Goal: Task Accomplishment & Management: Manage account settings

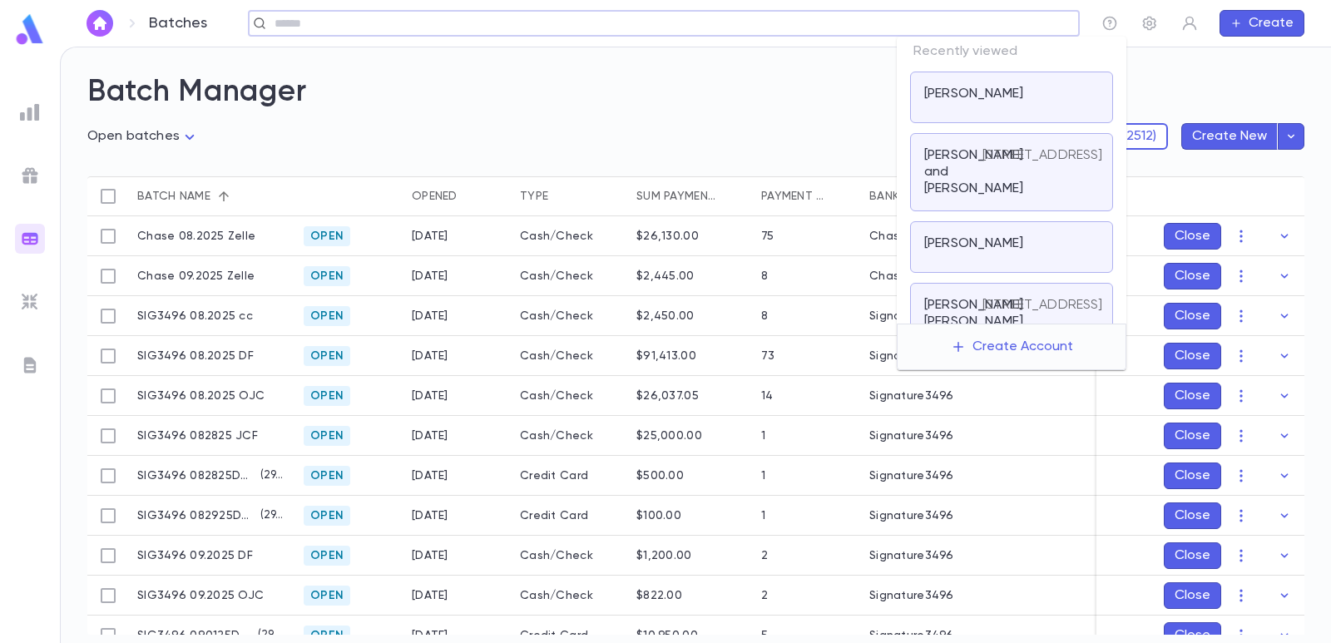
click at [950, 18] on input "text" at bounding box center [659, 24] width 778 height 16
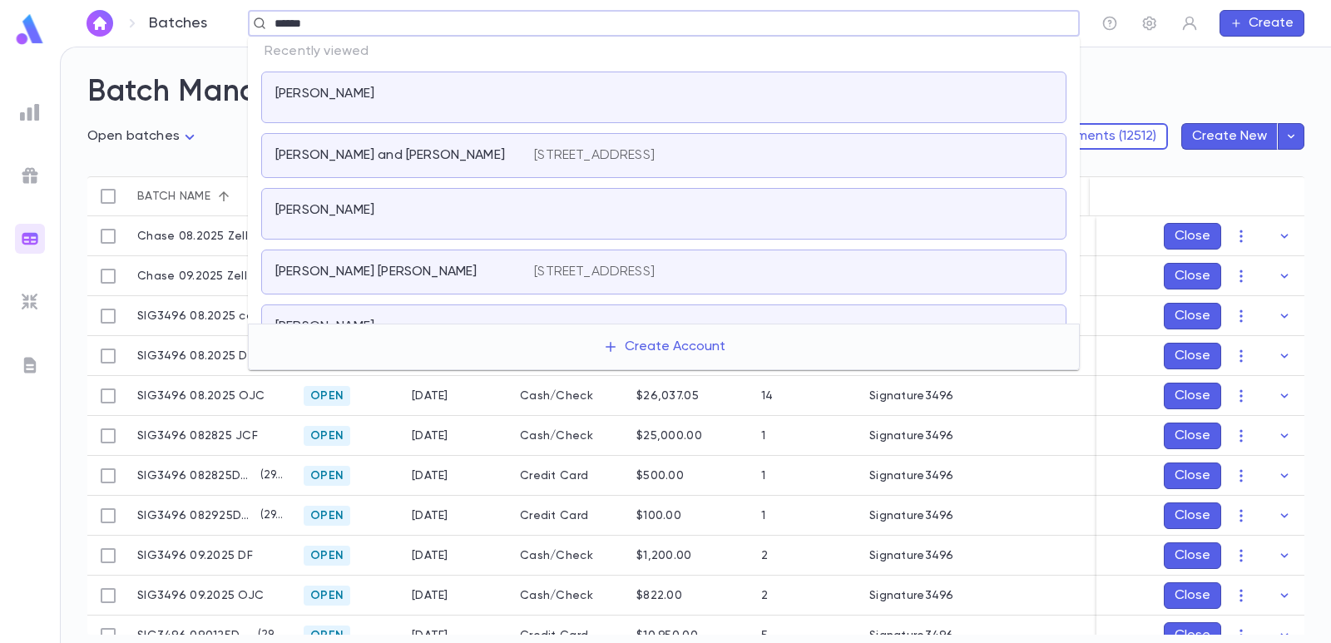
type input "*******"
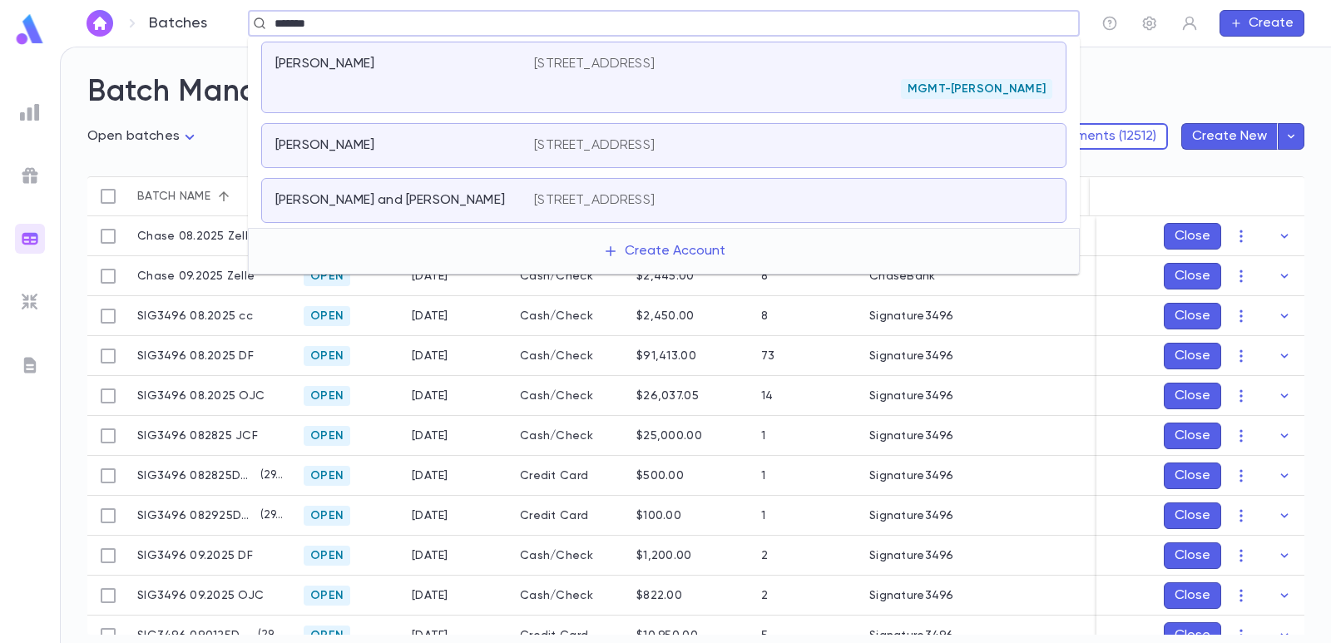
click at [414, 73] on div "[PERSON_NAME]" at bounding box center [404, 77] width 259 height 43
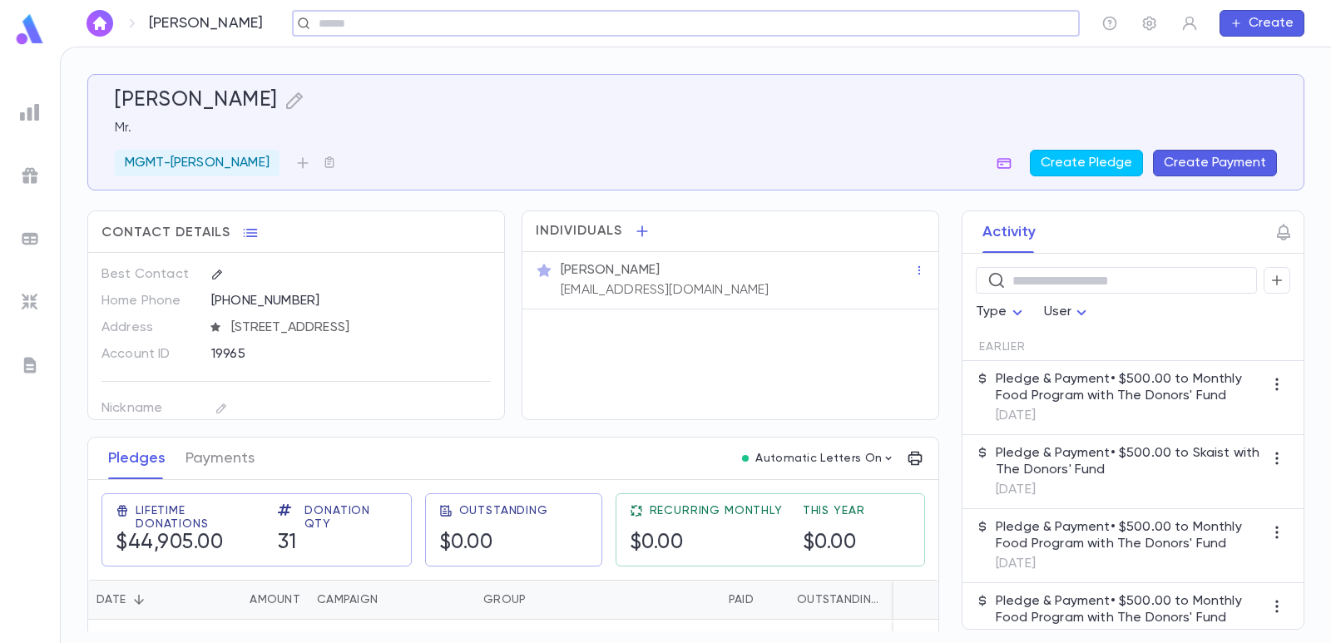
scroll to position [166, 0]
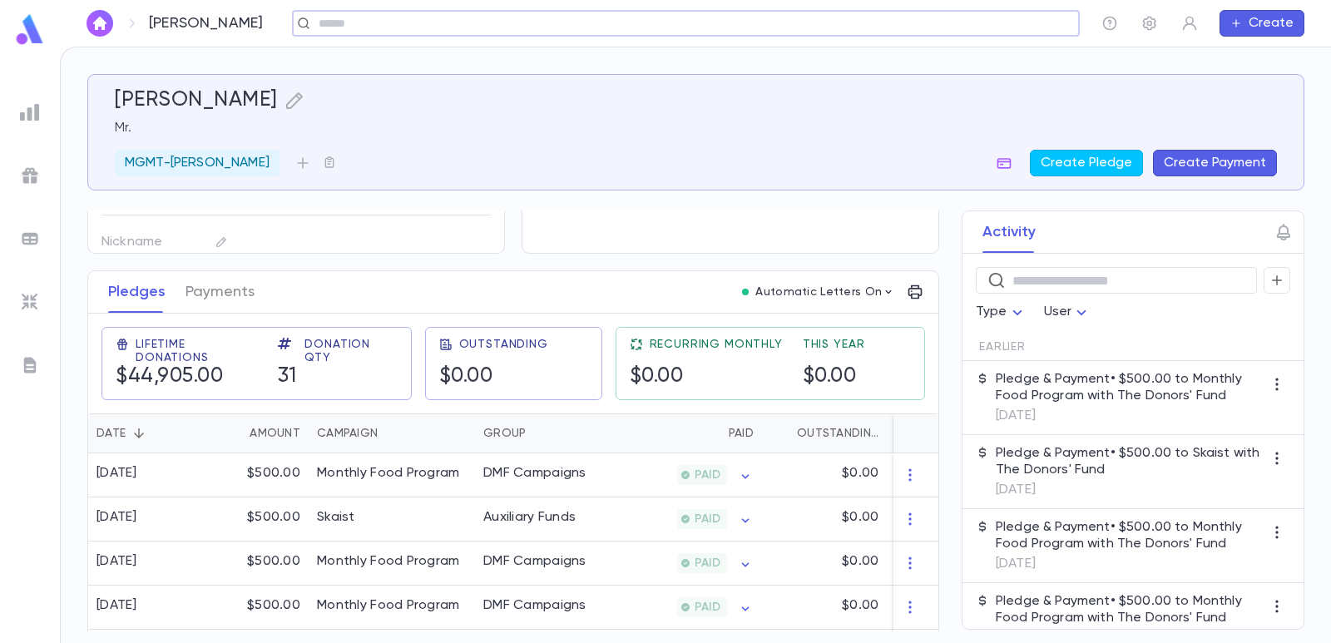
click at [1179, 158] on button "Create Payment" at bounding box center [1215, 163] width 124 height 27
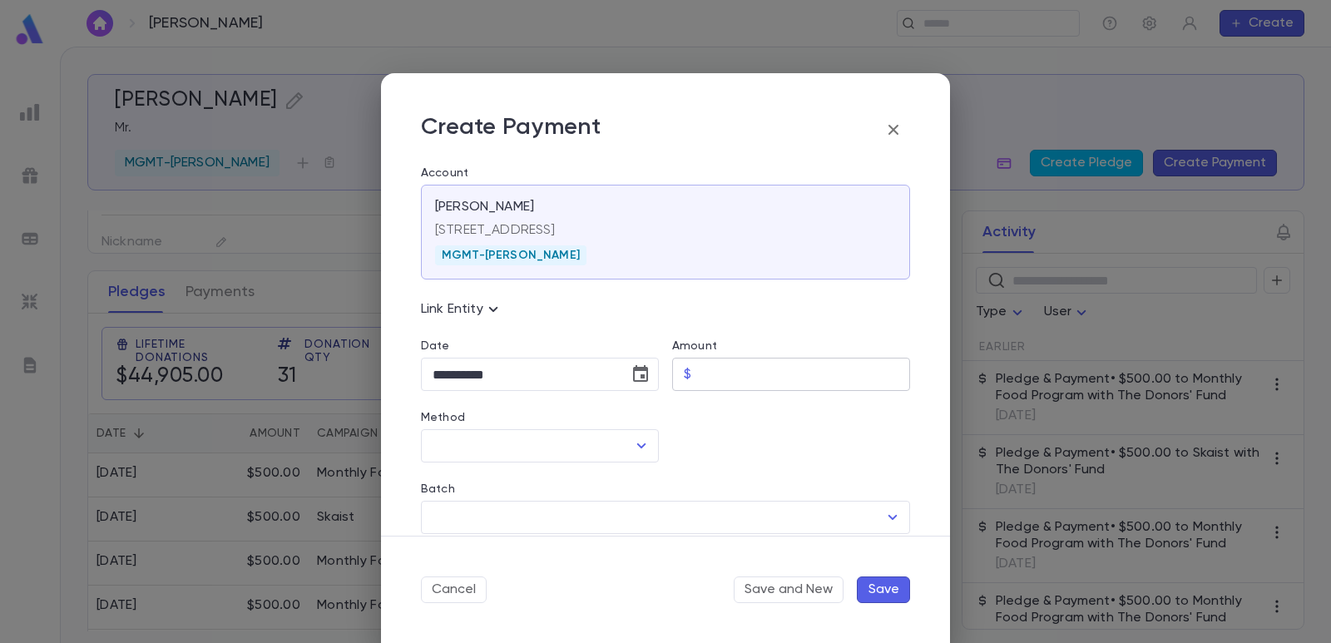
click at [706, 359] on input "Amount" at bounding box center [804, 375] width 212 height 32
type input "********"
click at [724, 433] on div at bounding box center [784, 427] width 251 height 72
click at [894, 129] on icon "button" at bounding box center [894, 130] width 10 height 10
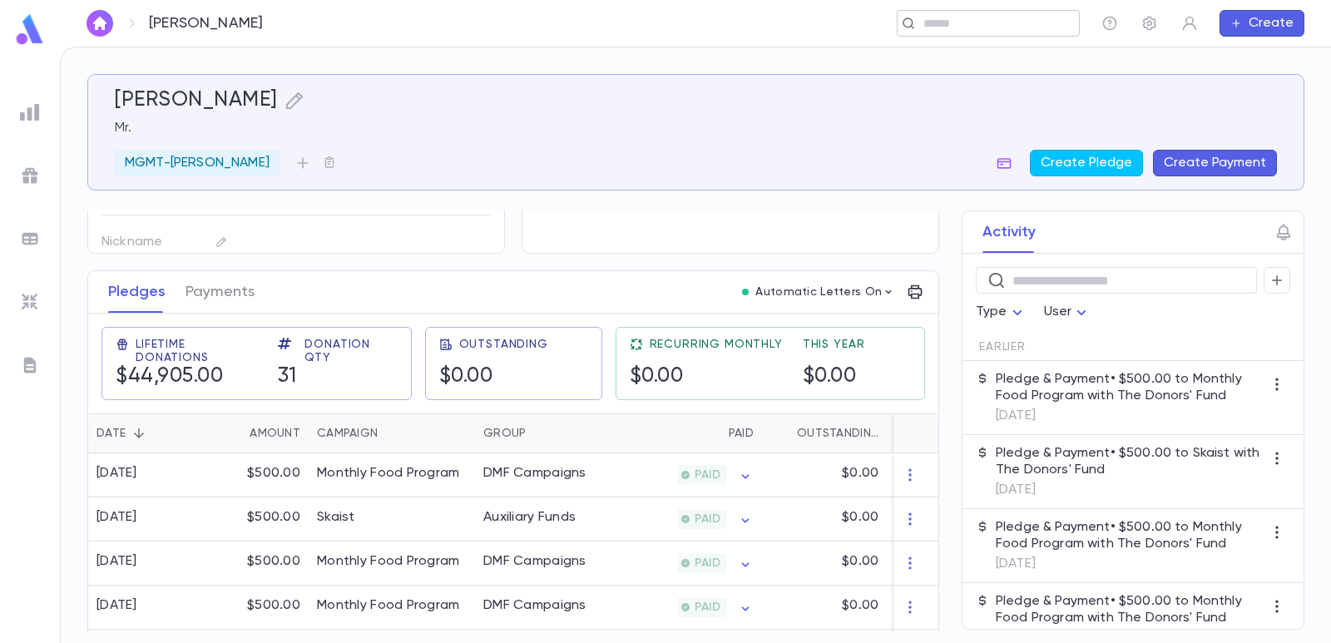
click at [985, 16] on input "text" at bounding box center [982, 24] width 129 height 16
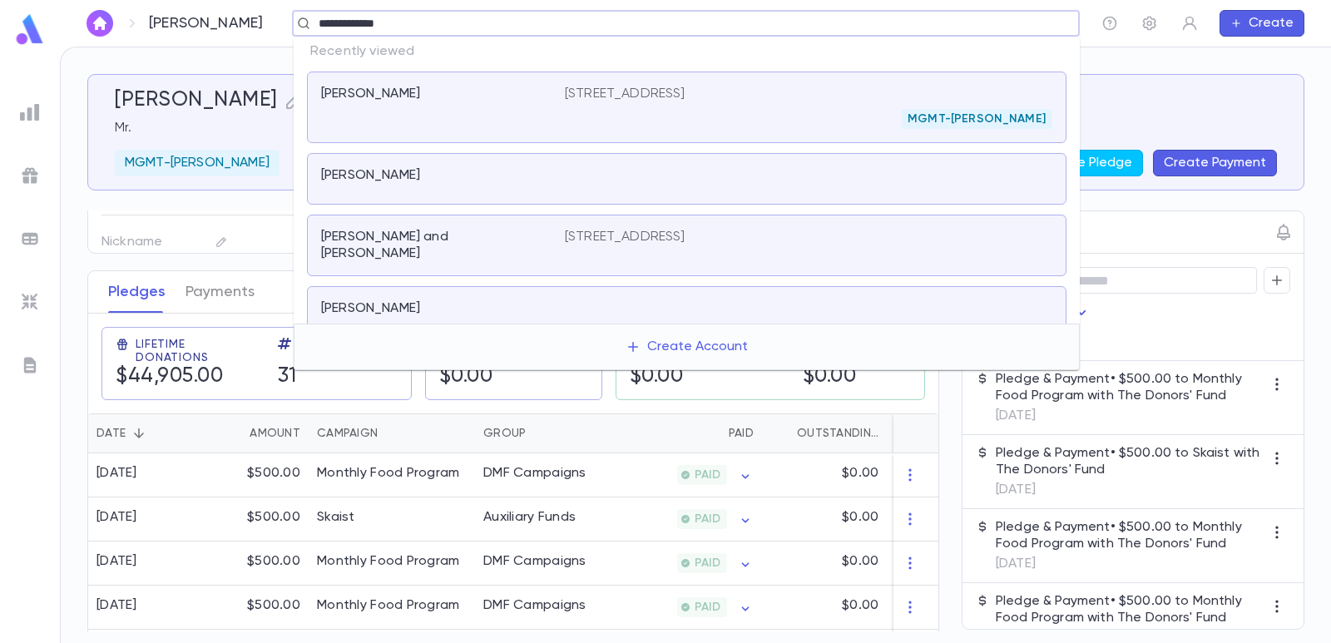
type input "**********"
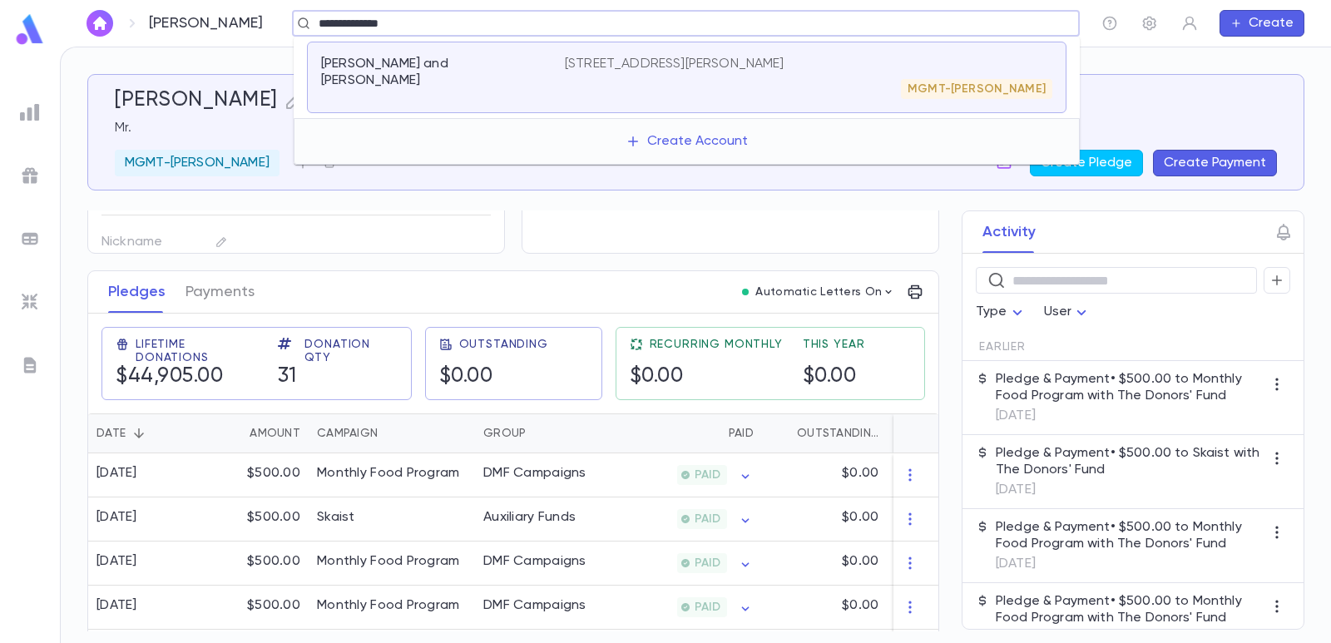
click at [473, 77] on div "[PERSON_NAME] and [PERSON_NAME]" at bounding box center [443, 77] width 244 height 43
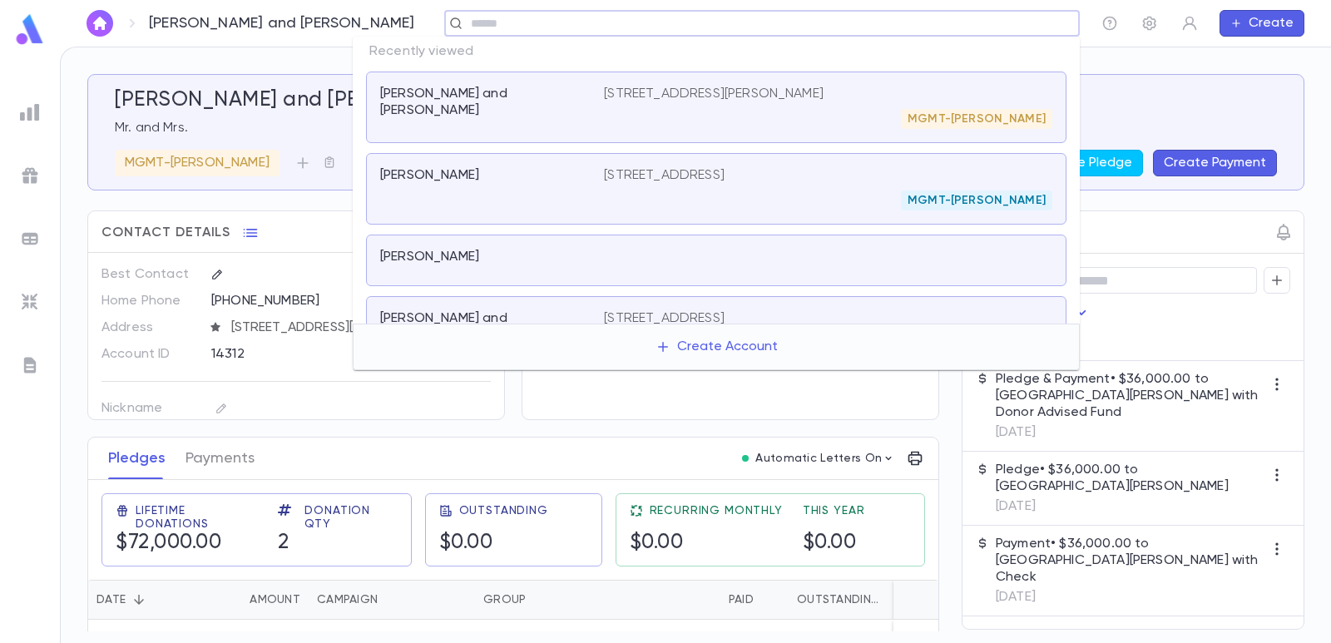
click at [466, 27] on input "text" at bounding box center [757, 24] width 582 height 16
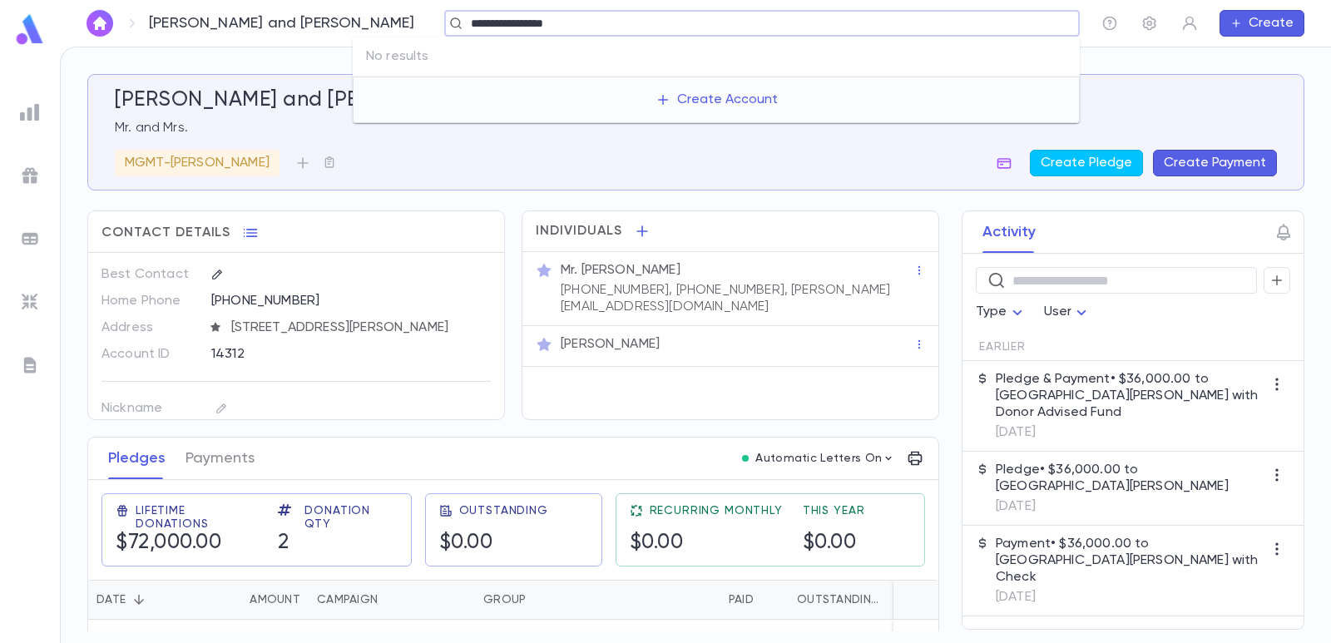
type input "**********"
click at [486, 152] on div "MGMT-[PERSON_NAME] Create Pledge Create Payment" at bounding box center [696, 163] width 1162 height 27
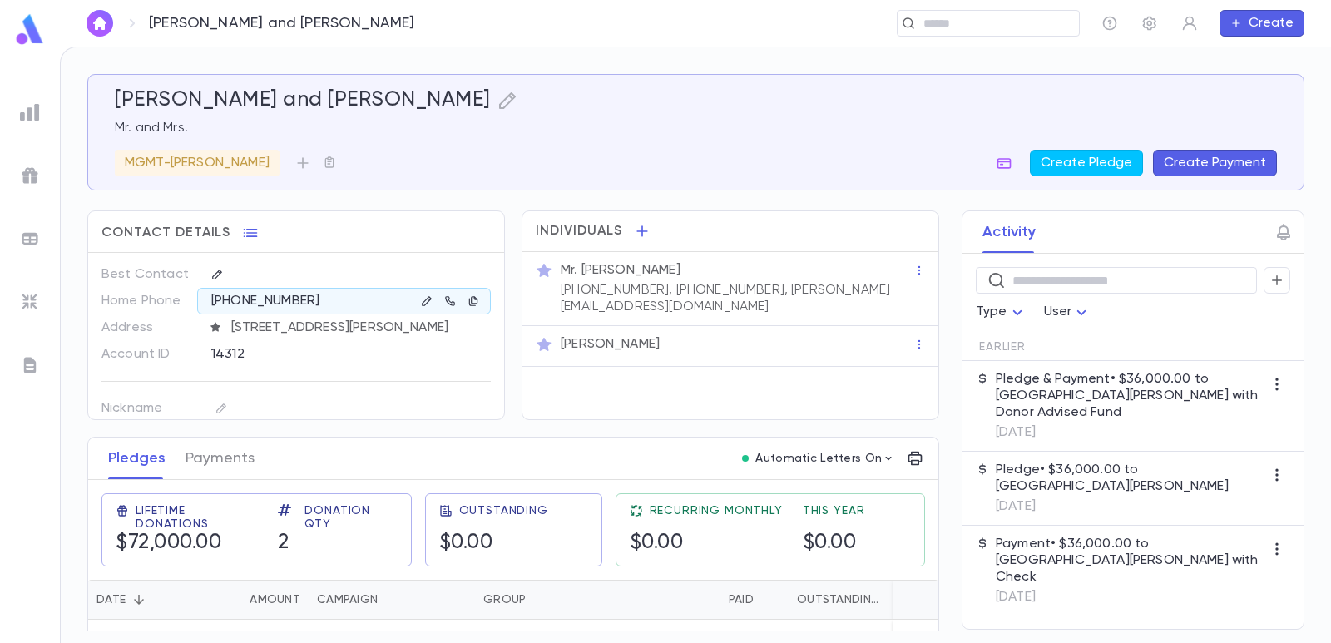
click at [24, 233] on img at bounding box center [30, 239] width 20 height 20
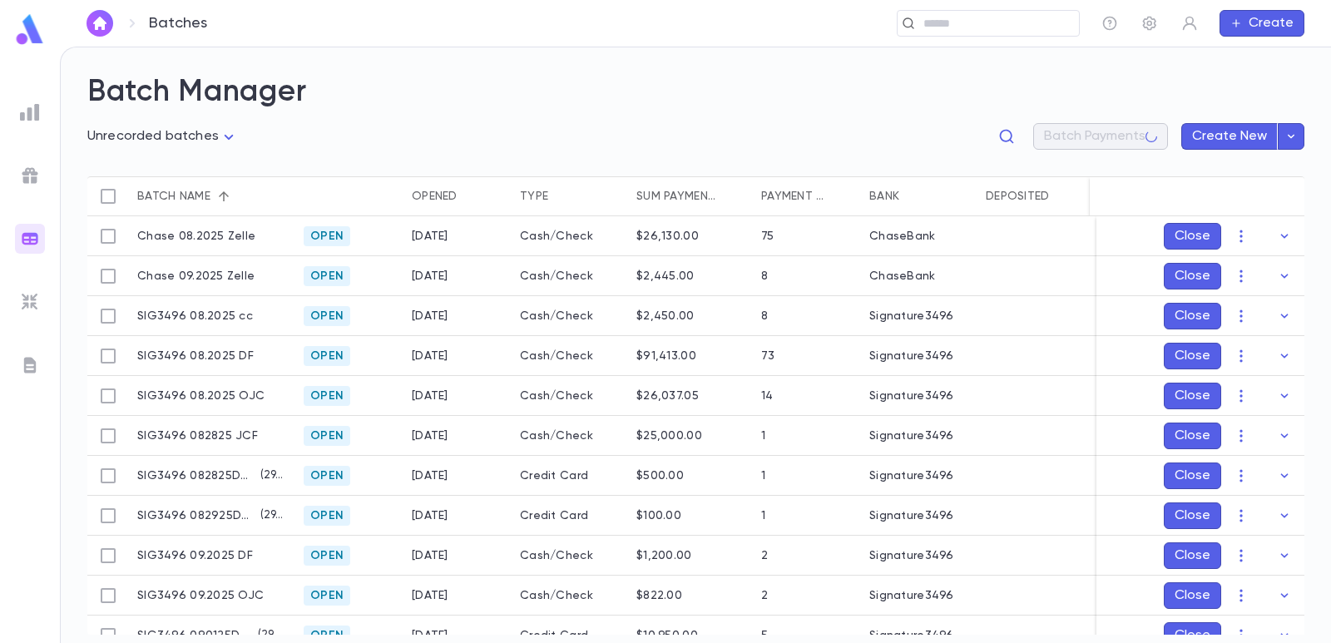
click at [128, 139] on body "**********" at bounding box center [665, 345] width 1331 height 597
click at [131, 220] on span "Open batches" at bounding box center [166, 222] width 131 height 17
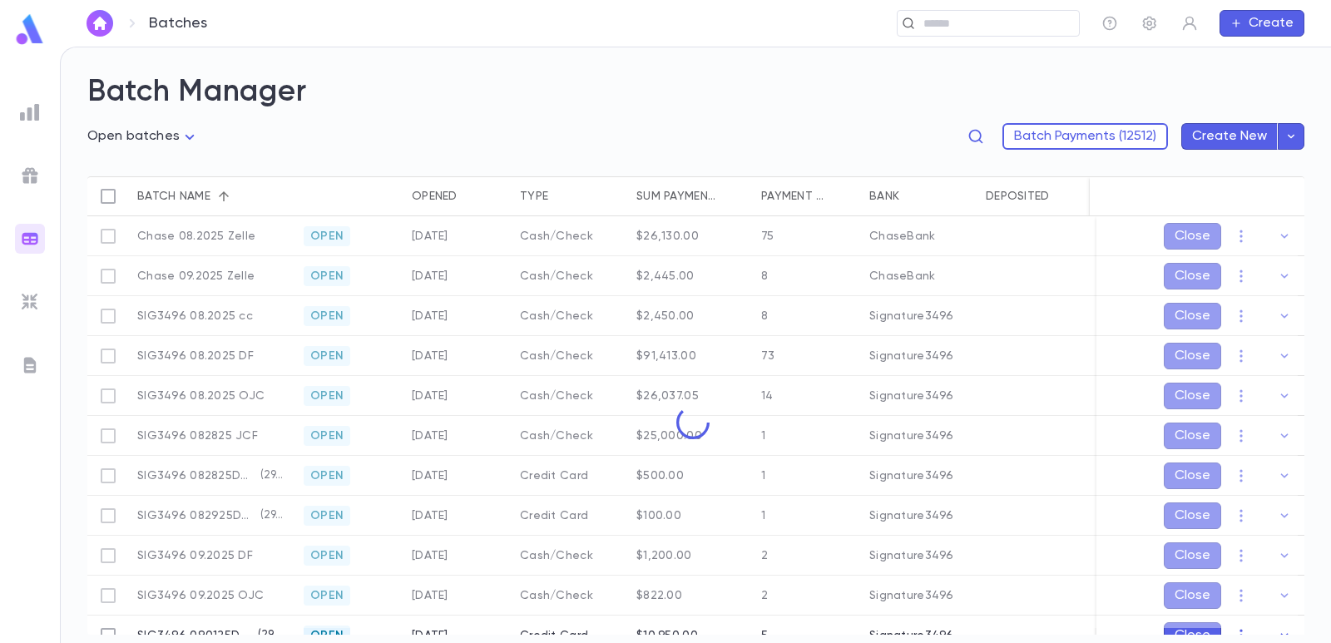
type input "****"
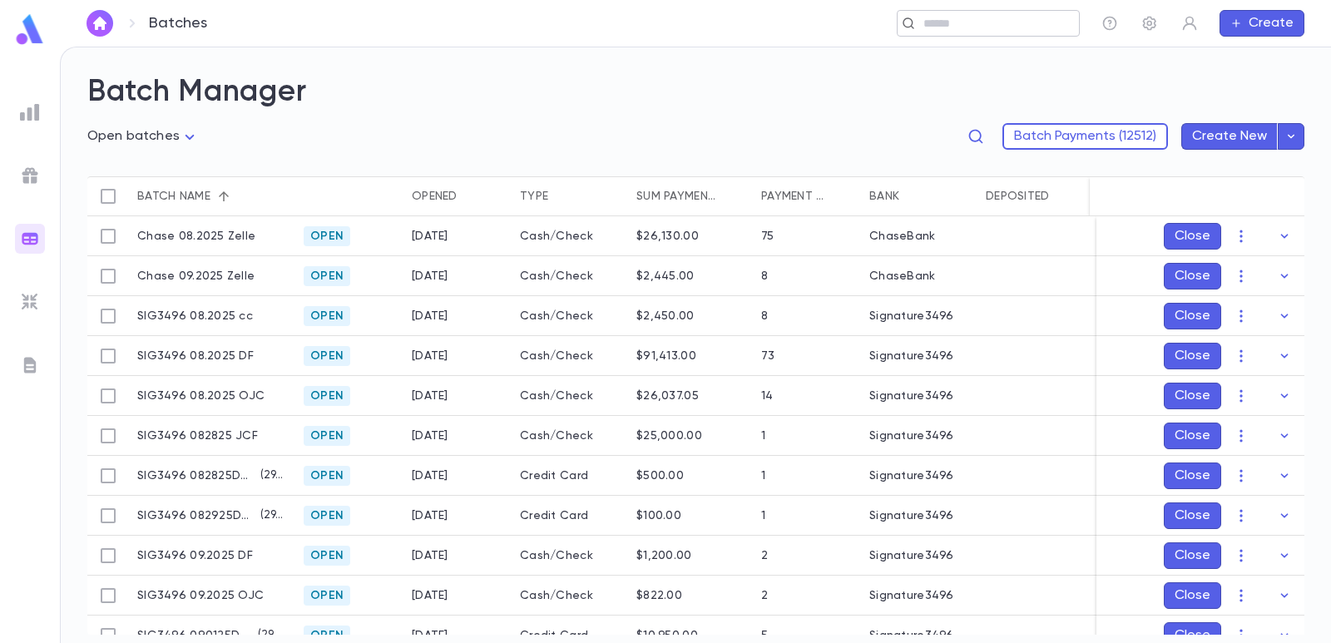
click at [969, 27] on input "text" at bounding box center [982, 24] width 129 height 16
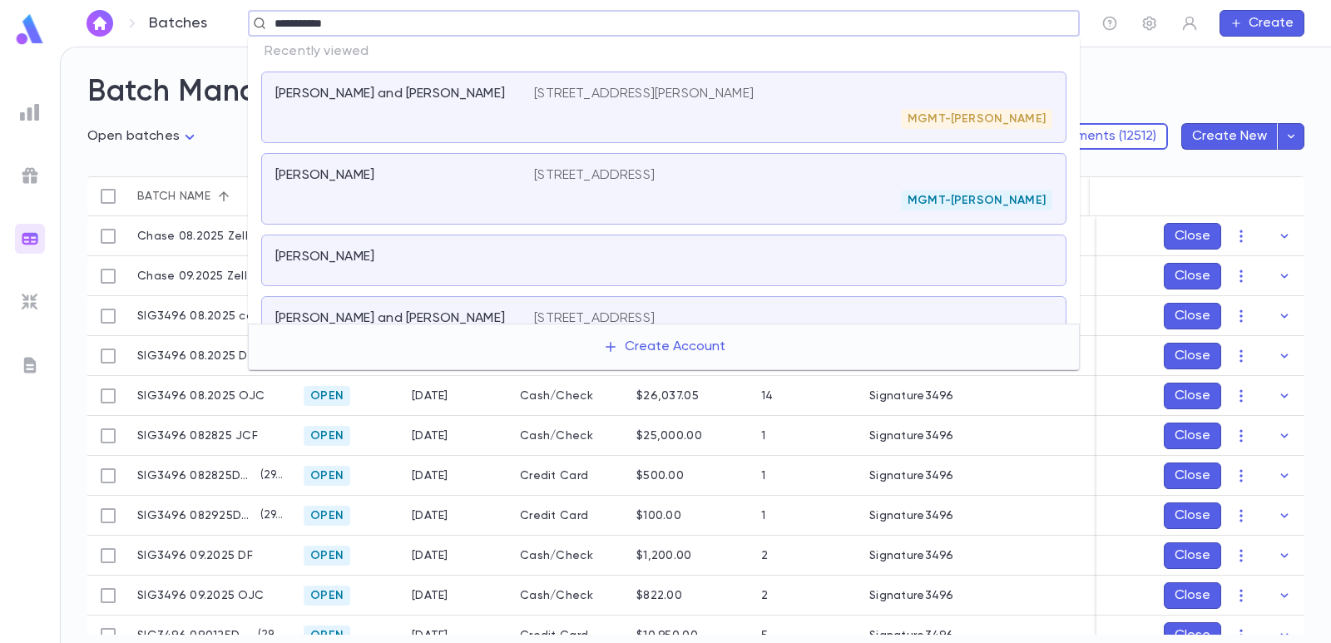
type input "**********"
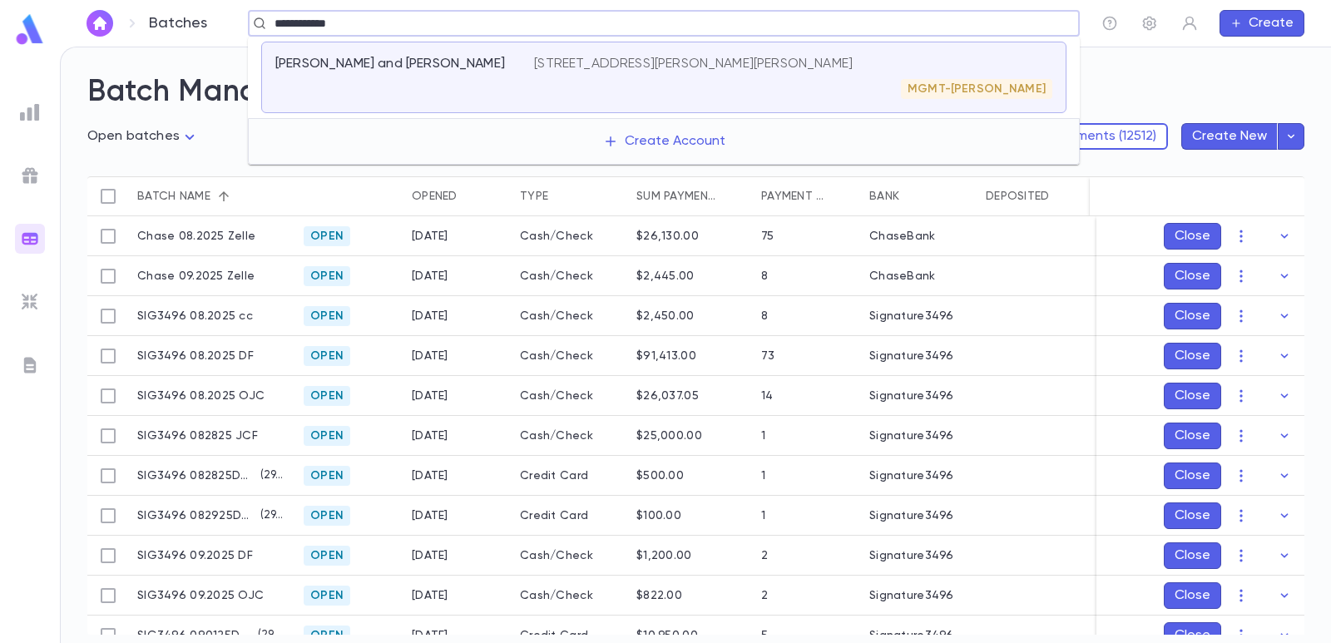
click at [853, 78] on div "[STREET_ADDRESS][PERSON_NAME][PERSON_NAME] MGMT-[PERSON_NAME]" at bounding box center [793, 77] width 518 height 43
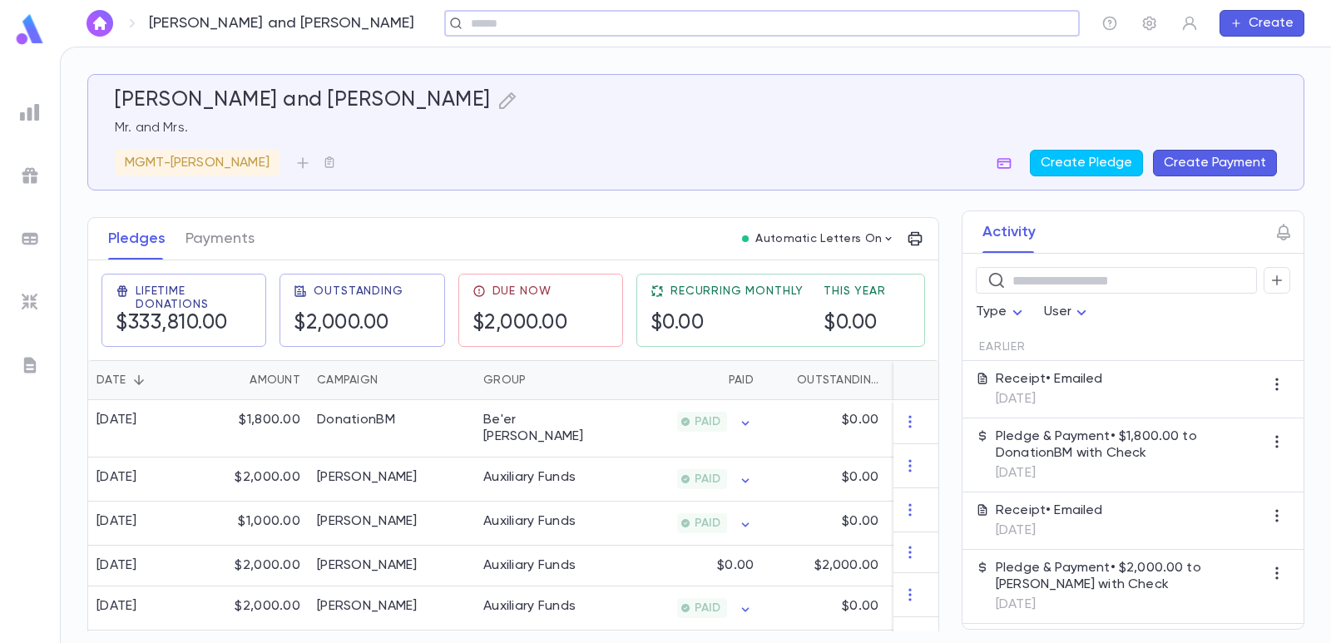
scroll to position [250, 0]
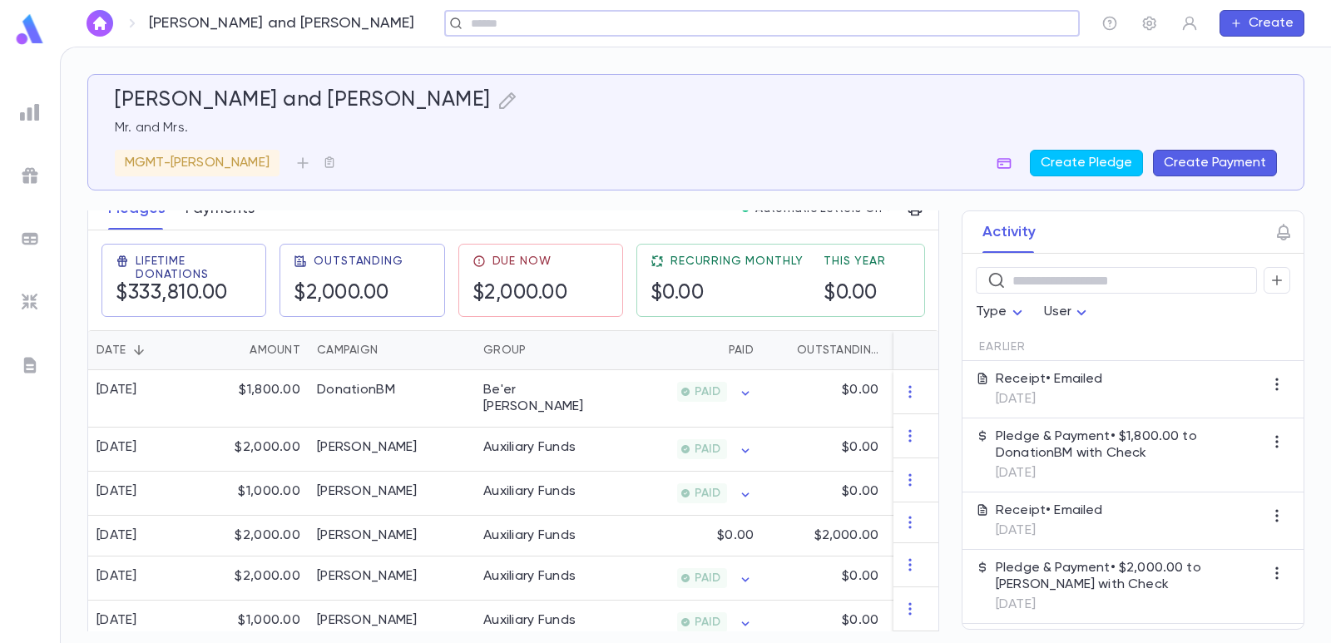
click at [234, 217] on button "Payments" at bounding box center [220, 209] width 69 height 42
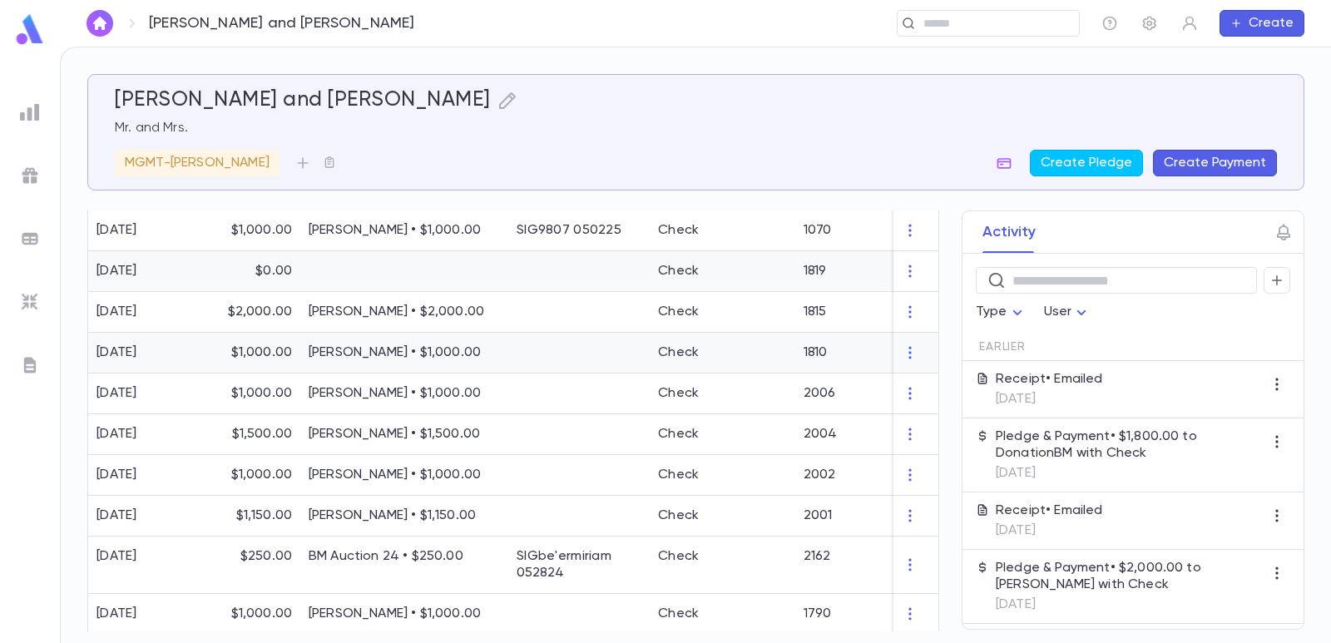
scroll to position [166, 0]
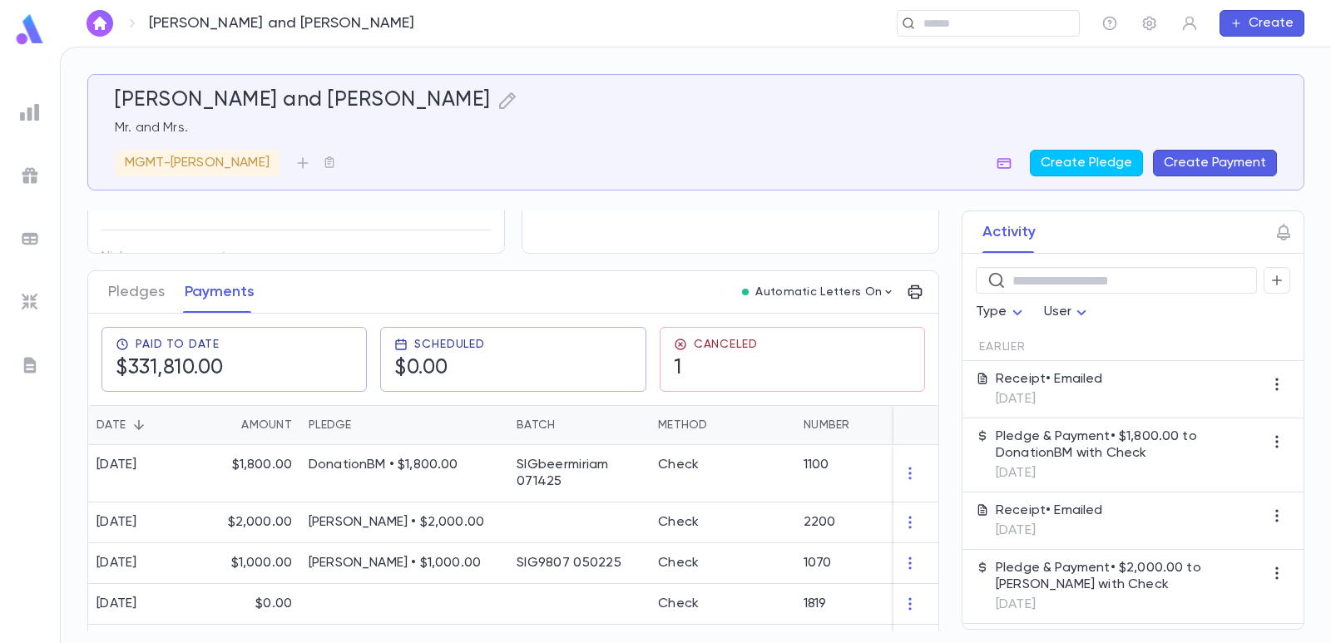
click at [1192, 152] on button "Create Payment" at bounding box center [1215, 163] width 124 height 27
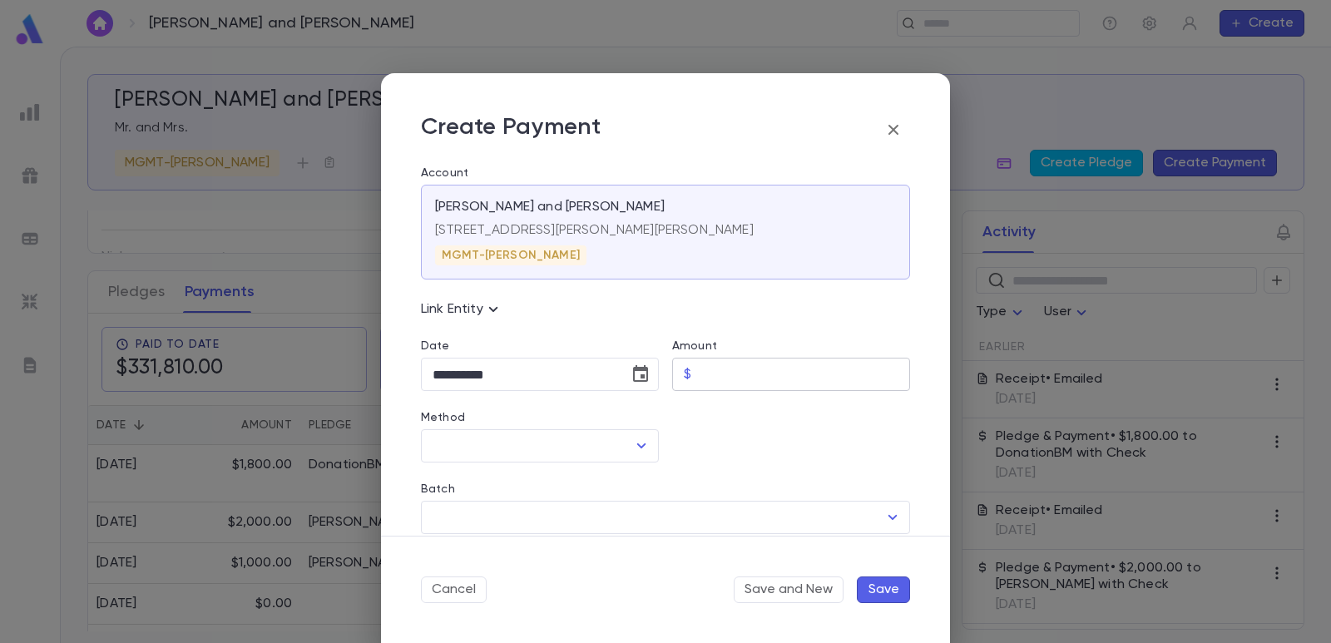
click at [733, 369] on input "Amount" at bounding box center [804, 375] width 212 height 32
type input "********"
click at [739, 428] on div at bounding box center [784, 427] width 251 height 72
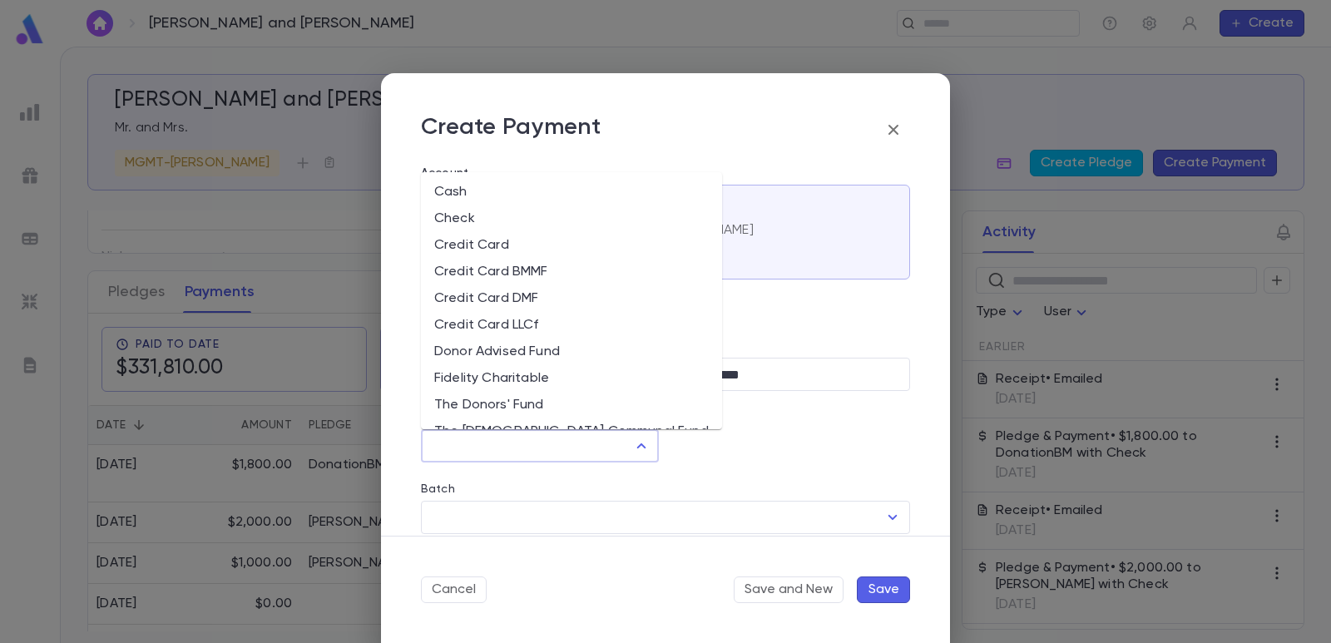
click at [568, 440] on input "Method" at bounding box center [527, 446] width 198 height 32
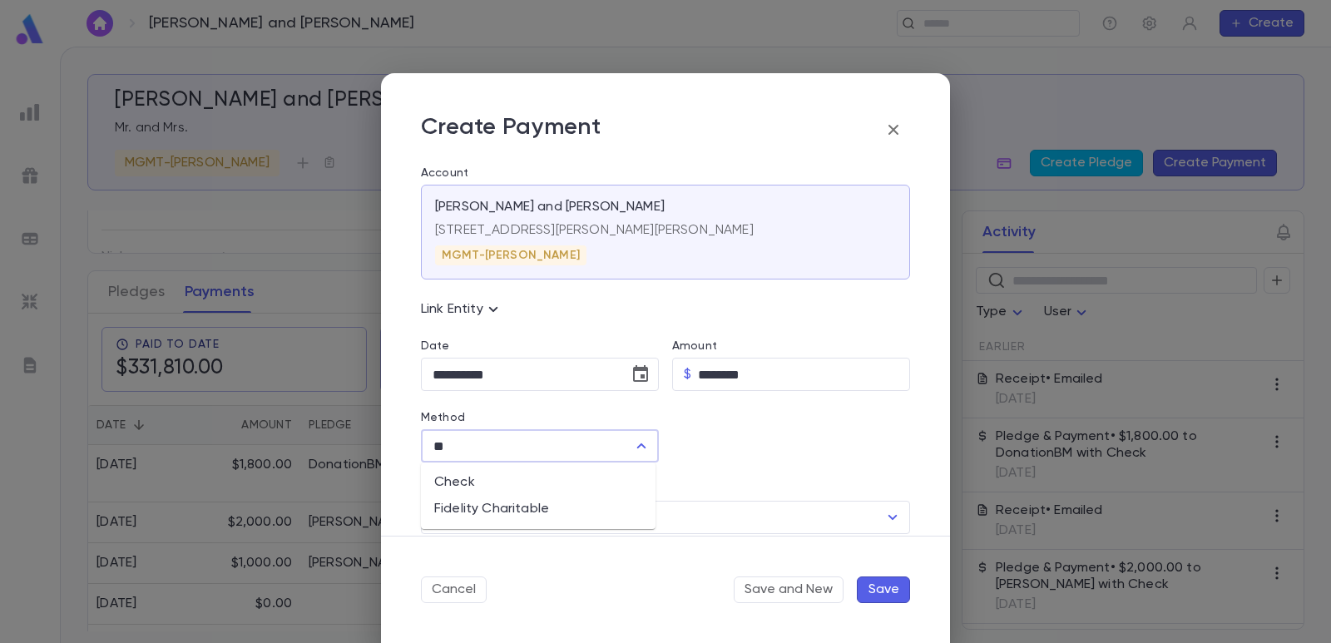
click at [526, 468] on ul "Check Fidelity Charitable" at bounding box center [538, 496] width 235 height 67
drag, startPoint x: 523, startPoint y: 478, endPoint x: 524, endPoint y: 468, distance: 10.8
click at [522, 479] on li "Check" at bounding box center [538, 482] width 235 height 27
type input "*****"
click at [640, 379] on icon "Choose date, selected date is Sep 2, 2025" at bounding box center [640, 373] width 15 height 17
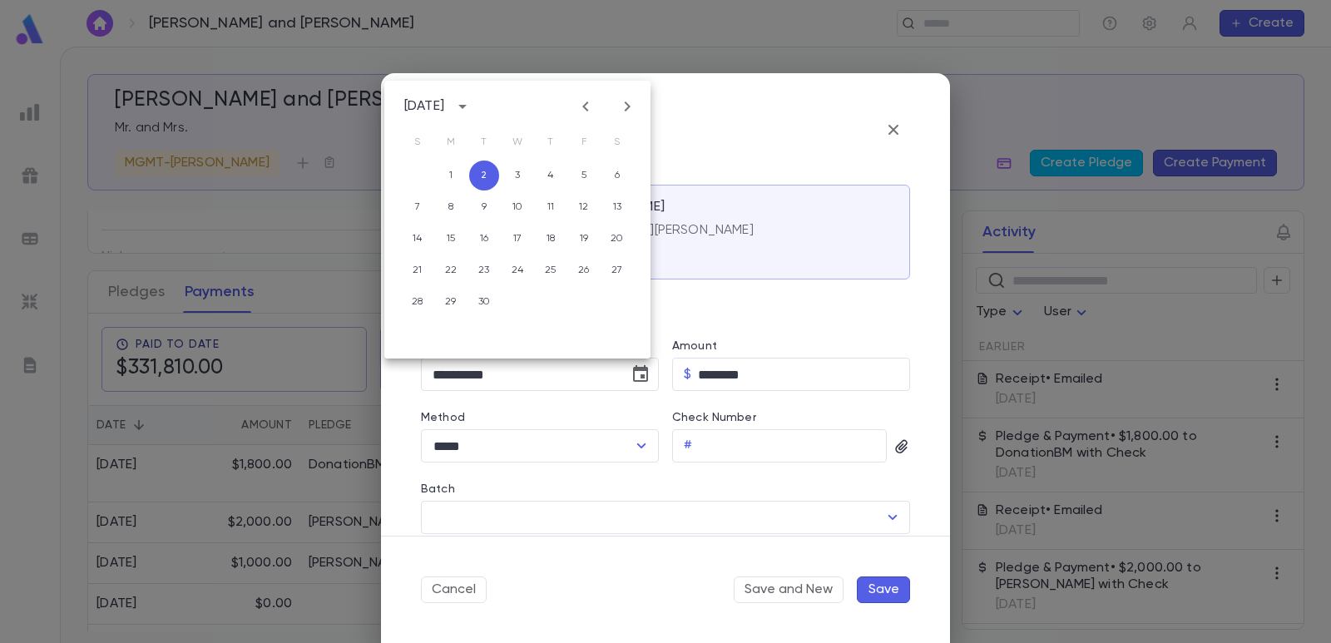
click at [587, 405] on div "Method ***** ​" at bounding box center [533, 427] width 251 height 72
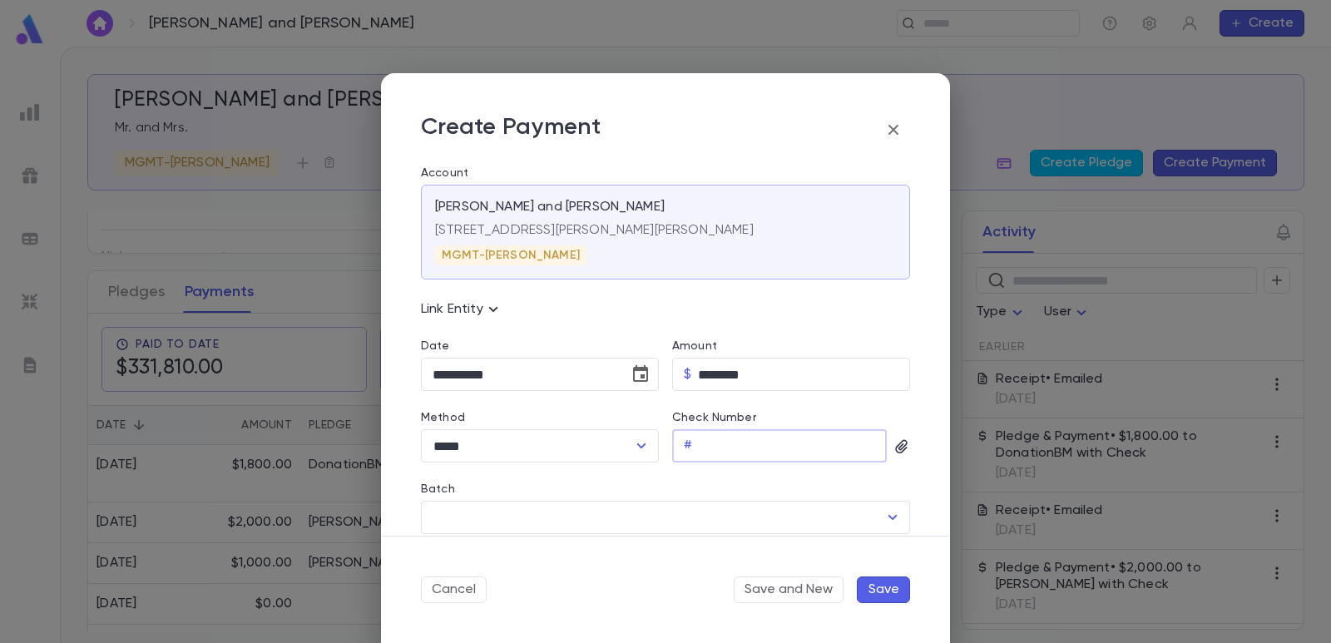
click at [715, 447] on input "Check Number" at bounding box center [793, 446] width 188 height 32
type input "****"
click at [646, 379] on icon "Choose date, selected date is Sep 2, 2025" at bounding box center [641, 374] width 20 height 20
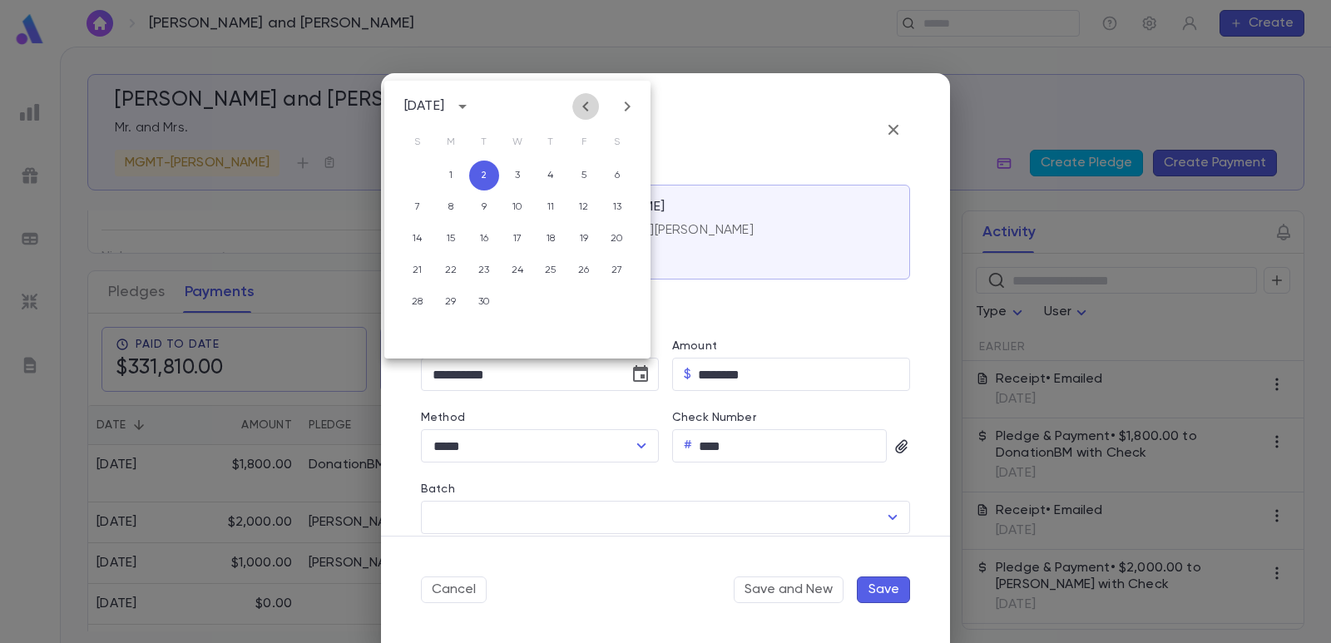
click at [595, 108] on icon "Previous month" at bounding box center [586, 107] width 20 height 20
click at [550, 182] on button "3" at bounding box center [551, 176] width 30 height 30
type input "**********"
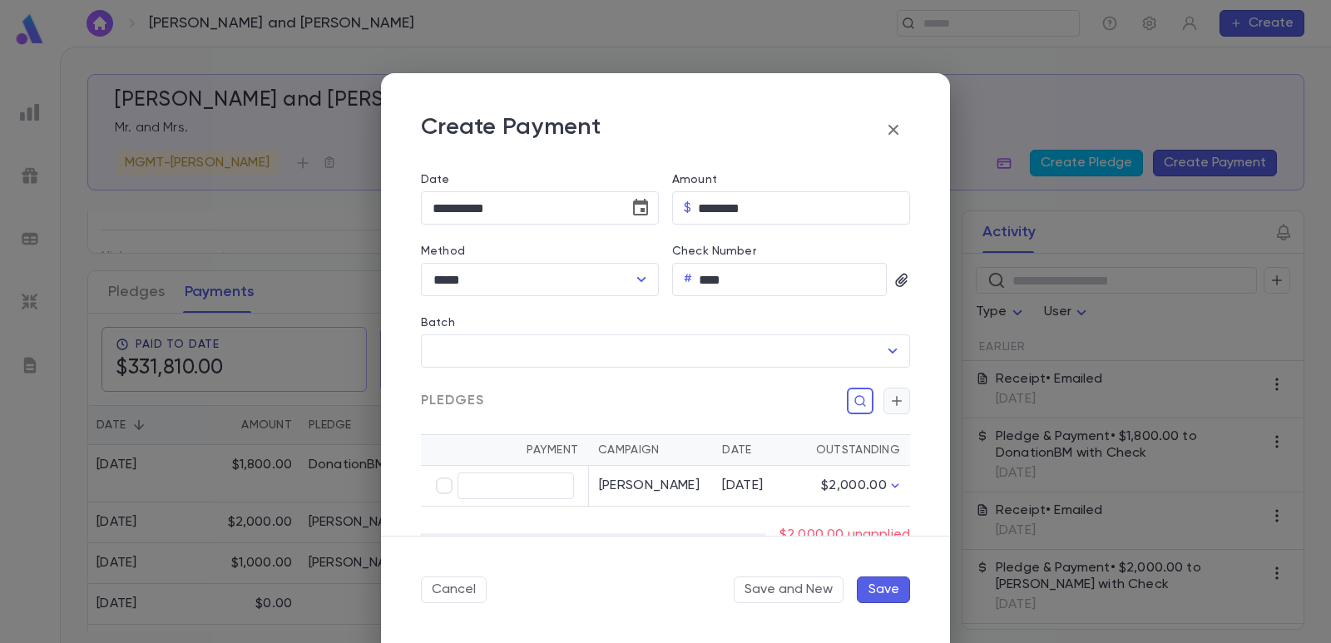
click at [894, 404] on icon "button" at bounding box center [896, 401] width 15 height 17
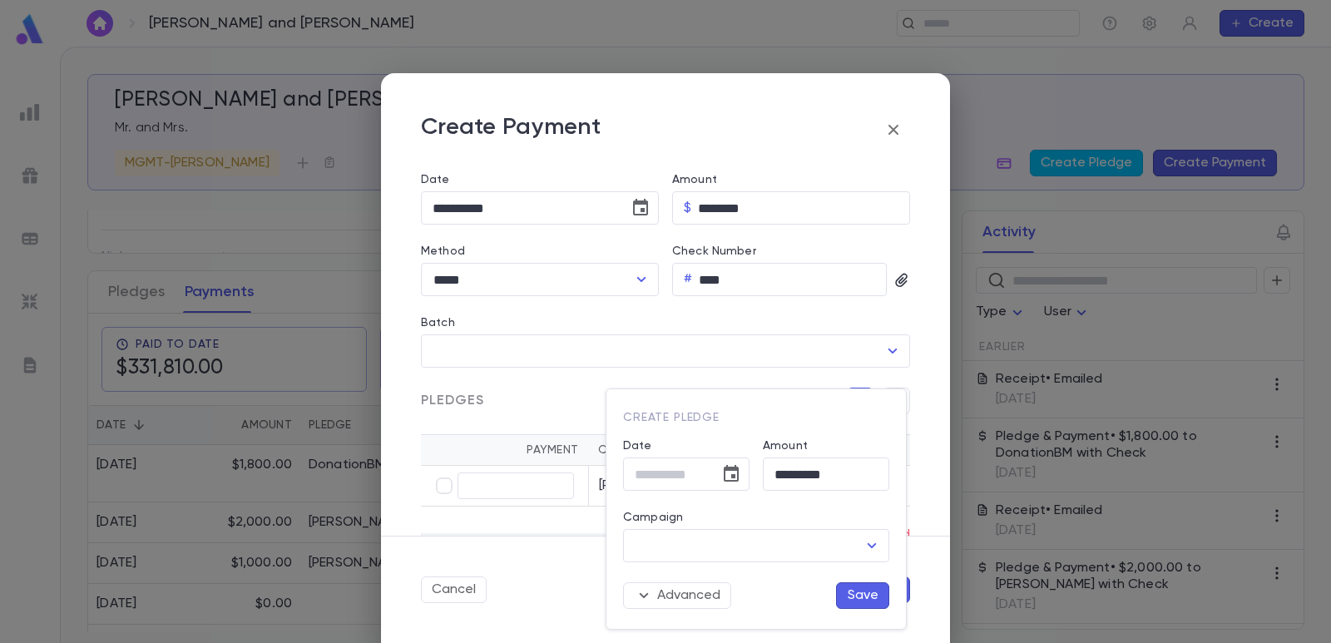
type input "**********"
click at [697, 548] on input "Campaign" at bounding box center [744, 546] width 226 height 32
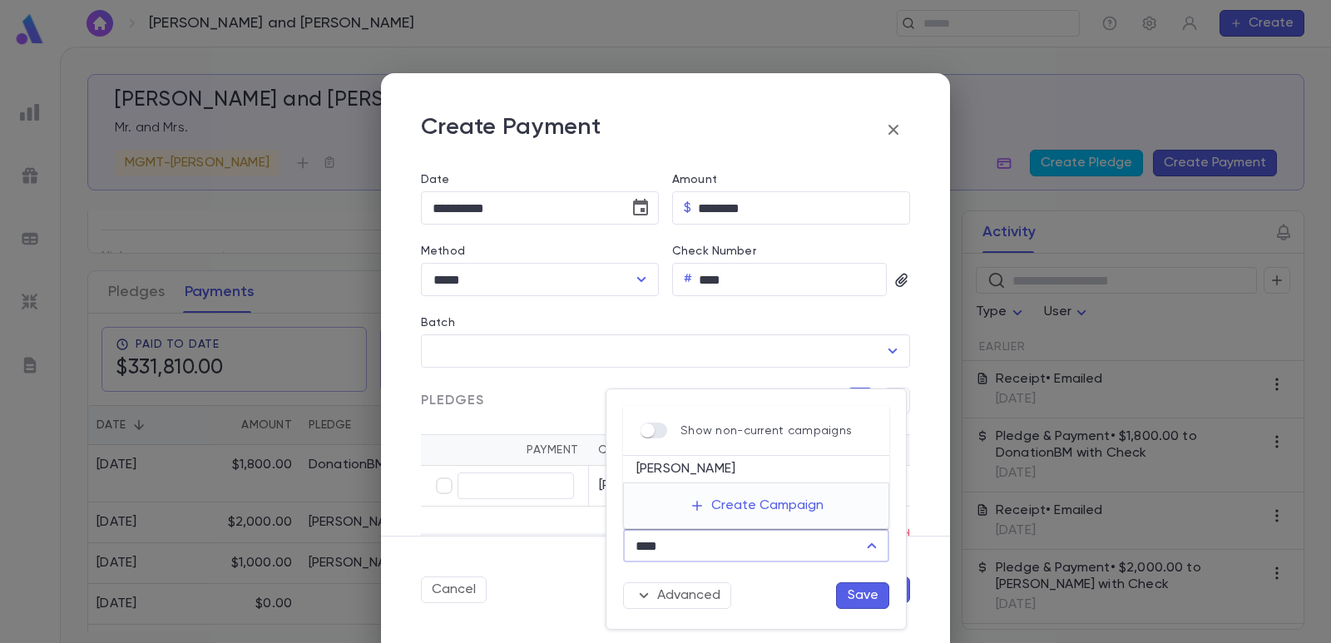
click at [690, 468] on li "[PERSON_NAME]" at bounding box center [756, 469] width 266 height 27
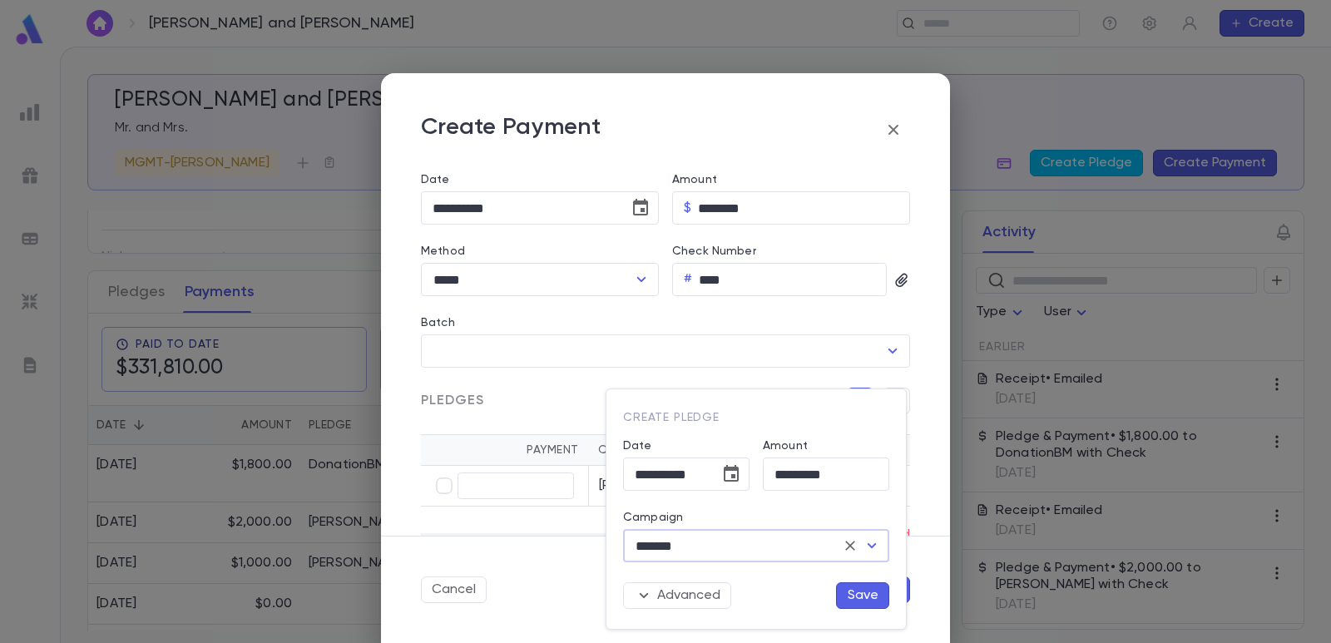
type input "*******"
click at [864, 592] on button "Save" at bounding box center [862, 595] width 53 height 27
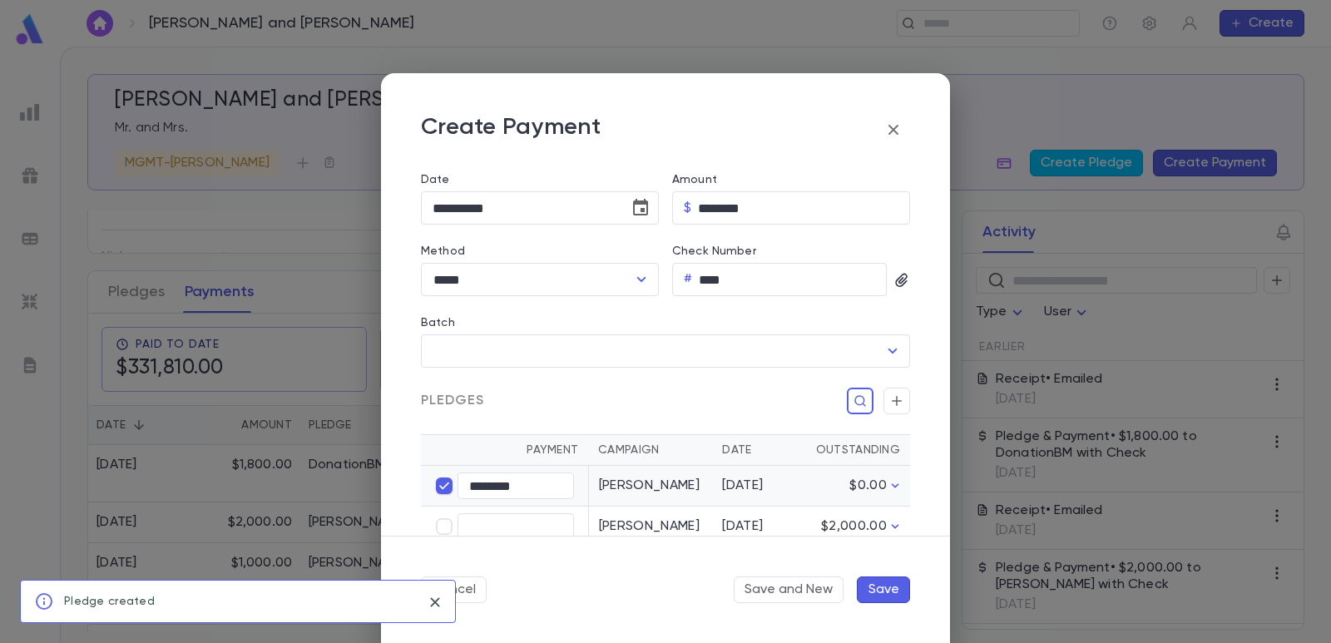
click at [889, 594] on button "Save" at bounding box center [883, 590] width 53 height 27
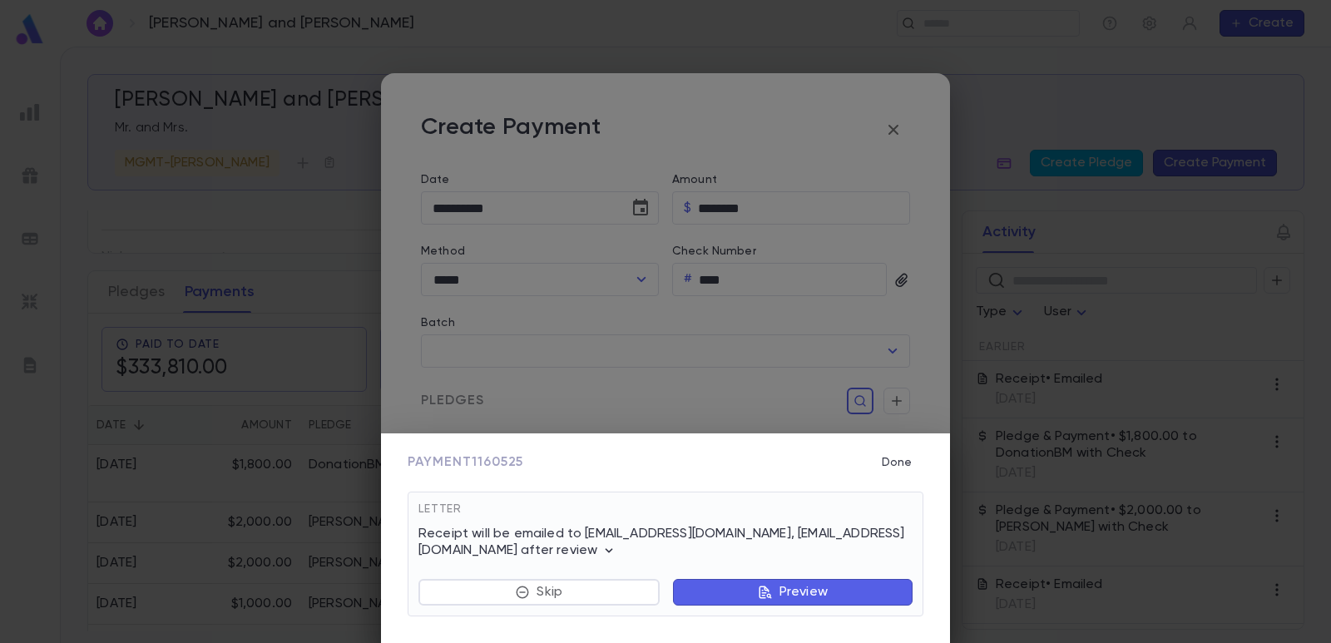
click at [726, 591] on button "Preview" at bounding box center [793, 592] width 240 height 27
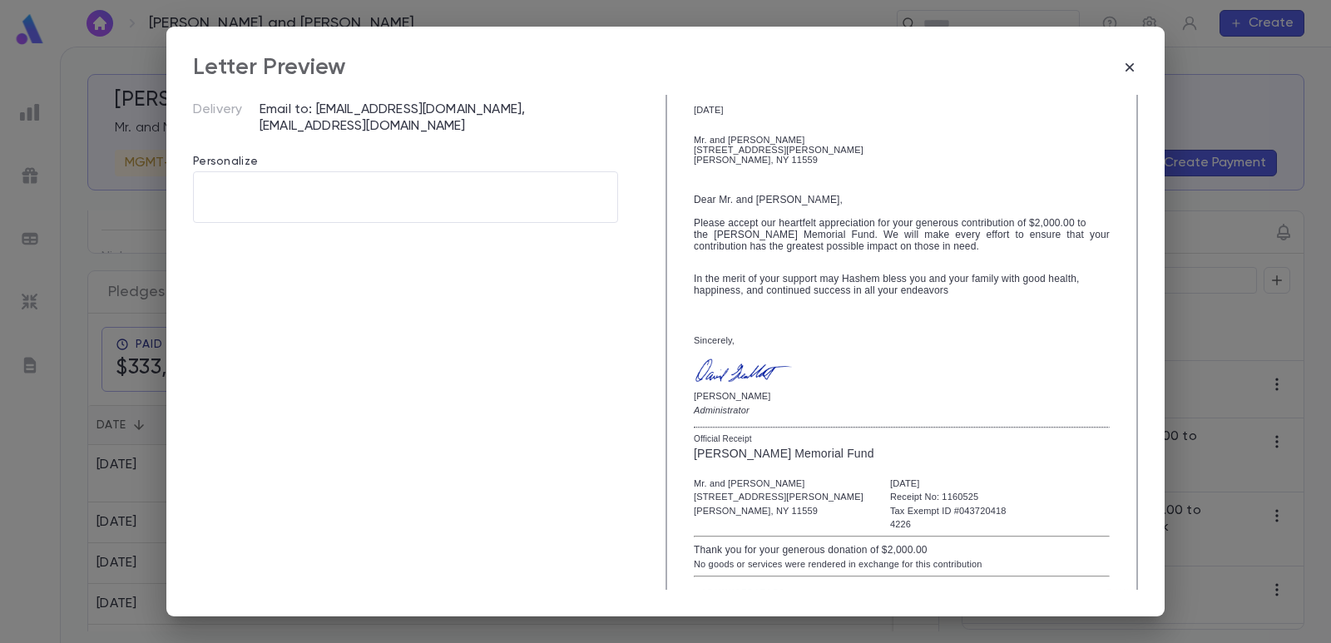
scroll to position [286, 0]
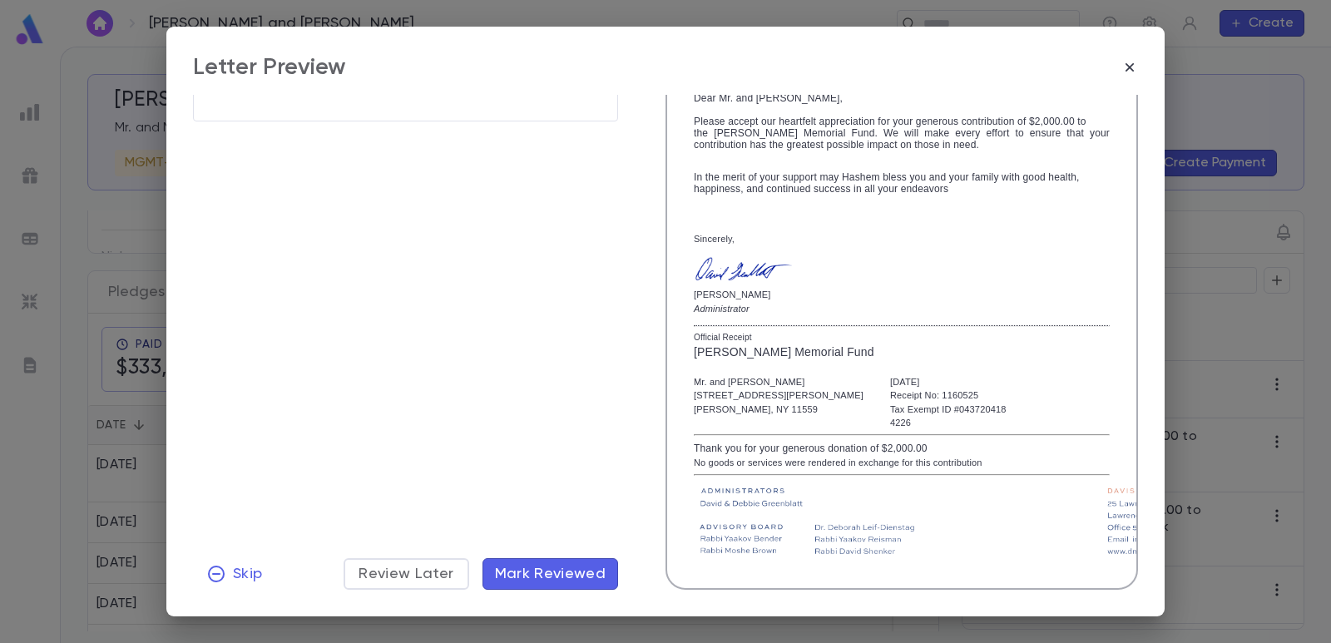
click at [583, 568] on span "Mark Reviewed" at bounding box center [550, 574] width 111 height 18
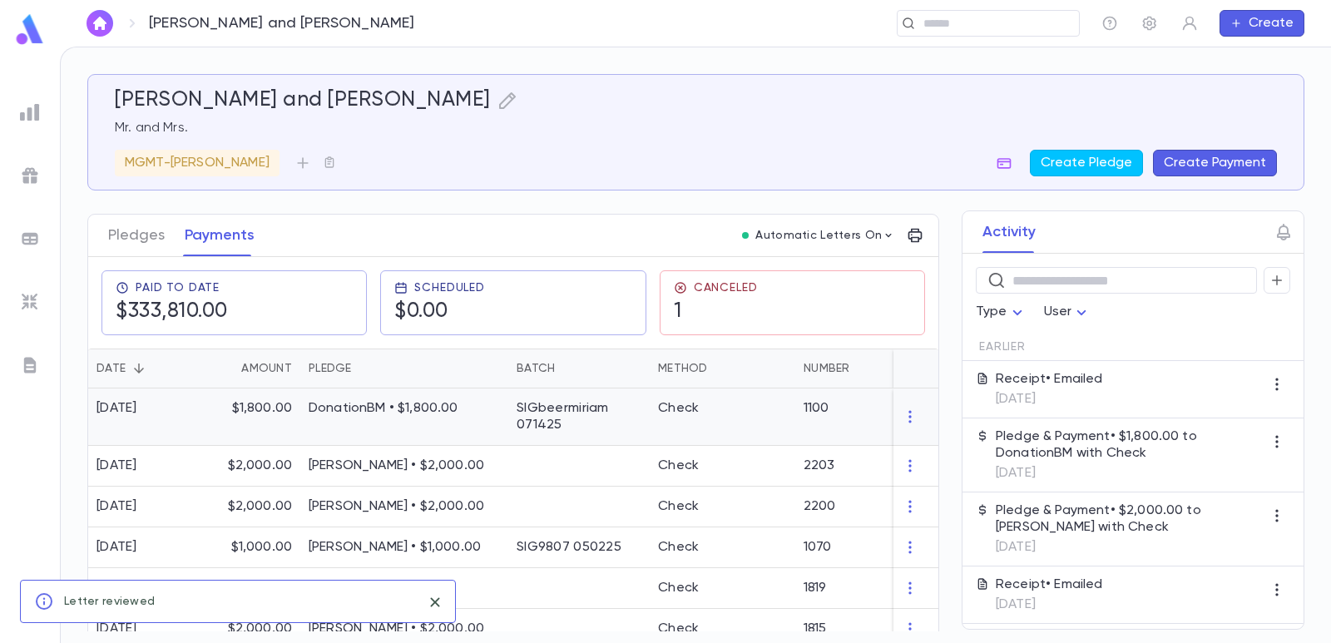
scroll to position [250, 0]
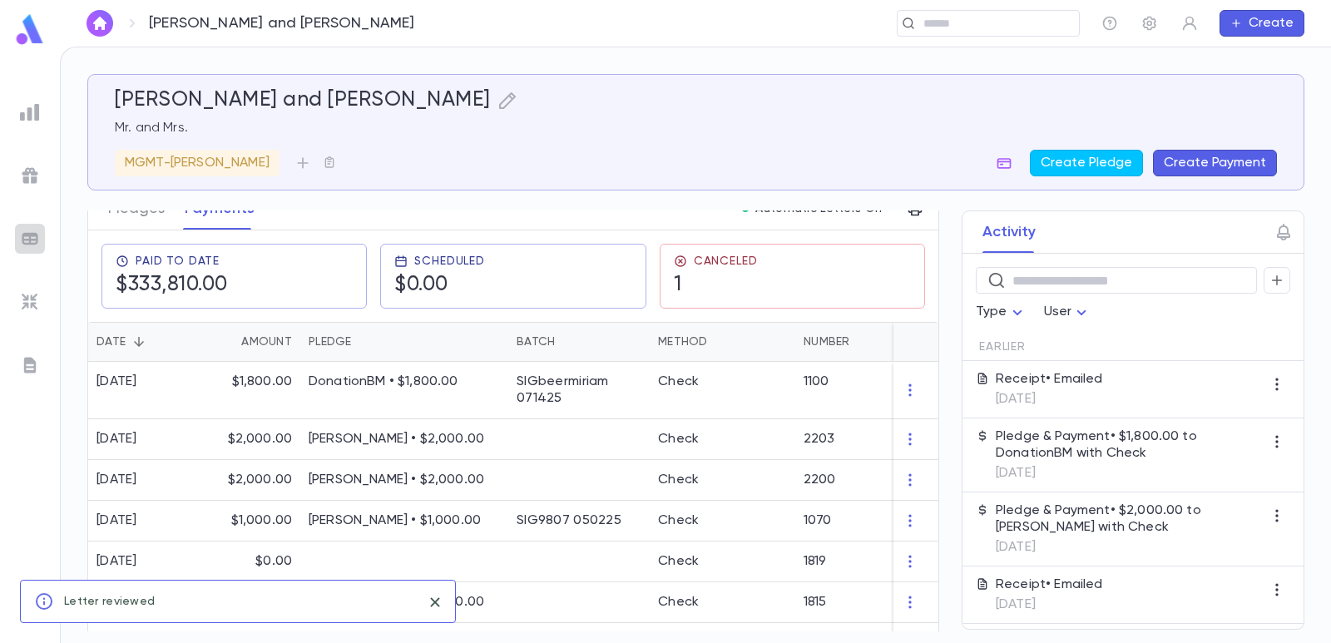
click at [29, 243] on img at bounding box center [30, 239] width 20 height 20
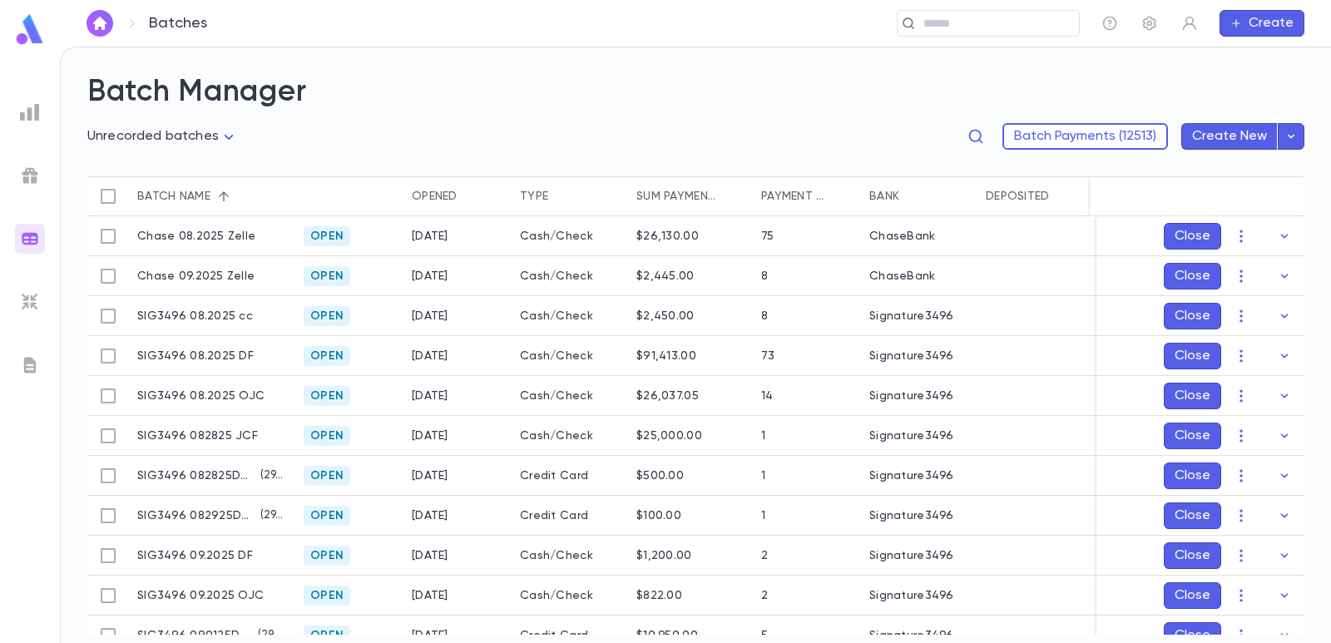
click at [169, 121] on div "**********" at bounding box center [695, 144] width 1217 height 66
click at [163, 141] on body "**********" at bounding box center [665, 345] width 1331 height 597
click at [166, 210] on li "Open batches" at bounding box center [166, 222] width 158 height 27
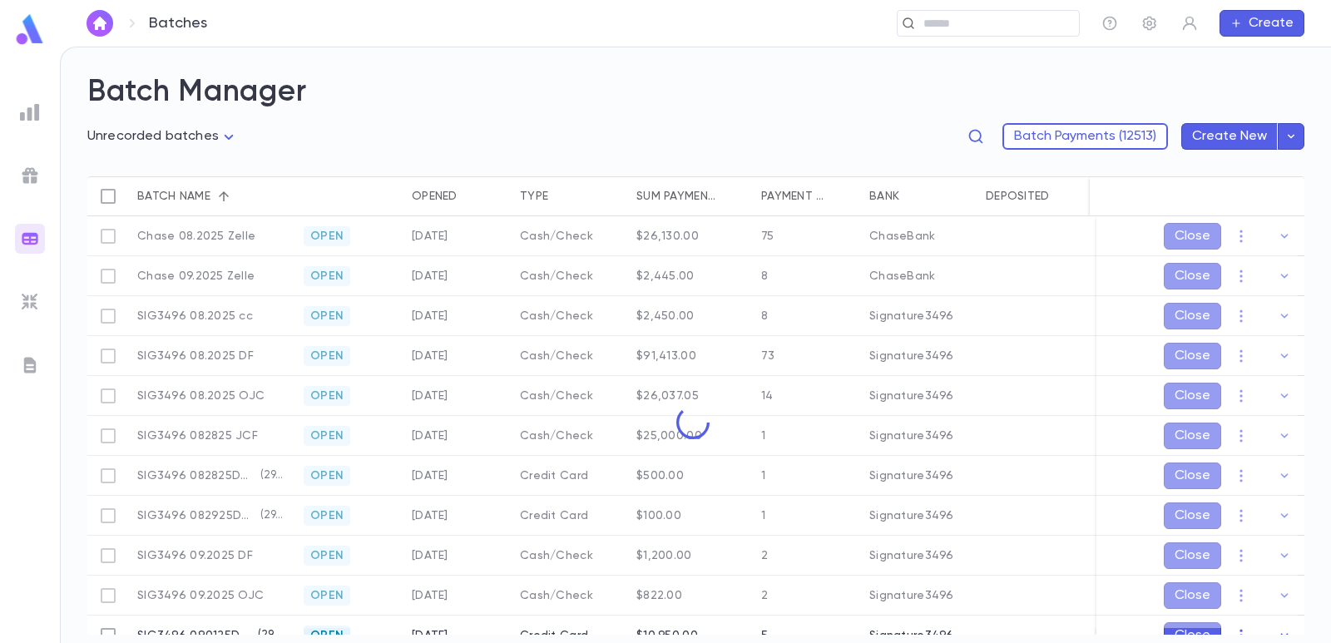
type input "****"
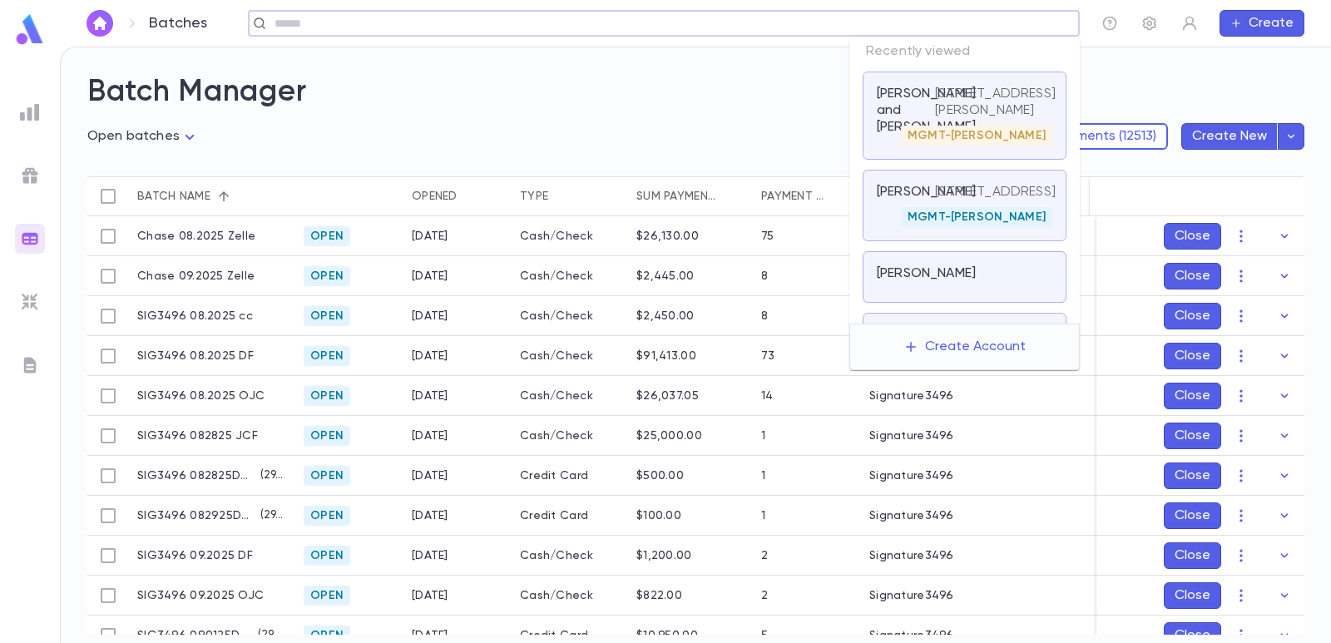
click at [969, 22] on input "text" at bounding box center [659, 24] width 778 height 16
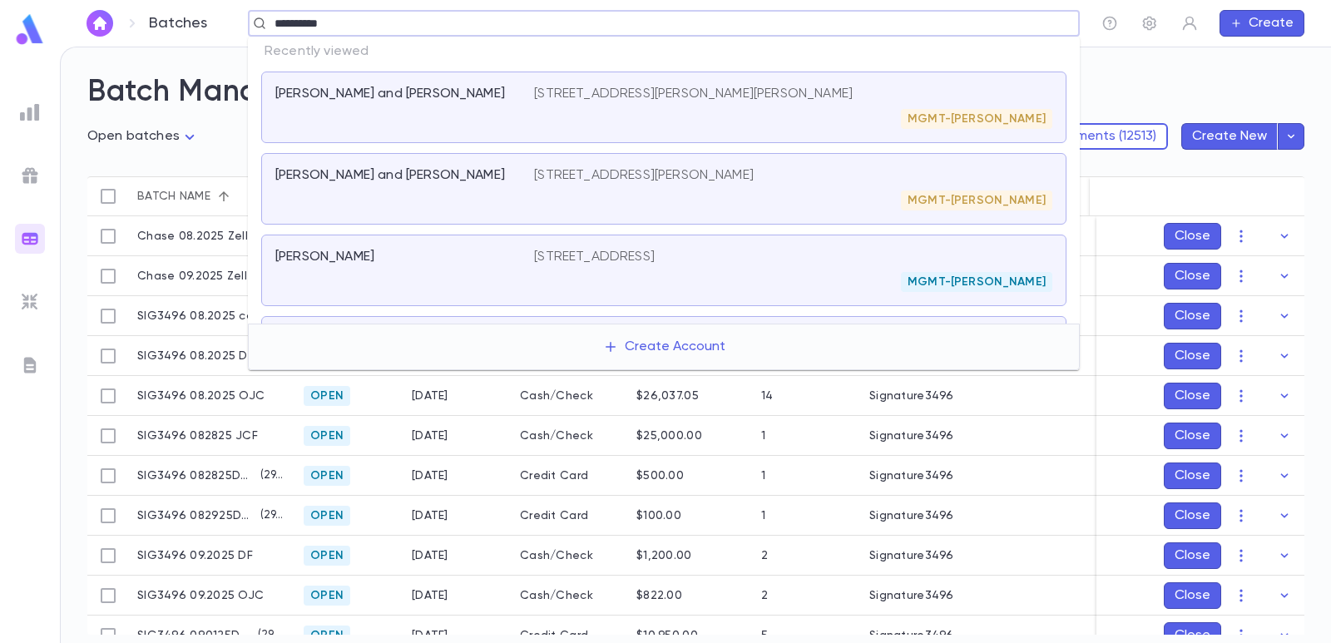
type input "**********"
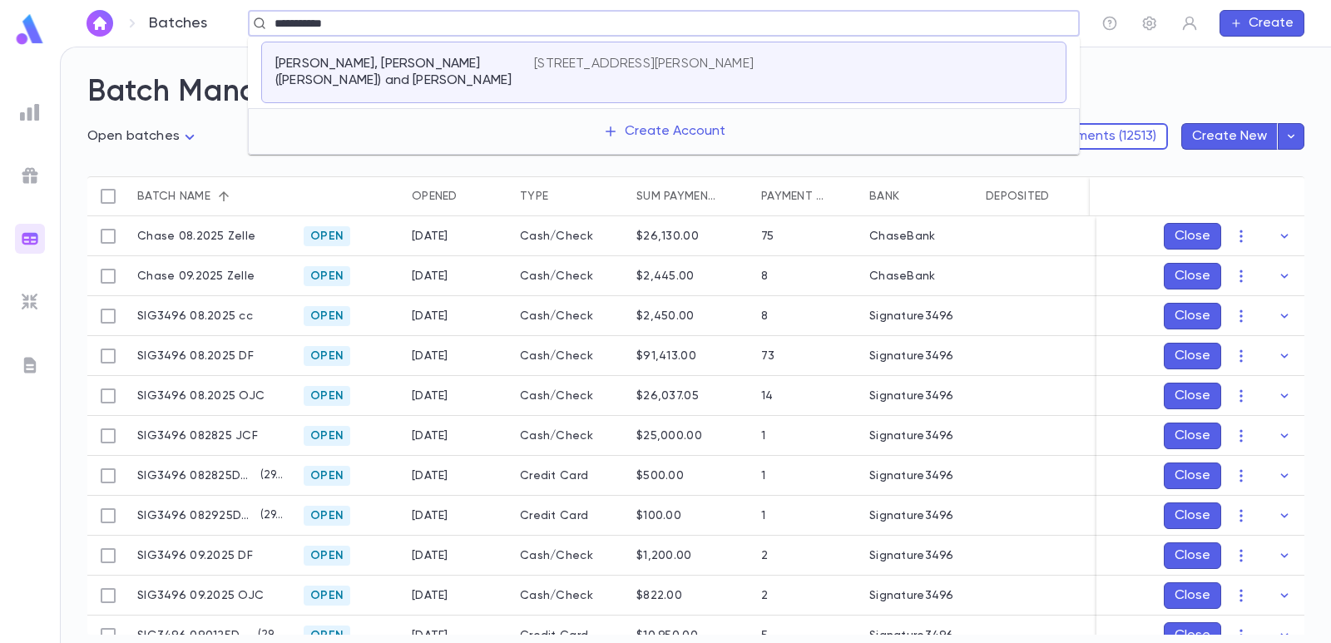
click at [918, 68] on div "[STREET_ADDRESS][PERSON_NAME]" at bounding box center [793, 64] width 518 height 17
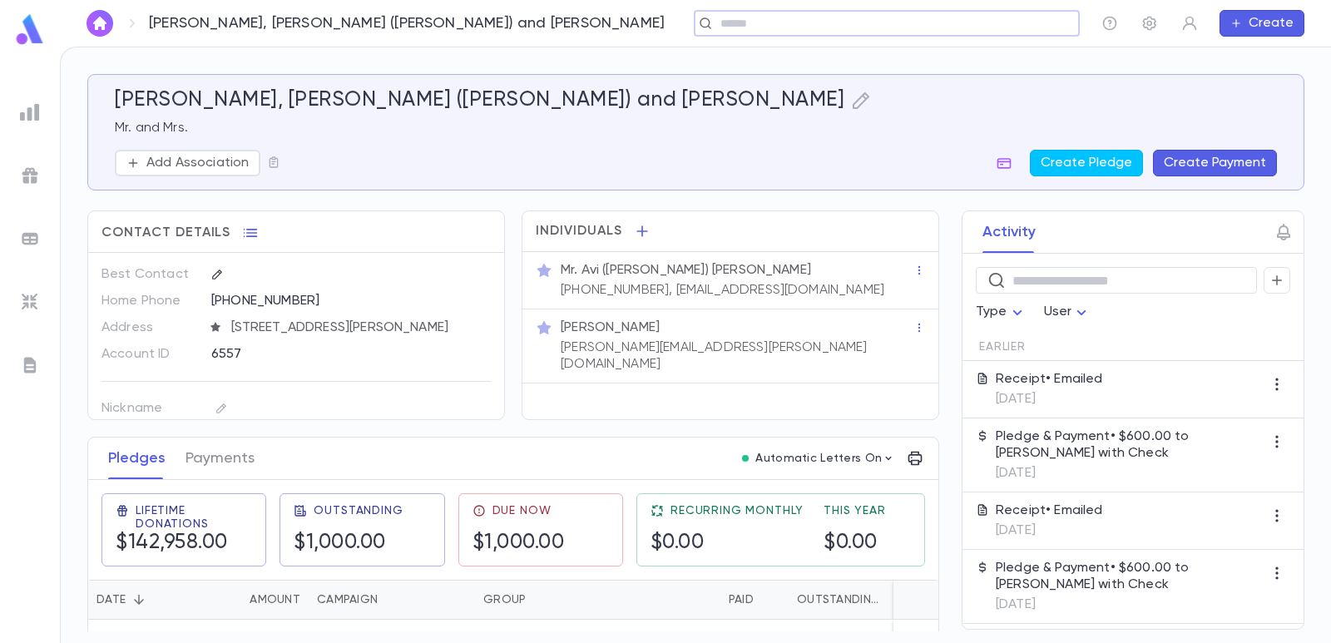
click at [1238, 161] on button "Create Payment" at bounding box center [1215, 163] width 124 height 27
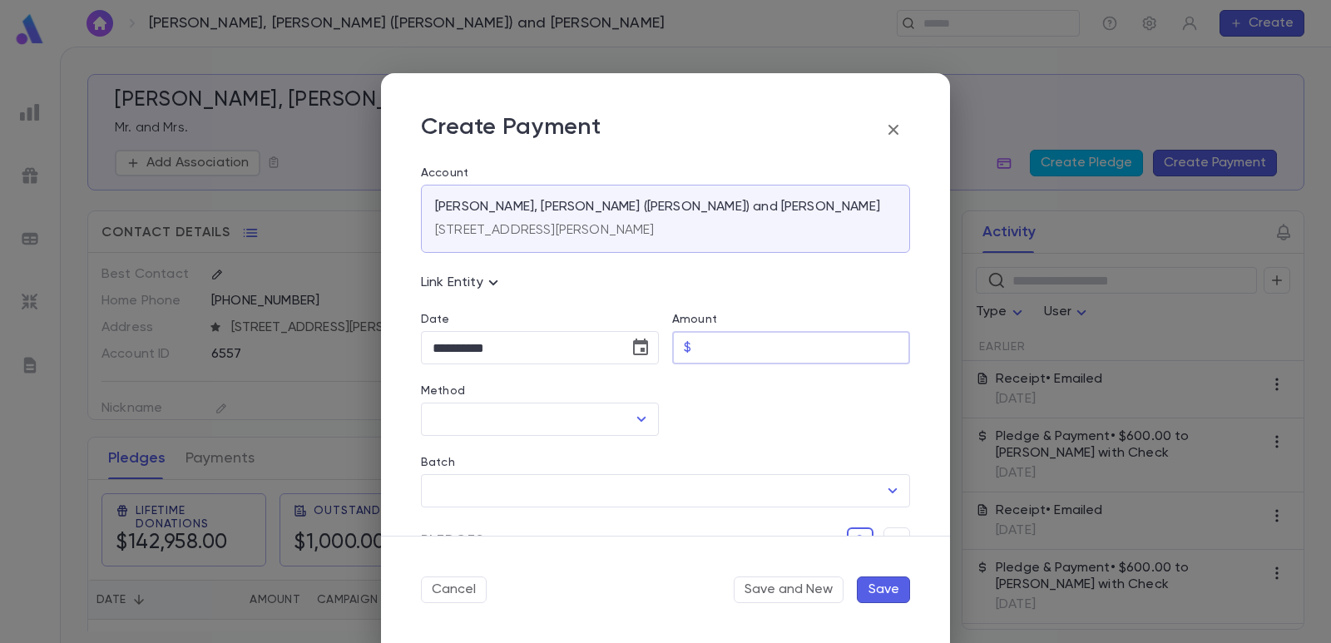
click at [732, 343] on input "Amount" at bounding box center [804, 348] width 212 height 32
type input "******"
click at [738, 423] on div at bounding box center [784, 400] width 251 height 72
click at [563, 423] on input "Method" at bounding box center [527, 420] width 198 height 32
drag, startPoint x: 540, startPoint y: 448, endPoint x: 572, endPoint y: 443, distance: 32.8
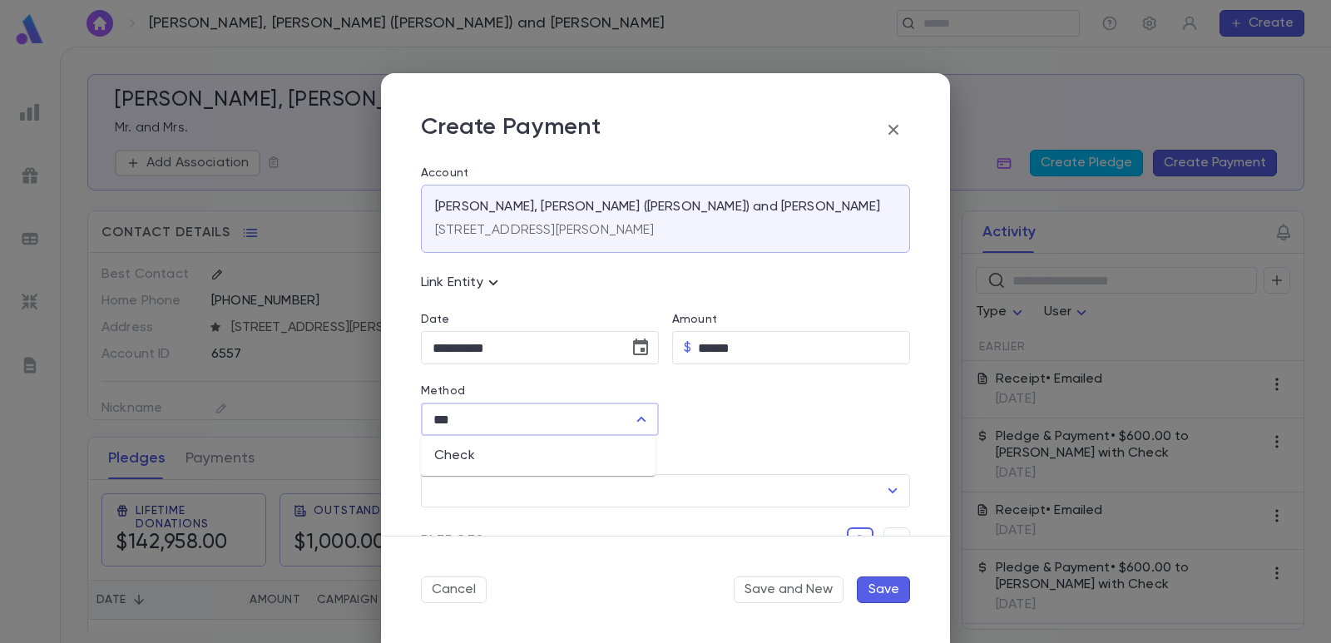
click at [540, 452] on li "Check" at bounding box center [538, 456] width 235 height 27
type input "*****"
click at [705, 412] on input "Check Number" at bounding box center [793, 420] width 188 height 32
type input "********"
click at [656, 493] on input "Batch" at bounding box center [652, 491] width 449 height 32
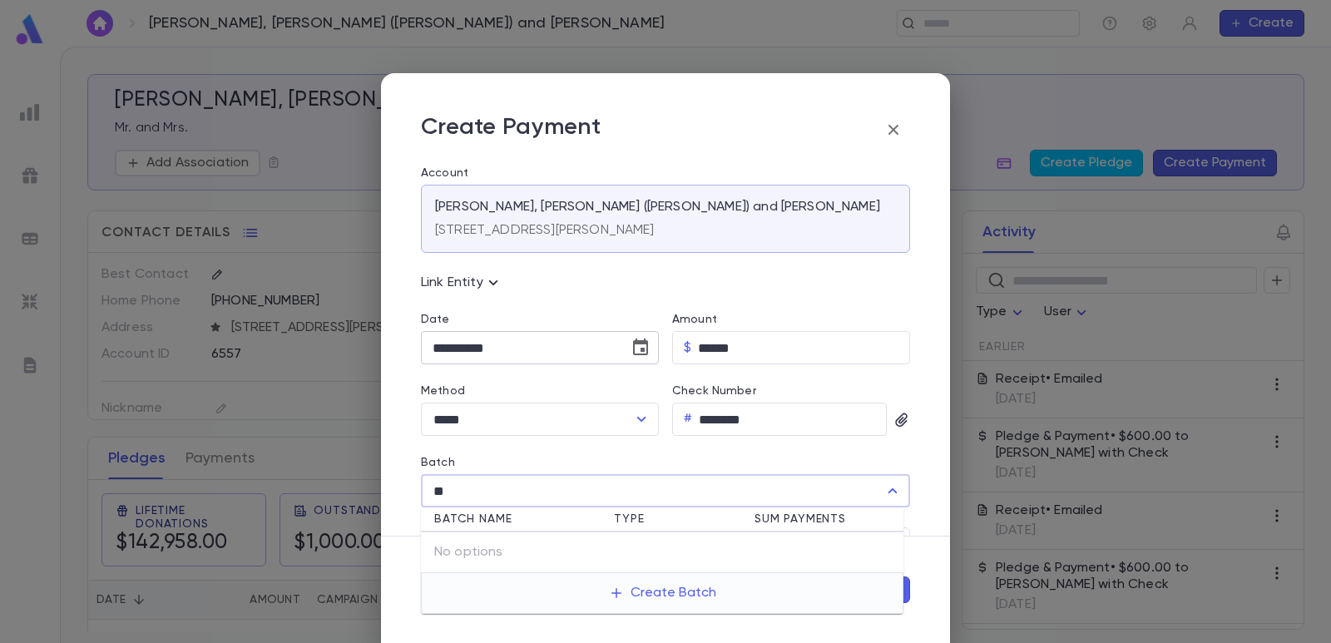
type input "**"
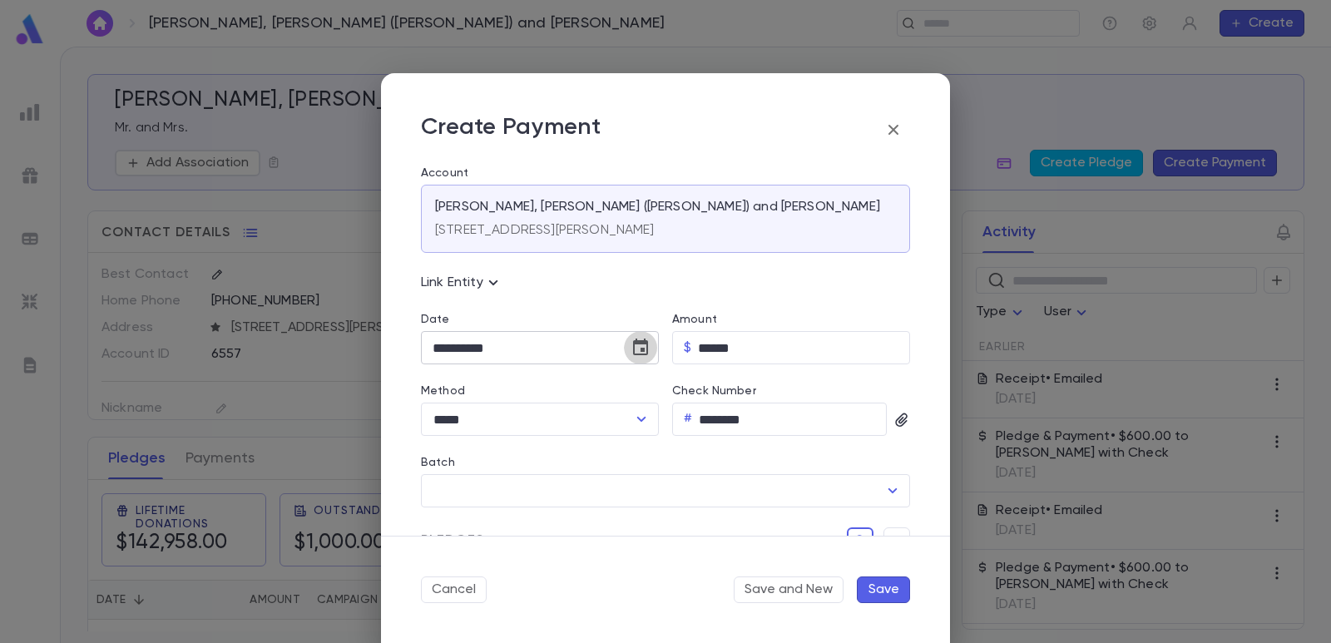
click at [632, 347] on icon "Choose date, selected date is Sep 2, 2025" at bounding box center [641, 348] width 20 height 20
click at [594, 392] on icon "Previous month" at bounding box center [586, 390] width 20 height 20
drag, startPoint x: 579, startPoint y: 582, endPoint x: 592, endPoint y: 539, distance: 44.5
click at [579, 581] on button "29" at bounding box center [584, 586] width 30 height 30
type input "**********"
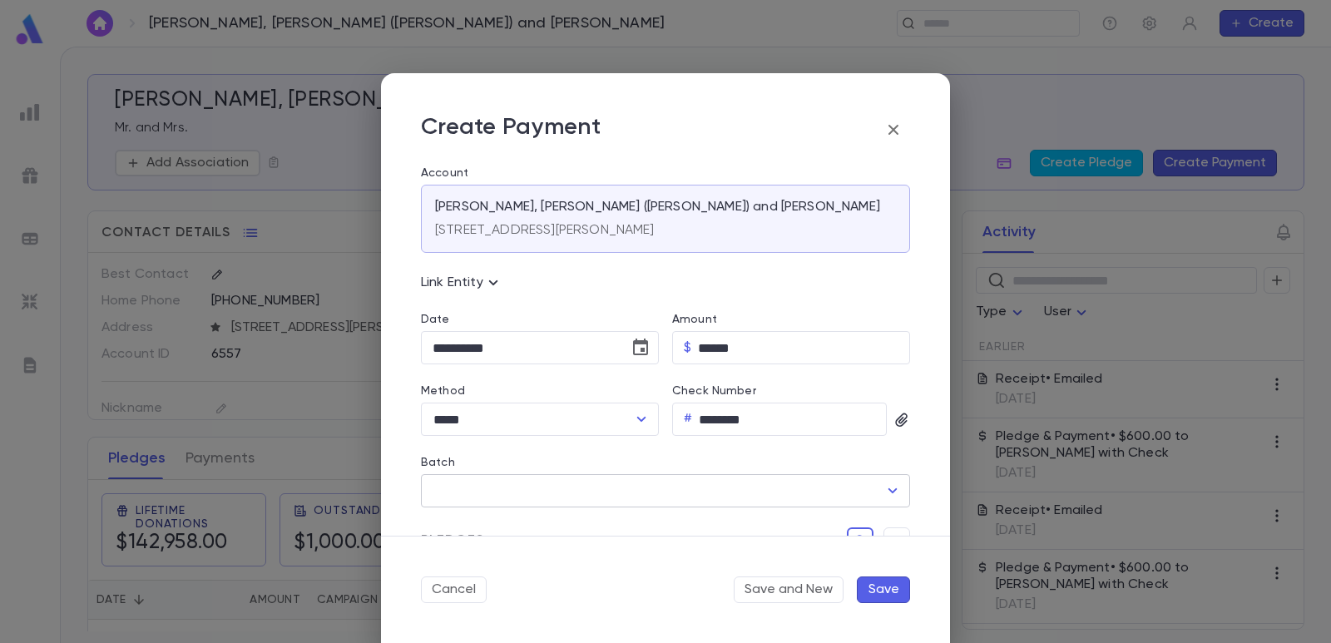
click at [623, 488] on input "Batch" at bounding box center [652, 491] width 449 height 32
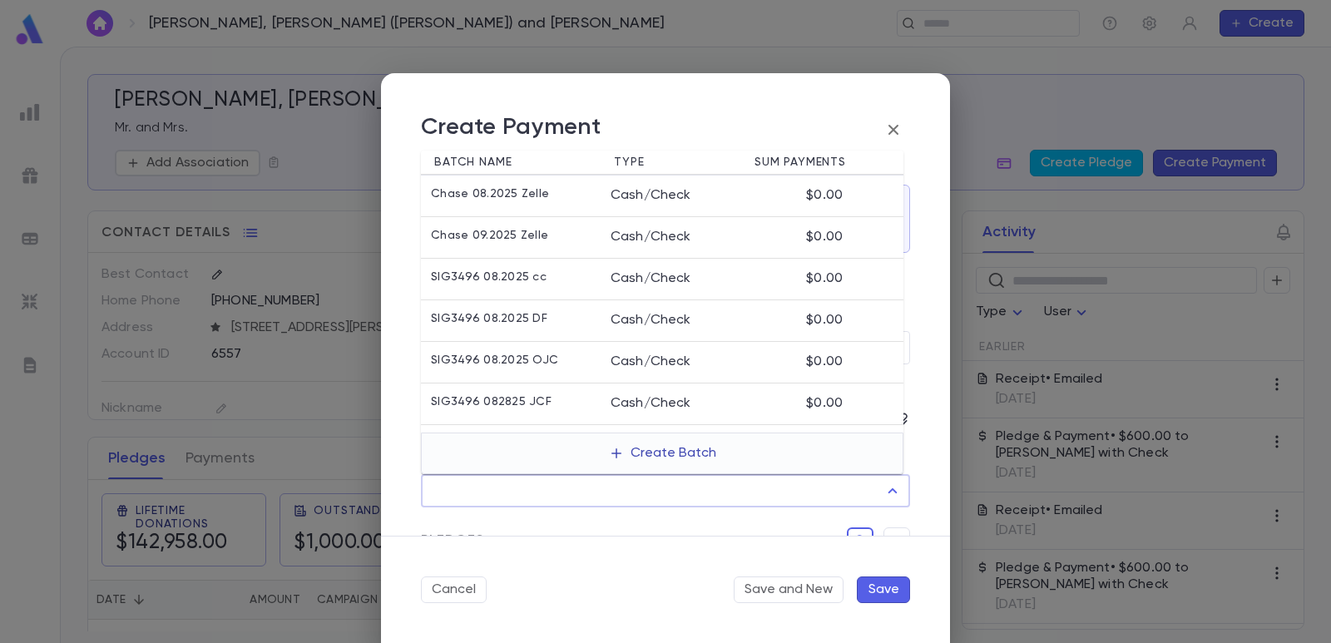
click at [648, 452] on button "Create Batch" at bounding box center [662, 453] width 127 height 27
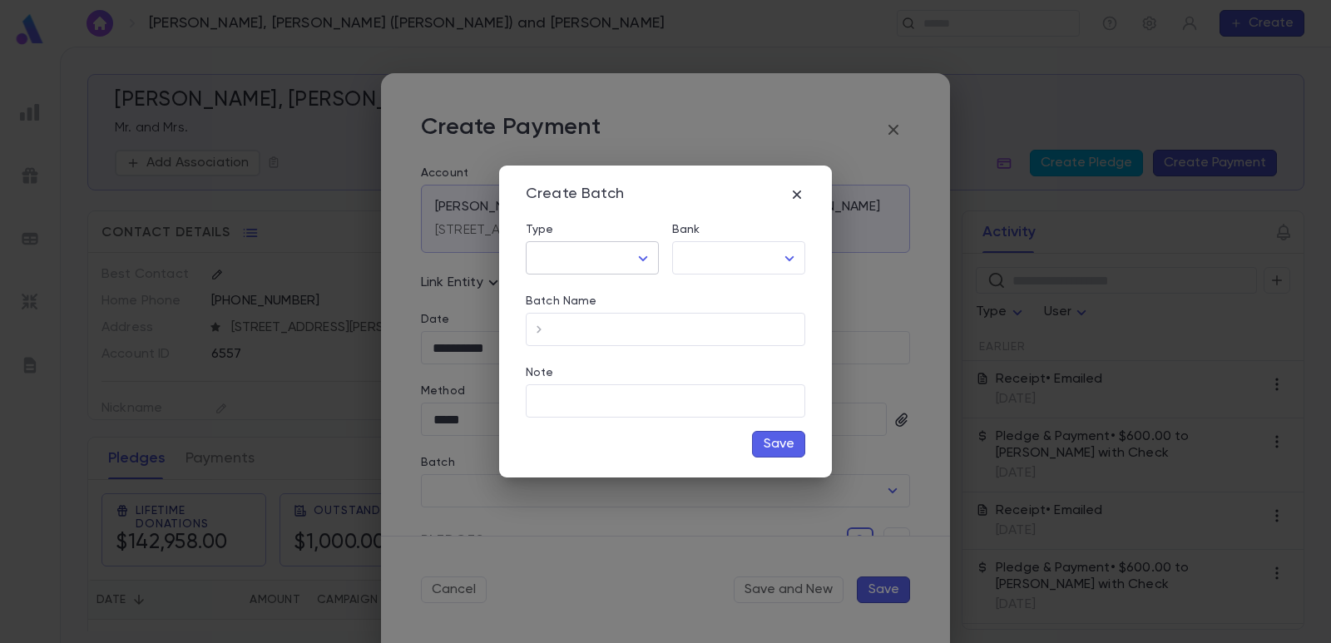
click at [593, 248] on body "[PERSON_NAME], [PERSON_NAME] ([PERSON_NAME]) and [PERSON_NAME] ​ Create [PERSON…" at bounding box center [665, 345] width 1331 height 597
drag, startPoint x: 598, startPoint y: 293, endPoint x: 724, endPoint y: 278, distance: 126.5
click at [602, 293] on span "Check" at bounding box center [595, 293] width 105 height 17
type input "*****"
click at [735, 261] on body "[PERSON_NAME], [PERSON_NAME] ([PERSON_NAME]) and [PERSON_NAME] ​ Create [PERSON…" at bounding box center [665, 345] width 1331 height 597
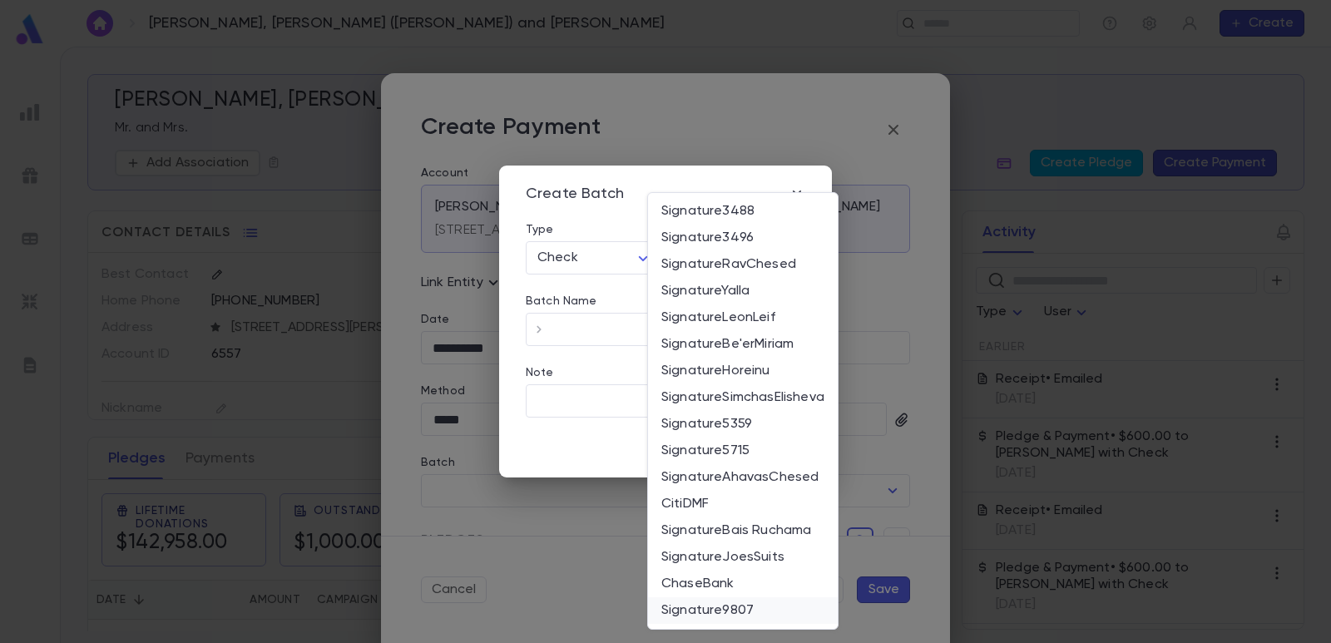
click at [706, 611] on span "Signature9807" at bounding box center [742, 610] width 163 height 17
type input "**"
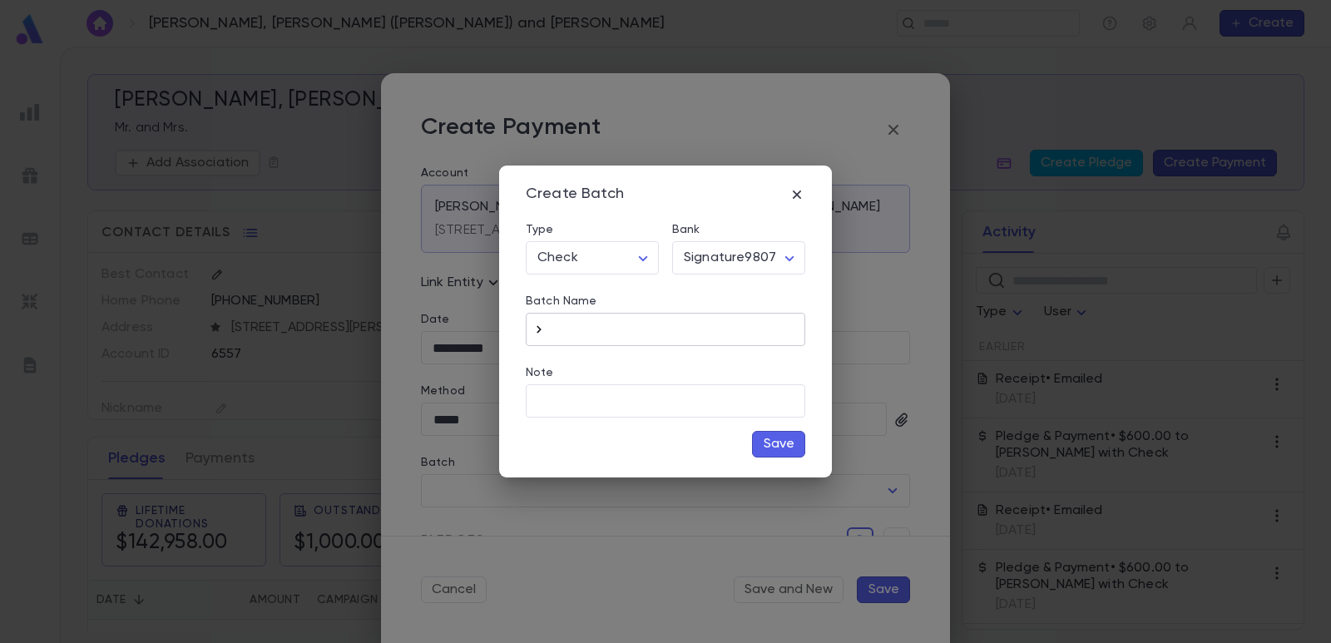
click at [537, 322] on icon "button" at bounding box center [539, 329] width 17 height 17
click at [698, 332] on input "**********" at bounding box center [678, 330] width 253 height 32
type input "**********"
click at [770, 449] on button "Save" at bounding box center [778, 444] width 53 height 27
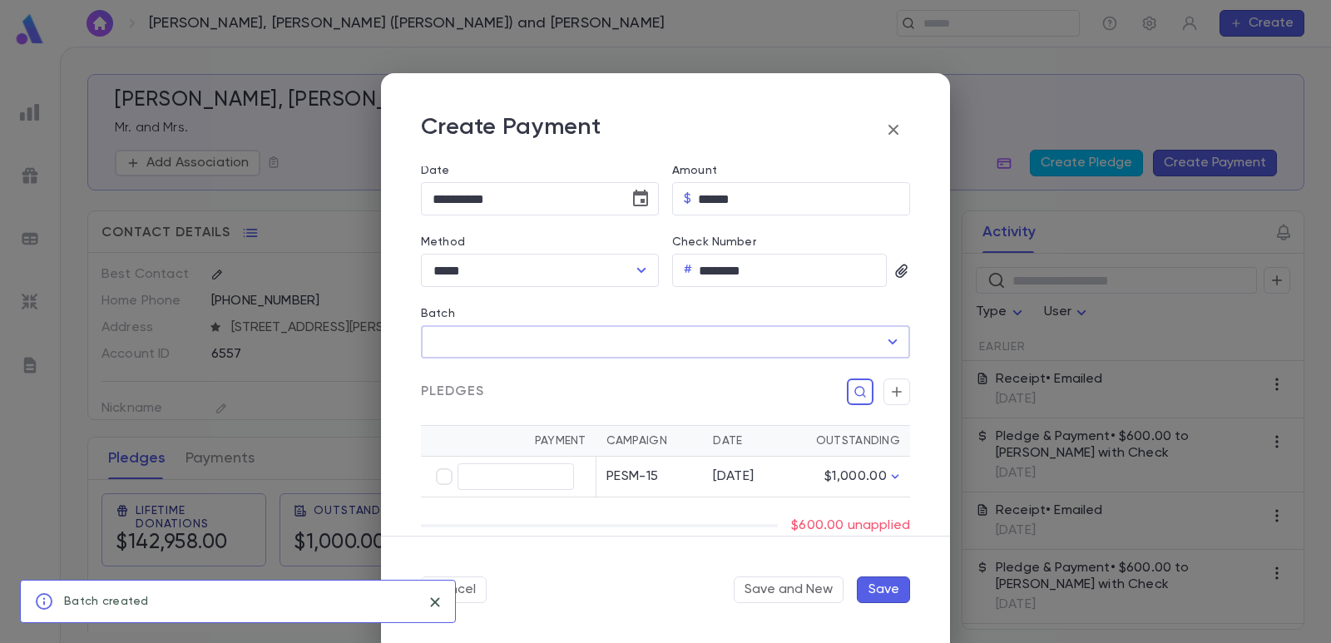
scroll to position [166, 0]
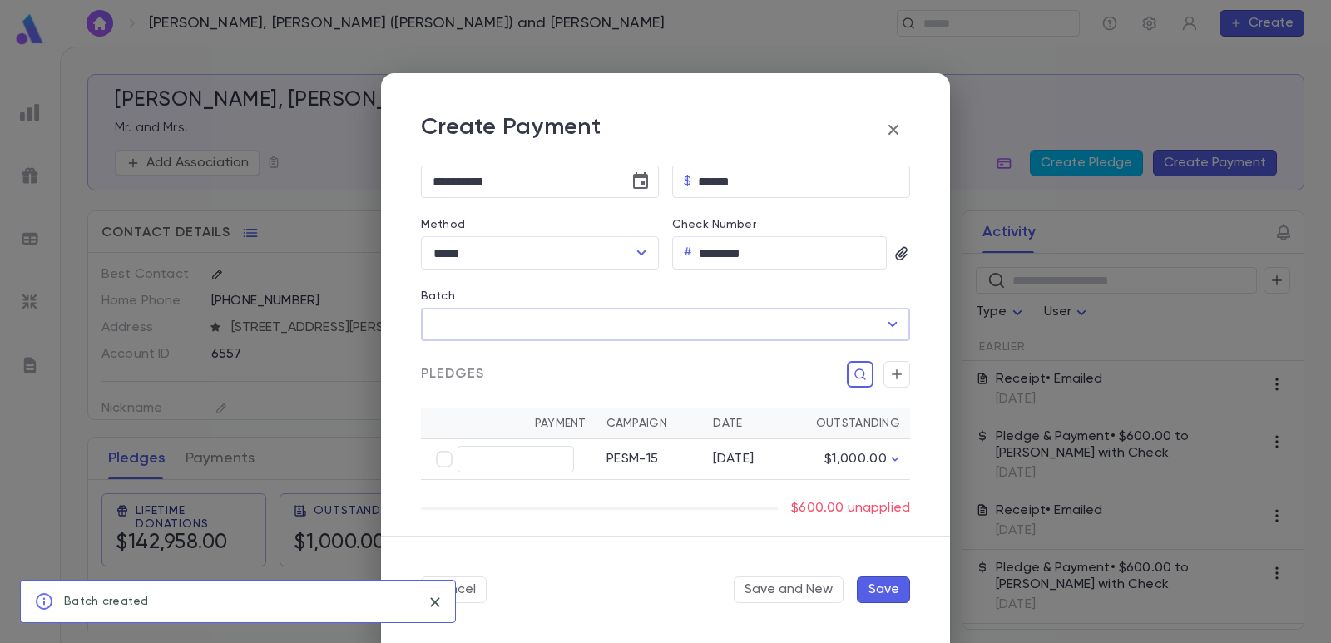
type input "**********"
click at [887, 384] on button "button" at bounding box center [897, 374] width 27 height 27
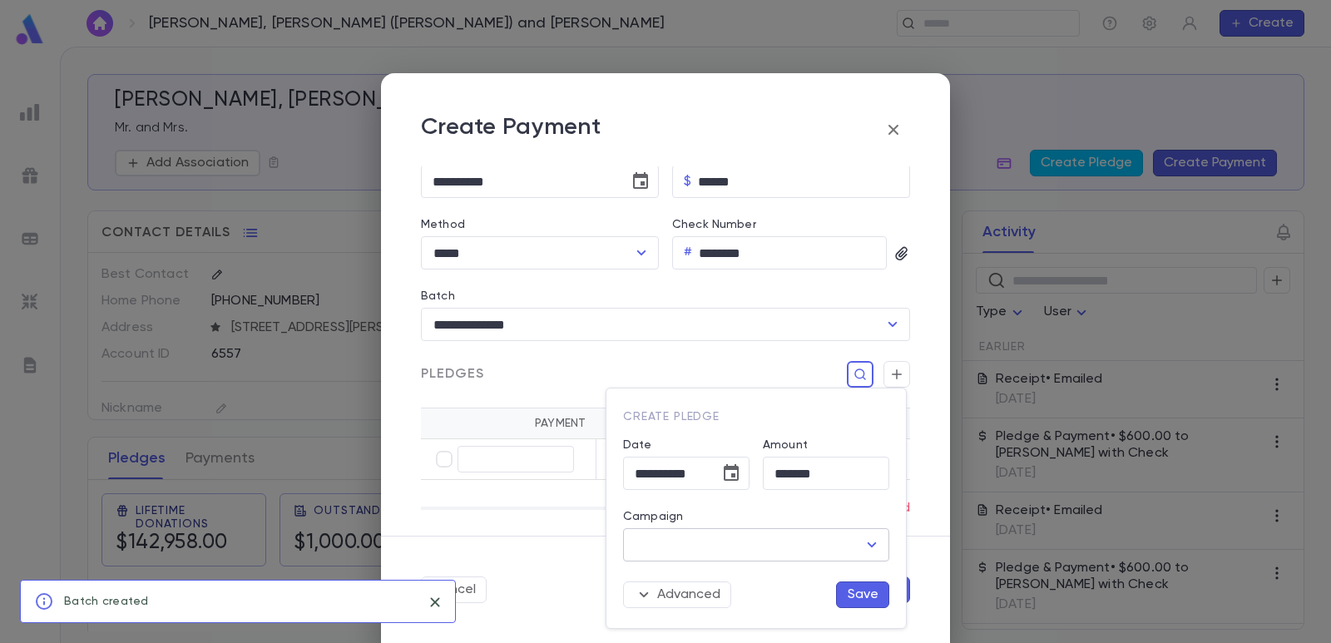
click at [704, 542] on input "Campaign" at bounding box center [744, 545] width 226 height 32
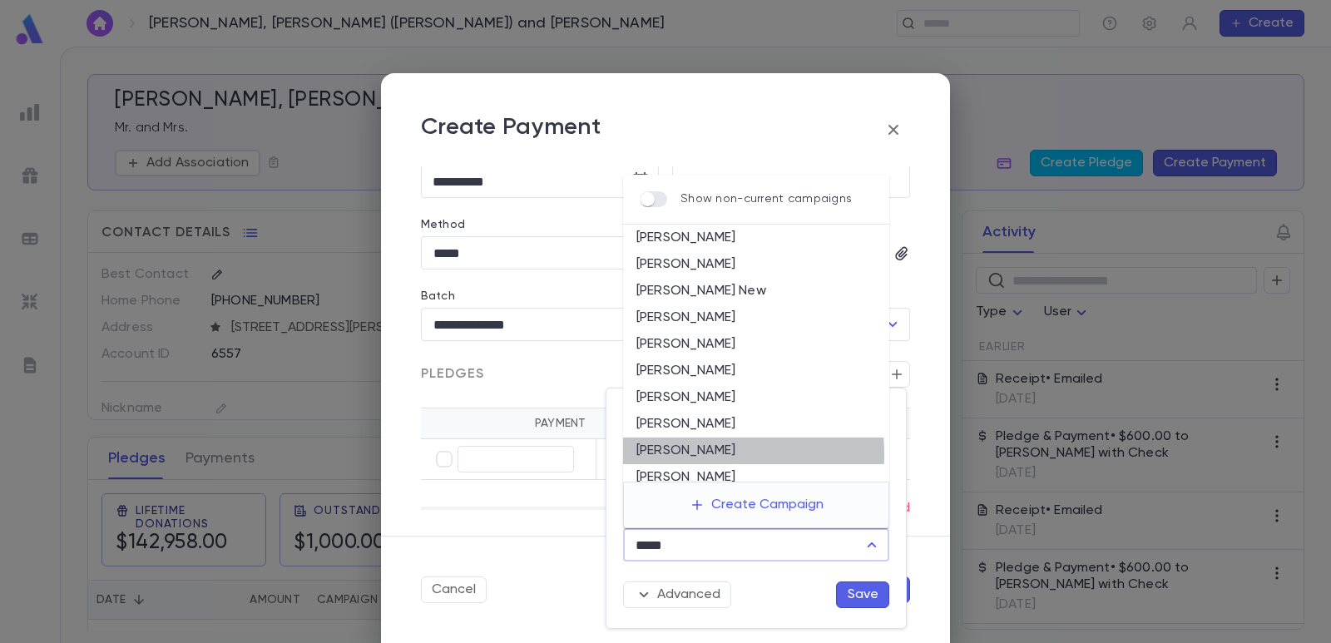
click at [686, 454] on li "[PERSON_NAME]" at bounding box center [756, 451] width 266 height 27
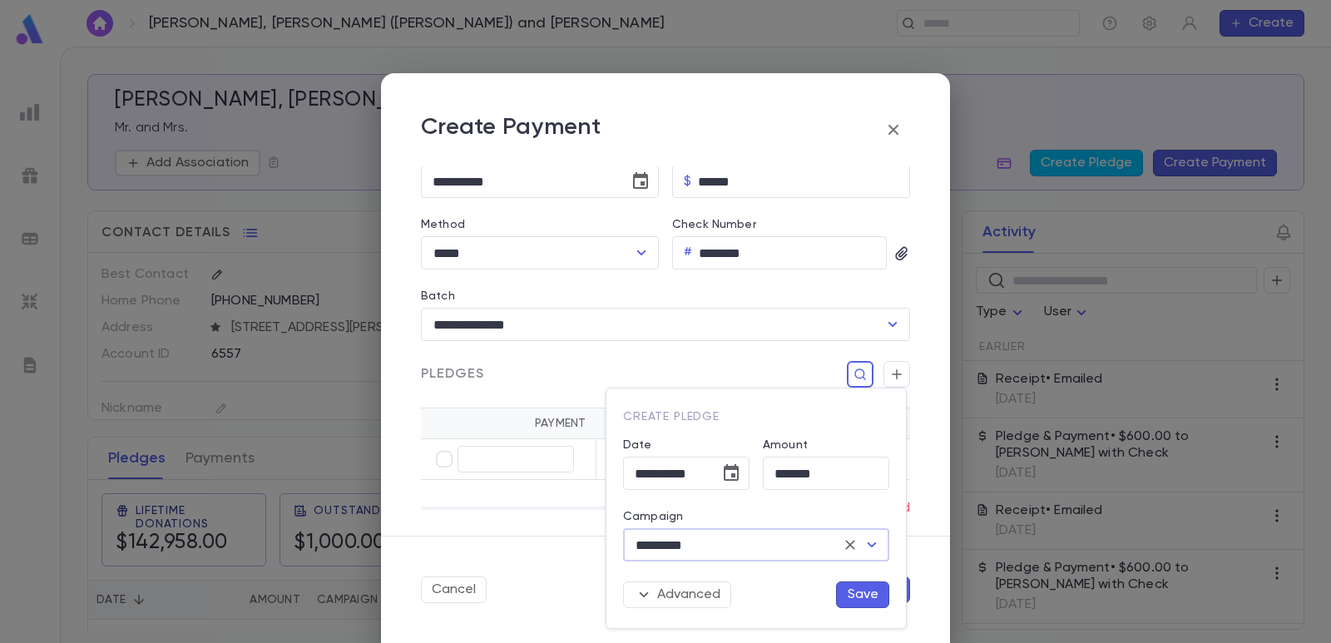
type input "*********"
click at [860, 599] on button "Save" at bounding box center [862, 595] width 53 height 27
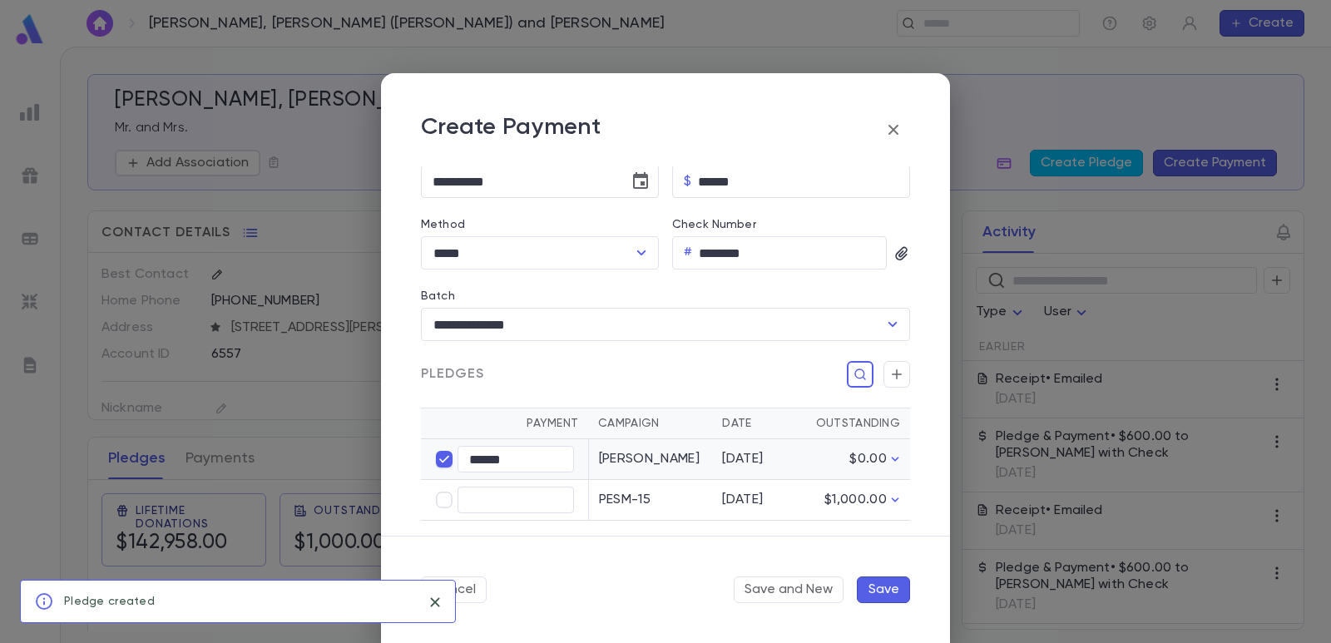
click at [890, 590] on button "Save" at bounding box center [883, 590] width 53 height 27
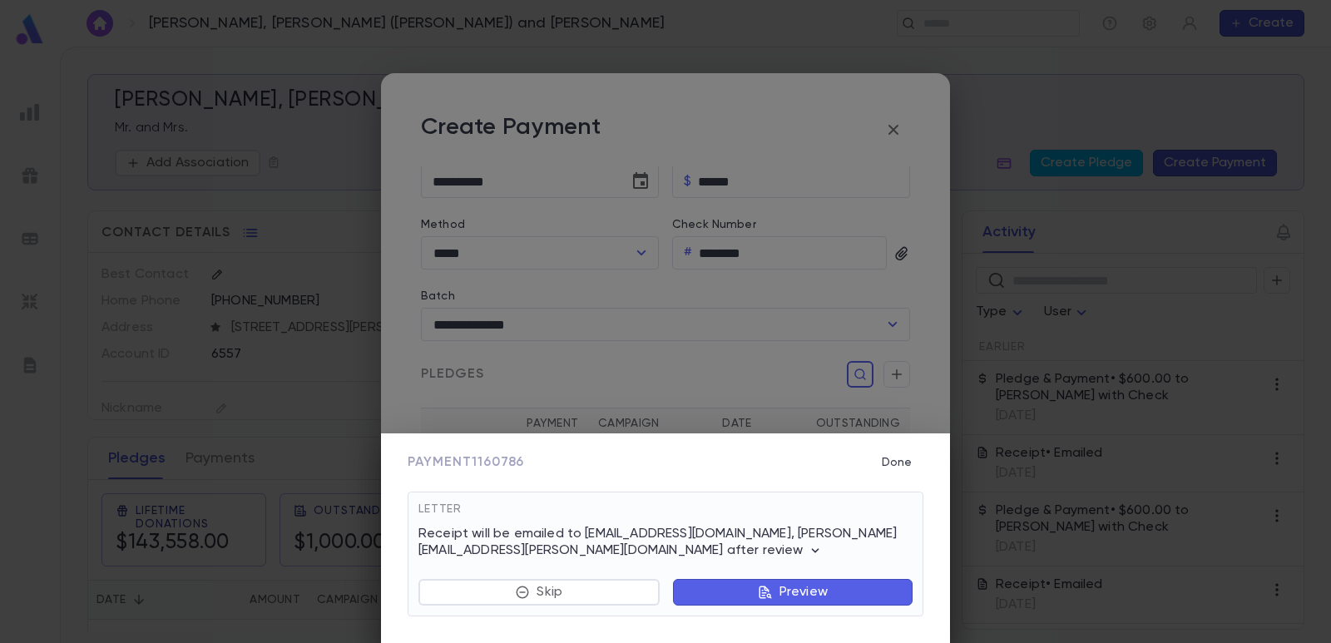
click at [736, 587] on button "Preview" at bounding box center [793, 592] width 240 height 27
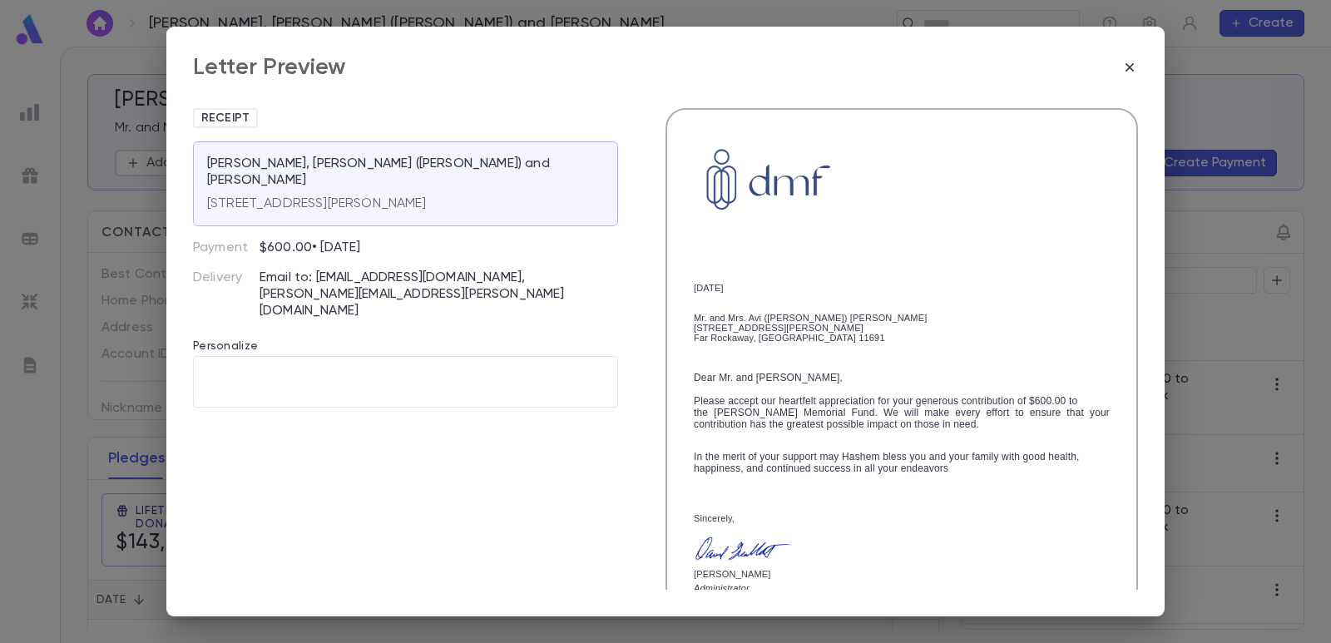
scroll to position [286, 0]
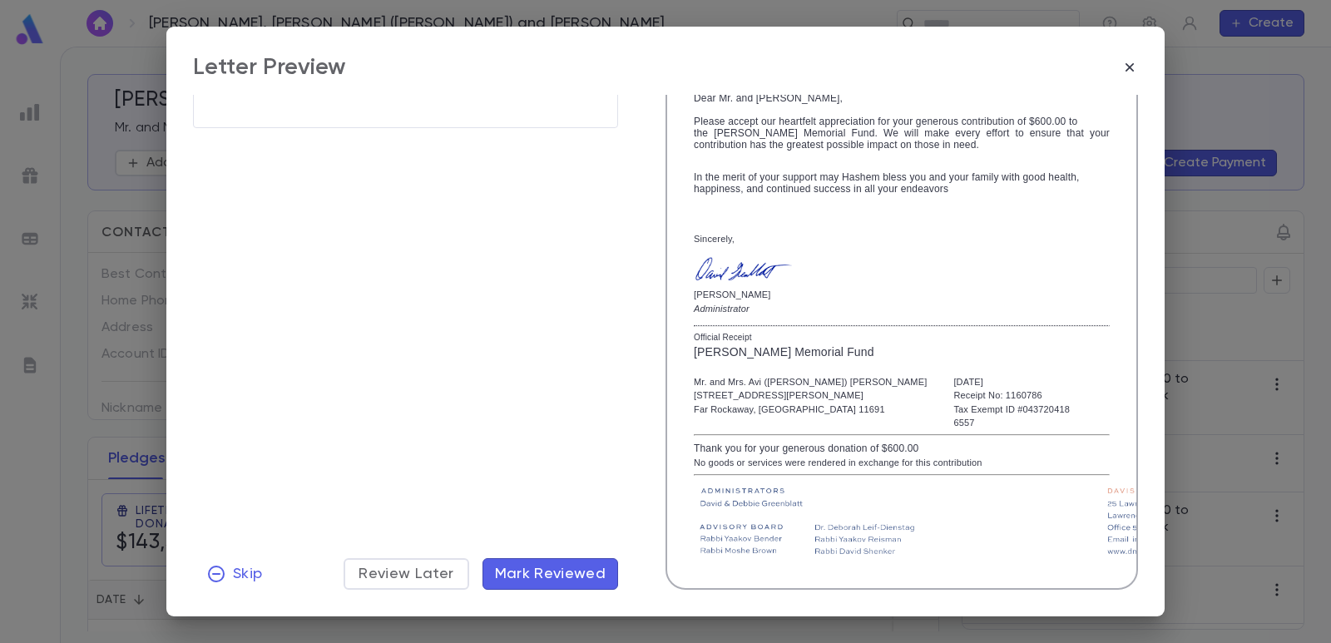
click at [575, 572] on span "Mark Reviewed" at bounding box center [550, 574] width 111 height 18
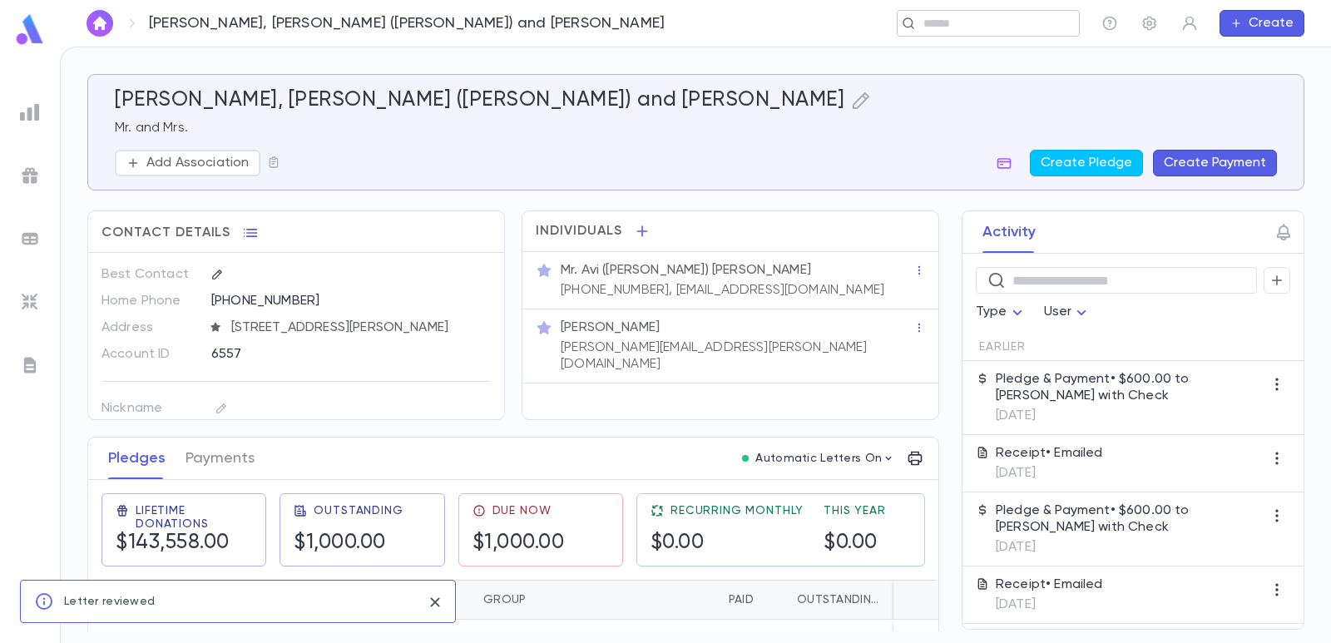
click at [940, 28] on input "text" at bounding box center [982, 24] width 129 height 16
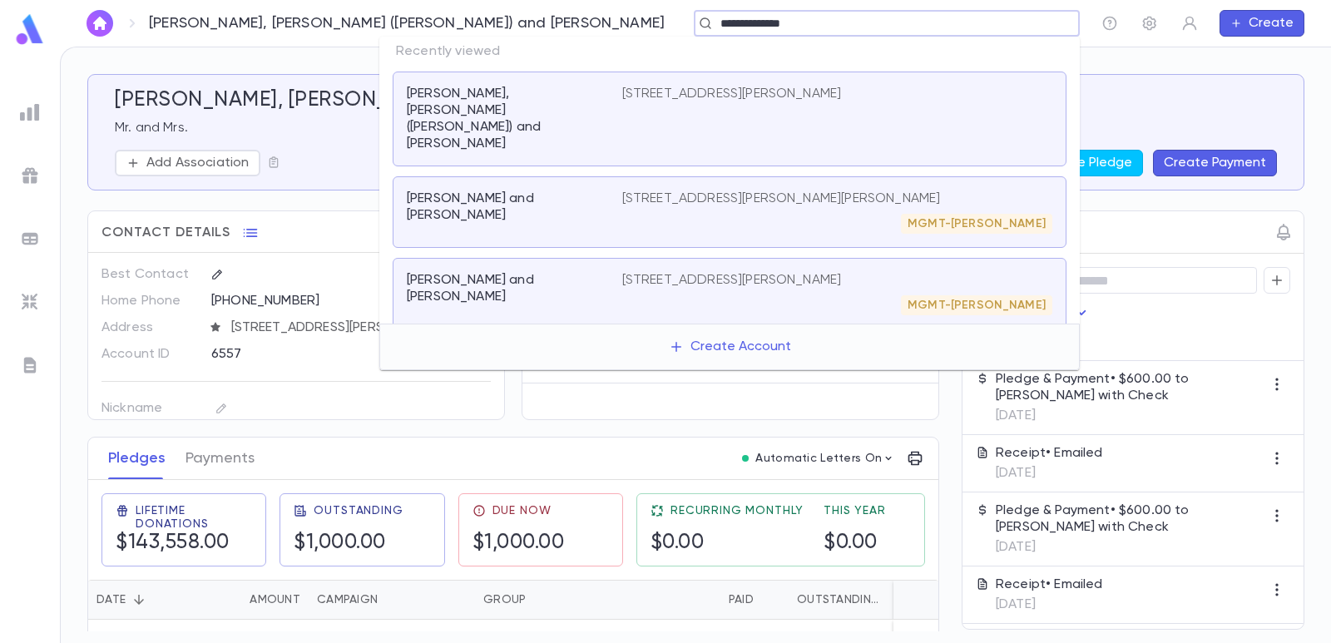
type input "**********"
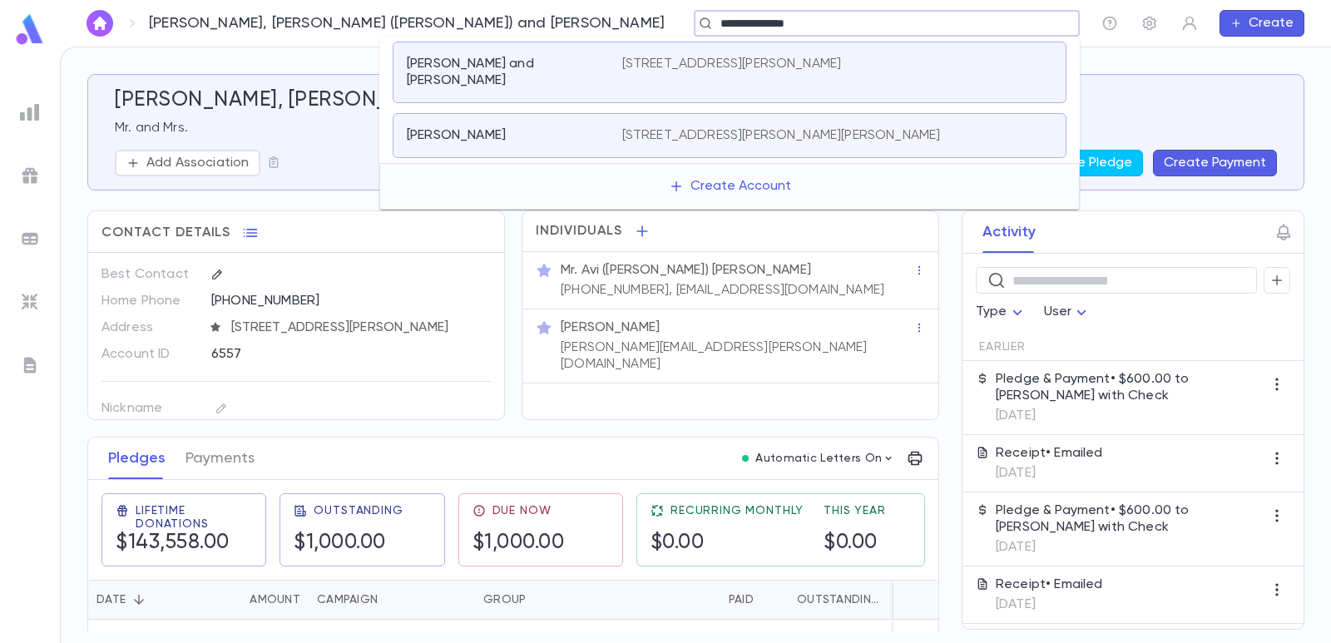
click at [523, 68] on p "[PERSON_NAME] and [PERSON_NAME]" at bounding box center [505, 72] width 196 height 33
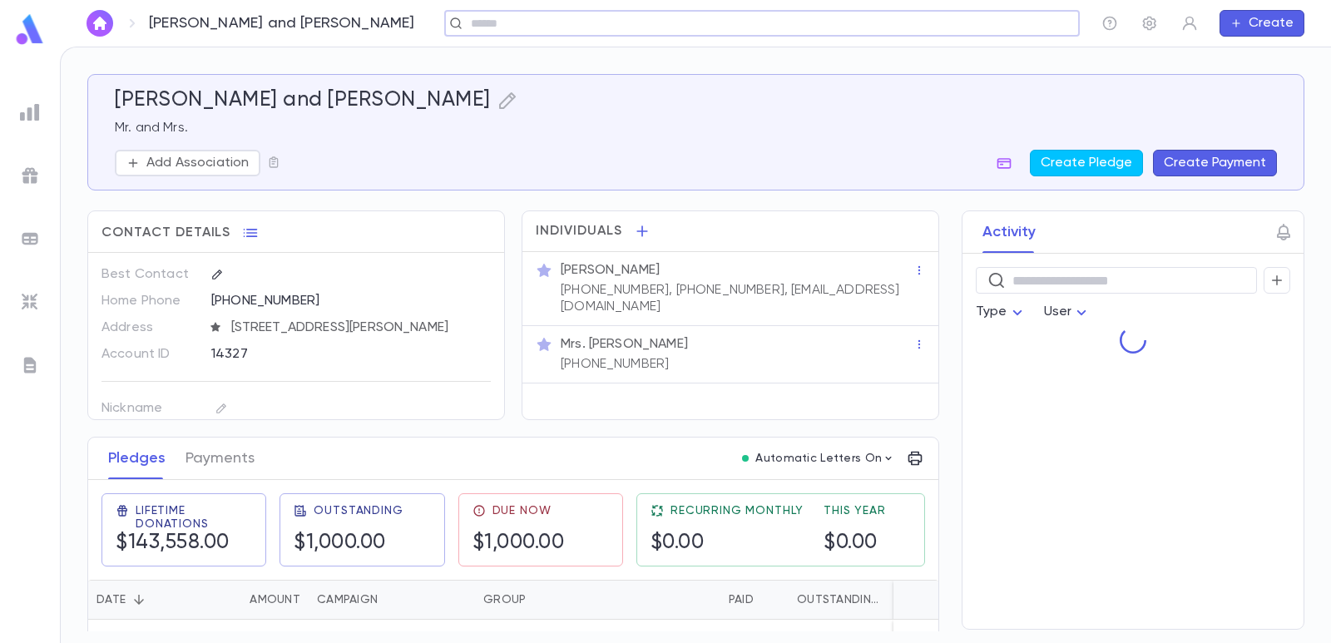
click at [1208, 162] on button "Create Payment" at bounding box center [1215, 163] width 124 height 27
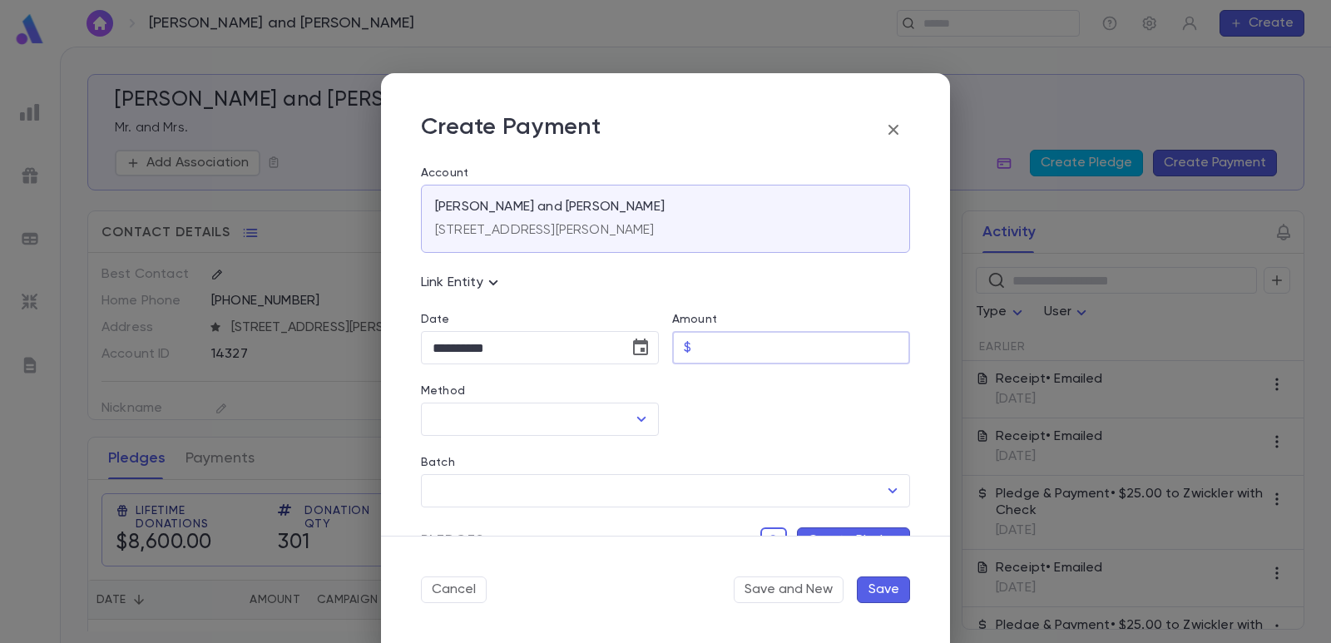
click at [721, 339] on input "Amount" at bounding box center [804, 348] width 212 height 32
type input "*****"
drag, startPoint x: 720, startPoint y: 396, endPoint x: 680, endPoint y: 404, distance: 40.6
click at [719, 396] on div at bounding box center [784, 400] width 251 height 72
click at [549, 407] on input "Method" at bounding box center [527, 420] width 198 height 32
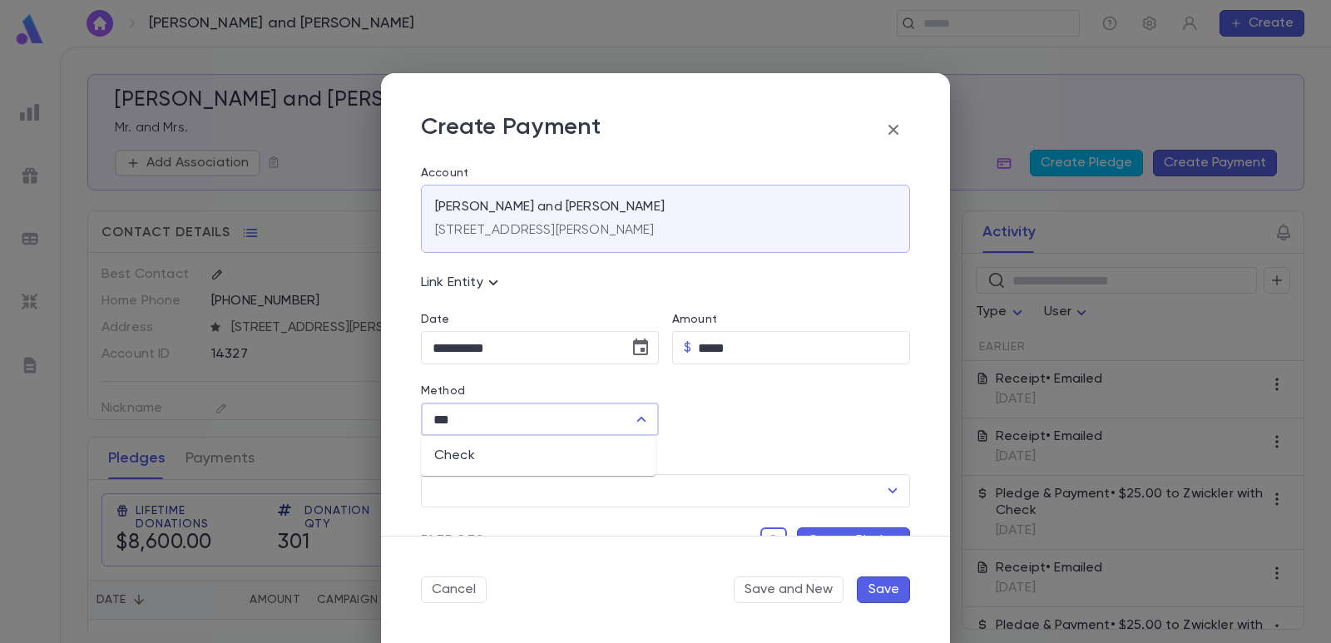
click at [524, 457] on li "Check" at bounding box center [538, 456] width 235 height 27
type input "*****"
click at [735, 423] on input "Check Number" at bounding box center [793, 420] width 188 height 32
type input "*********"
click at [633, 496] on input "Batch" at bounding box center [652, 491] width 449 height 32
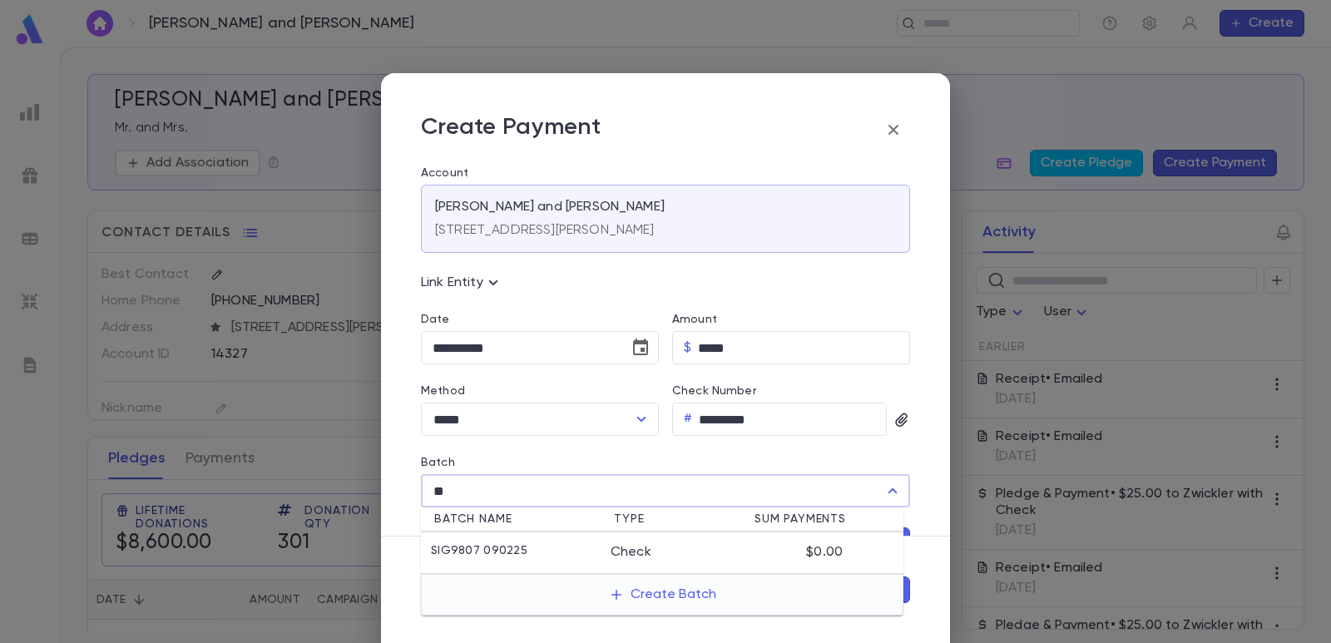
click at [511, 557] on p "SIG9807 090225" at bounding box center [479, 552] width 97 height 17
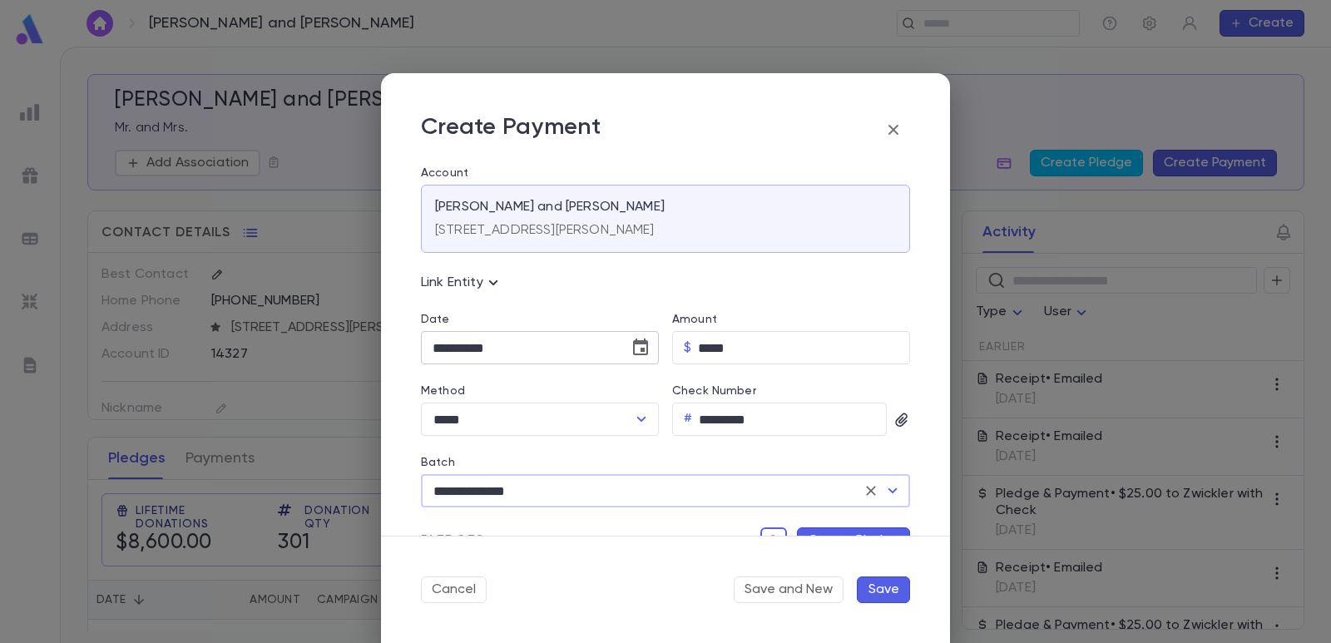
type input "**********"
click at [647, 348] on button "Choose date, selected date is Sep 2, 2025" at bounding box center [640, 347] width 33 height 33
click at [592, 388] on icon "Previous month" at bounding box center [586, 390] width 20 height 20
click at [587, 559] on button "22" at bounding box center [584, 554] width 30 height 30
type input "**********"
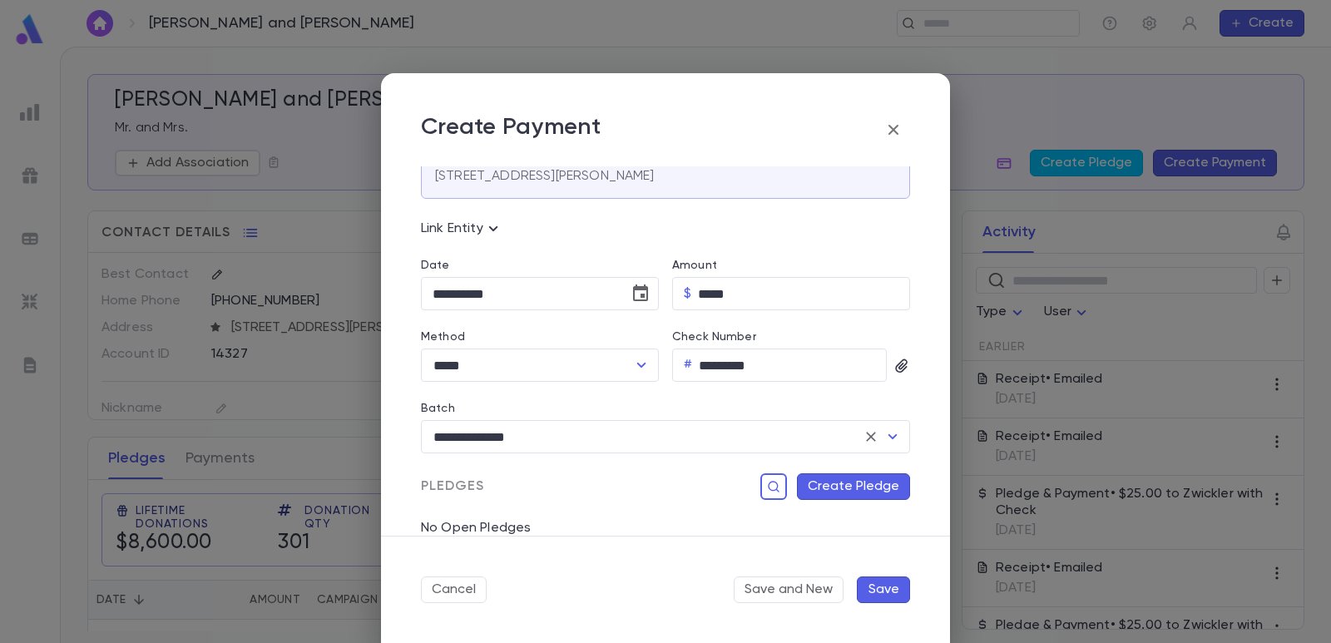
scroll to position [83, 0]
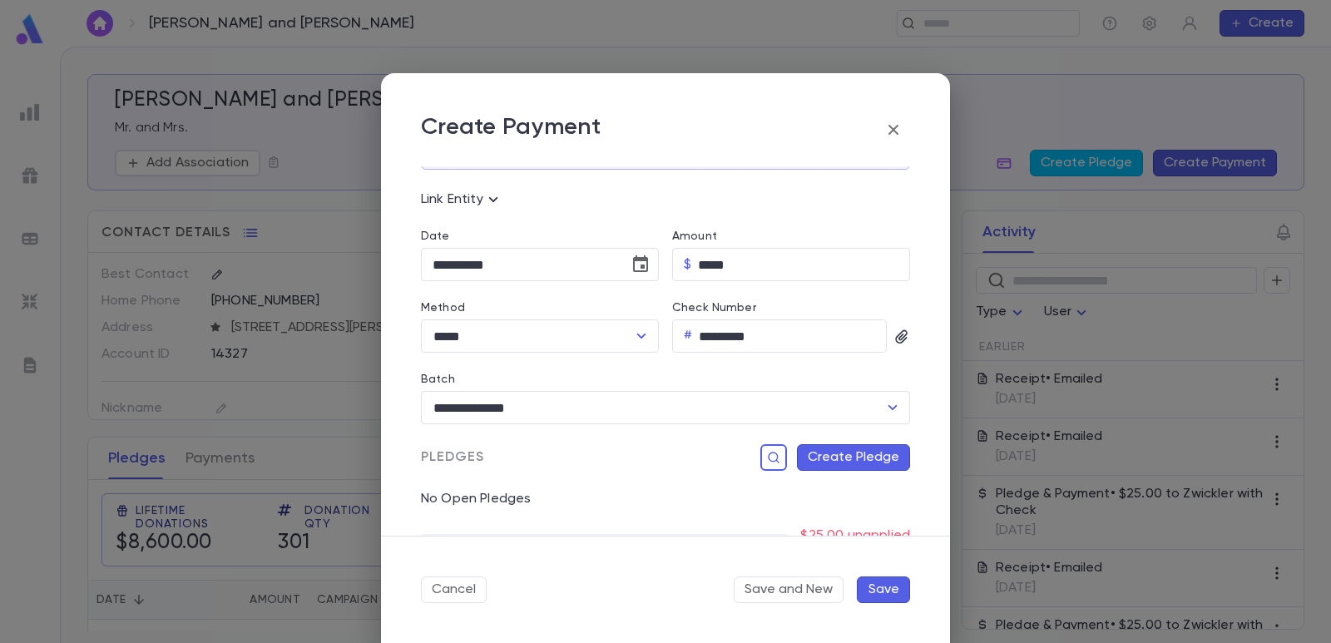
click at [812, 463] on button "Create Pledge" at bounding box center [853, 457] width 113 height 27
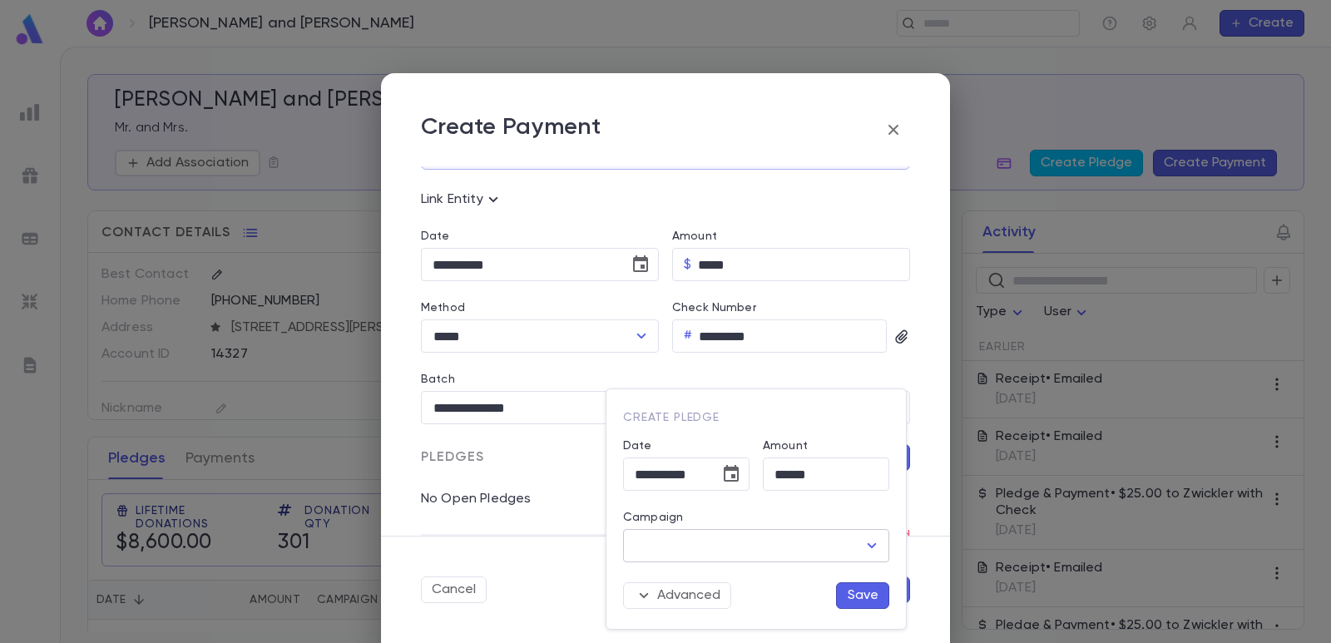
click at [691, 552] on input "Campaign" at bounding box center [744, 546] width 226 height 32
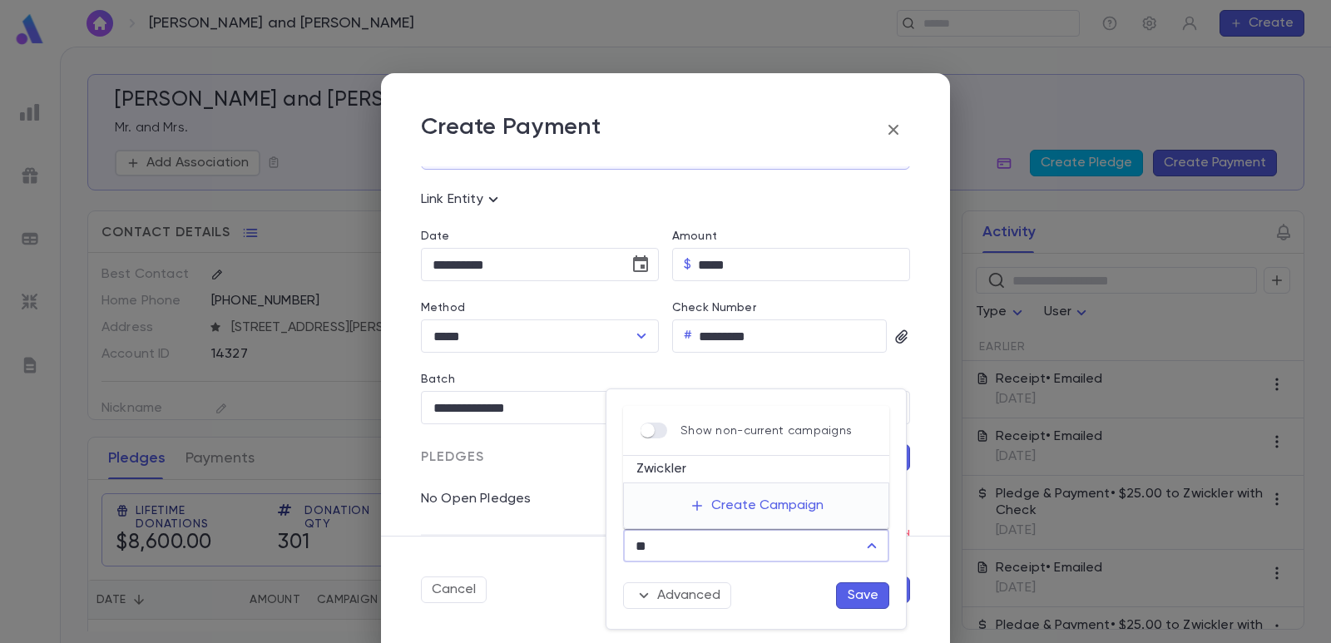
click at [676, 475] on li "Zwickler" at bounding box center [756, 469] width 266 height 27
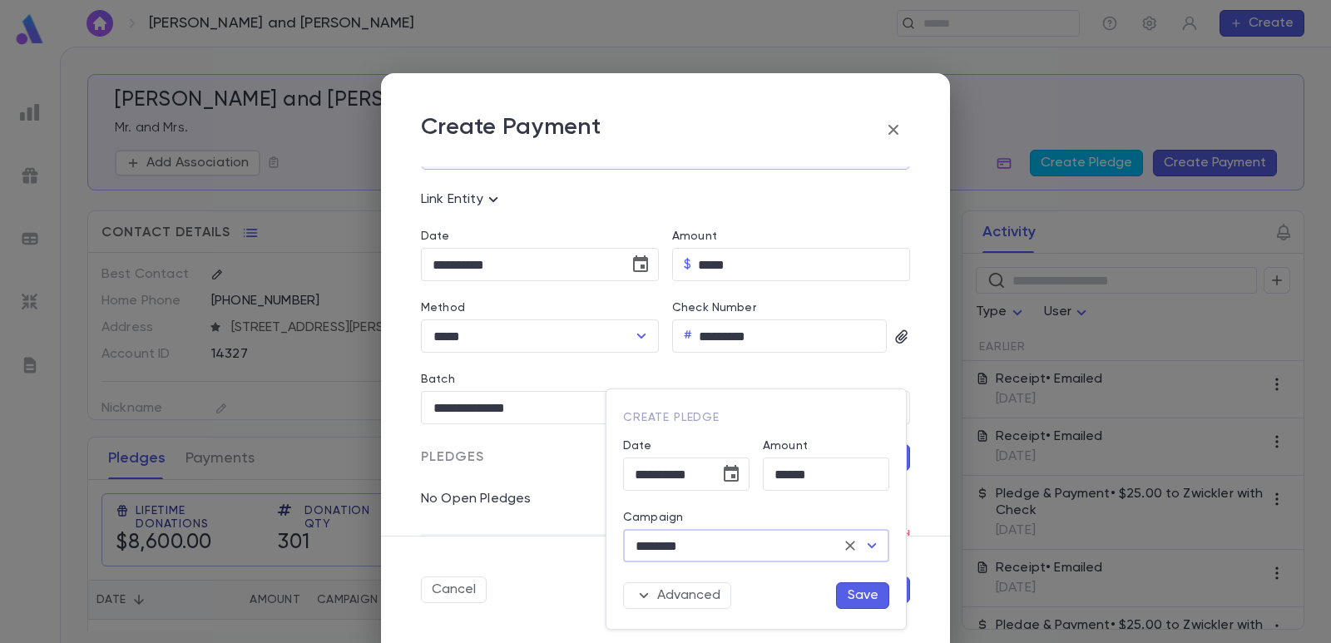
type input "********"
click at [844, 597] on button "Save" at bounding box center [862, 595] width 53 height 27
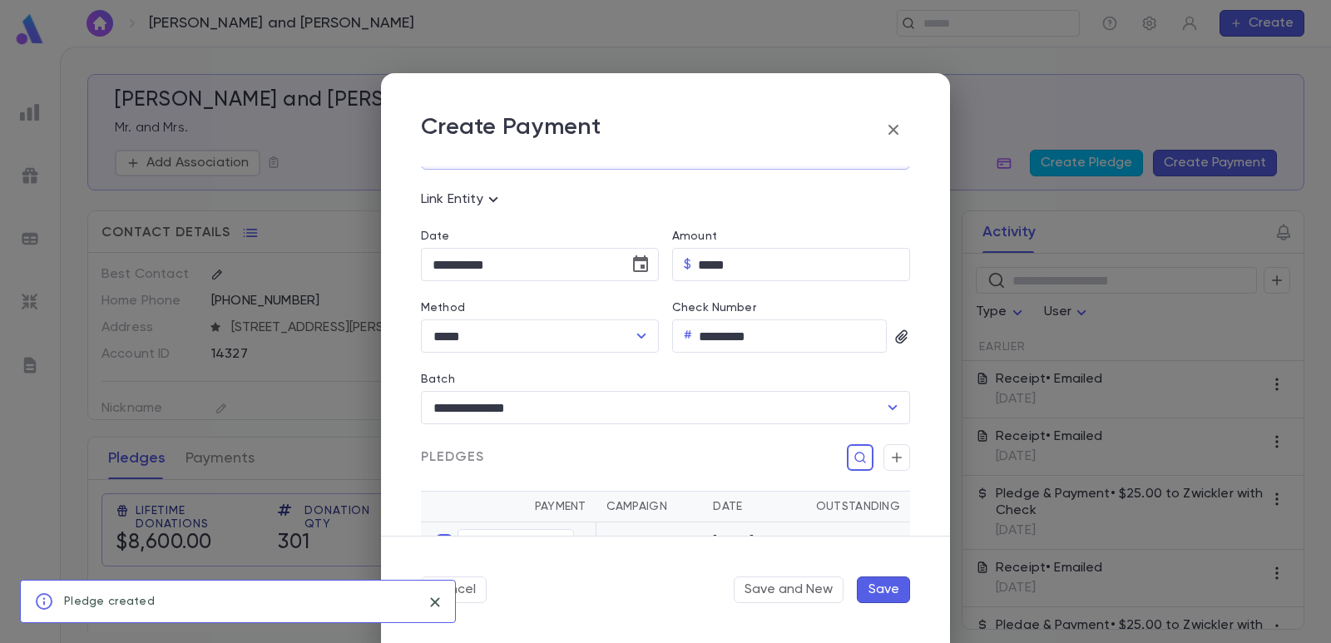
click at [892, 590] on button "Save" at bounding box center [883, 590] width 53 height 27
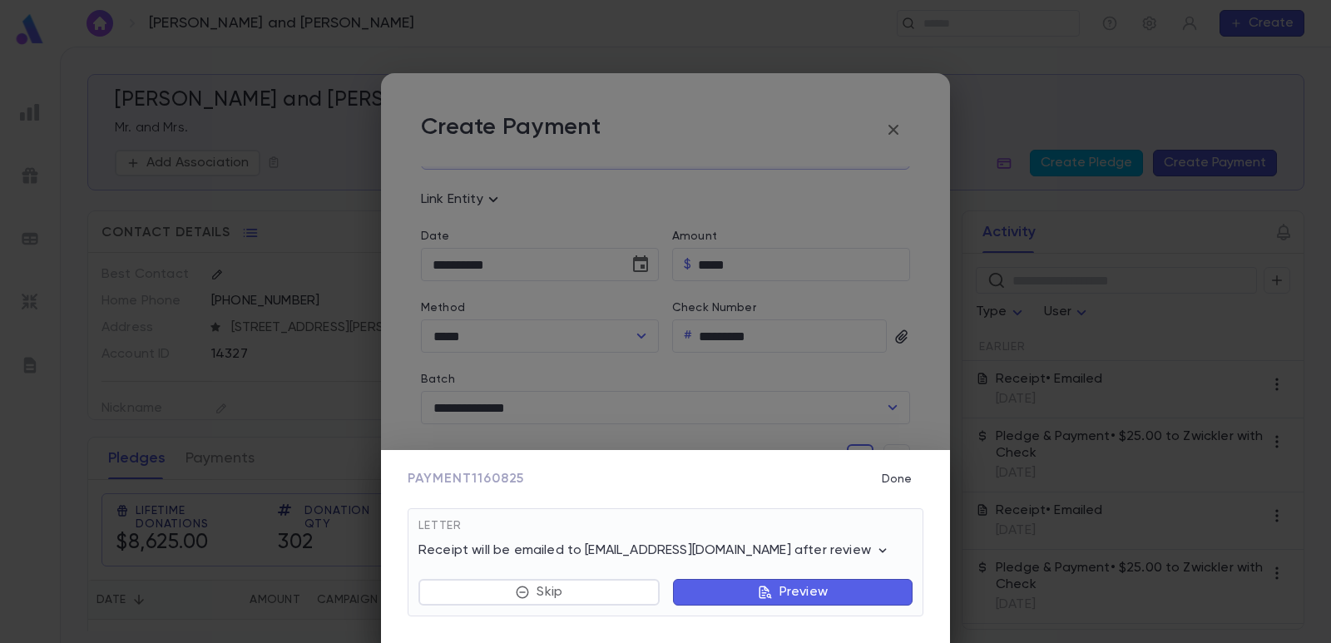
click at [716, 592] on button "Preview" at bounding box center [793, 592] width 240 height 27
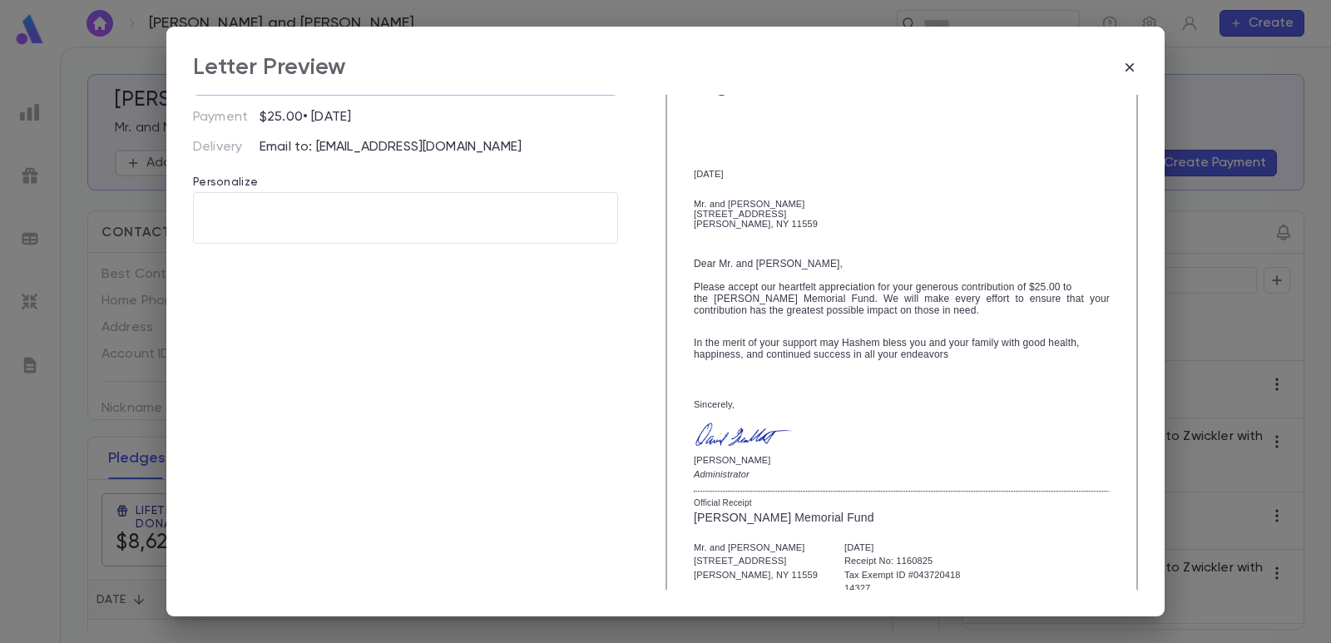
scroll to position [286, 0]
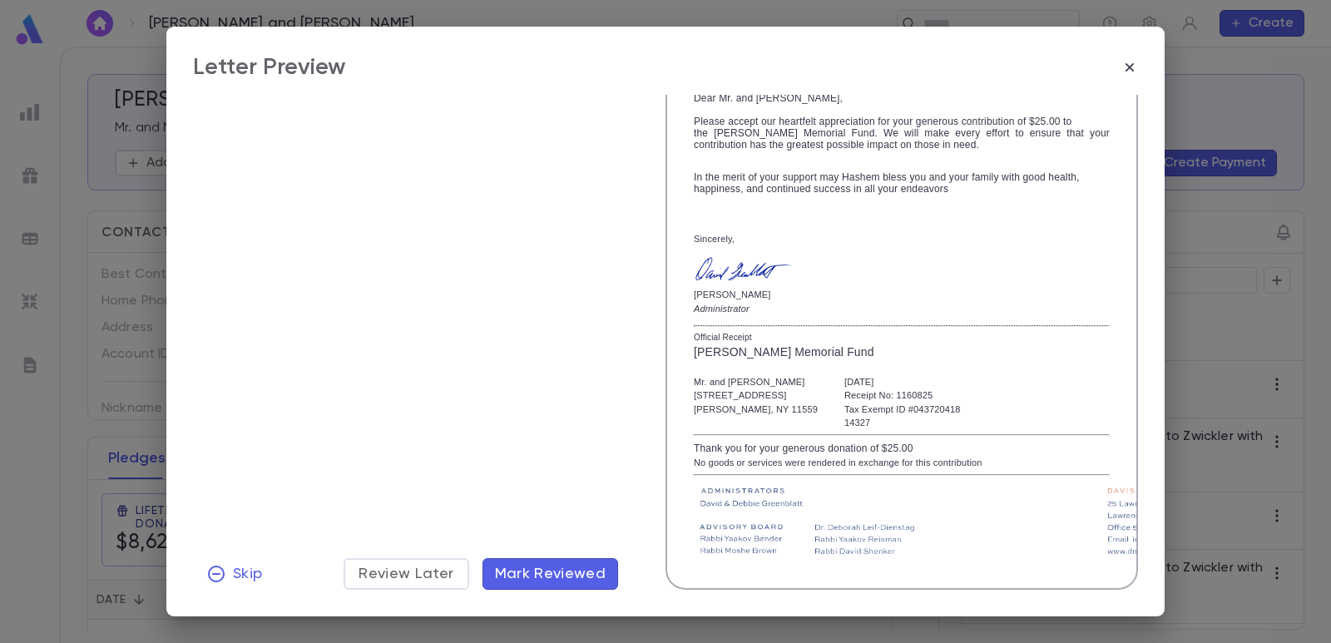
click at [574, 565] on span "Mark Reviewed" at bounding box center [550, 574] width 111 height 18
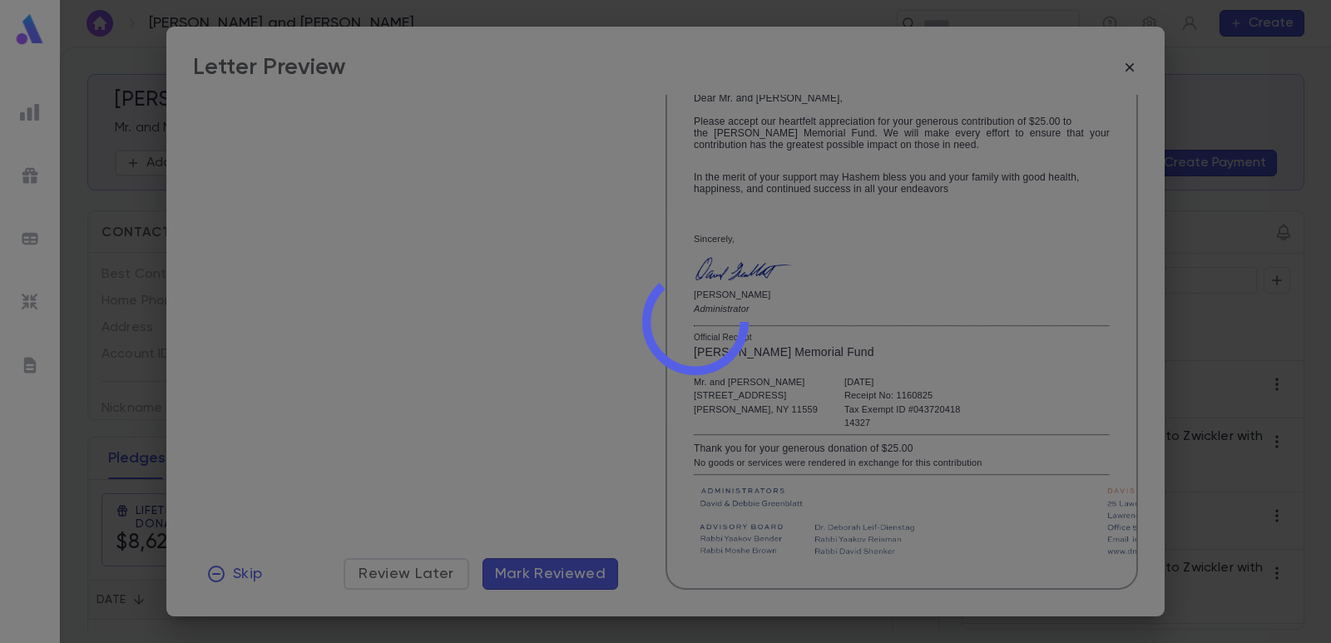
scroll to position [0, 0]
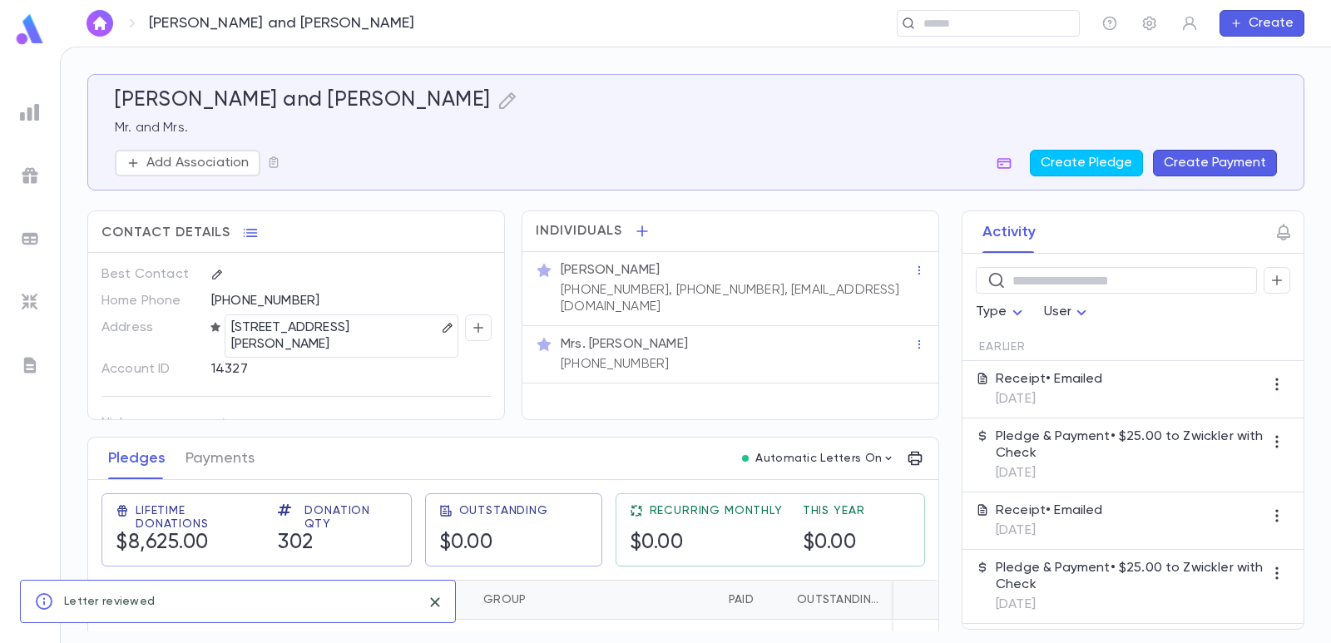
click at [35, 235] on img at bounding box center [30, 239] width 20 height 20
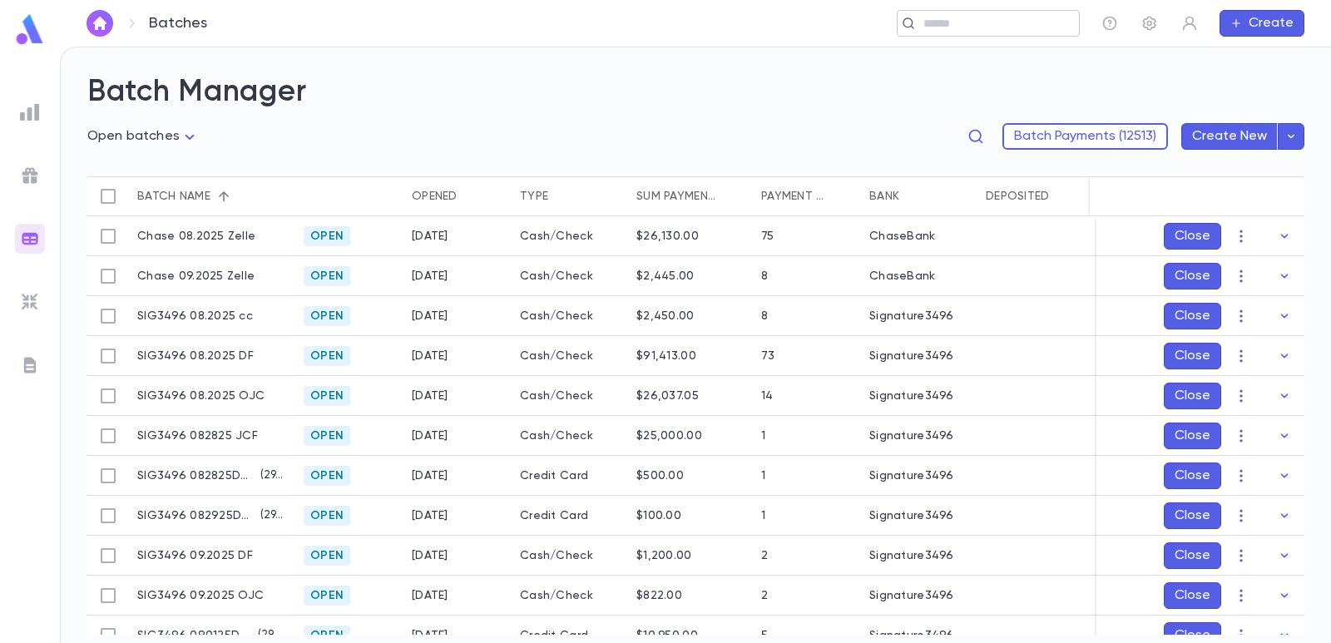
click at [959, 22] on input "text" at bounding box center [982, 24] width 129 height 16
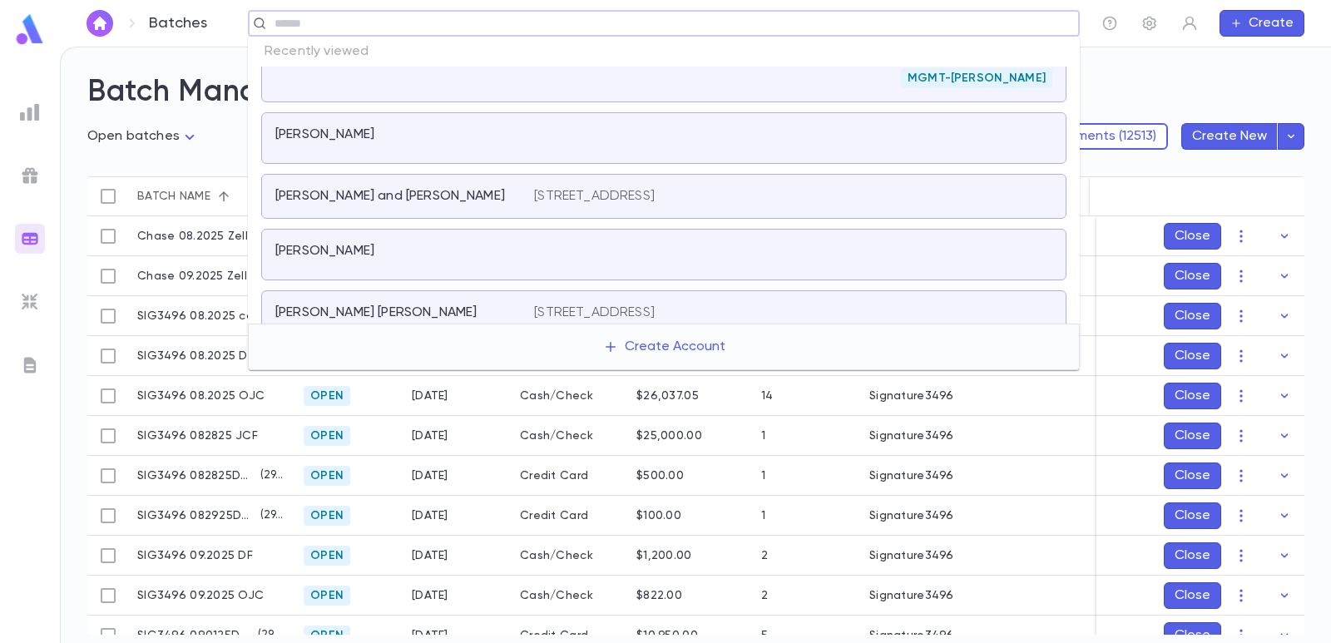
scroll to position [247, 0]
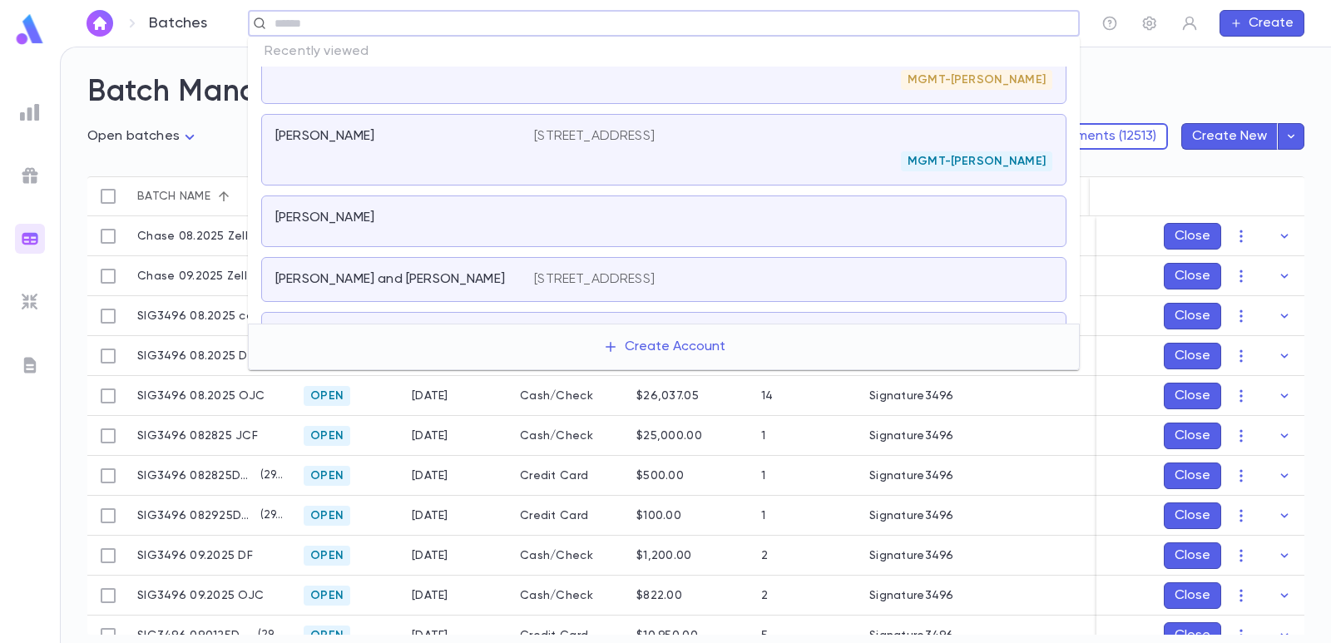
click at [409, 140] on div "[PERSON_NAME]" at bounding box center [404, 149] width 259 height 43
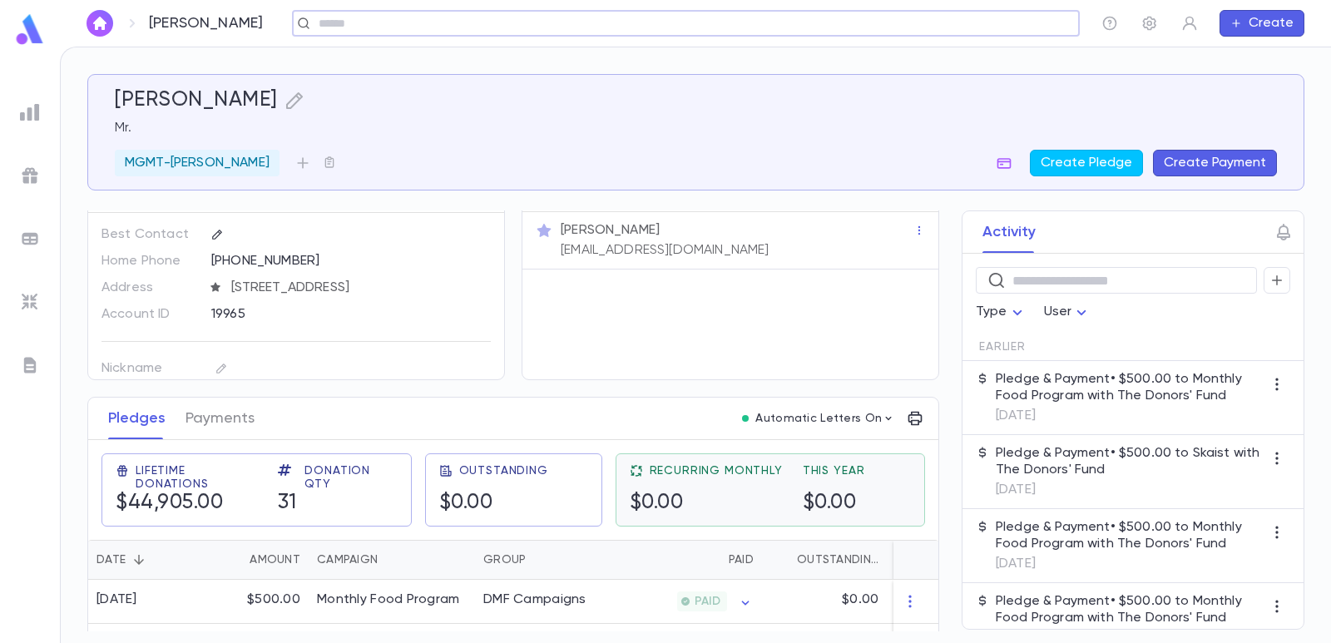
scroll to position [123, 0]
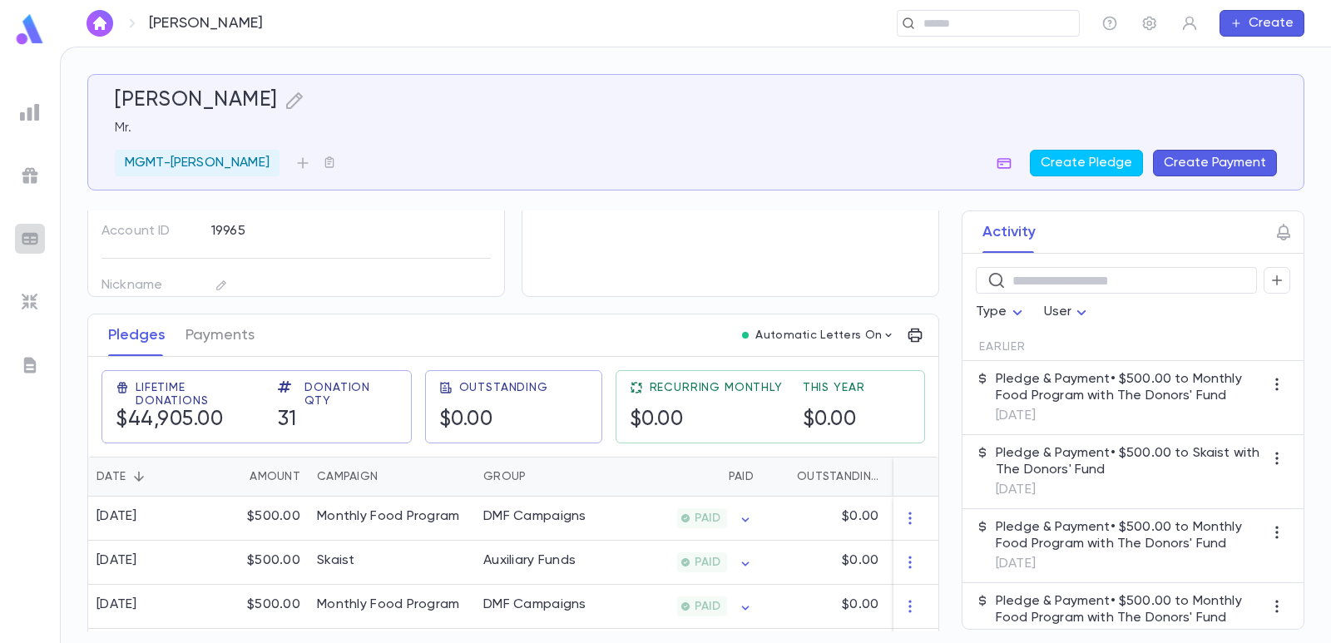
click at [33, 240] on img at bounding box center [30, 239] width 20 height 20
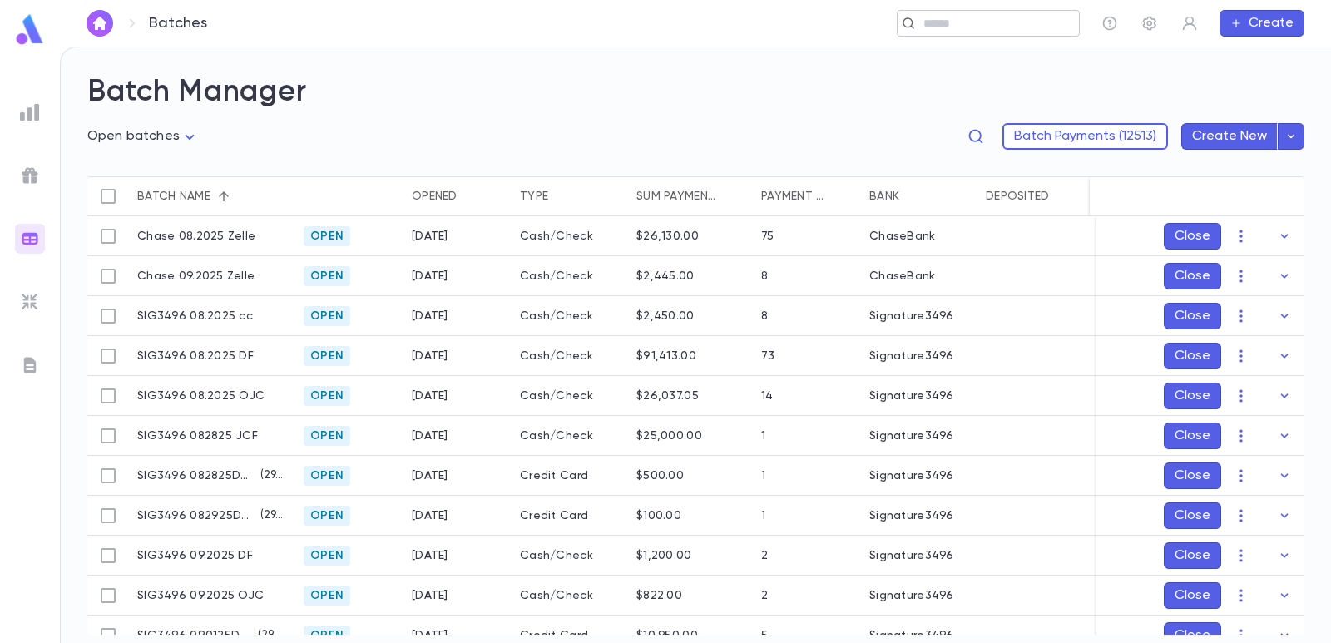
click at [955, 21] on input "text" at bounding box center [982, 24] width 129 height 16
type input "**********"
click at [638, 156] on div "Open batches **** Batch Payments (12513) Create New" at bounding box center [695, 144] width 1217 height 66
click at [1285, 226] on button "button" at bounding box center [1284, 236] width 27 height 27
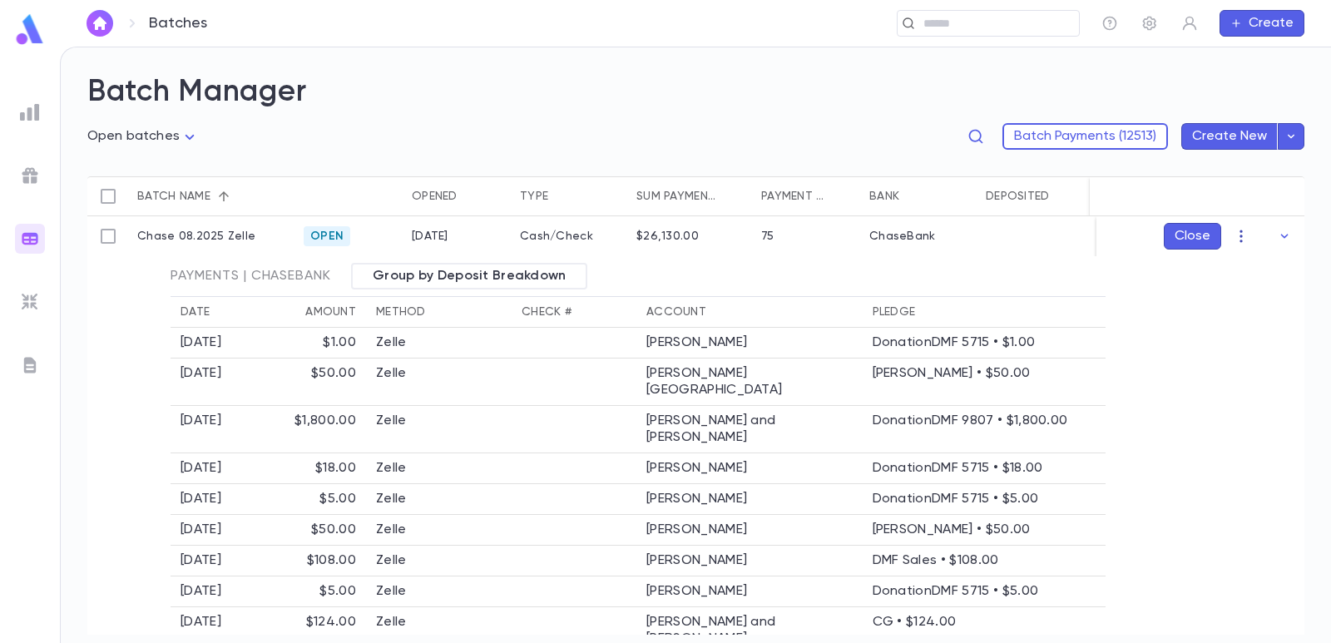
click at [1276, 235] on icon "button" at bounding box center [1284, 236] width 17 height 17
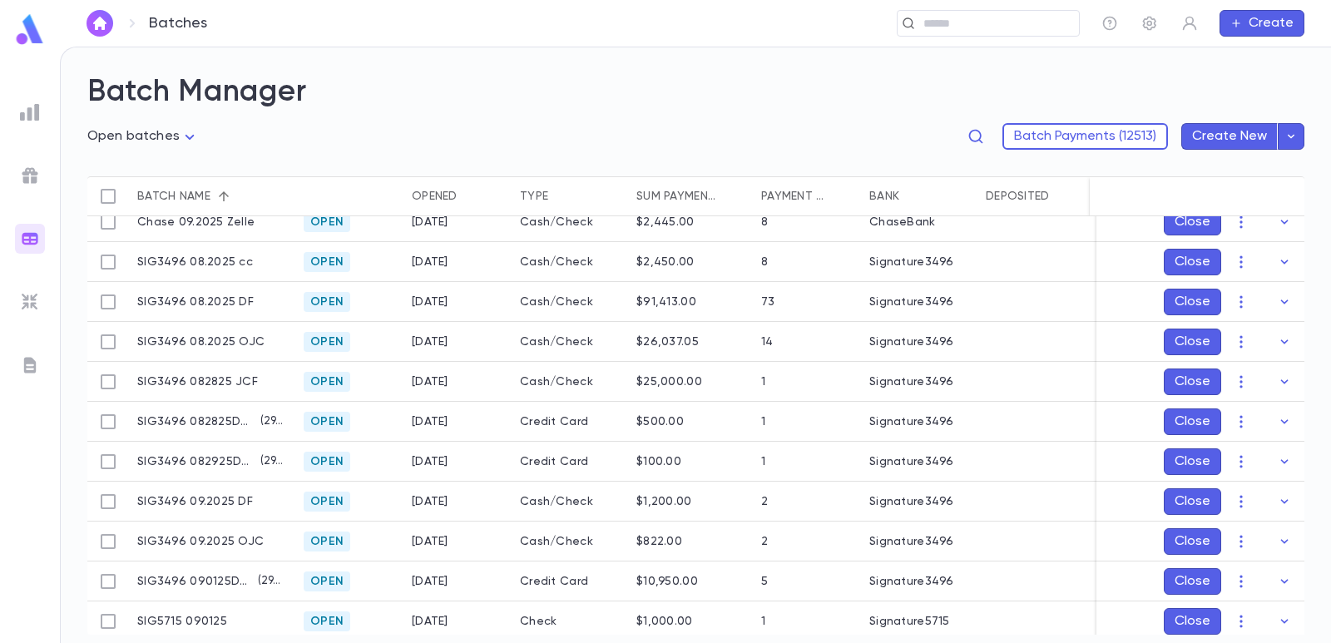
scroll to position [24, 0]
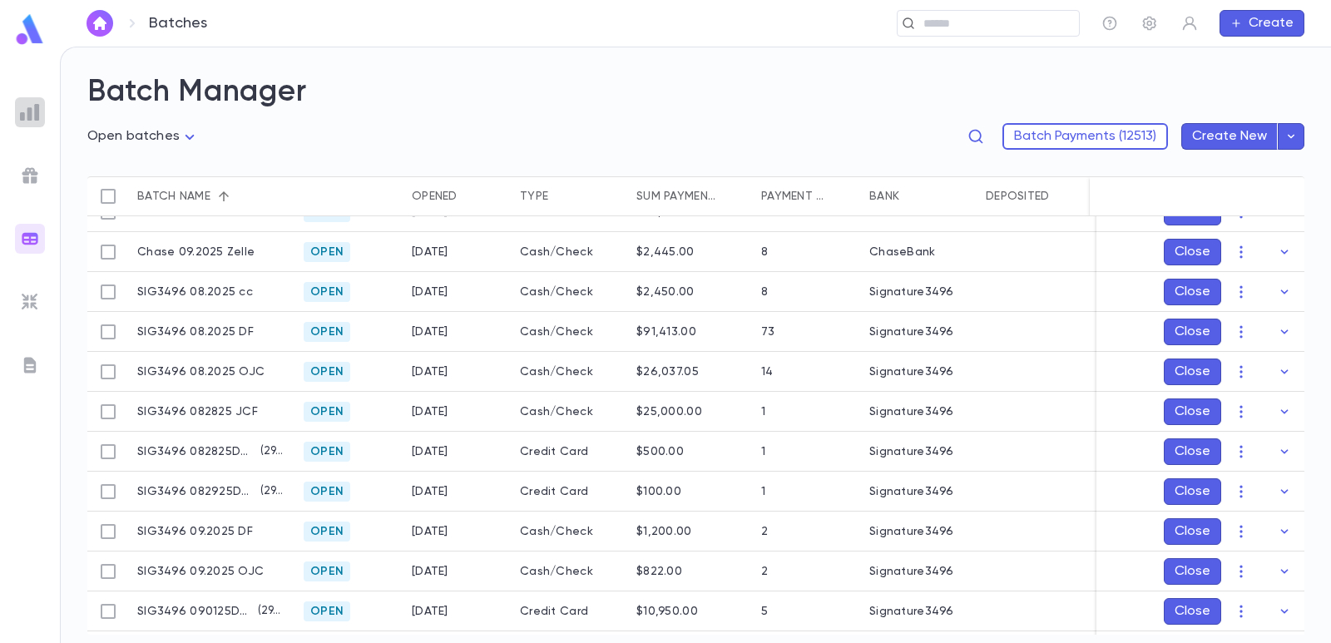
click at [40, 108] on div at bounding box center [30, 112] width 30 height 30
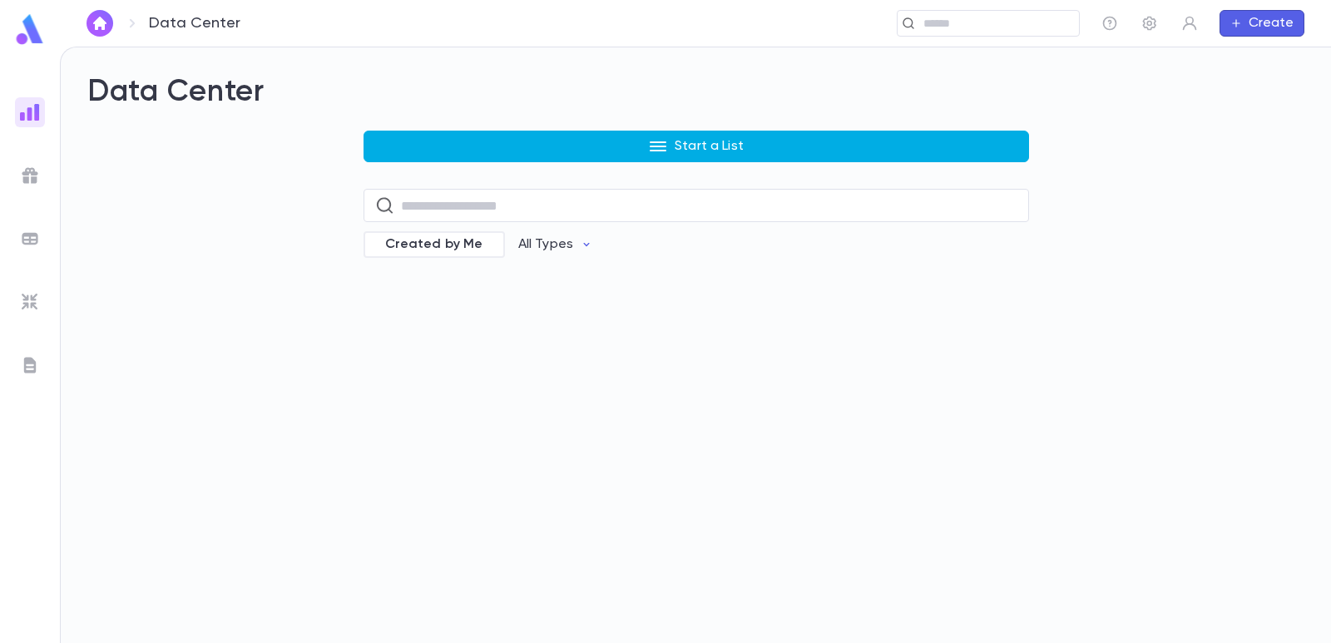
click at [445, 148] on button "Start a List" at bounding box center [697, 147] width 666 height 32
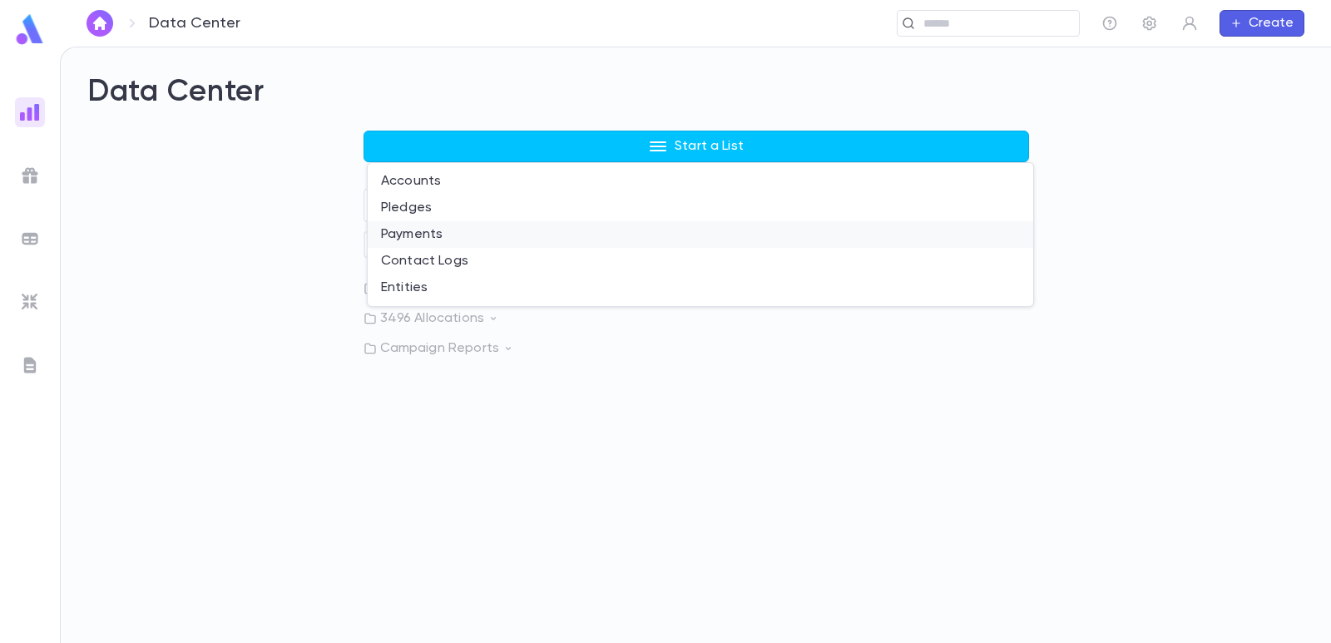
click at [399, 240] on li "Payments" at bounding box center [701, 234] width 666 height 27
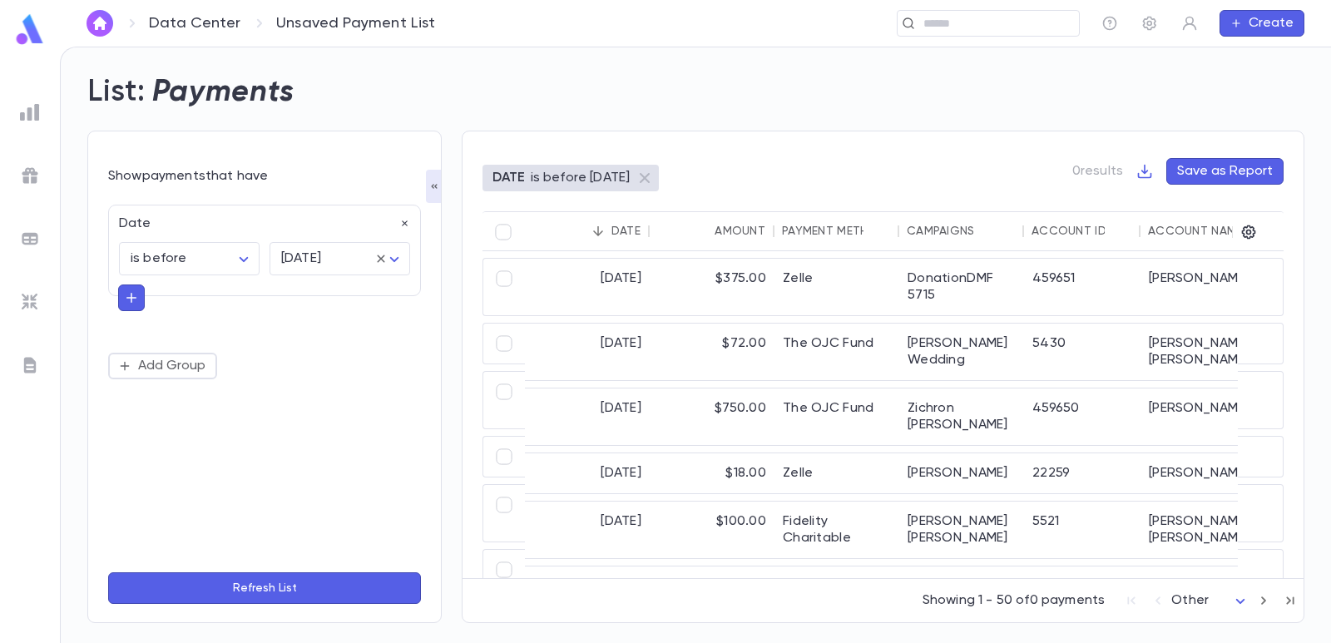
click at [399, 224] on icon "button" at bounding box center [405, 224] width 12 height 12
click at [227, 229] on button "Add Condition" at bounding box center [172, 228] width 129 height 27
type input "***"
click at [223, 255] on li "Campaigns" at bounding box center [264, 261] width 313 height 27
click at [326, 260] on input "text" at bounding box center [327, 259] width 101 height 32
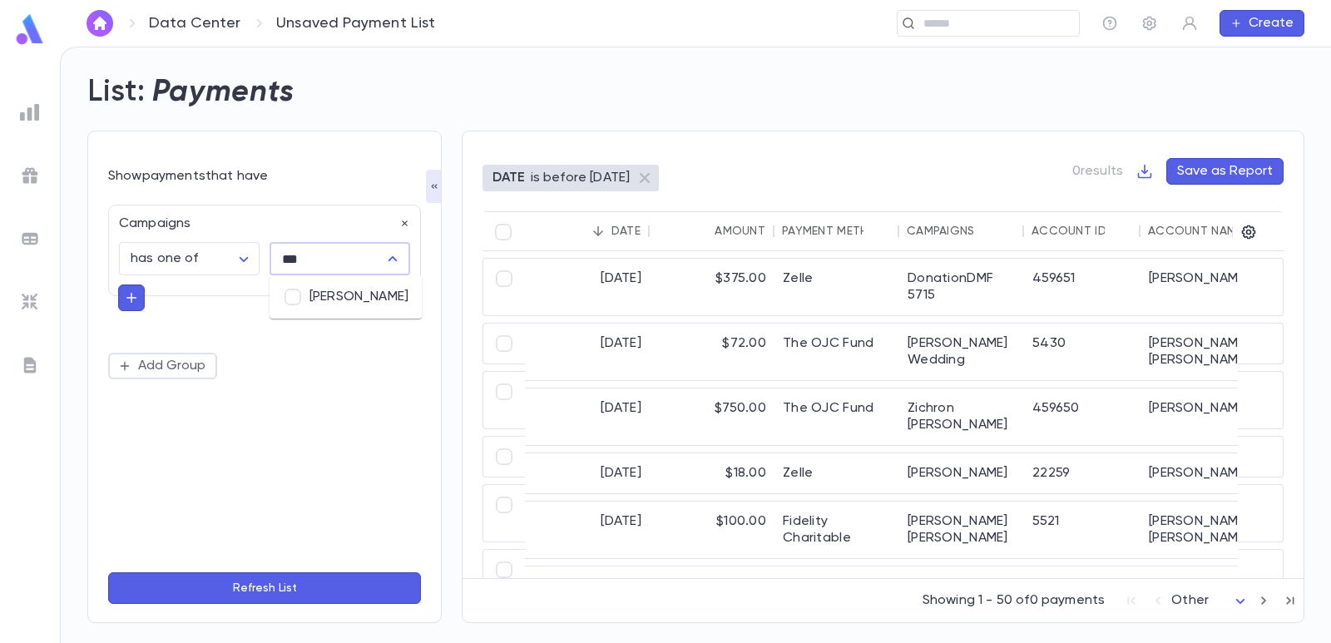
type input "****"
click at [339, 295] on li "[PERSON_NAME]" at bounding box center [346, 297] width 152 height 30
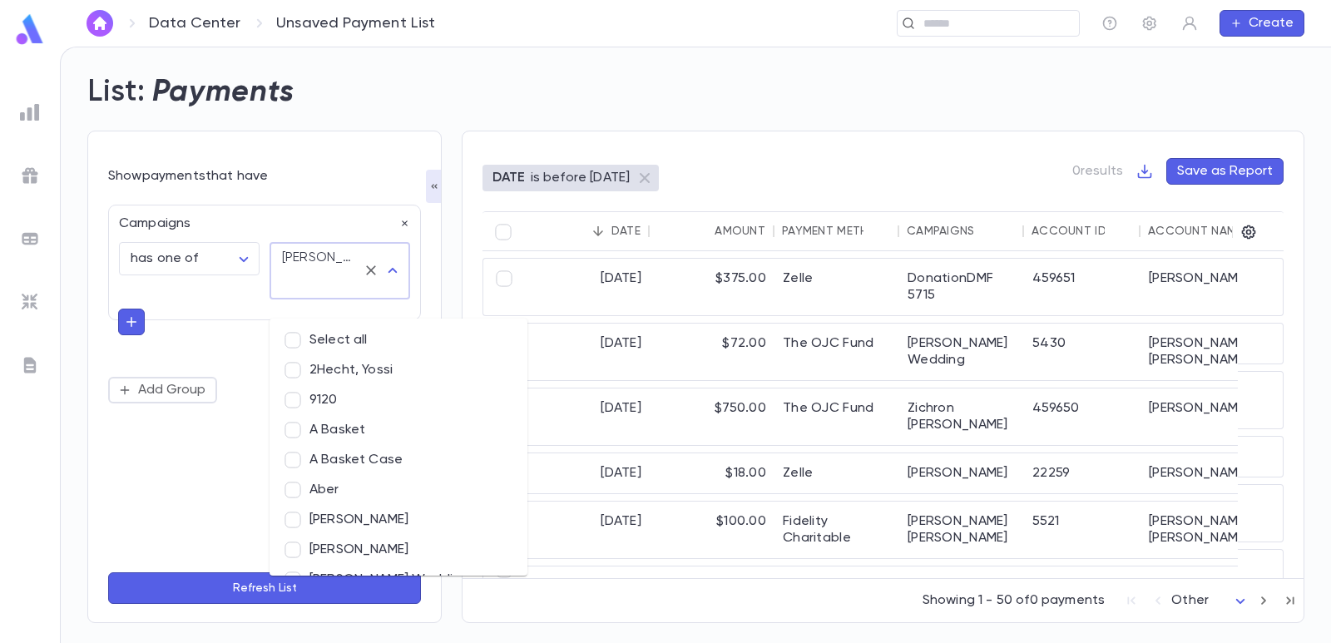
click at [347, 169] on div "Show payments that have" at bounding box center [264, 176] width 313 height 17
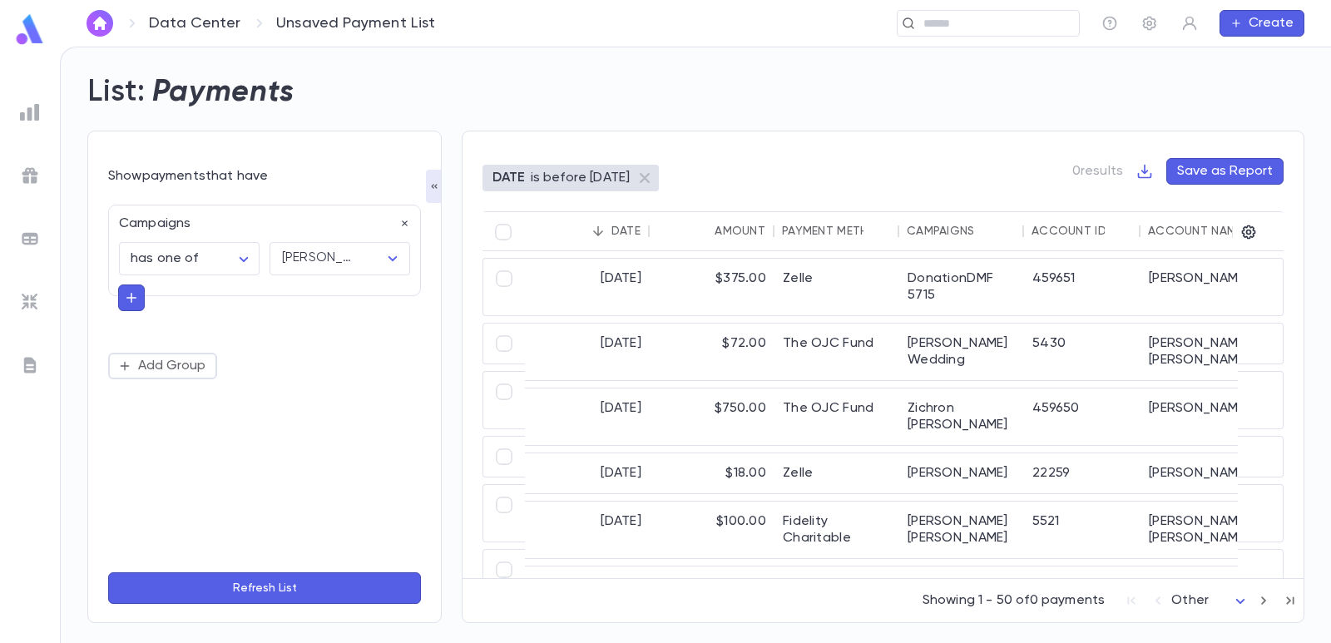
click at [294, 592] on button "Refresh List" at bounding box center [264, 588] width 313 height 32
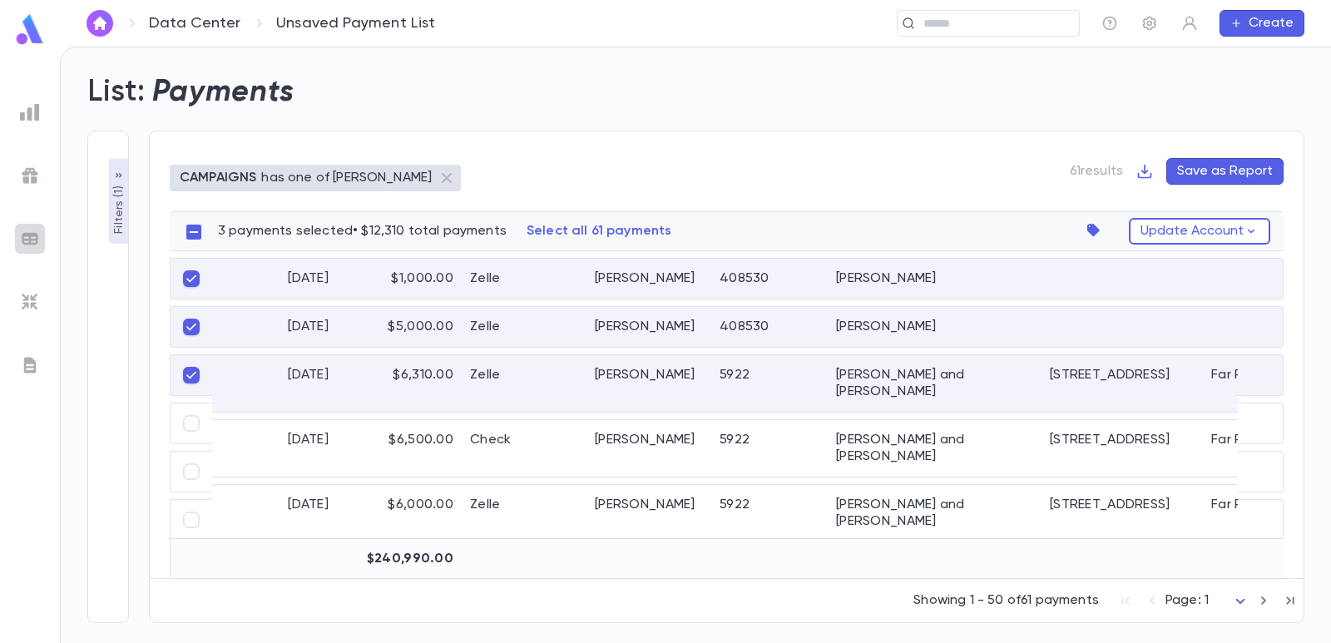
click at [41, 239] on div at bounding box center [30, 239] width 30 height 30
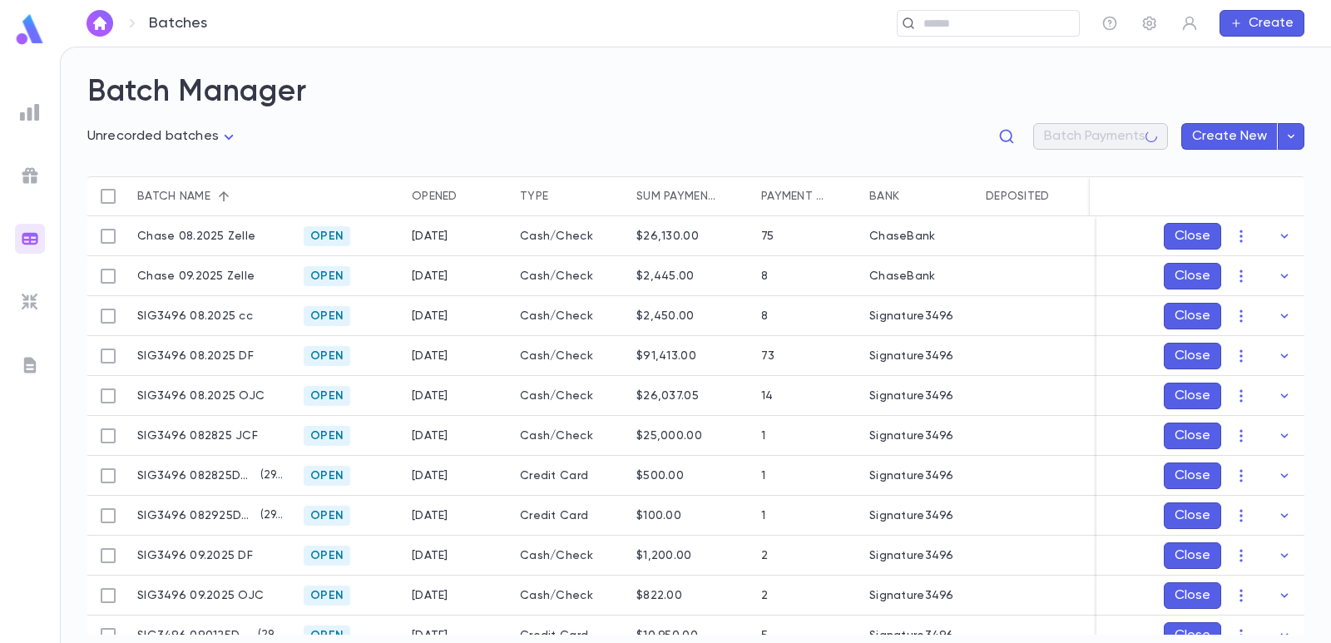
click at [175, 136] on body "**********" at bounding box center [665, 345] width 1331 height 597
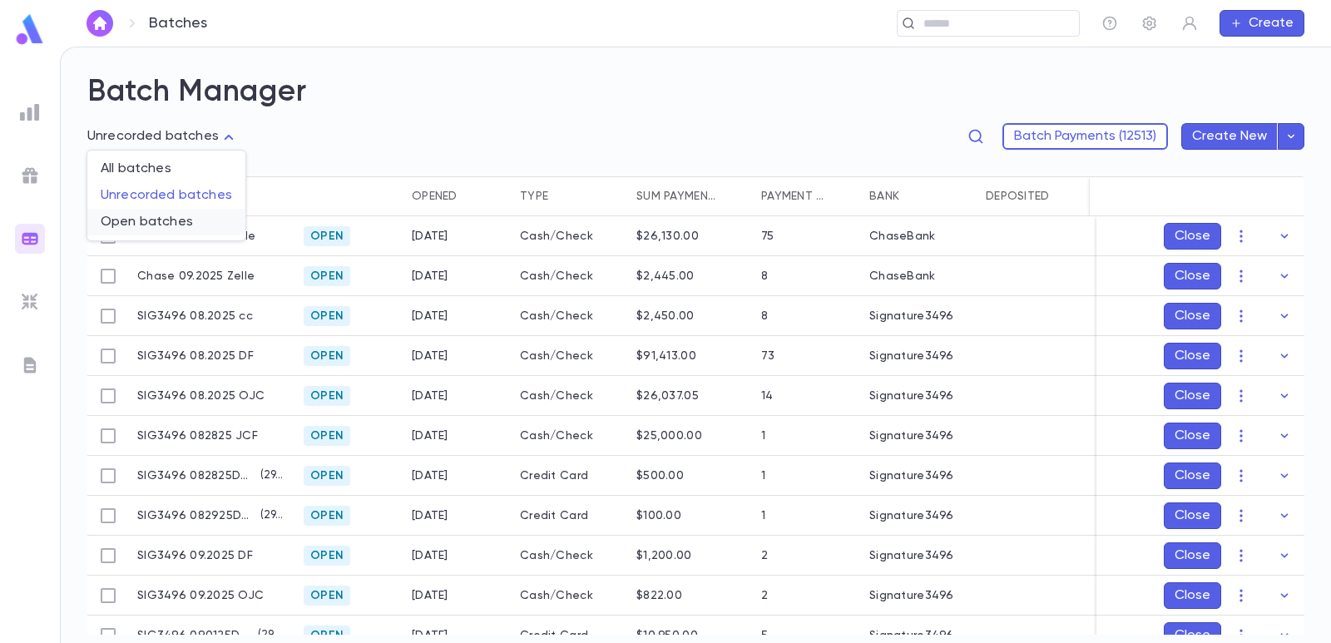
click at [156, 218] on span "Open batches" at bounding box center [166, 222] width 131 height 17
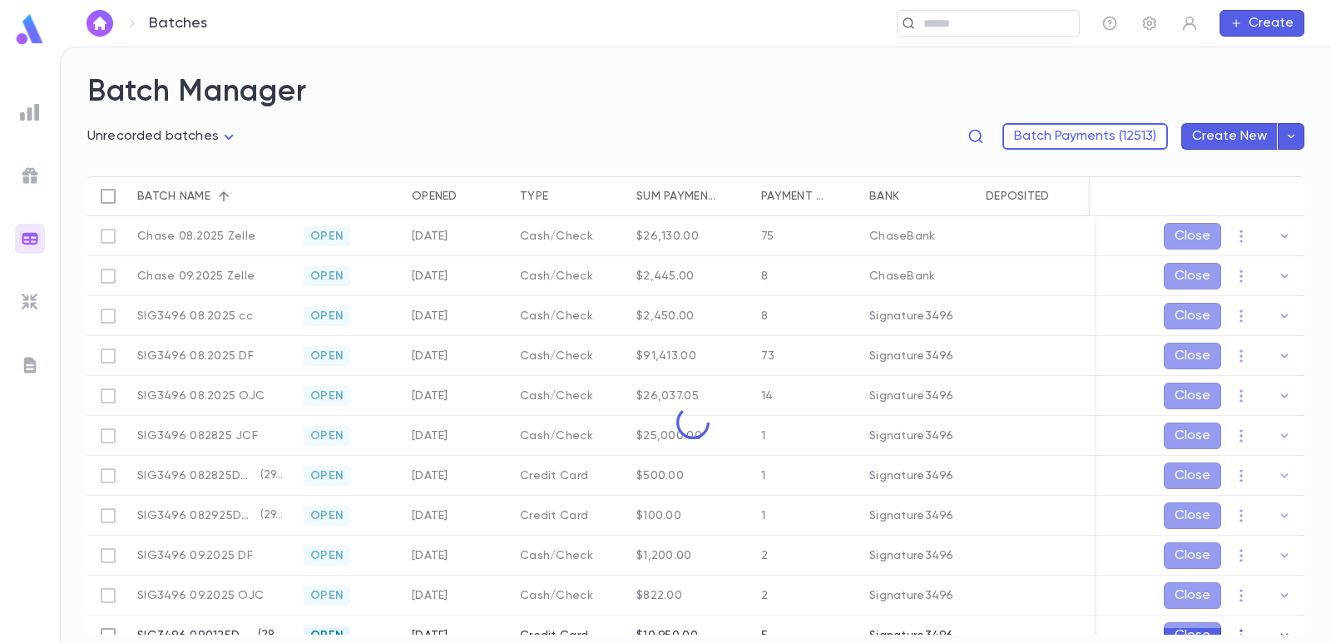
type input "****"
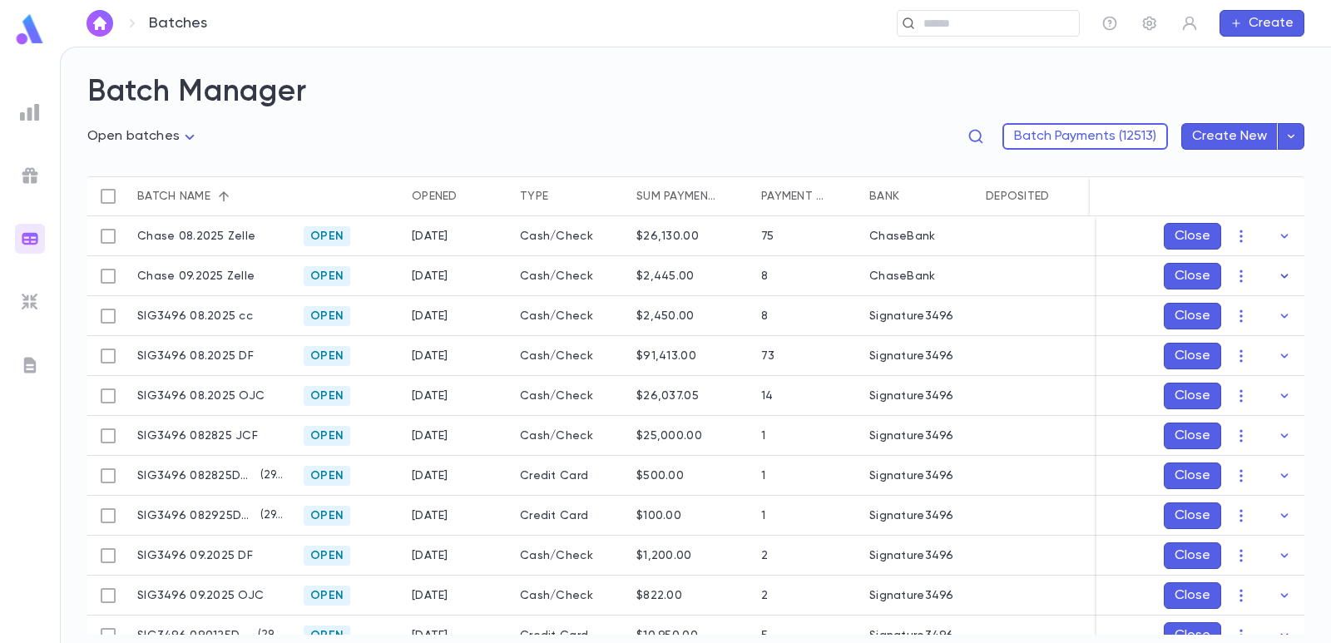
click at [1276, 275] on icon "button" at bounding box center [1284, 276] width 17 height 17
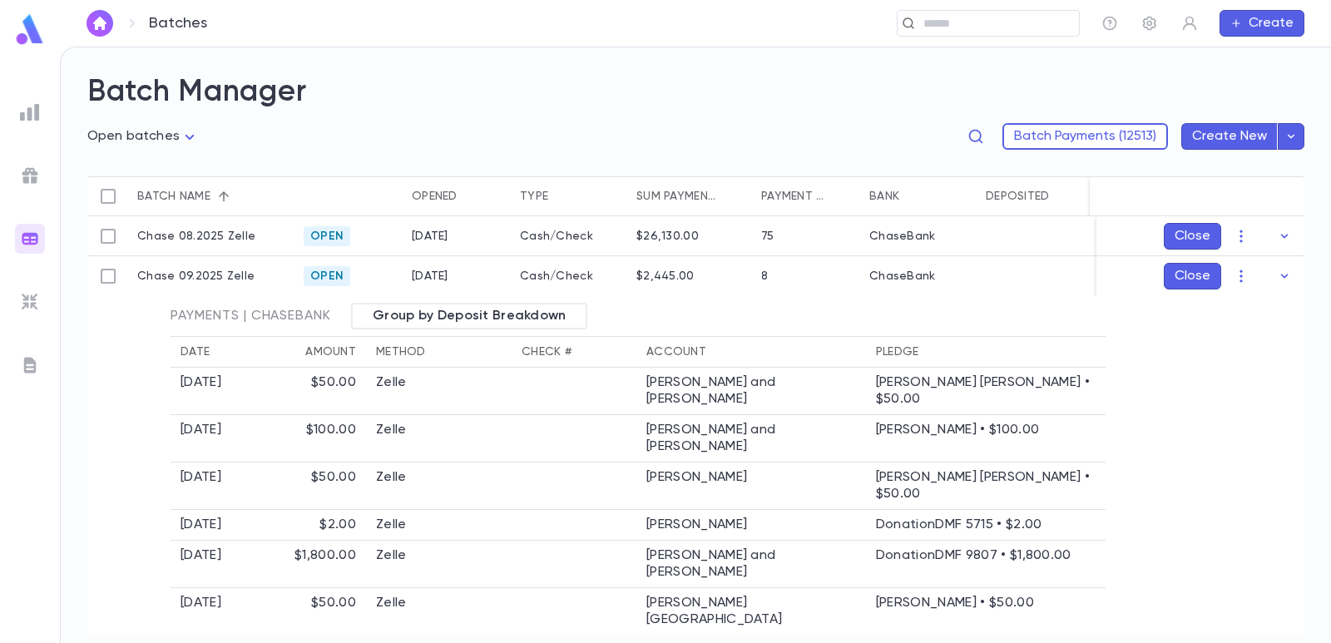
click at [1276, 275] on icon "button" at bounding box center [1284, 276] width 17 height 17
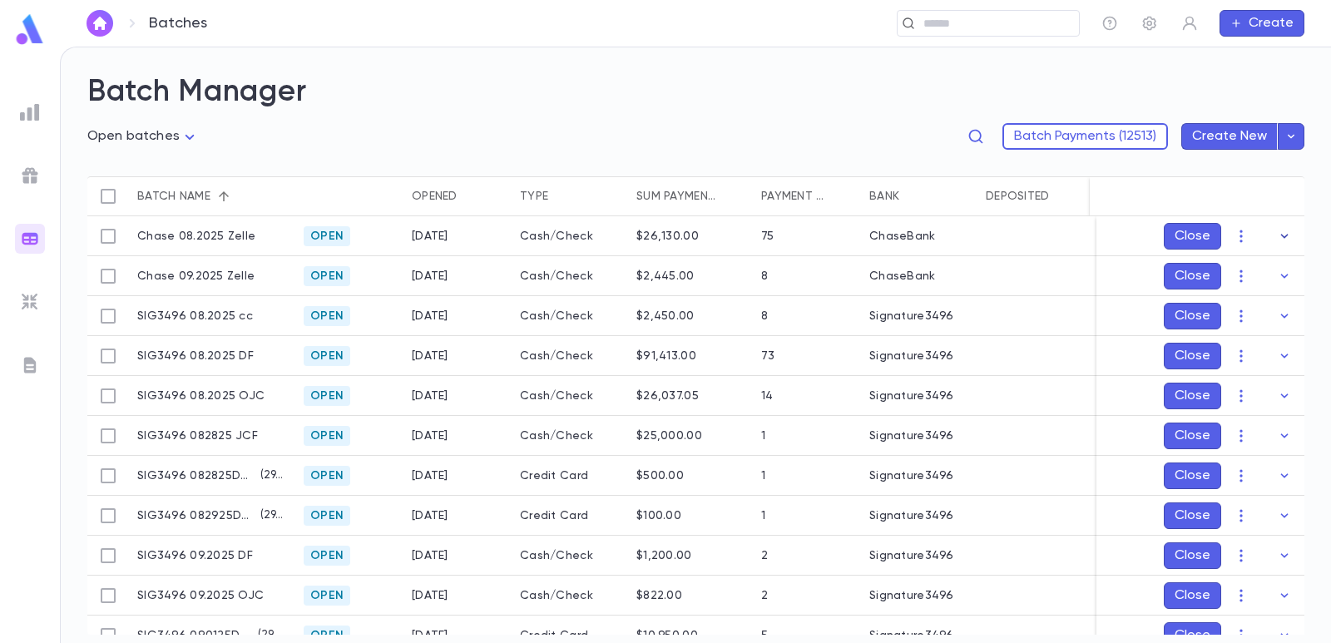
click at [1278, 240] on icon "button" at bounding box center [1284, 236] width 17 height 17
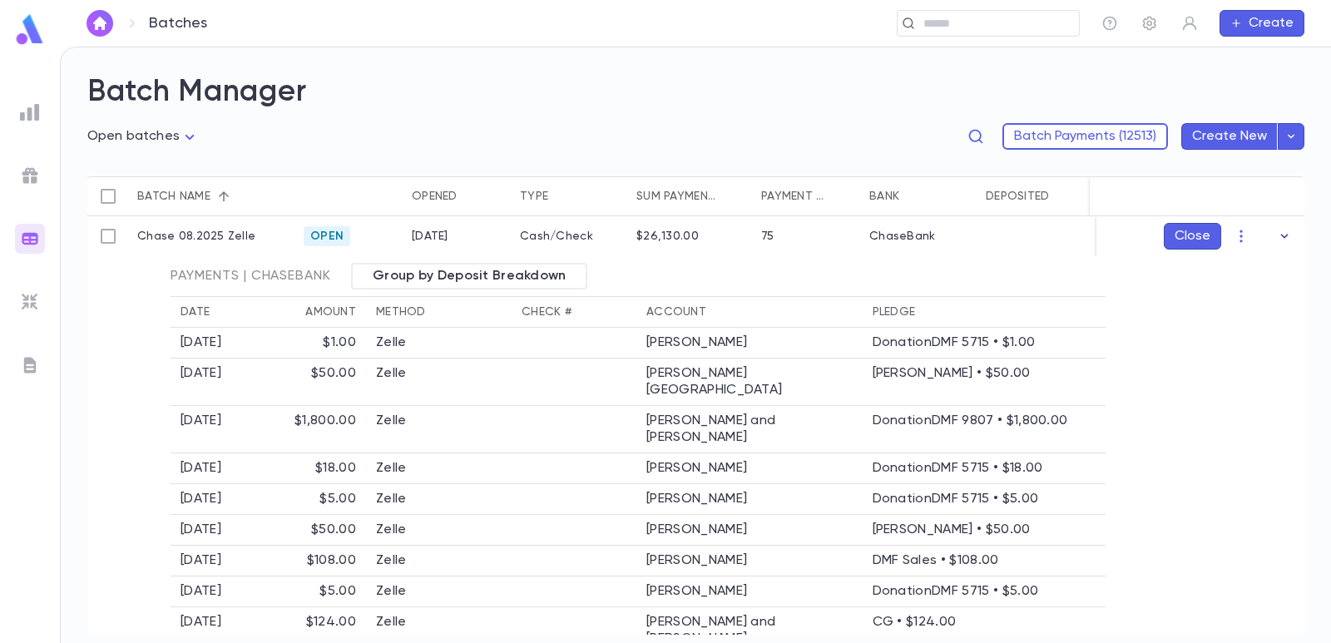
click at [1276, 232] on icon "button" at bounding box center [1284, 236] width 17 height 17
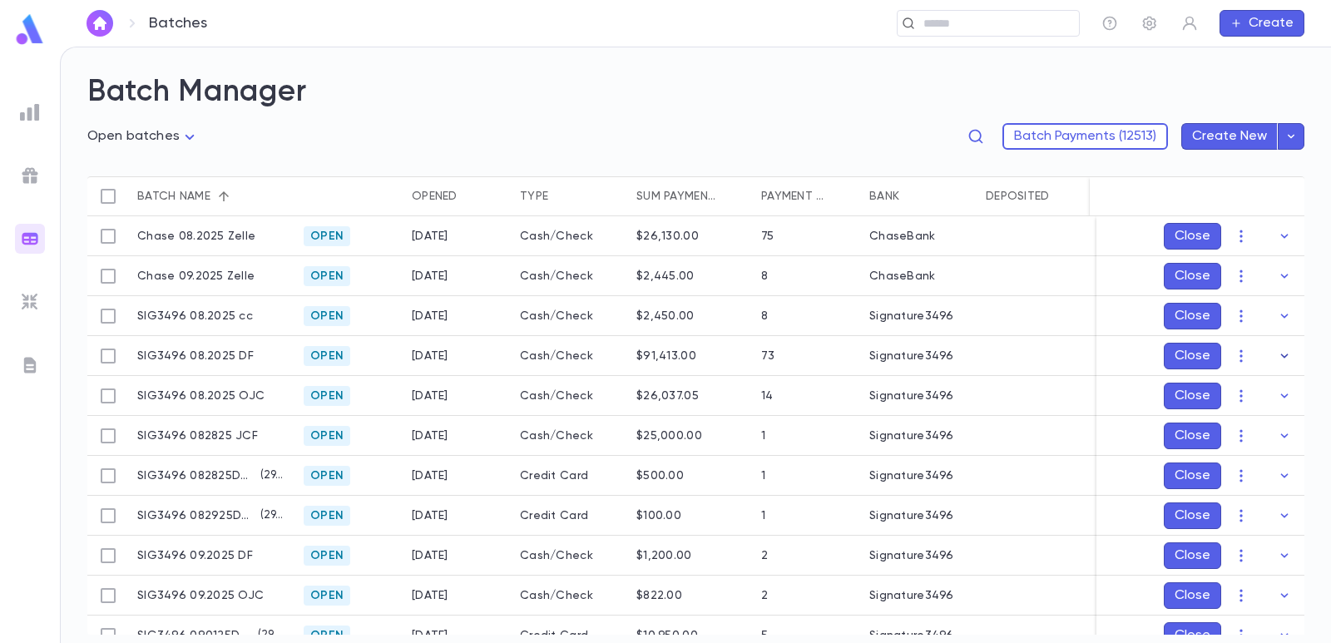
click at [1284, 355] on icon "button" at bounding box center [1284, 356] width 17 height 17
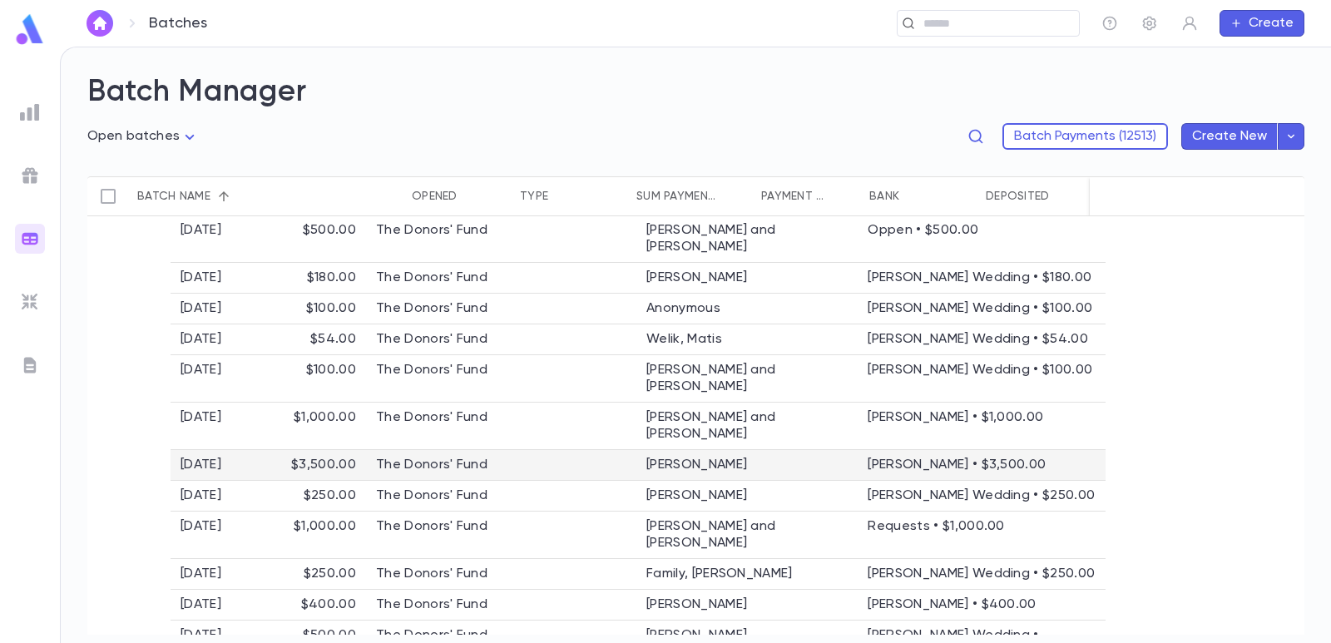
scroll to position [2246, 0]
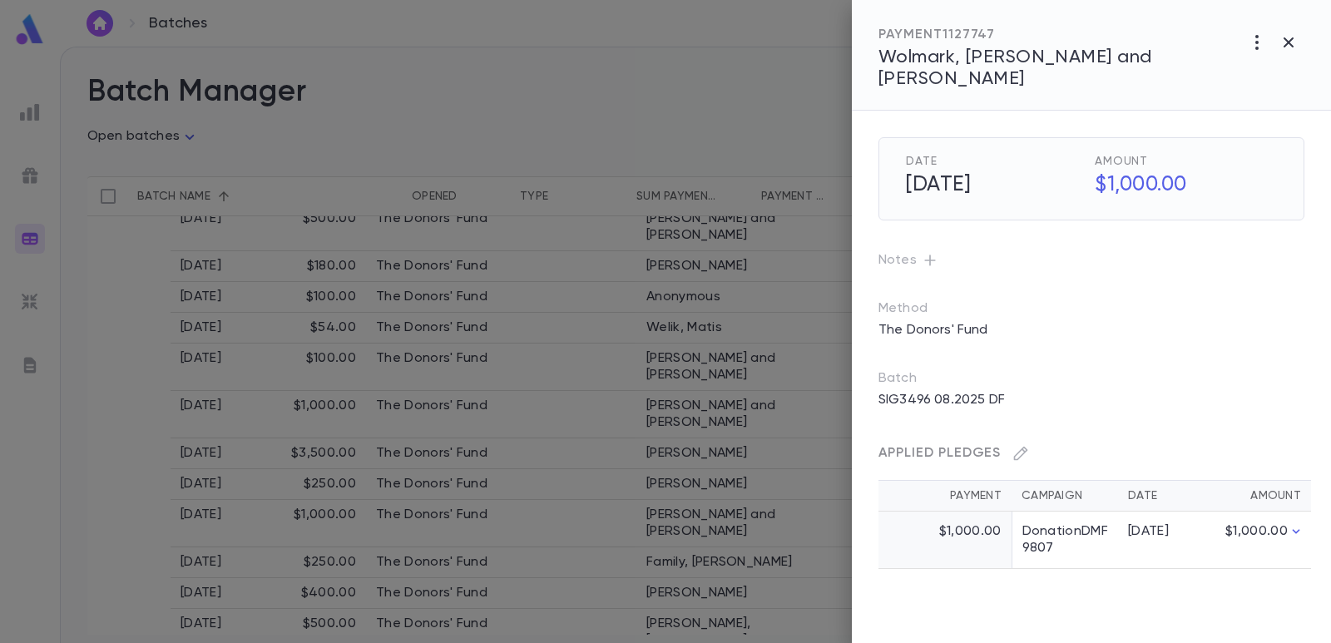
click at [943, 61] on span "Wolmark, [PERSON_NAME] and [PERSON_NAME]" at bounding box center [1015, 68] width 273 height 40
click at [695, 80] on div at bounding box center [665, 321] width 1331 height 643
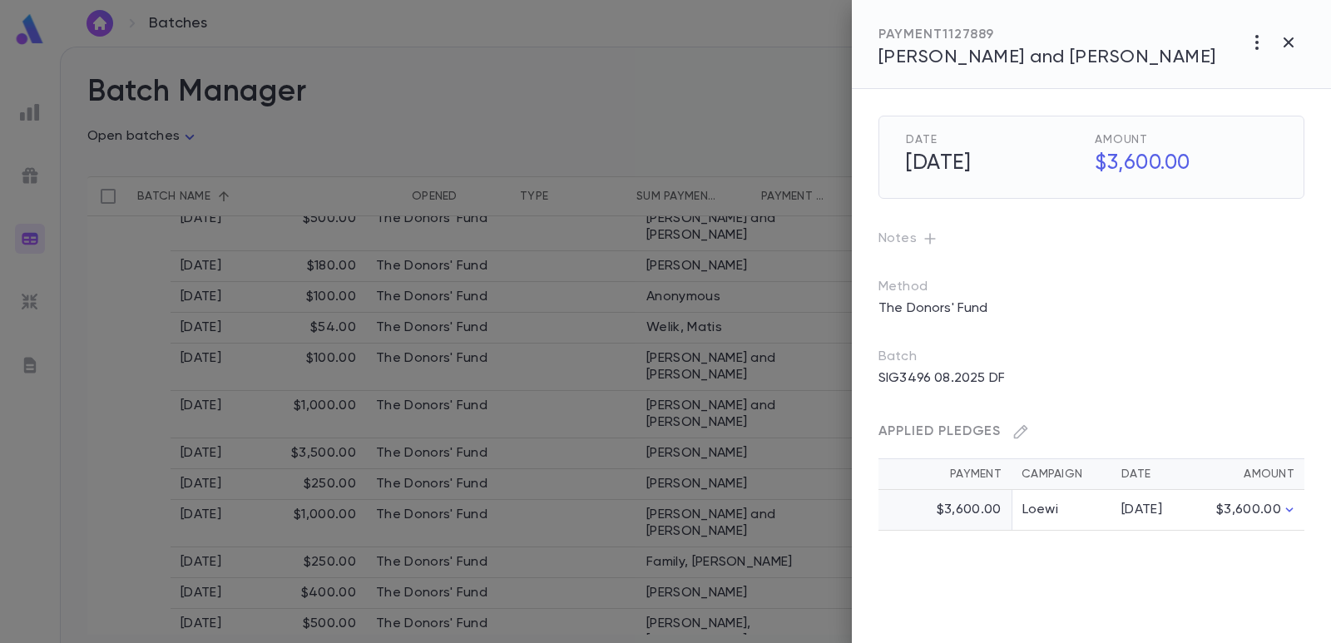
click at [904, 52] on span "[PERSON_NAME] and [PERSON_NAME]" at bounding box center [1048, 57] width 338 height 18
click at [715, 85] on div at bounding box center [665, 321] width 1331 height 643
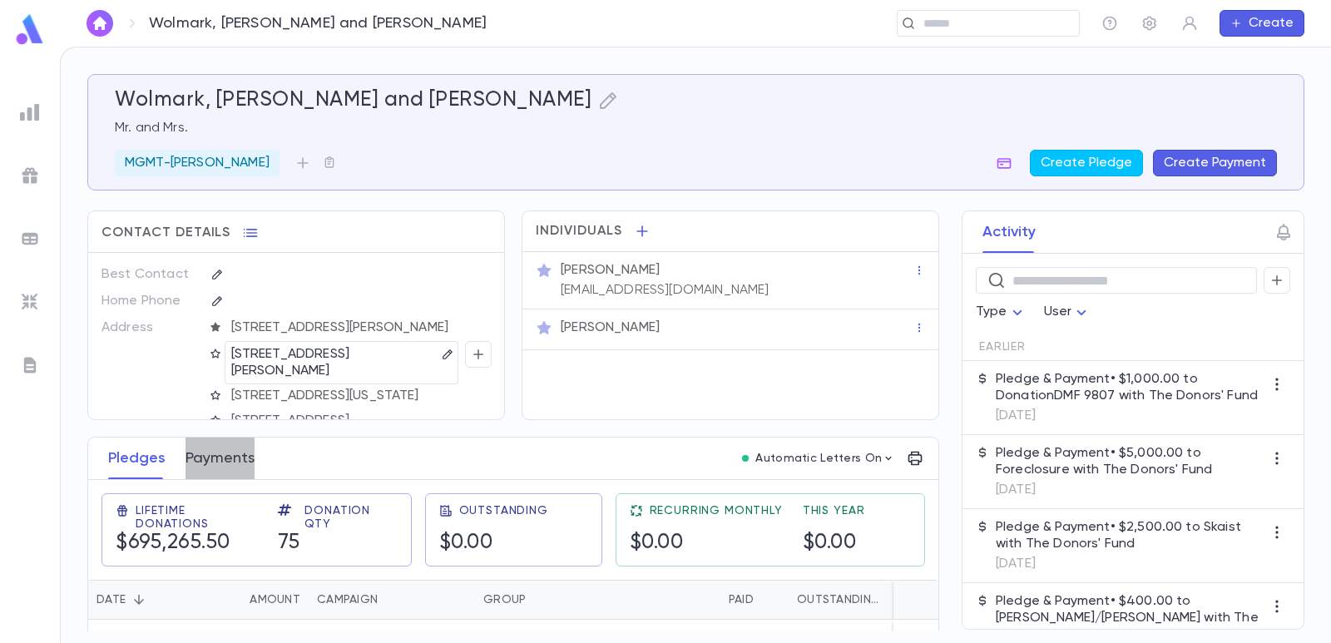
click at [250, 455] on button "Payments" at bounding box center [220, 459] width 69 height 42
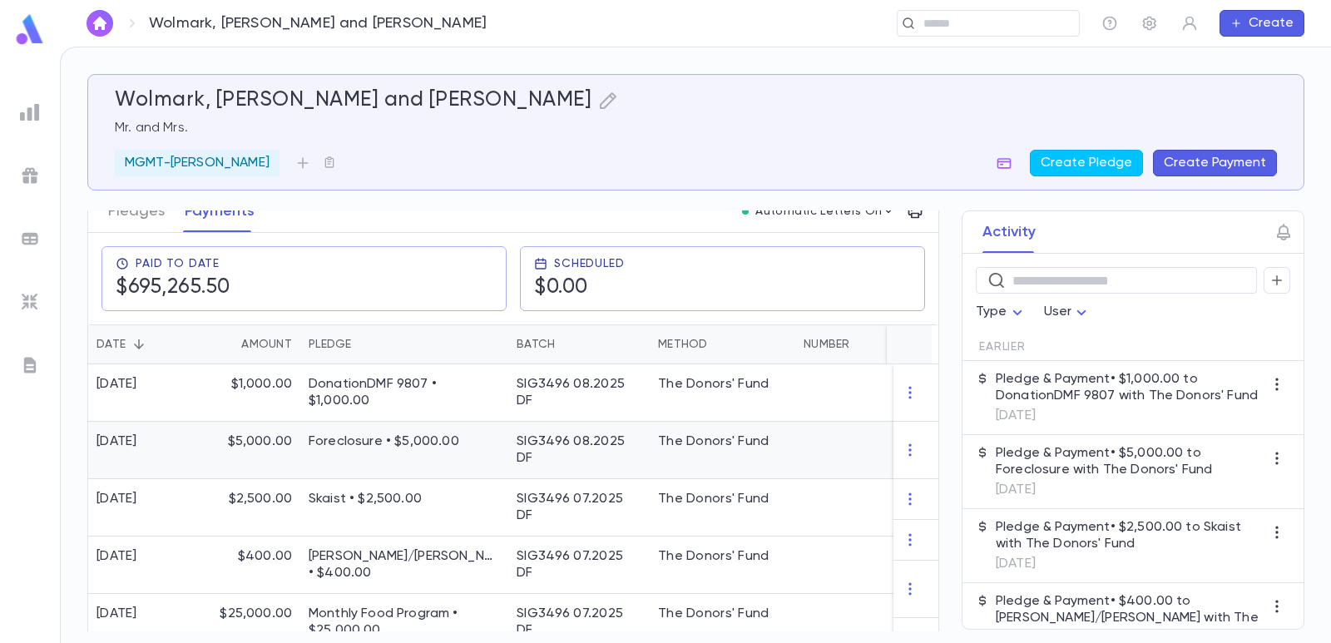
scroll to position [250, 0]
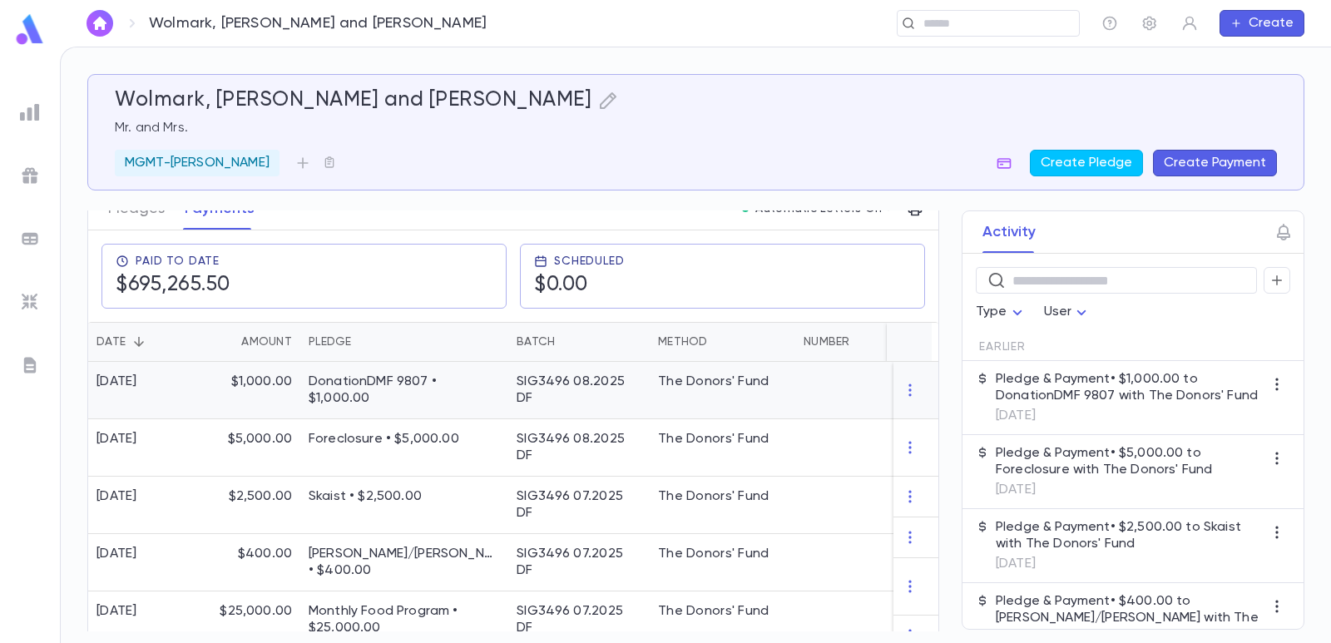
click at [424, 388] on p "DonationDMF 9807 • $1,000.00" at bounding box center [404, 390] width 191 height 33
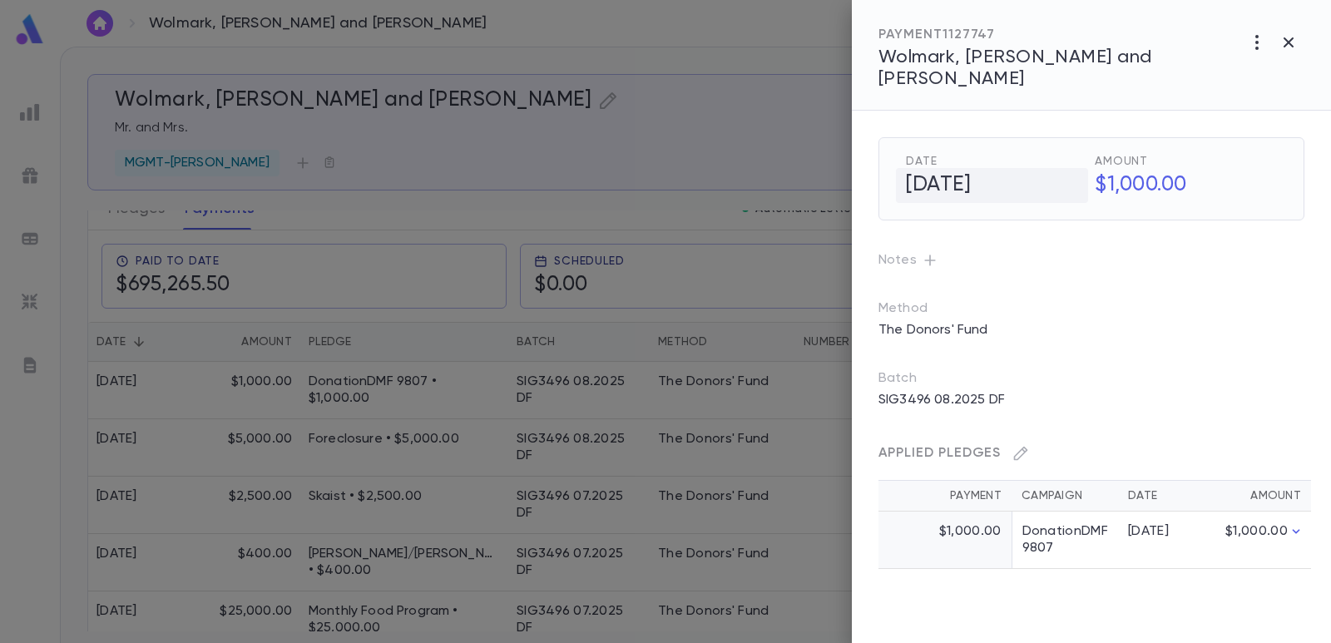
click at [933, 168] on h5 "[DATE]" at bounding box center [992, 185] width 192 height 35
click at [1081, 168] on button "Choose date, selected date is Aug 28, 2025" at bounding box center [1069, 184] width 33 height 33
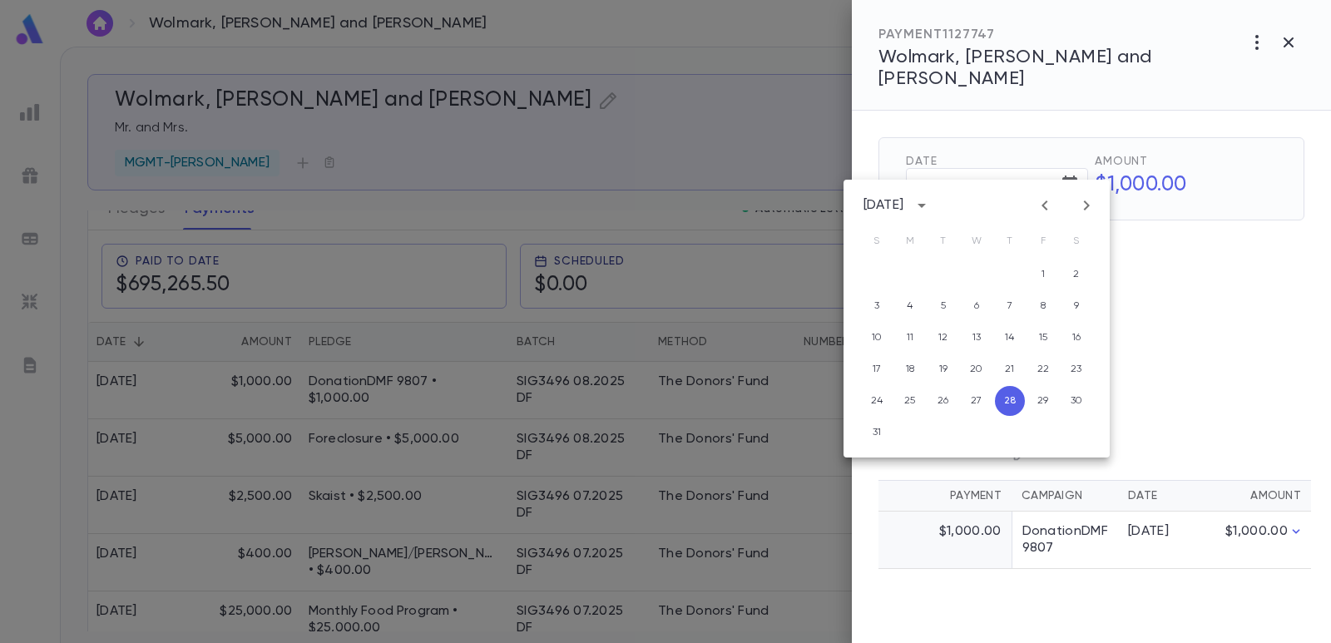
click at [1089, 209] on icon "Next month" at bounding box center [1087, 206] width 20 height 20
click at [920, 273] on button "1" at bounding box center [910, 275] width 30 height 30
type input "**********"
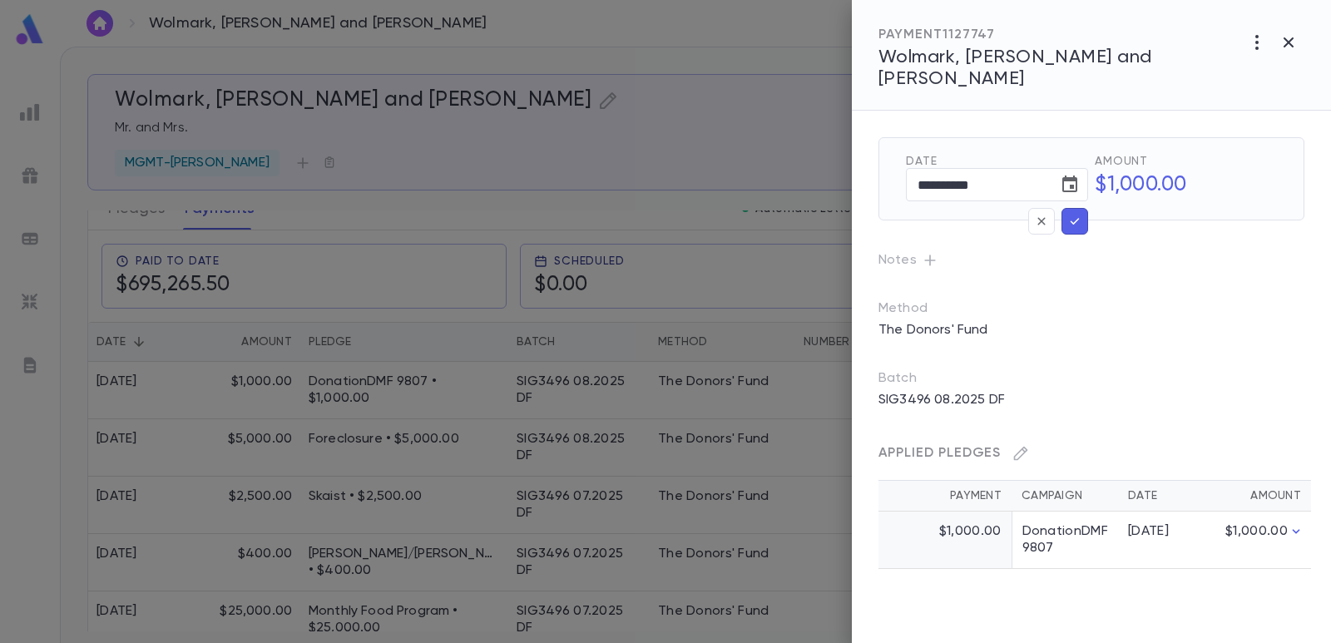
click at [1072, 213] on icon "button" at bounding box center [1074, 221] width 15 height 17
click at [958, 387] on p "SIG3496 08.2025 DF" at bounding box center [942, 400] width 146 height 27
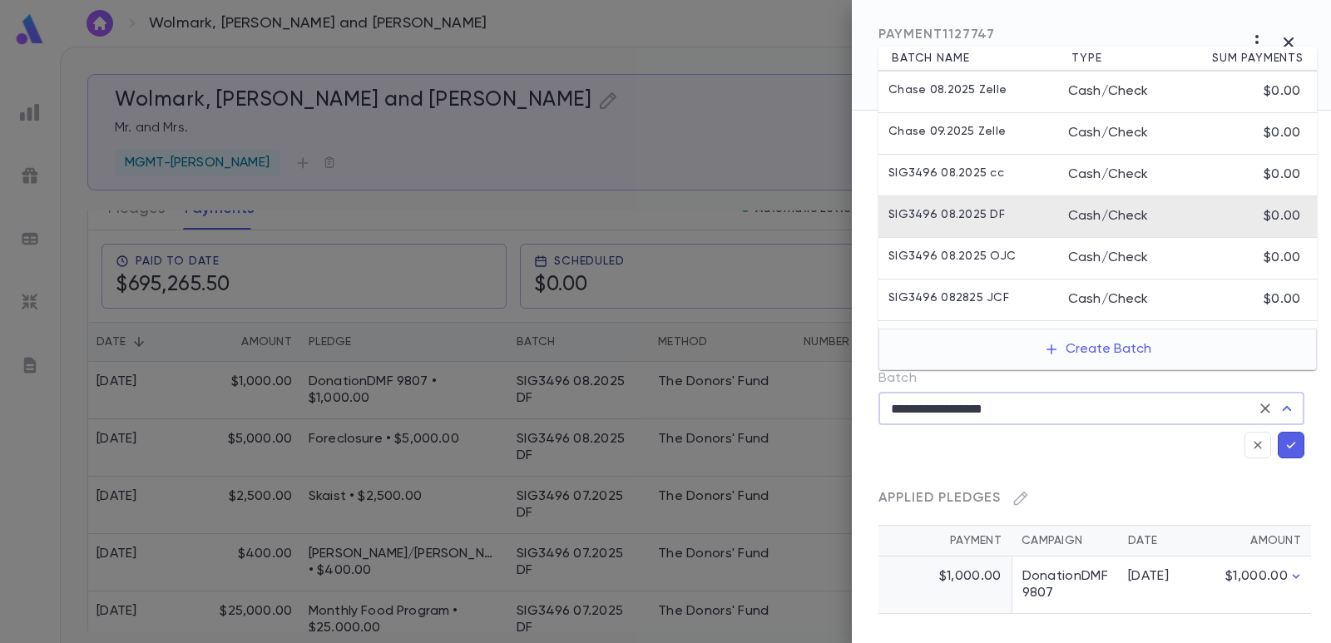
drag, startPoint x: 1033, startPoint y: 380, endPoint x: 822, endPoint y: 383, distance: 211.3
click at [822, 383] on div "**********" at bounding box center [665, 321] width 1331 height 643
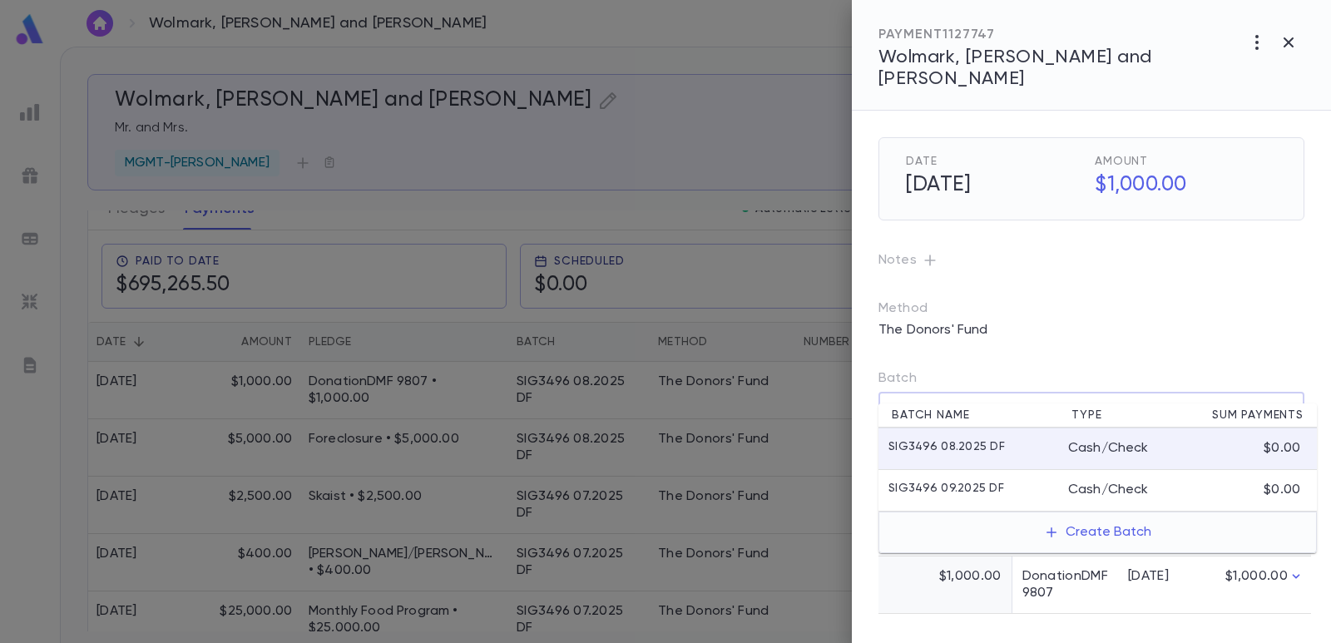
click at [928, 476] on li "SIG3496 09.2025 DF Cash/Check $0.00" at bounding box center [1098, 491] width 438 height 42
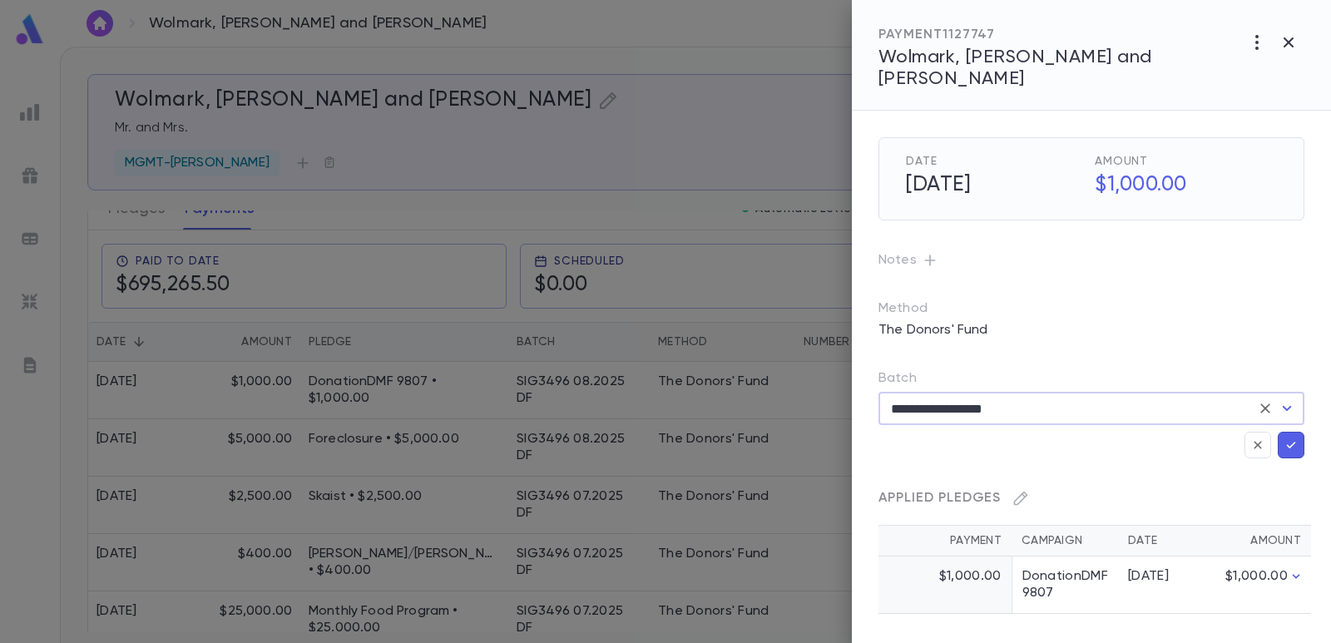
type input "**********"
click at [1291, 437] on icon "button" at bounding box center [1291, 445] width 15 height 17
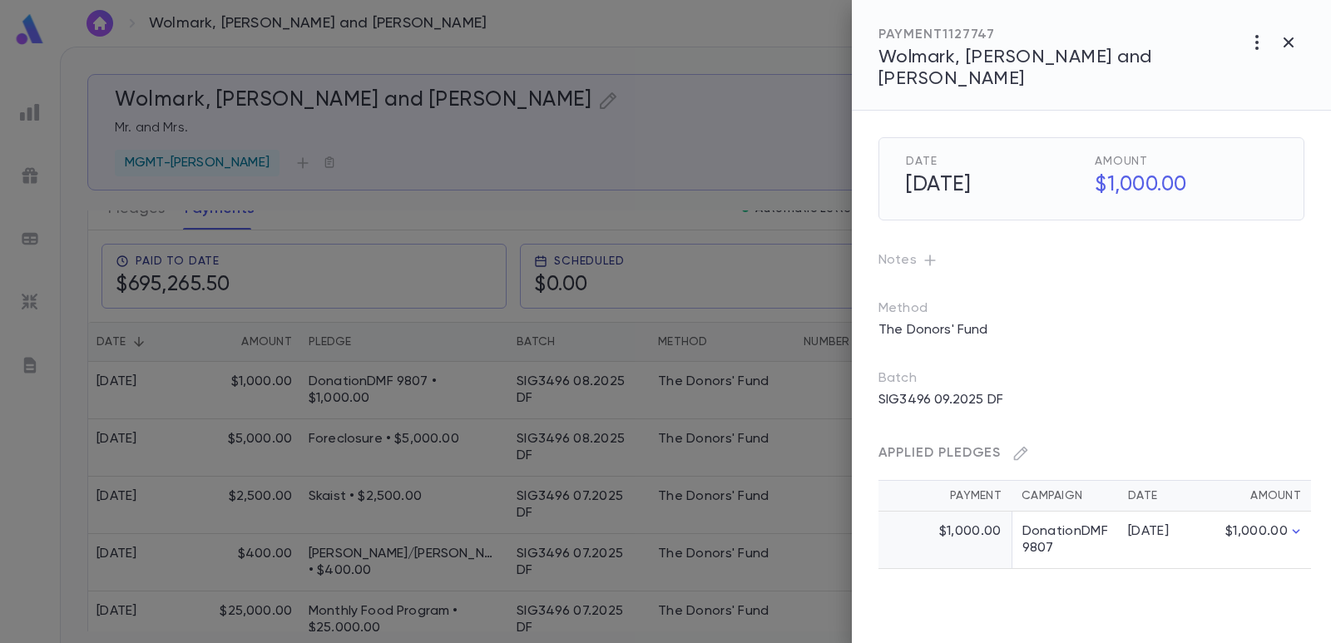
click at [687, 121] on div at bounding box center [665, 321] width 1331 height 643
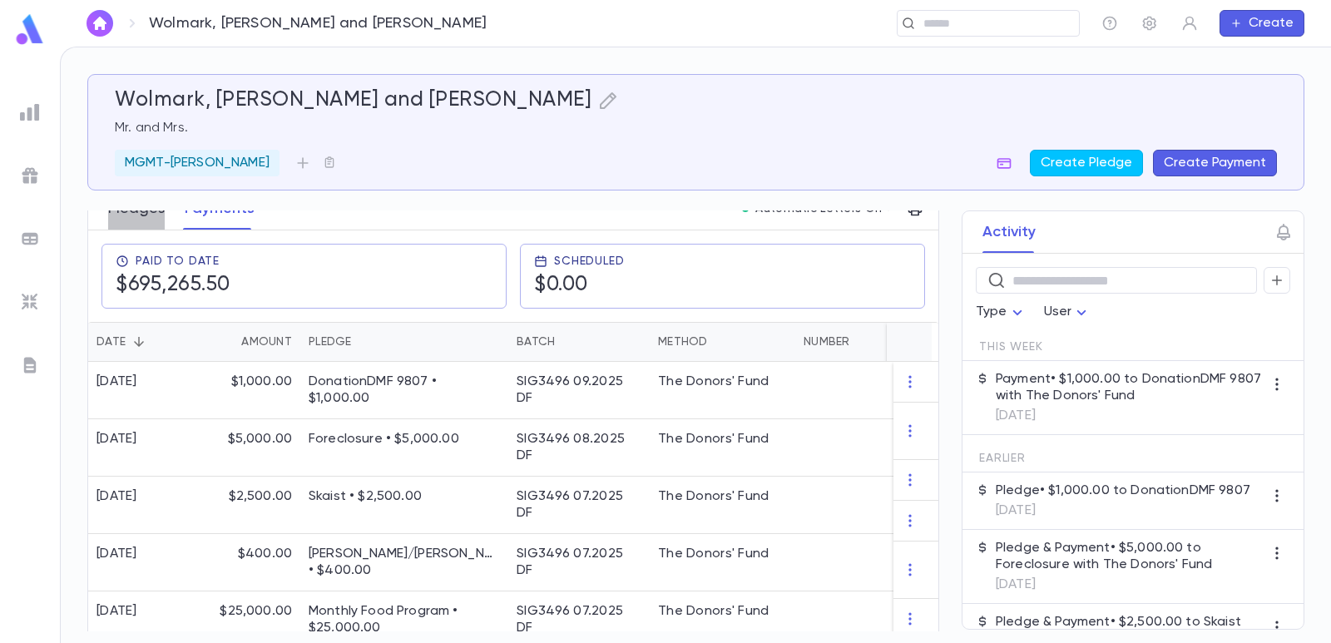
click at [145, 220] on button "Pledges" at bounding box center [136, 209] width 57 height 42
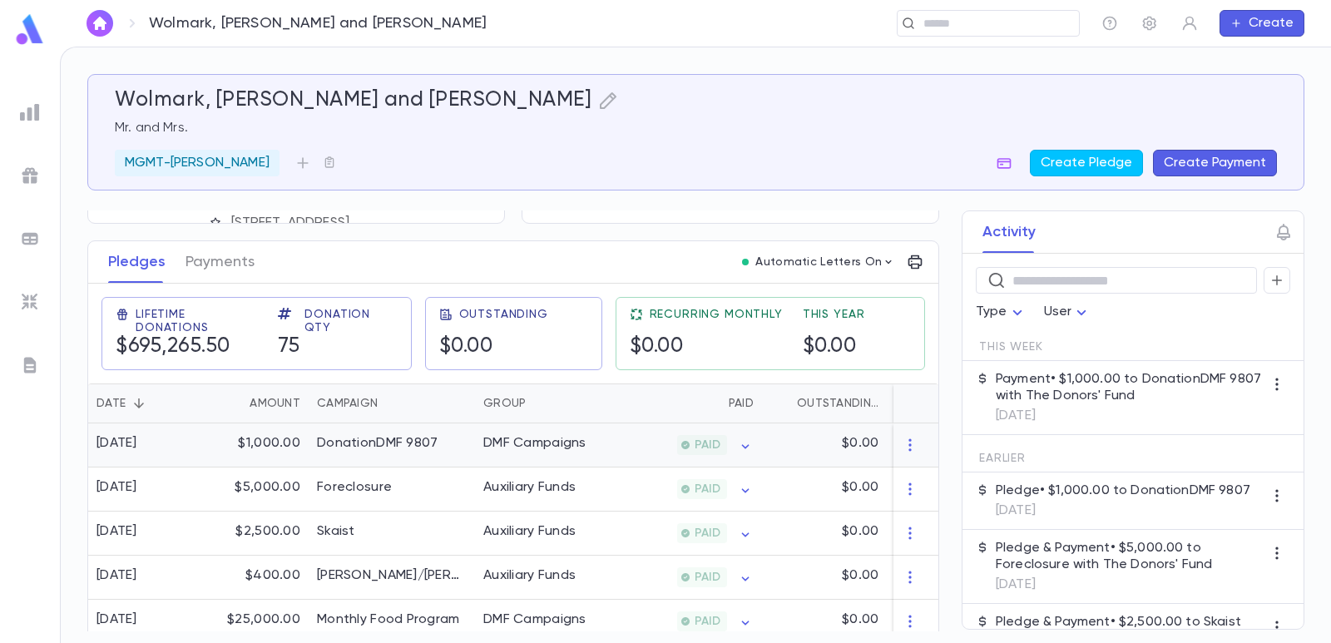
scroll to position [250, 0]
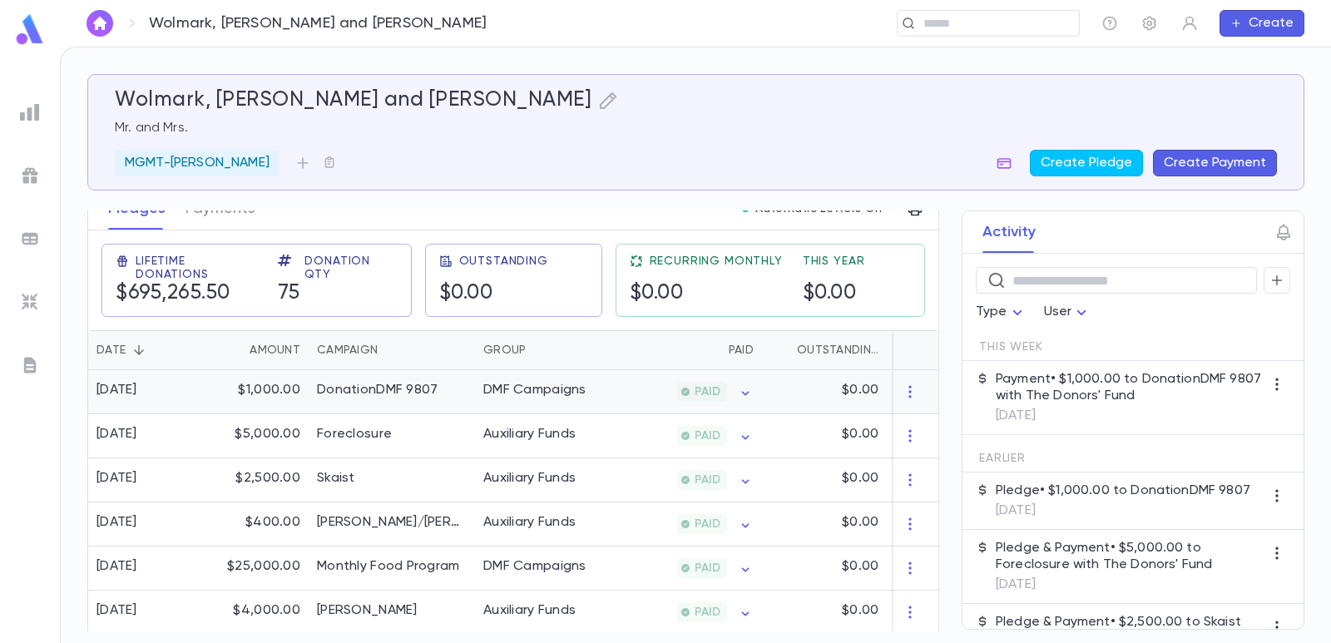
click at [384, 390] on div "DonationDMF 9807" at bounding box center [377, 390] width 121 height 17
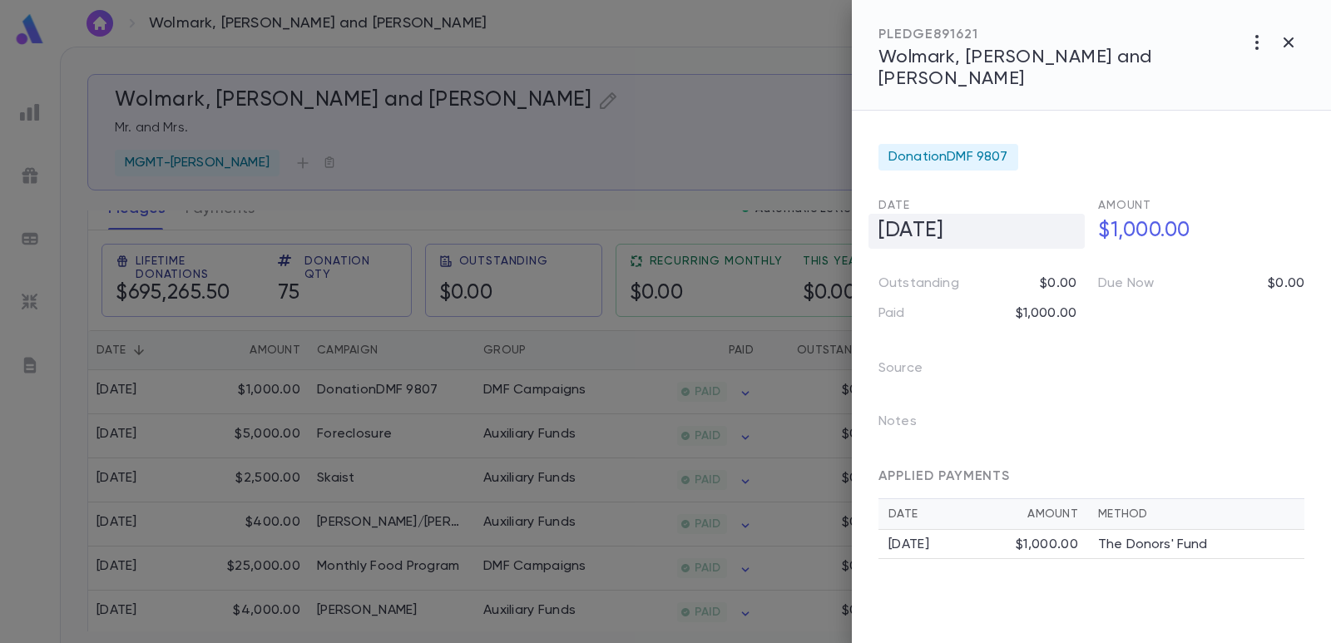
click at [942, 214] on h5 "[DATE]" at bounding box center [977, 231] width 216 height 35
click at [1065, 220] on icon "Choose date, selected date is Aug 28, 2025" at bounding box center [1067, 230] width 20 height 20
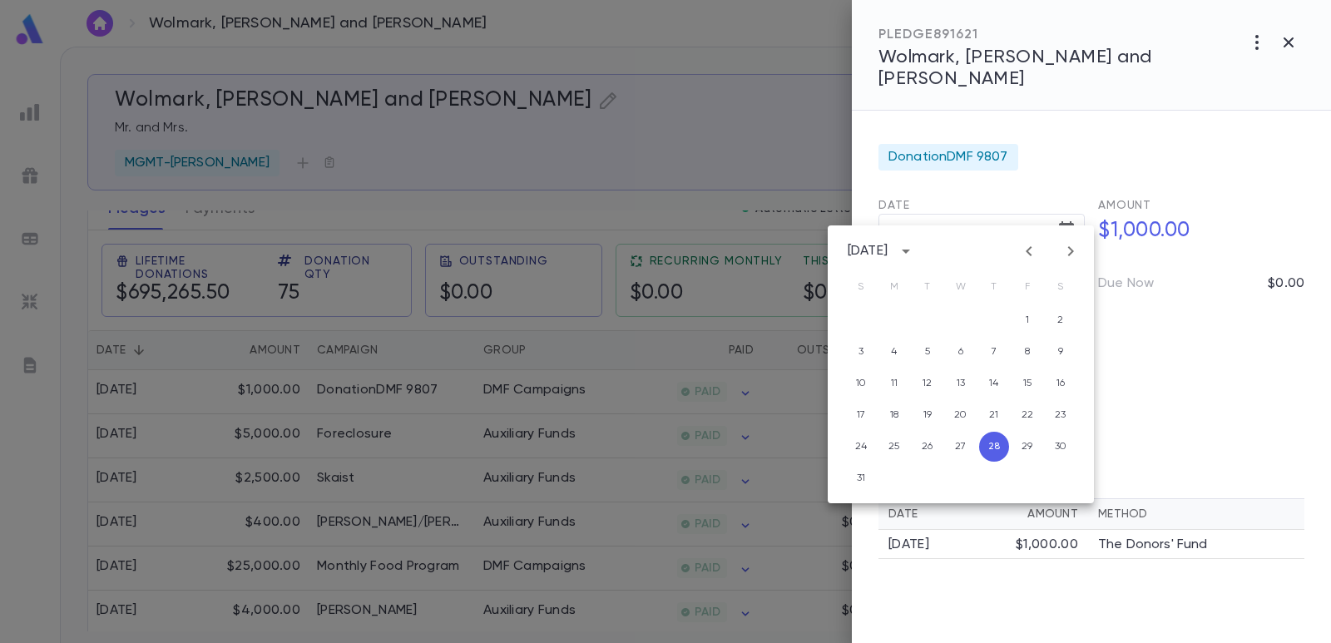
click at [1072, 249] on icon "Next month" at bounding box center [1071, 251] width 6 height 10
click at [895, 316] on button "1" at bounding box center [894, 320] width 30 height 30
type input "**********"
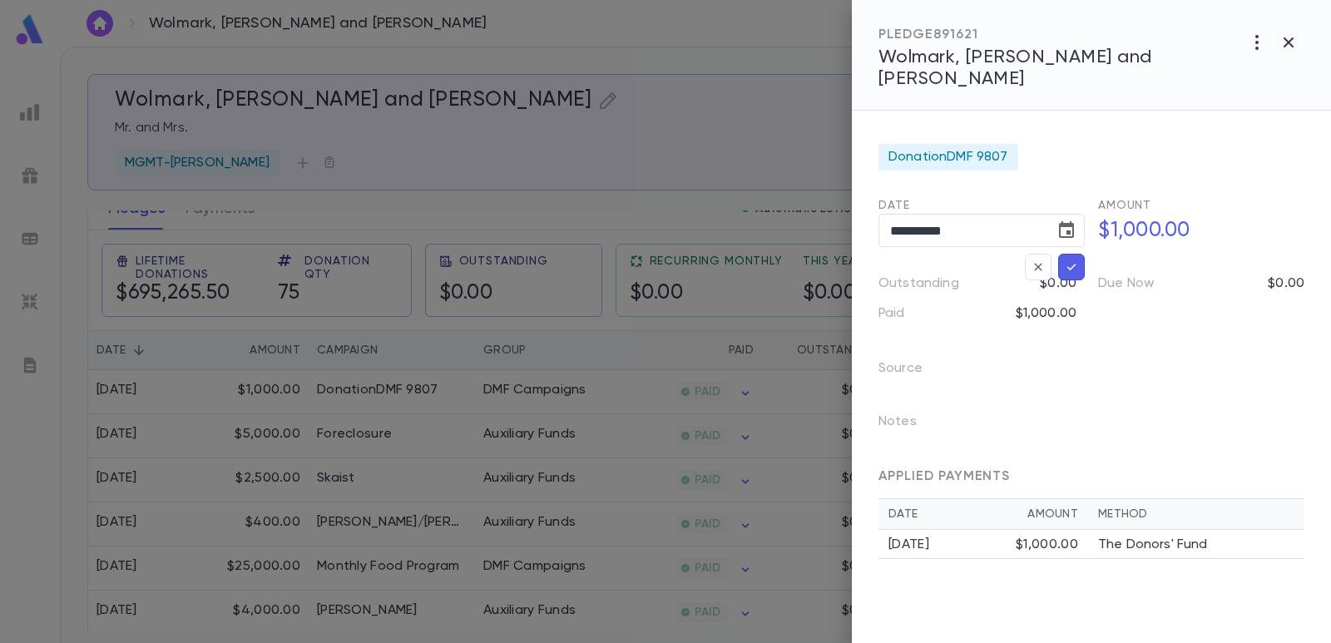
click at [1074, 259] on icon "button" at bounding box center [1071, 267] width 15 height 17
click at [636, 119] on div at bounding box center [665, 321] width 1331 height 643
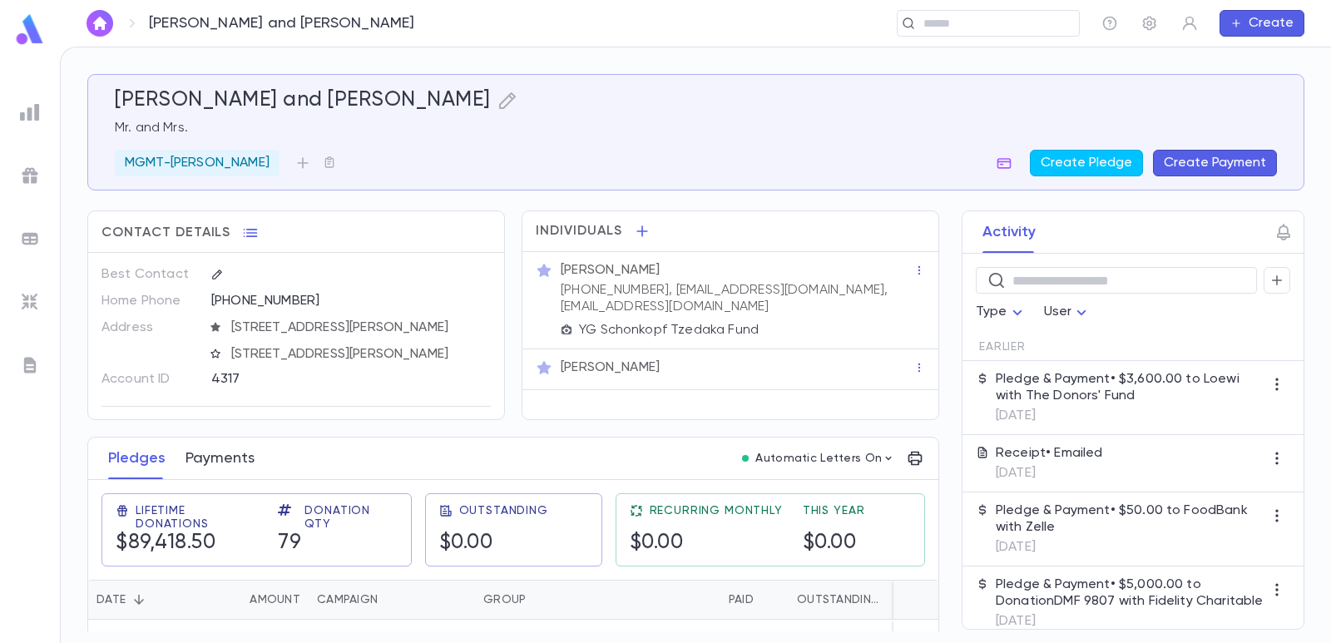
click at [215, 463] on button "Payments" at bounding box center [220, 459] width 69 height 42
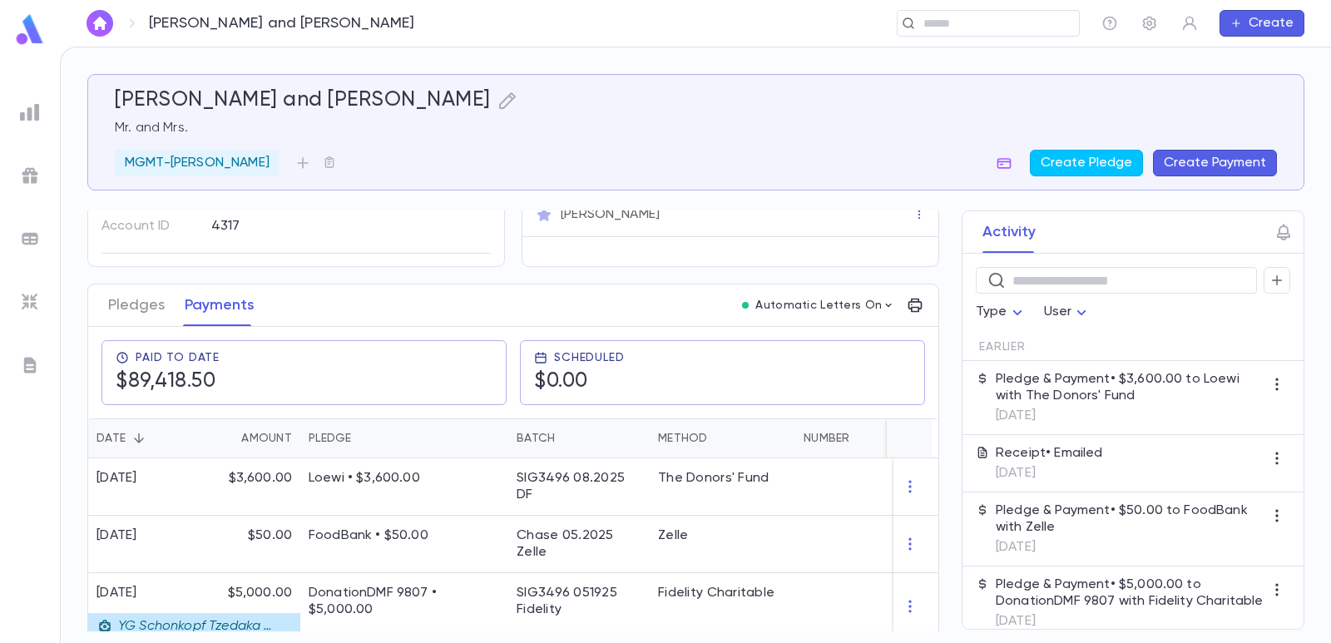
scroll to position [166, 0]
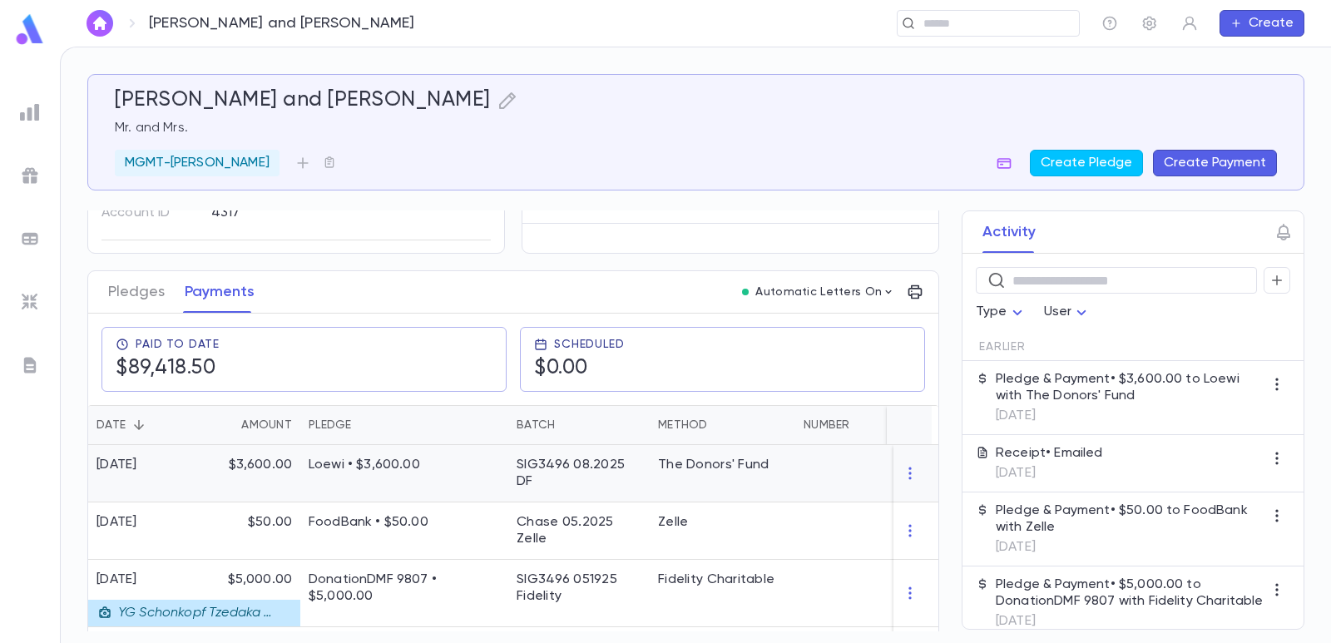
click at [402, 473] on p "Loewi • $3,600.00" at bounding box center [404, 465] width 191 height 17
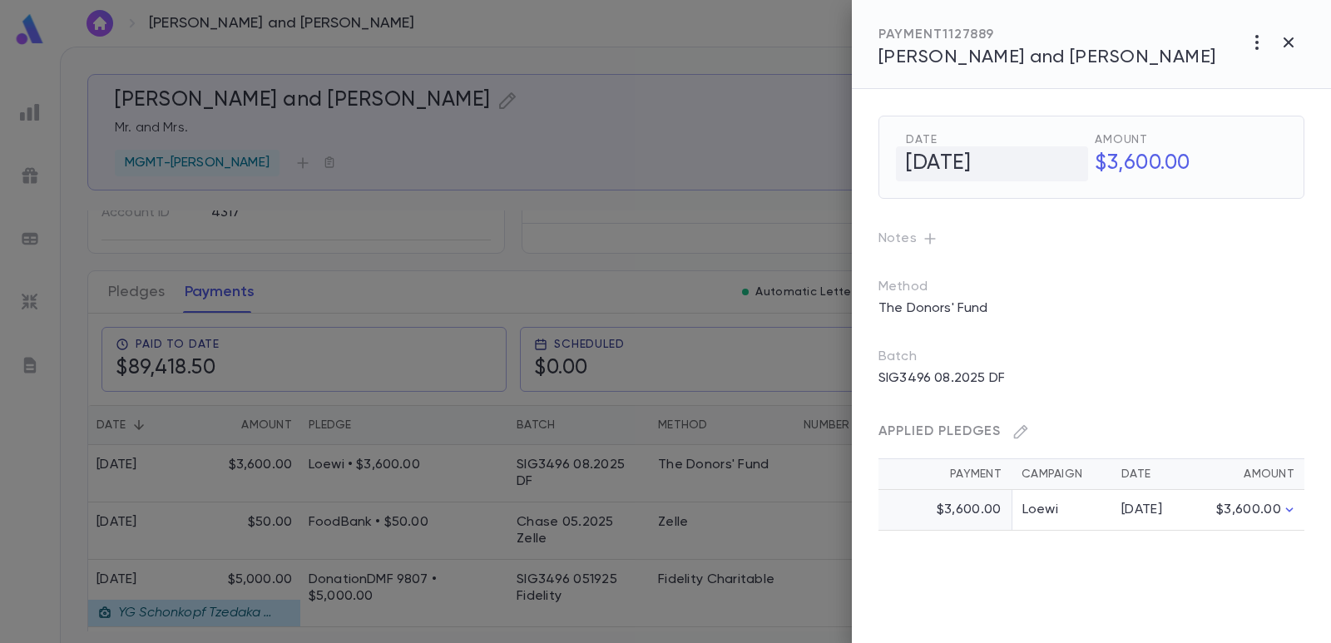
click at [945, 168] on h5 "[DATE]" at bounding box center [992, 163] width 192 height 35
click at [1076, 162] on icon "Choose date, selected date is Aug 29, 2025" at bounding box center [1069, 162] width 15 height 17
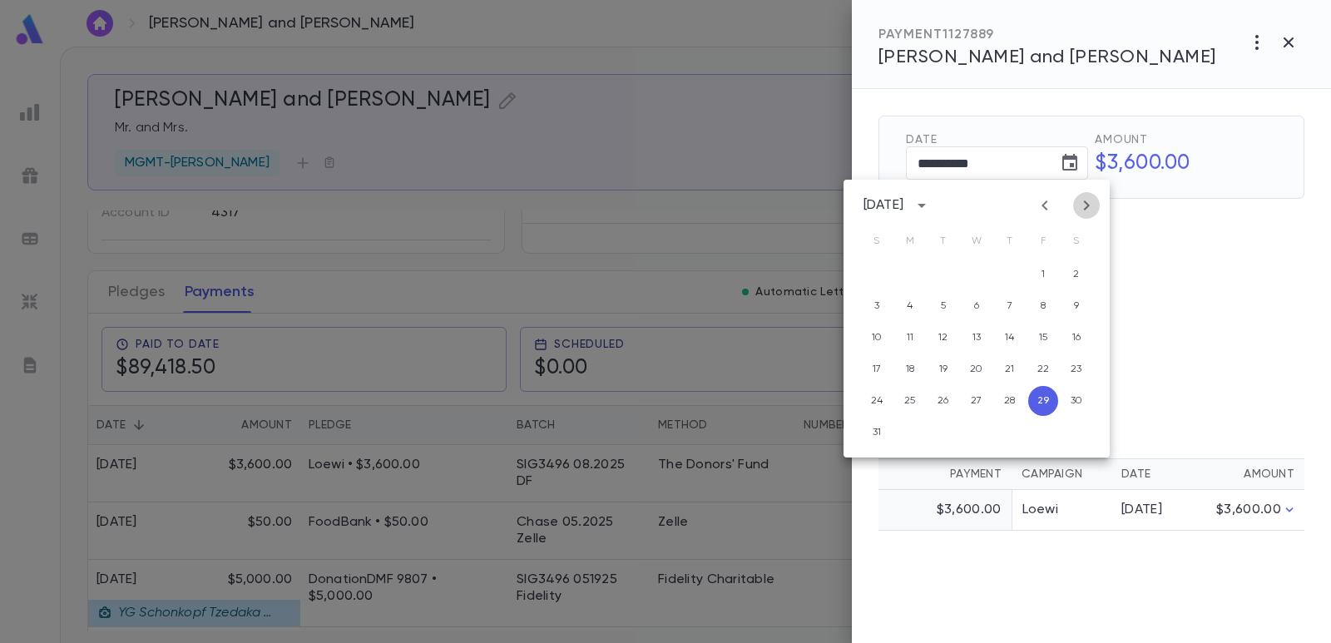
click at [1083, 206] on icon "Next month" at bounding box center [1087, 206] width 20 height 20
click at [917, 275] on button "1" at bounding box center [910, 275] width 30 height 30
type input "**********"
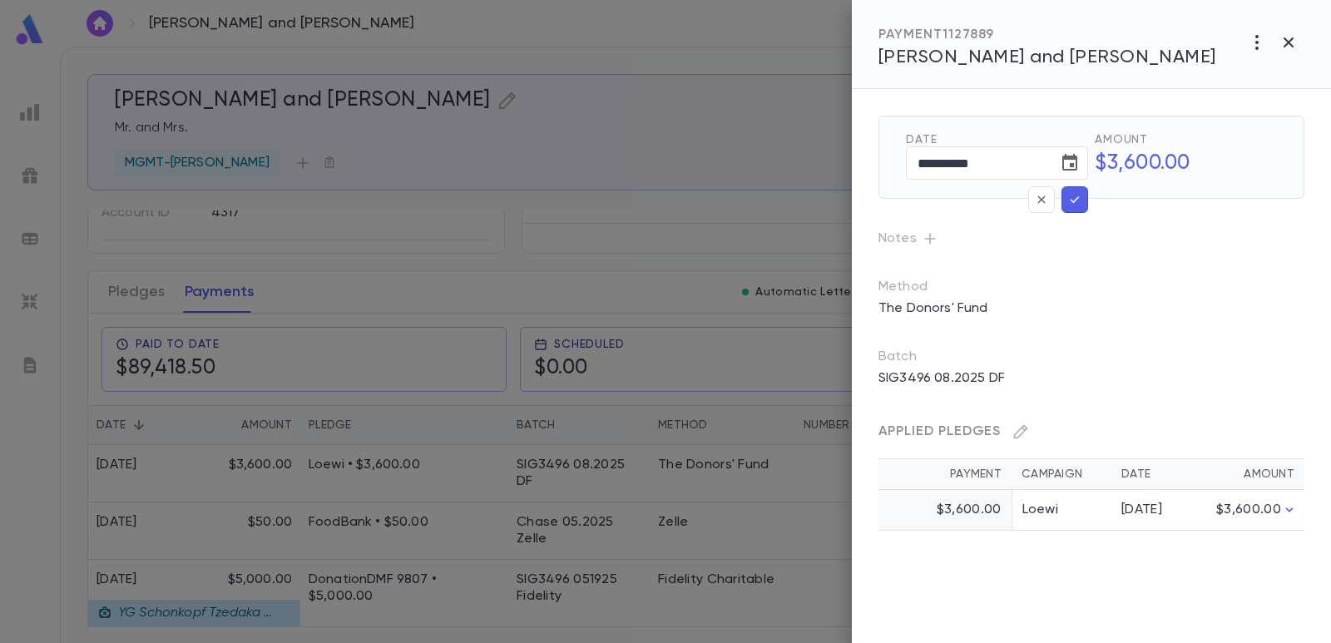
click at [1077, 198] on icon "button" at bounding box center [1075, 199] width 9 height 7
click at [1079, 198] on icon "button" at bounding box center [1074, 199] width 15 height 17
click at [968, 369] on p "SIG3496 08.2025 DF" at bounding box center [942, 378] width 146 height 27
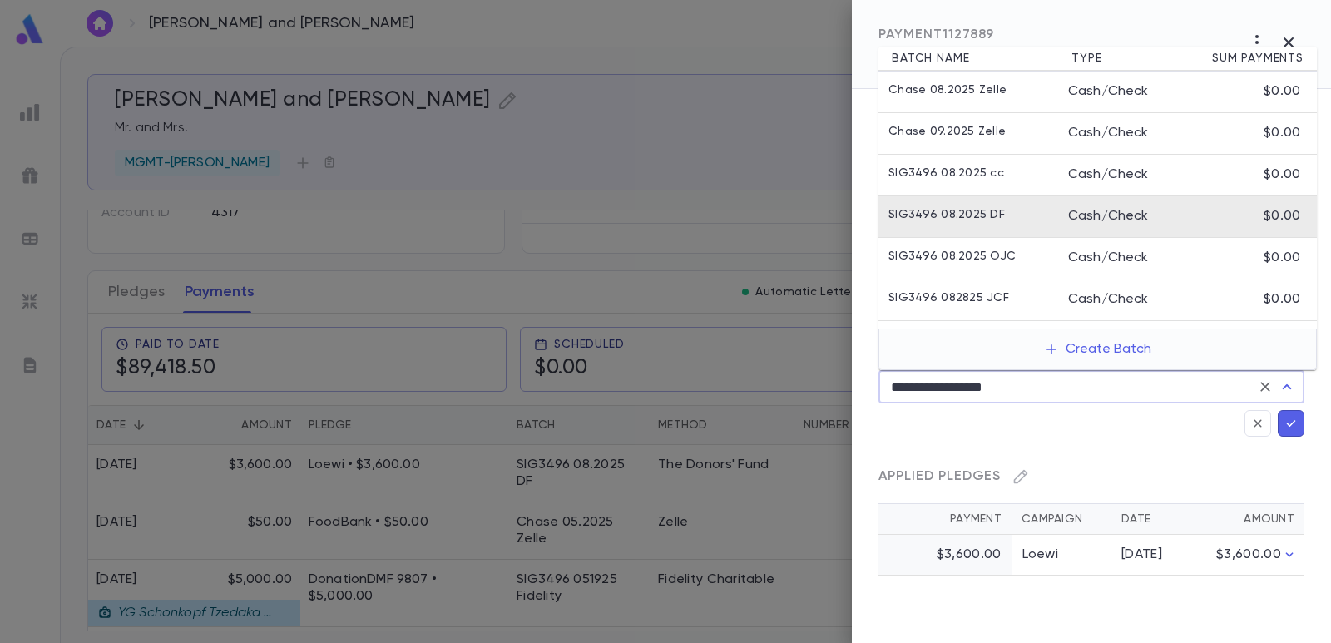
drag, startPoint x: 1063, startPoint y: 386, endPoint x: 842, endPoint y: 365, distance: 222.3
click at [842, 365] on div "**********" at bounding box center [665, 321] width 1331 height 643
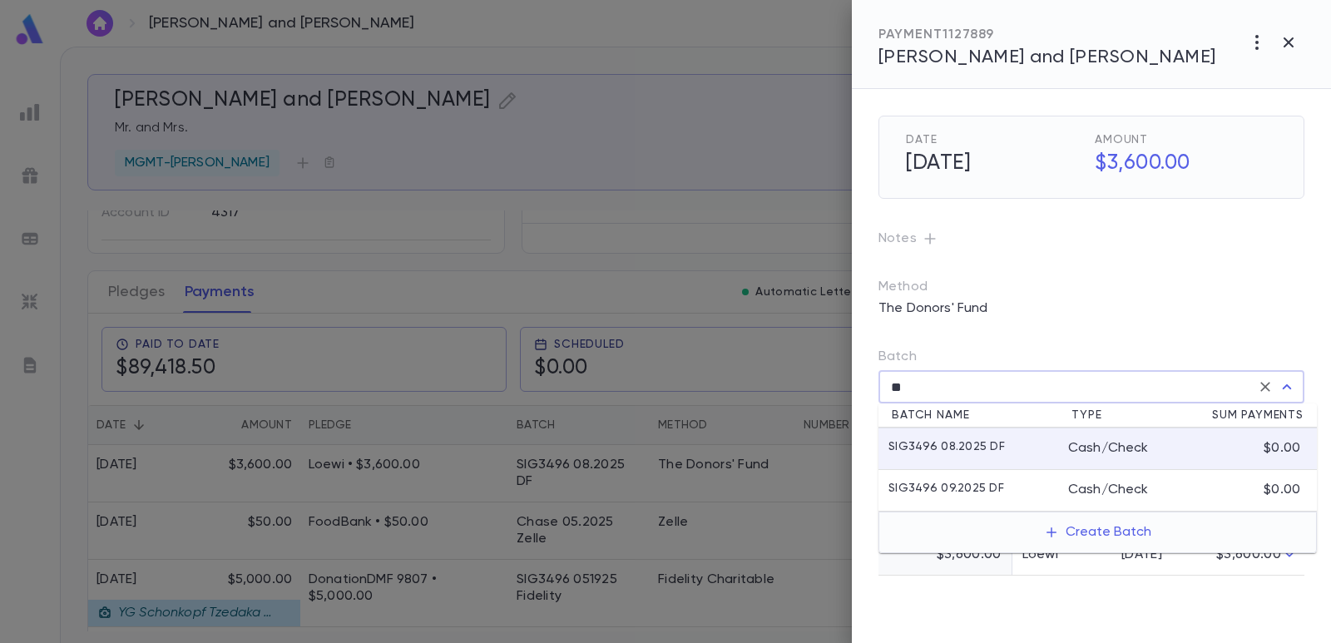
click at [985, 478] on li "SIG3496 09.2025 DF Cash/Check $0.00" at bounding box center [1098, 491] width 438 height 42
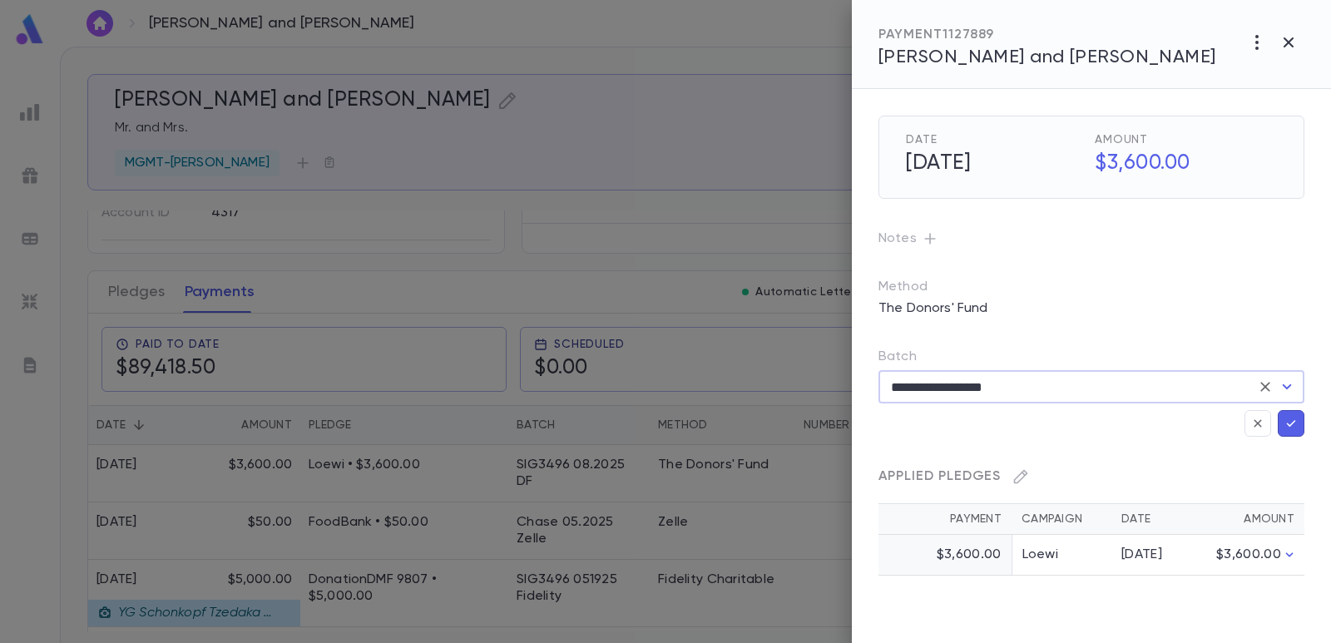
type input "**********"
click at [1291, 430] on icon "button" at bounding box center [1291, 423] width 15 height 17
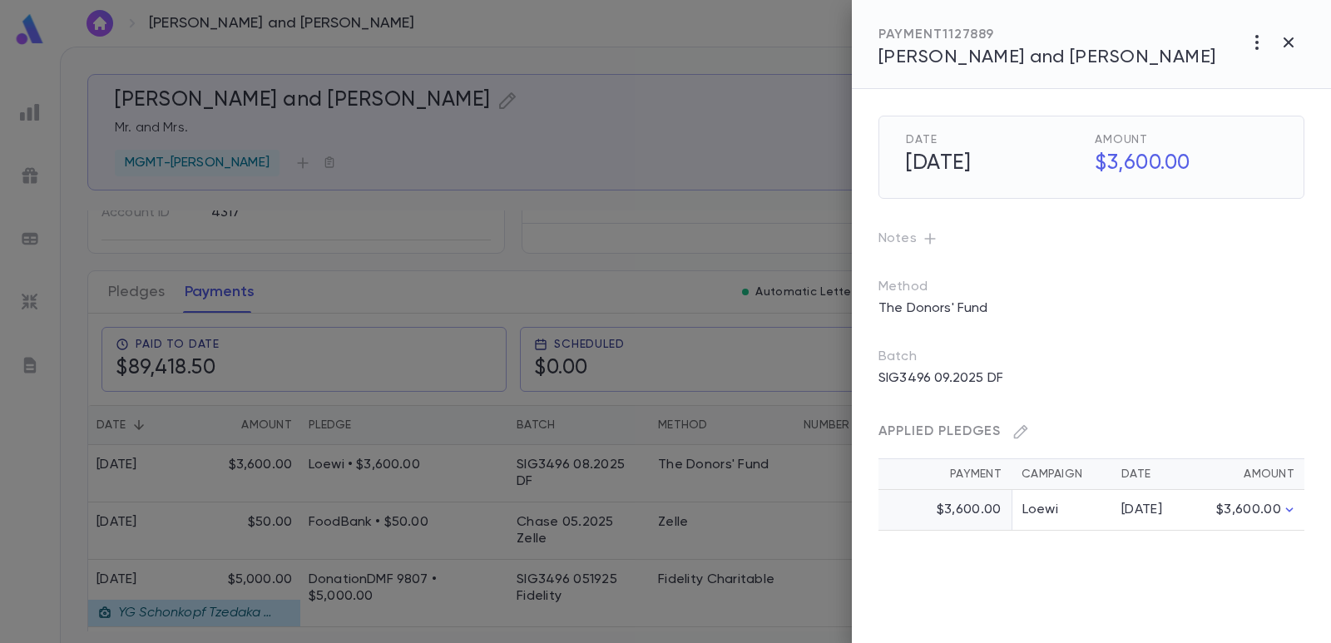
click at [711, 124] on div at bounding box center [665, 321] width 1331 height 643
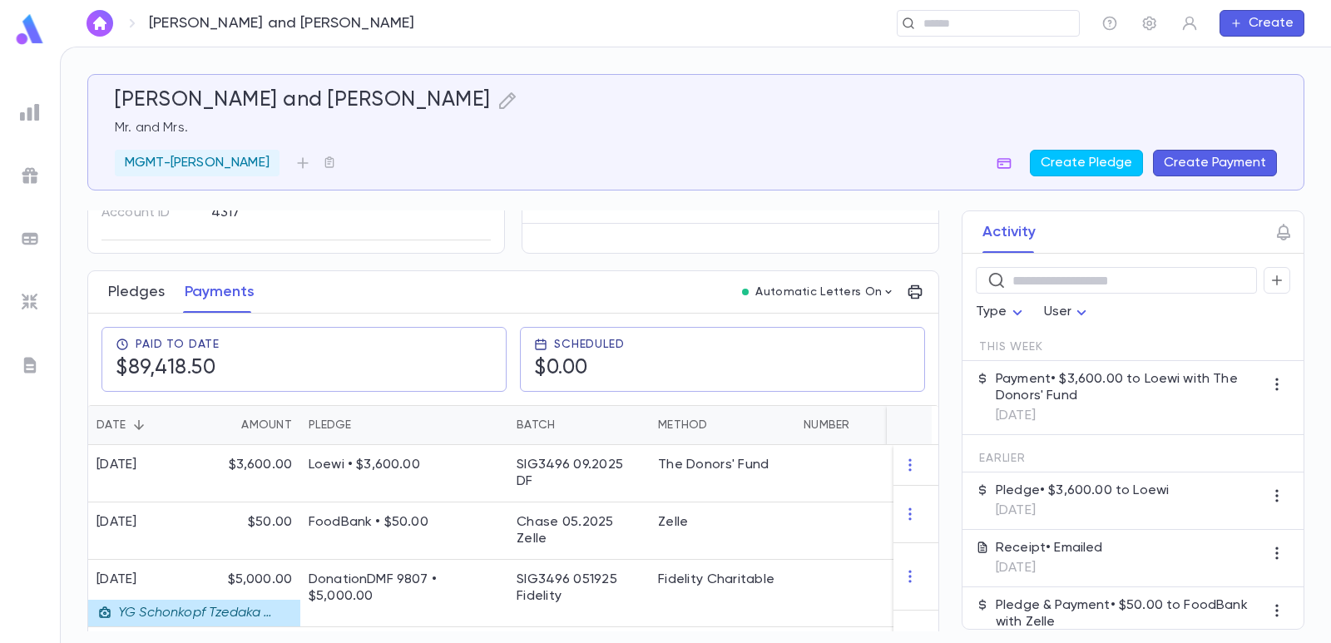
click at [141, 298] on button "Pledges" at bounding box center [136, 292] width 57 height 42
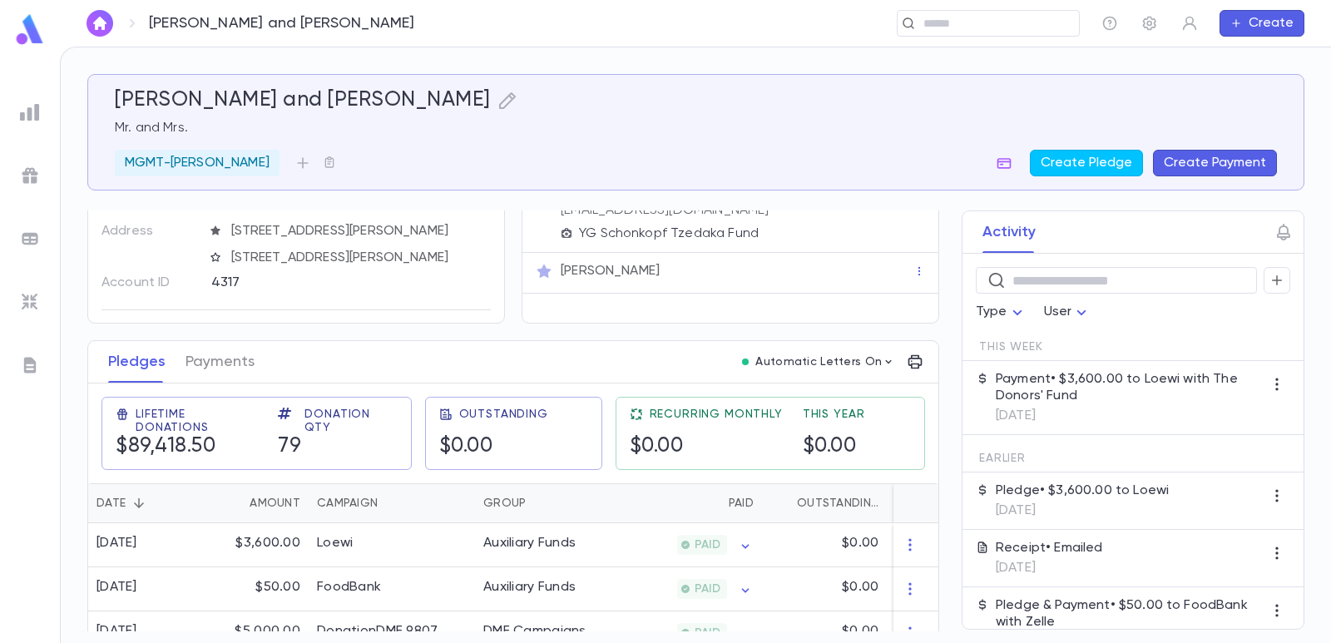
scroll to position [166, 0]
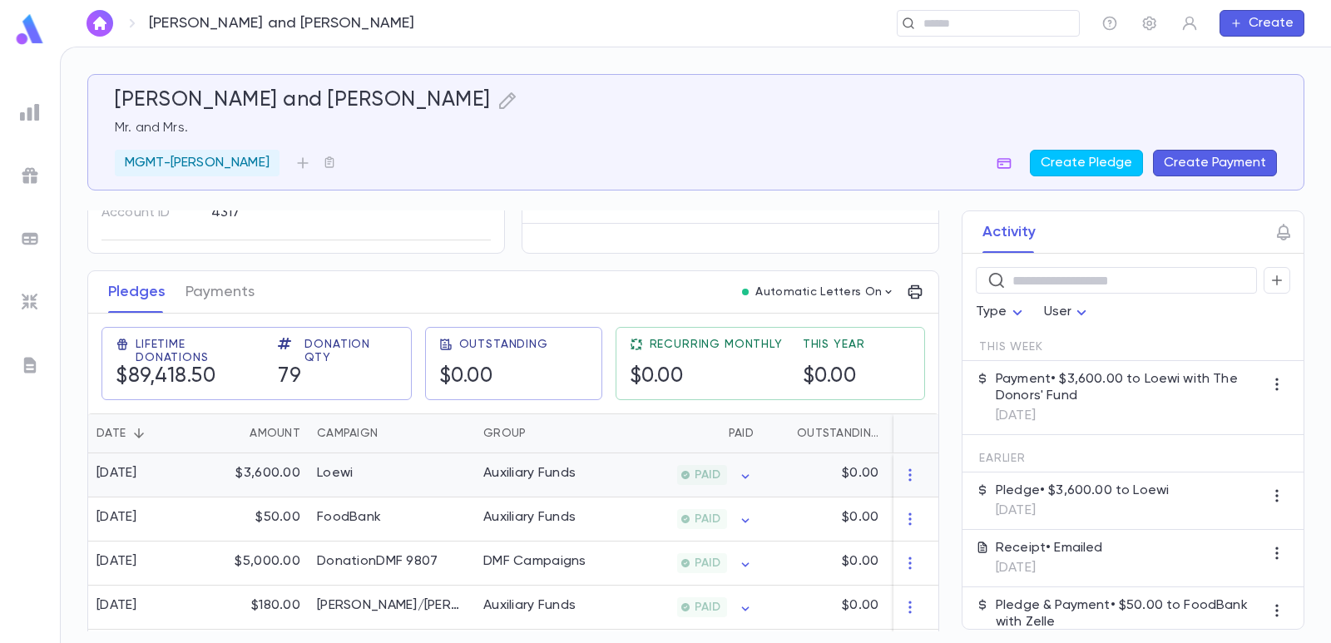
click at [347, 482] on div "Loewi" at bounding box center [392, 475] width 166 height 44
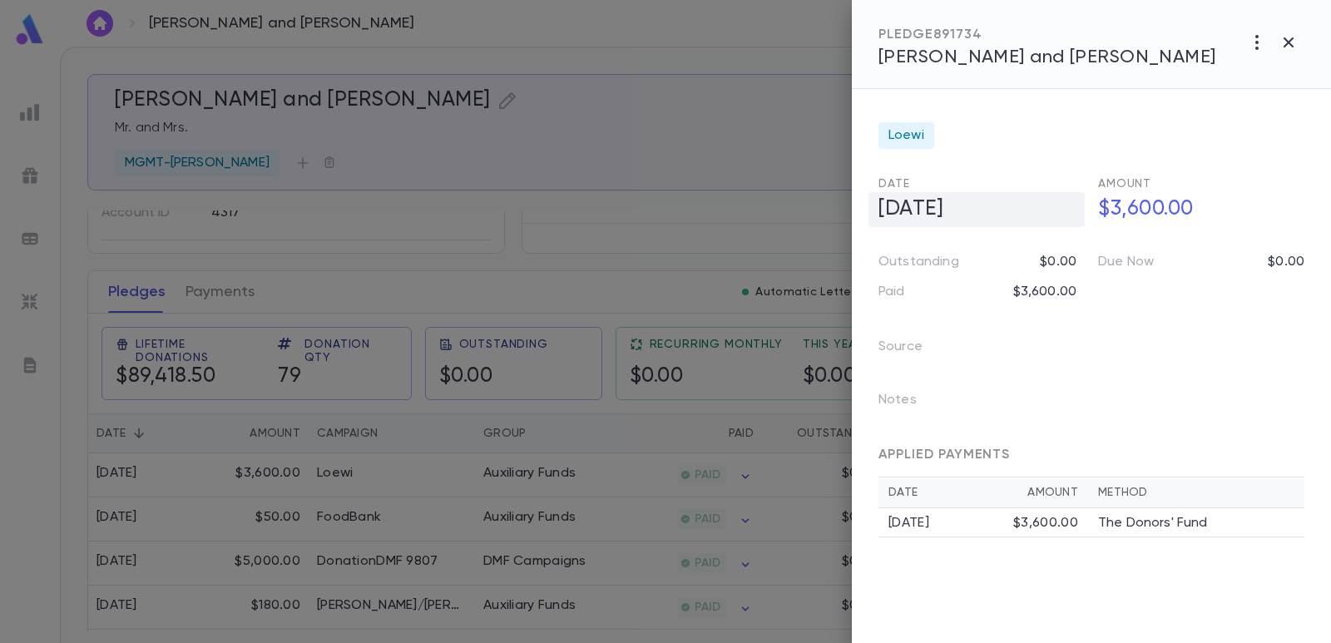
click at [916, 218] on h5 "[DATE]" at bounding box center [977, 209] width 216 height 35
click at [1058, 210] on icon "Choose date, selected date is Aug 29, 2025" at bounding box center [1067, 209] width 20 height 20
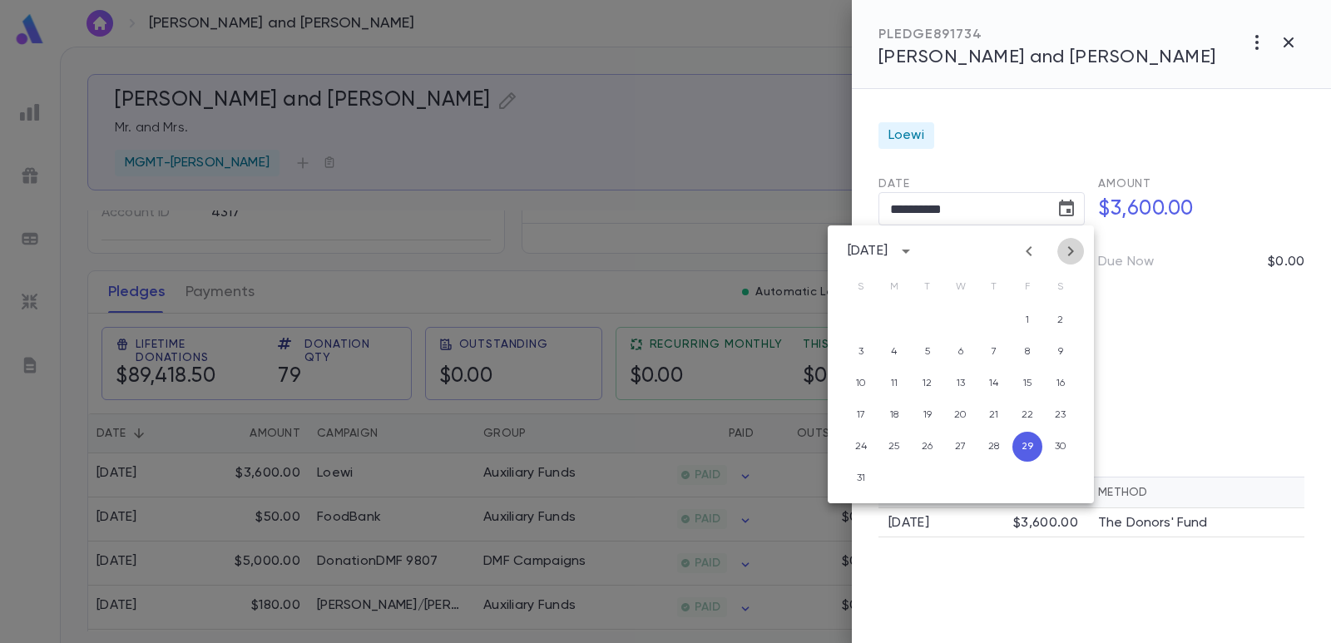
click at [1081, 257] on button "Next month" at bounding box center [1070, 251] width 27 height 27
click at [903, 319] on button "1" at bounding box center [894, 320] width 30 height 30
type input "**********"
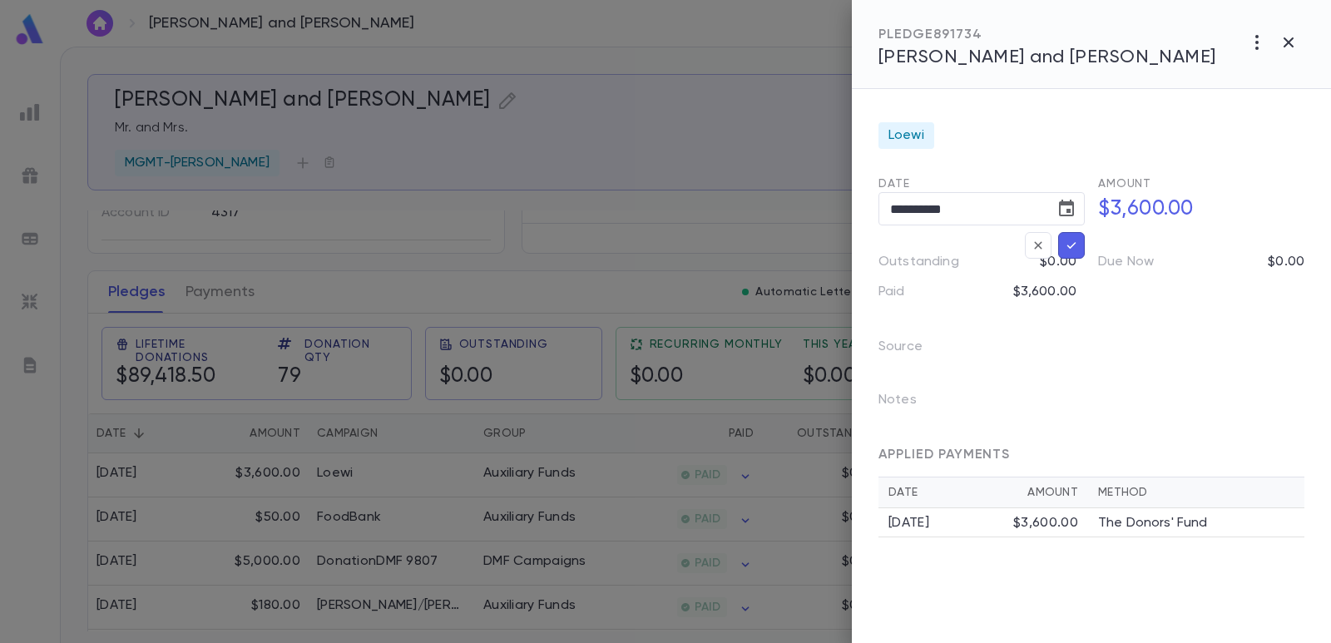
click at [1072, 245] on icon "button" at bounding box center [1071, 245] width 15 height 17
click at [733, 114] on div at bounding box center [665, 321] width 1331 height 643
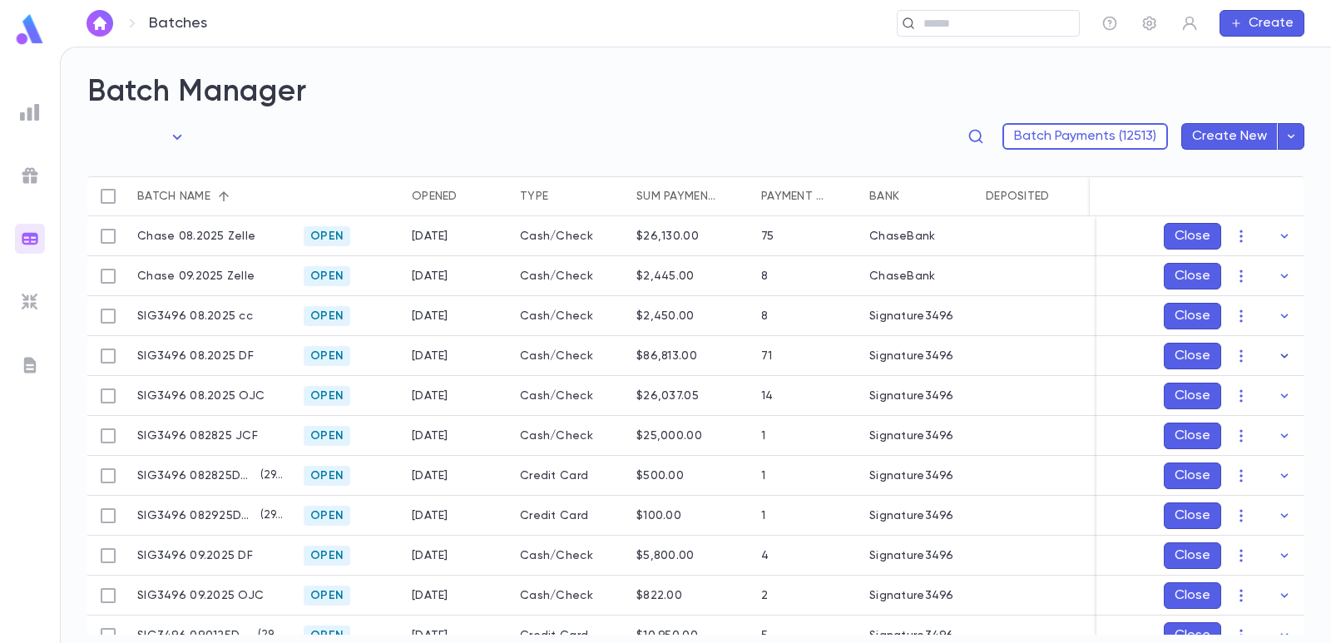
click at [1281, 356] on icon "button" at bounding box center [1284, 356] width 7 height 4
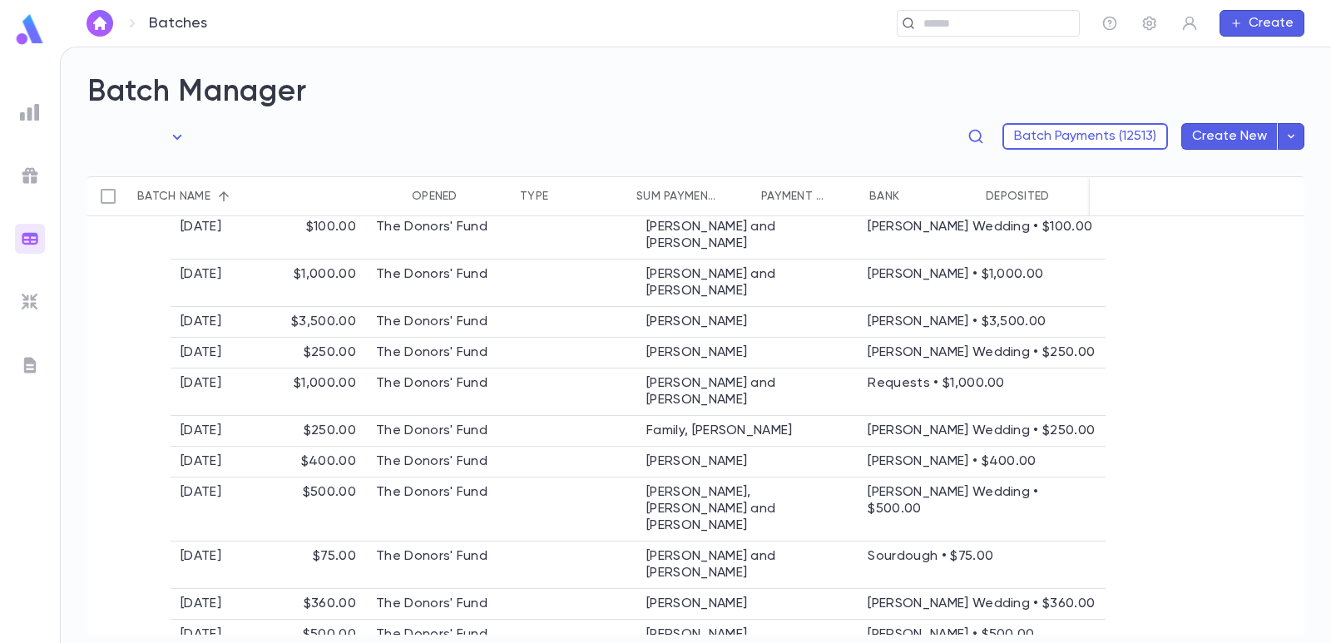
scroll to position [2496, 0]
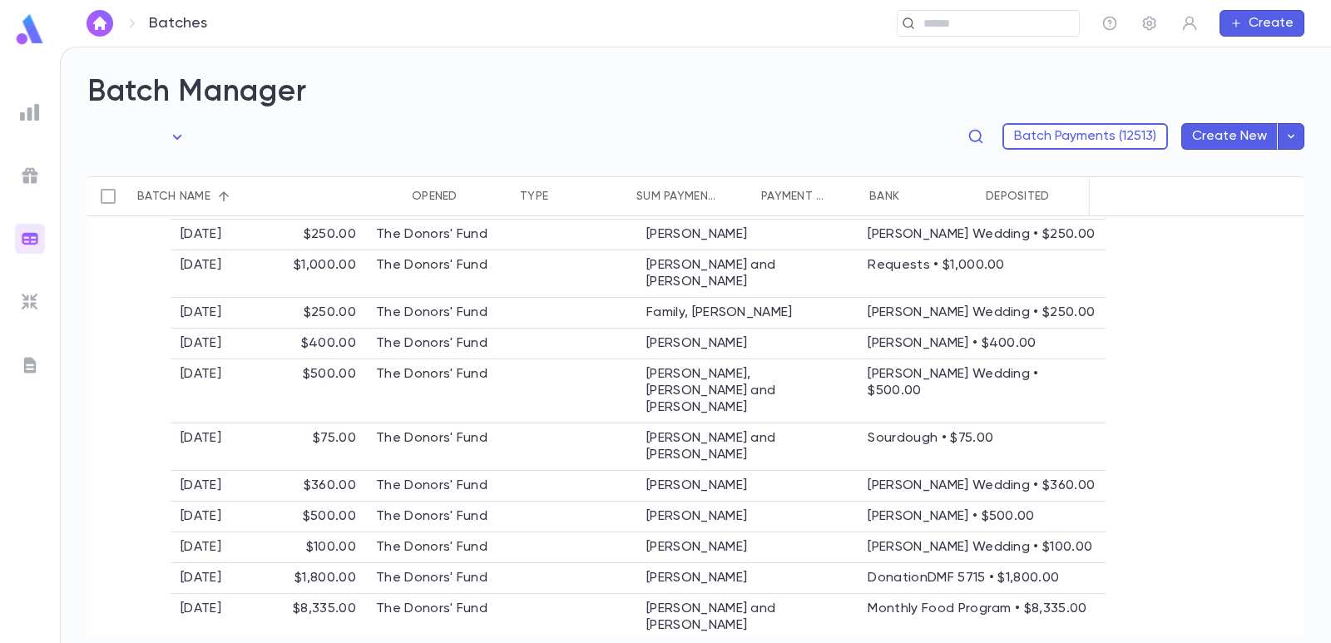
click at [1283, 414] on icon "button" at bounding box center [1284, 414] width 17 height 17
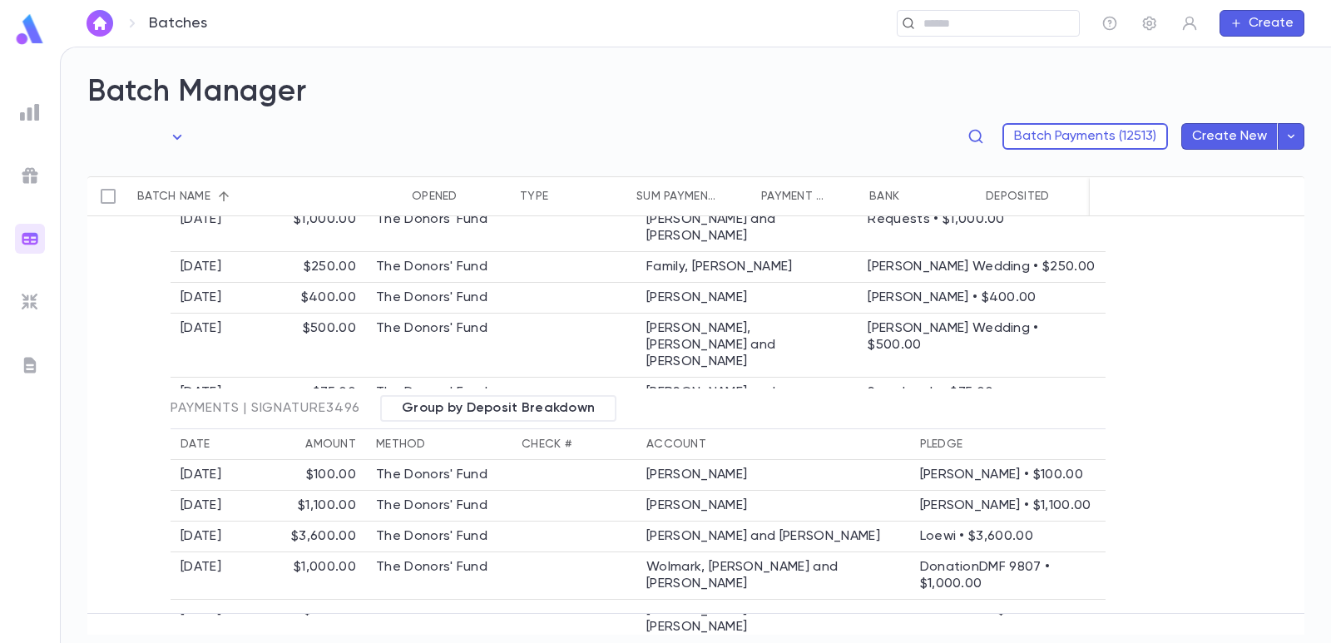
scroll to position [2579, 0]
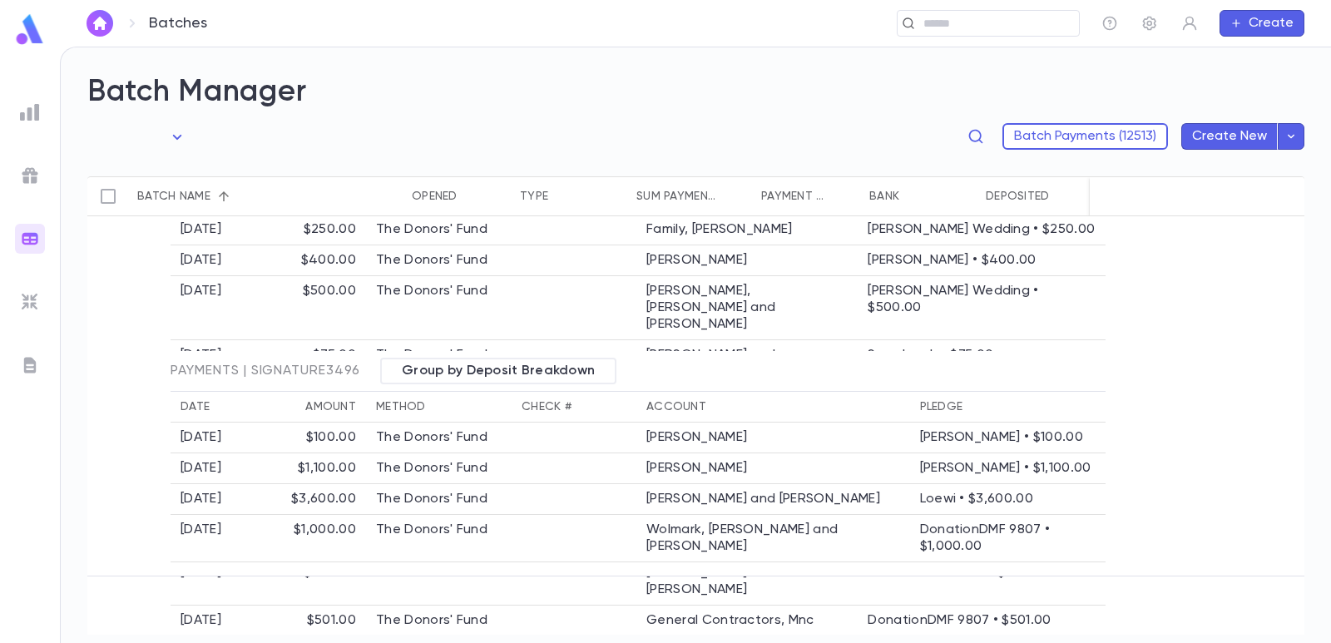
click at [1281, 332] on icon "button" at bounding box center [1284, 331] width 7 height 4
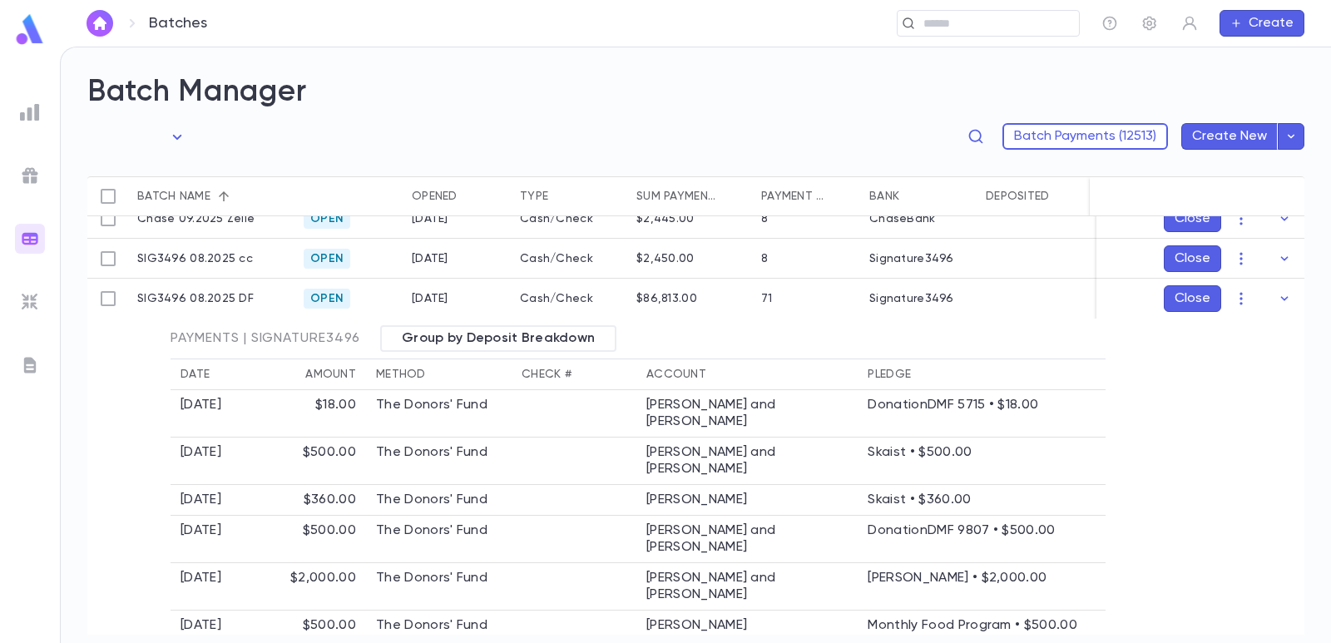
scroll to position [0, 0]
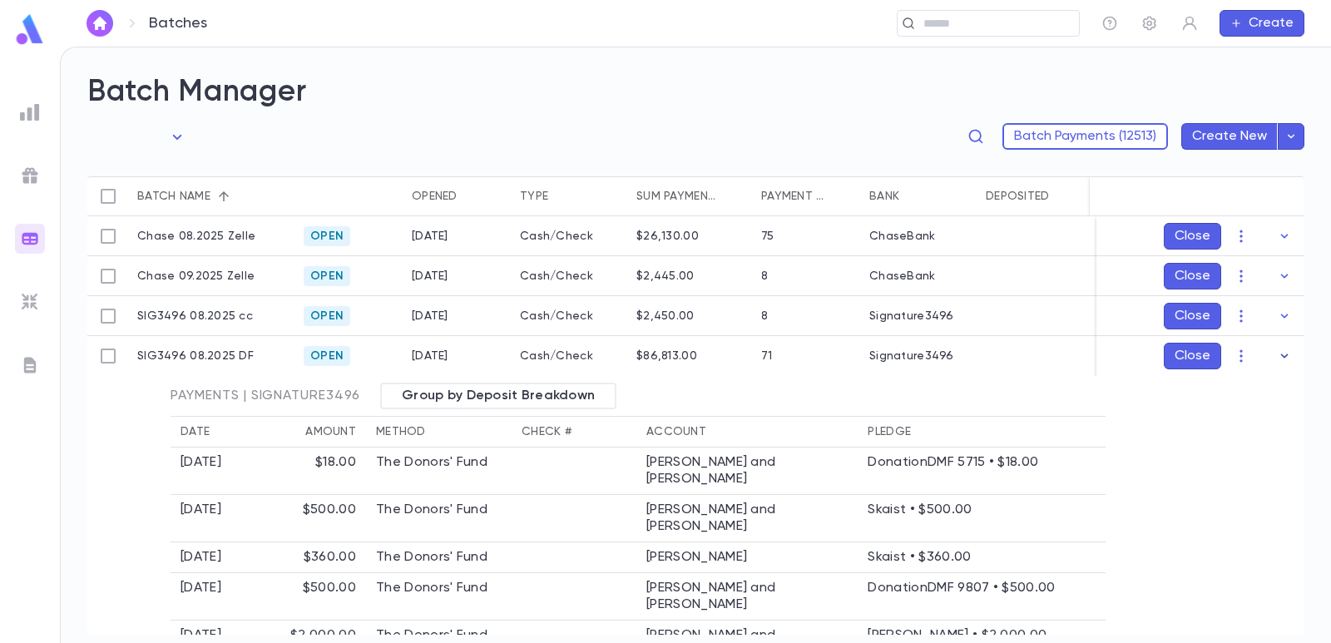
click at [1281, 356] on icon "button" at bounding box center [1284, 356] width 7 height 4
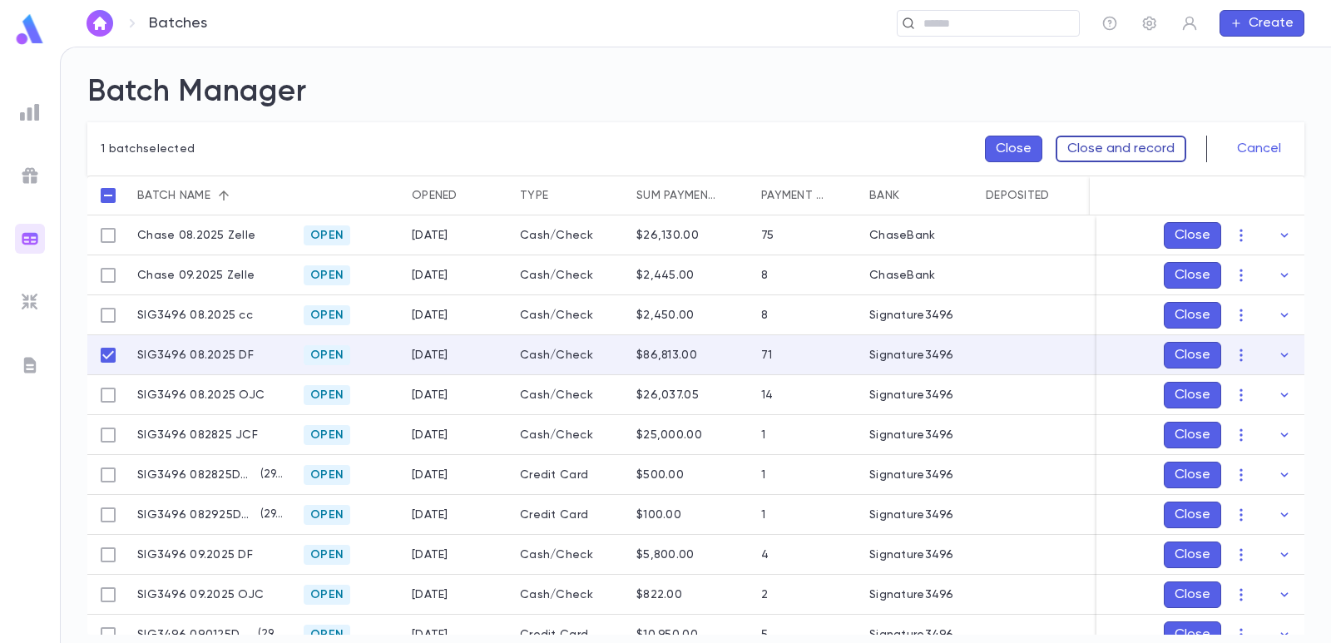
click at [1129, 149] on button "Close and record" at bounding box center [1121, 149] width 131 height 27
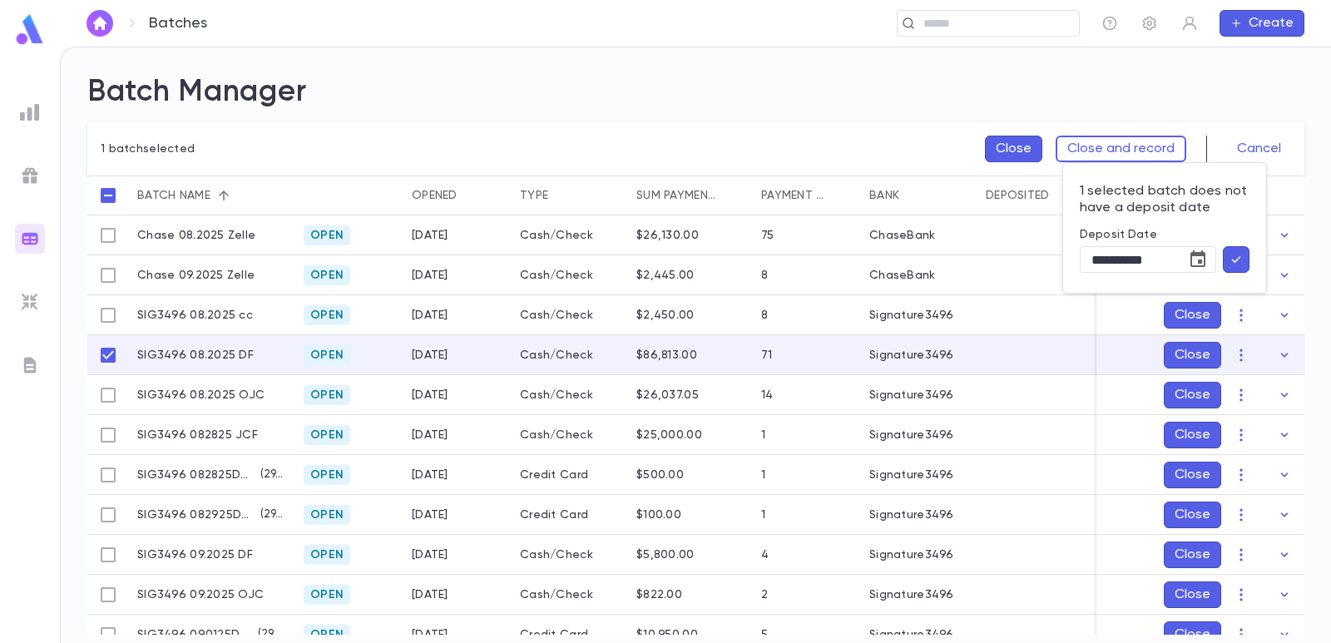
click at [1238, 264] on icon "button" at bounding box center [1236, 259] width 15 height 17
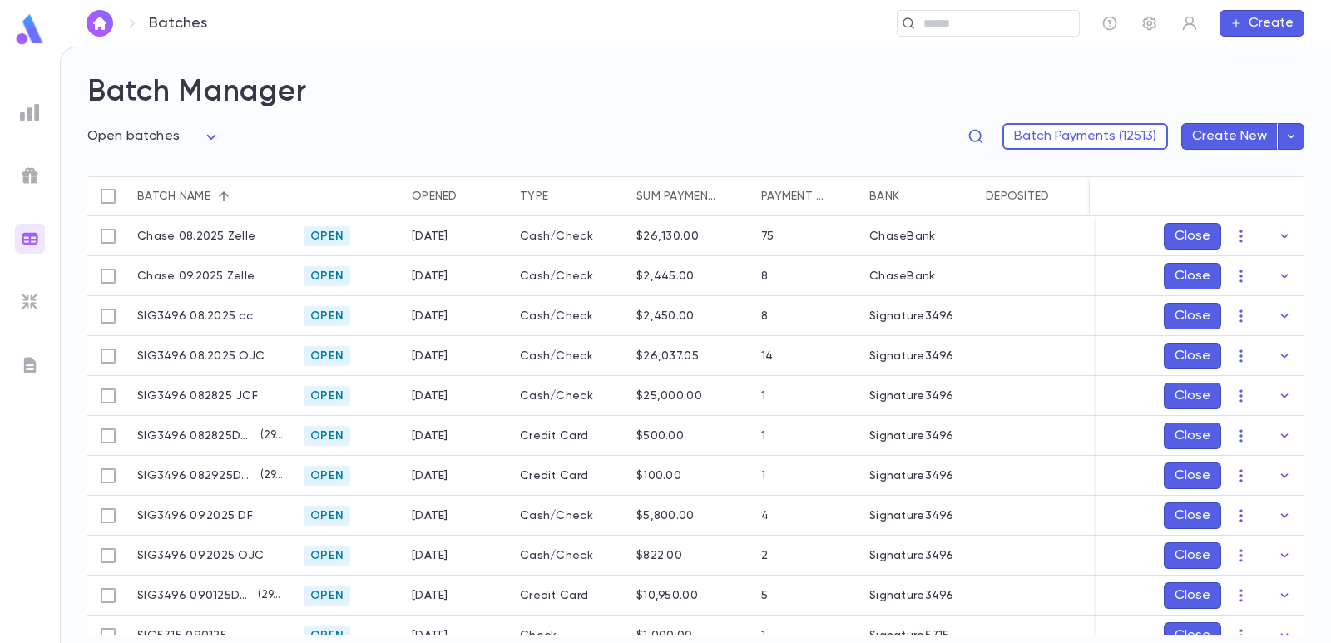
click at [544, 106] on h2 "Batch Manager" at bounding box center [695, 92] width 1217 height 37
click at [1280, 354] on icon "button" at bounding box center [1284, 356] width 17 height 17
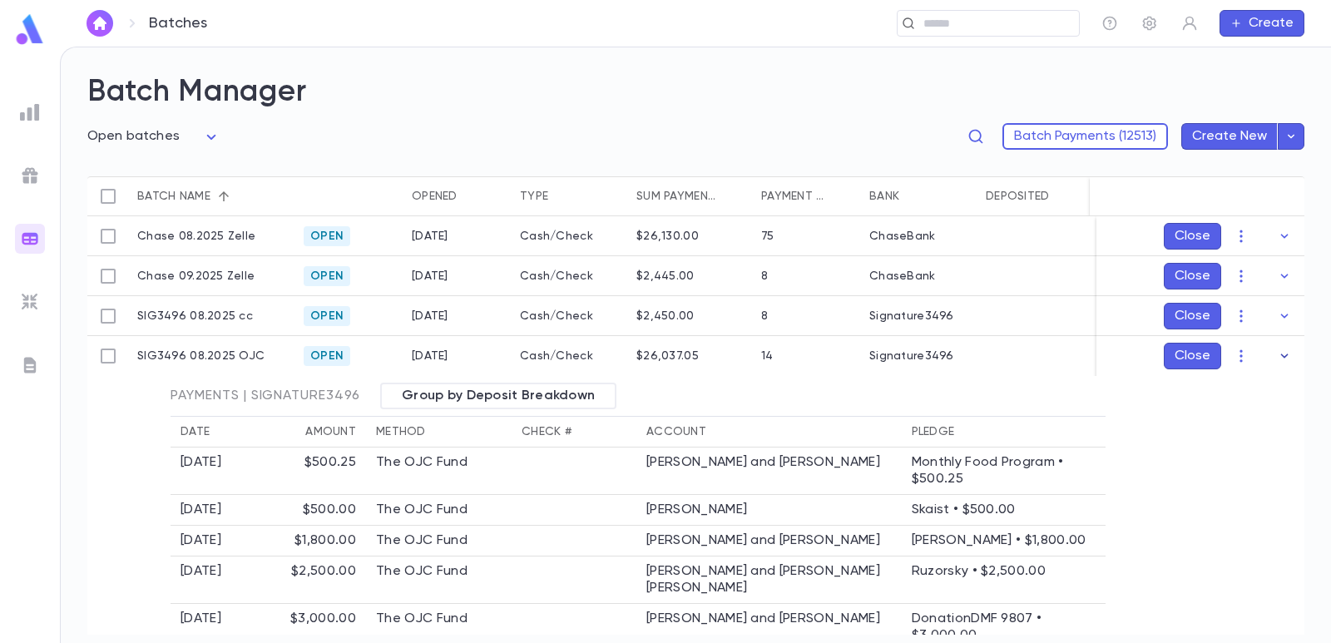
click at [1276, 354] on icon "button" at bounding box center [1284, 356] width 17 height 17
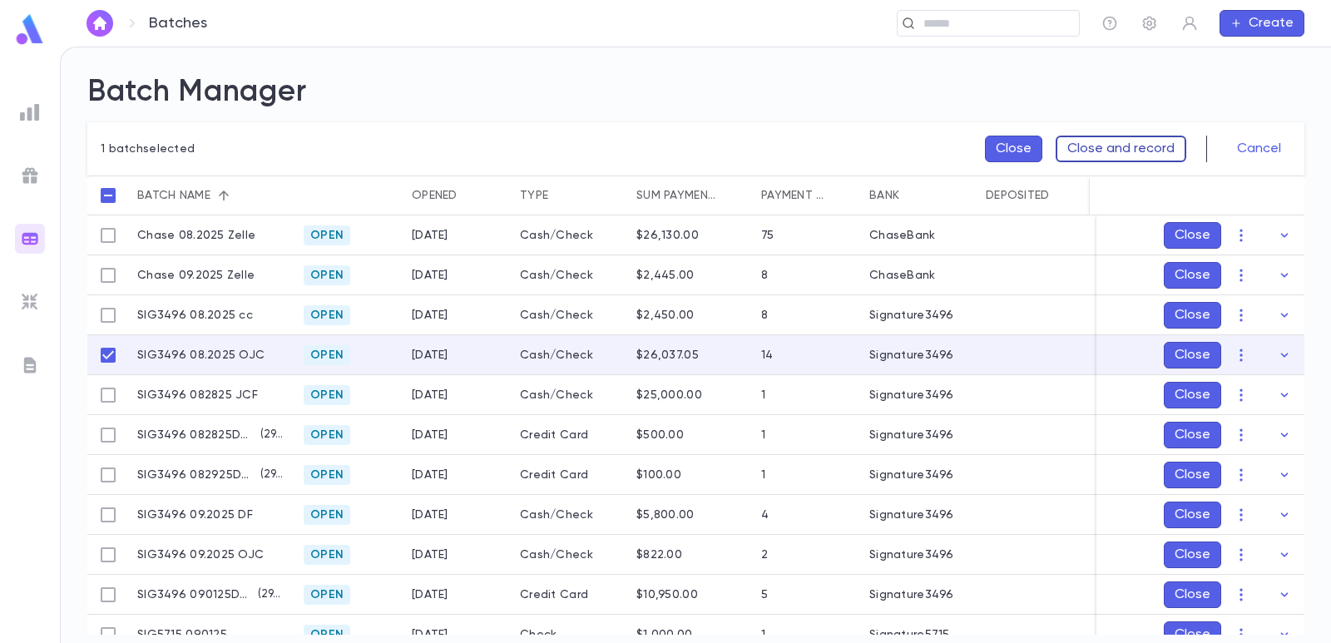
click at [1141, 154] on button "Close and record" at bounding box center [1121, 149] width 131 height 27
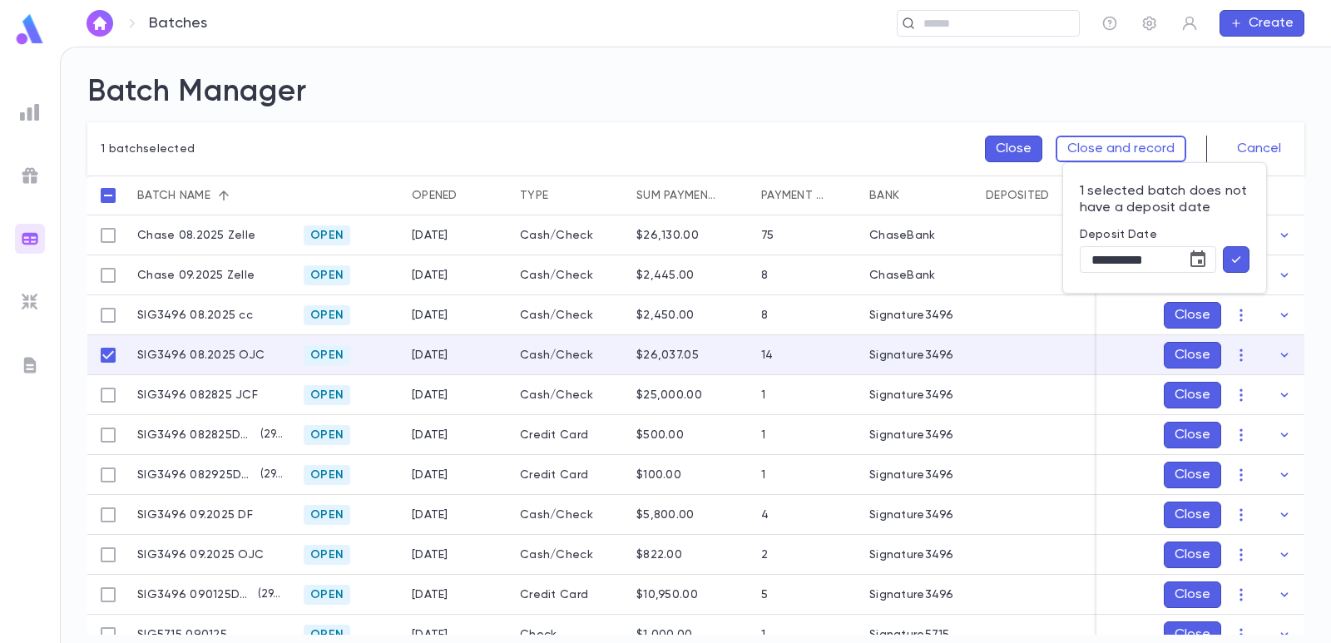
click at [1237, 260] on icon "button" at bounding box center [1236, 259] width 9 height 7
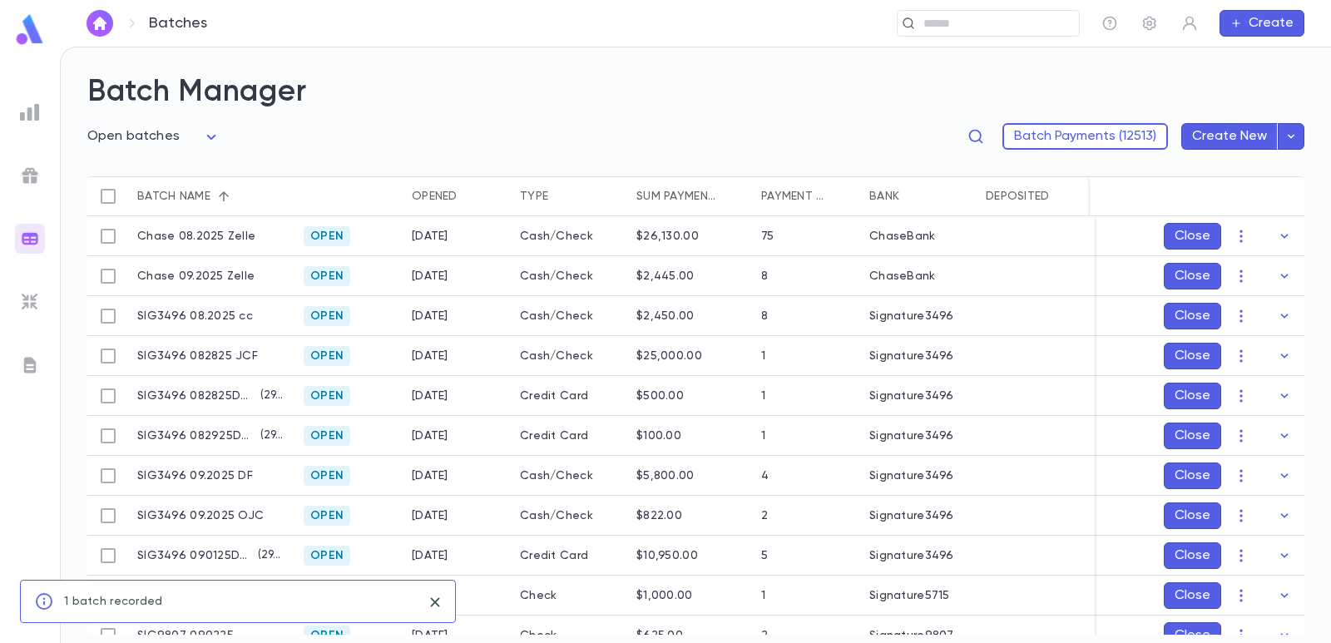
click at [413, 101] on h2 "Batch Manager" at bounding box center [695, 92] width 1217 height 37
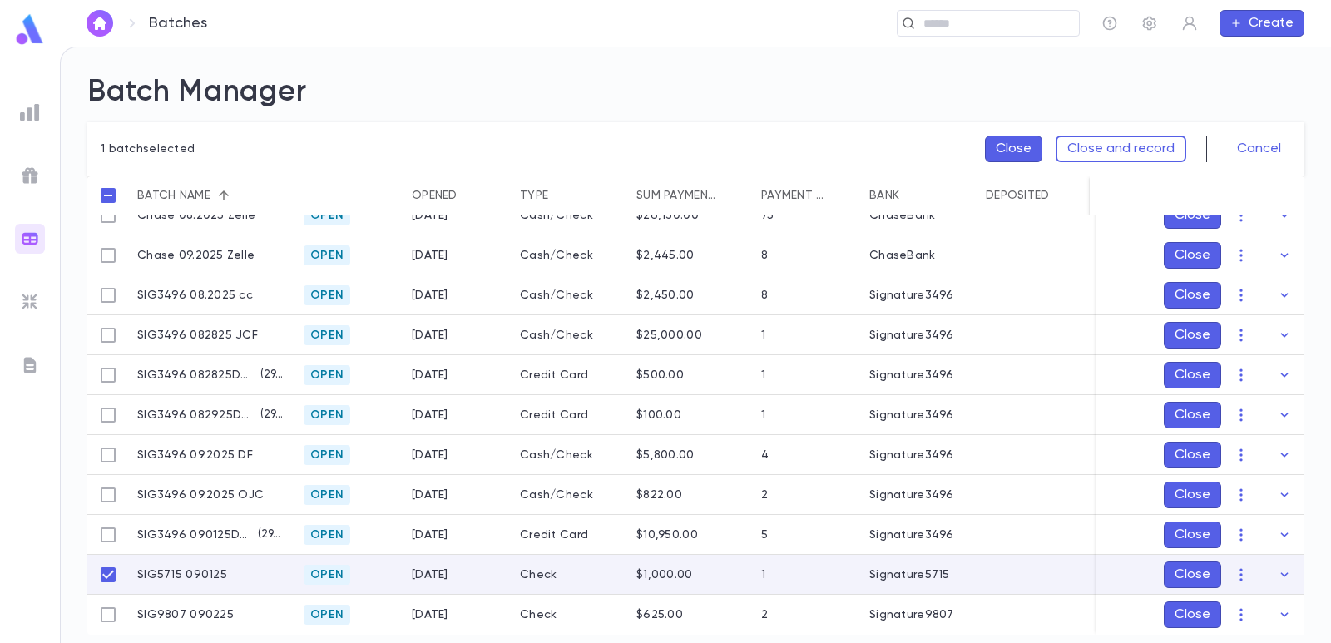
scroll to position [27, 0]
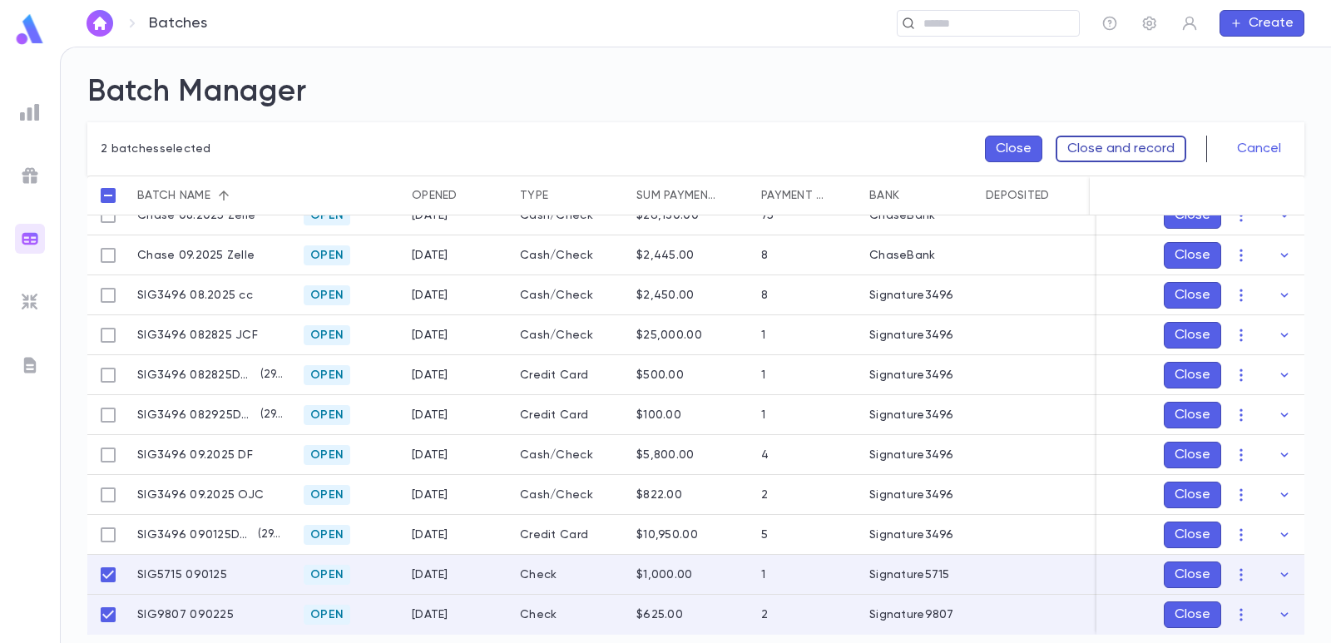
click at [1078, 142] on button "Close and record" at bounding box center [1121, 149] width 131 height 27
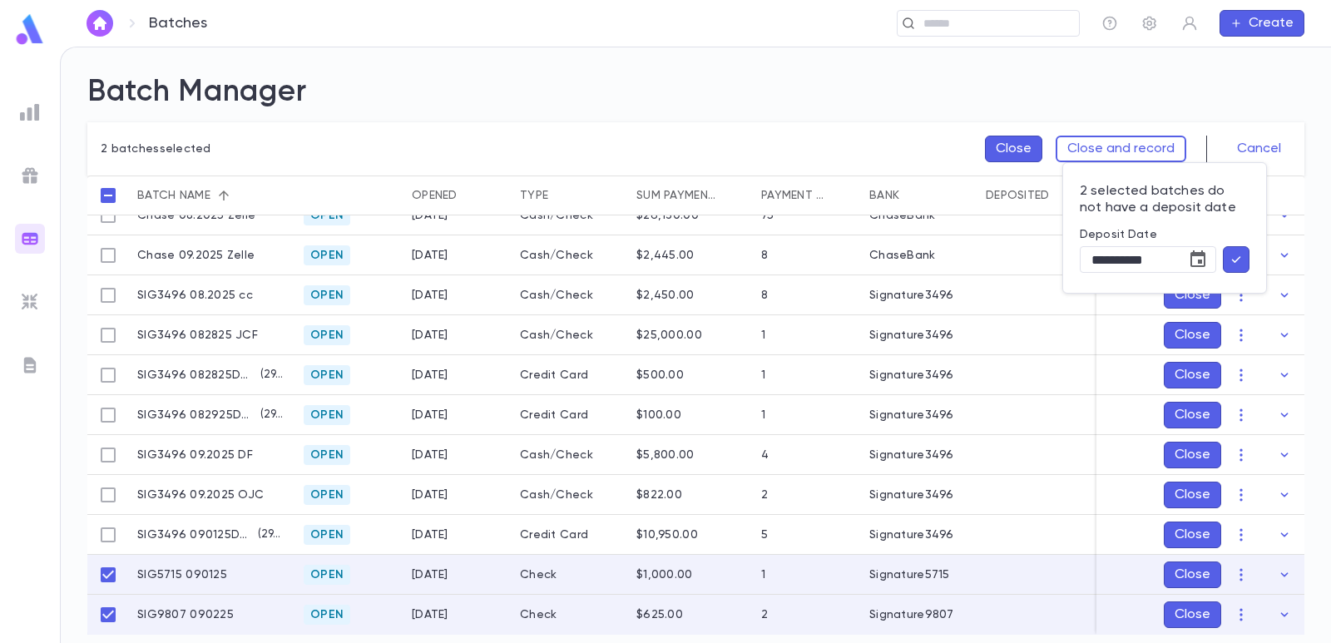
click at [1226, 261] on button "button" at bounding box center [1236, 259] width 27 height 27
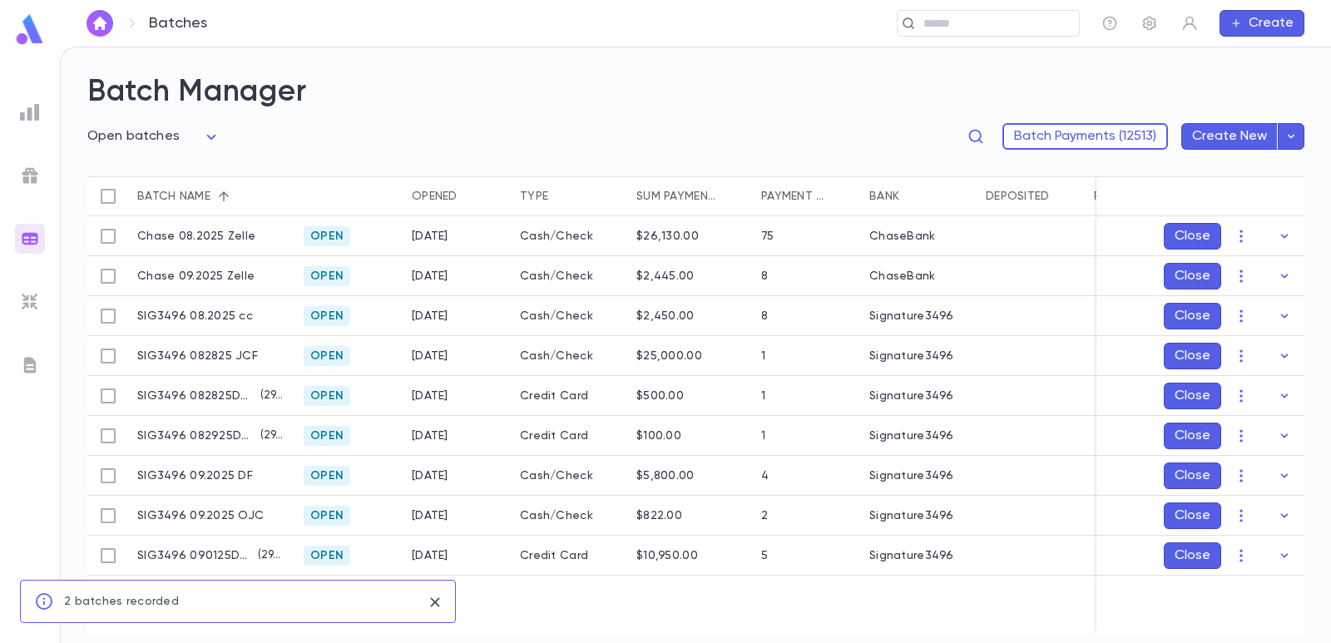
scroll to position [0, 0]
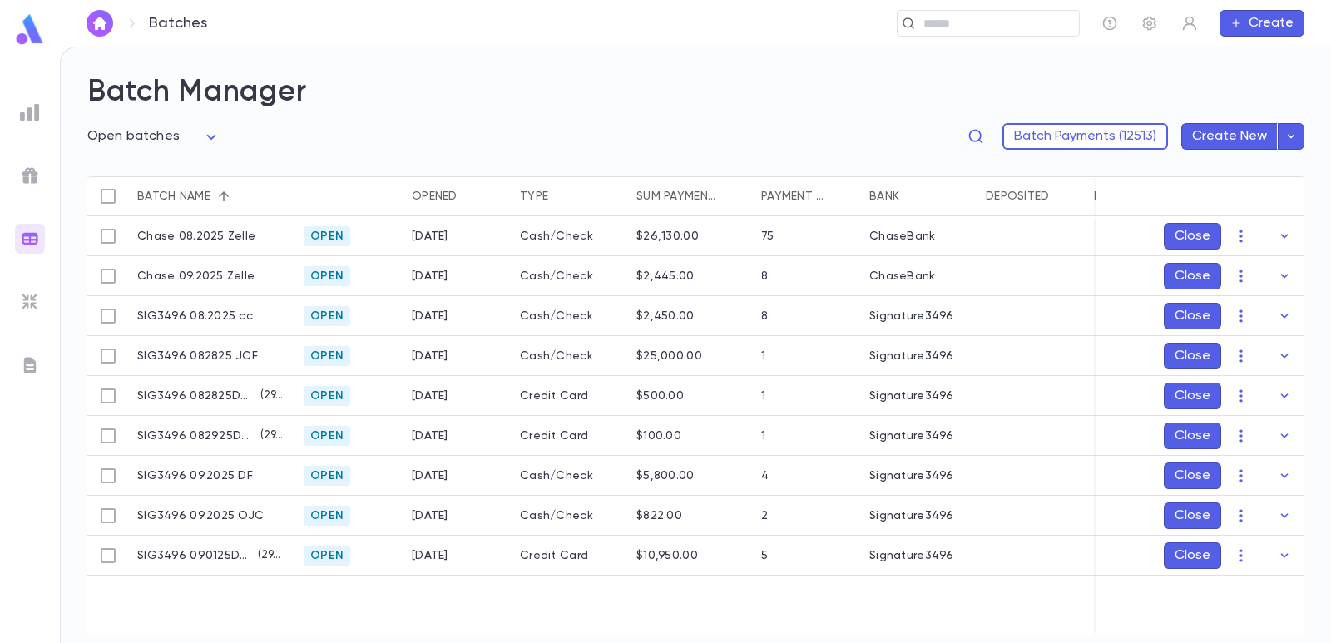
click at [636, 101] on h2 "Batch Manager" at bounding box center [695, 92] width 1217 height 37
click at [354, 111] on div "Open batches **** Batch Payments (12513) Create New" at bounding box center [695, 144] width 1217 height 66
click at [959, 13] on div "​" at bounding box center [988, 23] width 183 height 27
paste input "**********"
drag, startPoint x: 309, startPoint y: 21, endPoint x: 257, endPoint y: 13, distance: 52.9
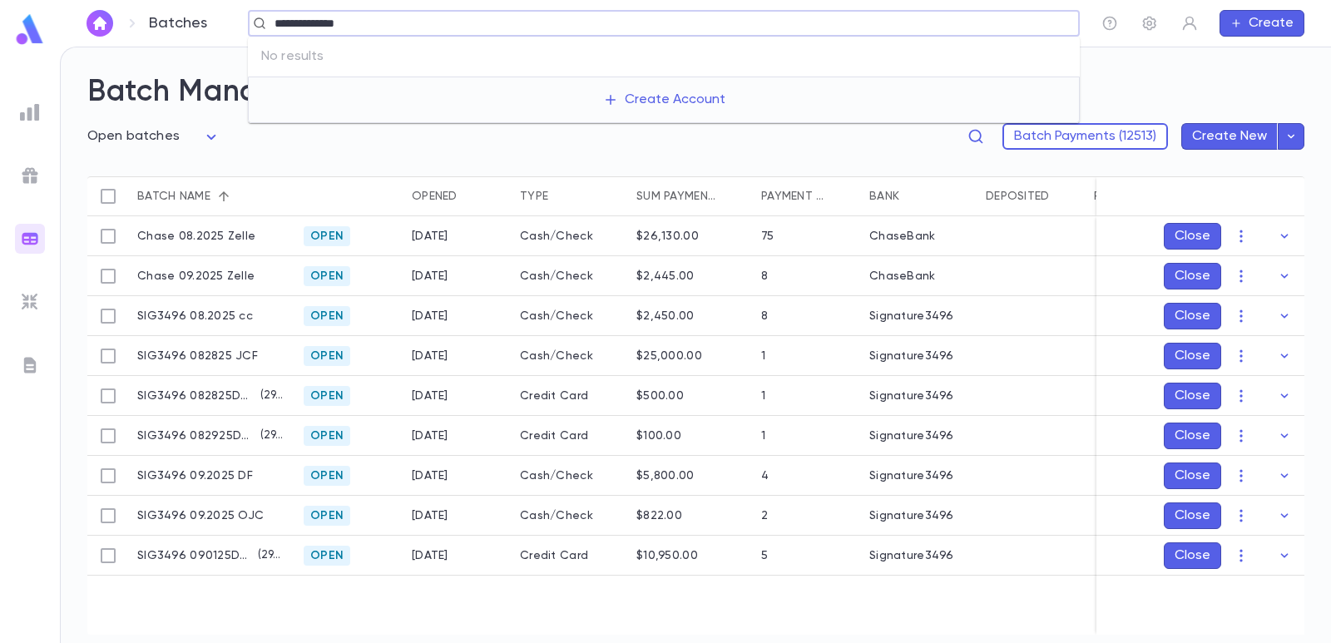
click at [257, 13] on div "**********" at bounding box center [664, 23] width 832 height 27
type input "********"
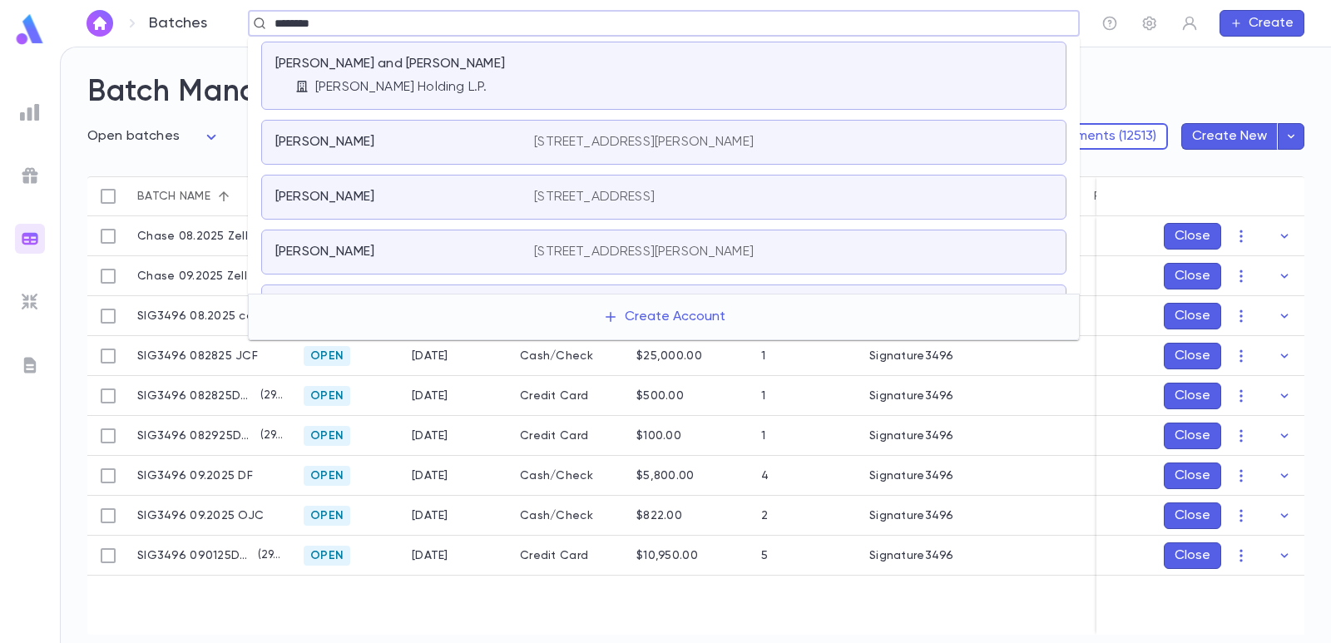
scroll to position [250, 0]
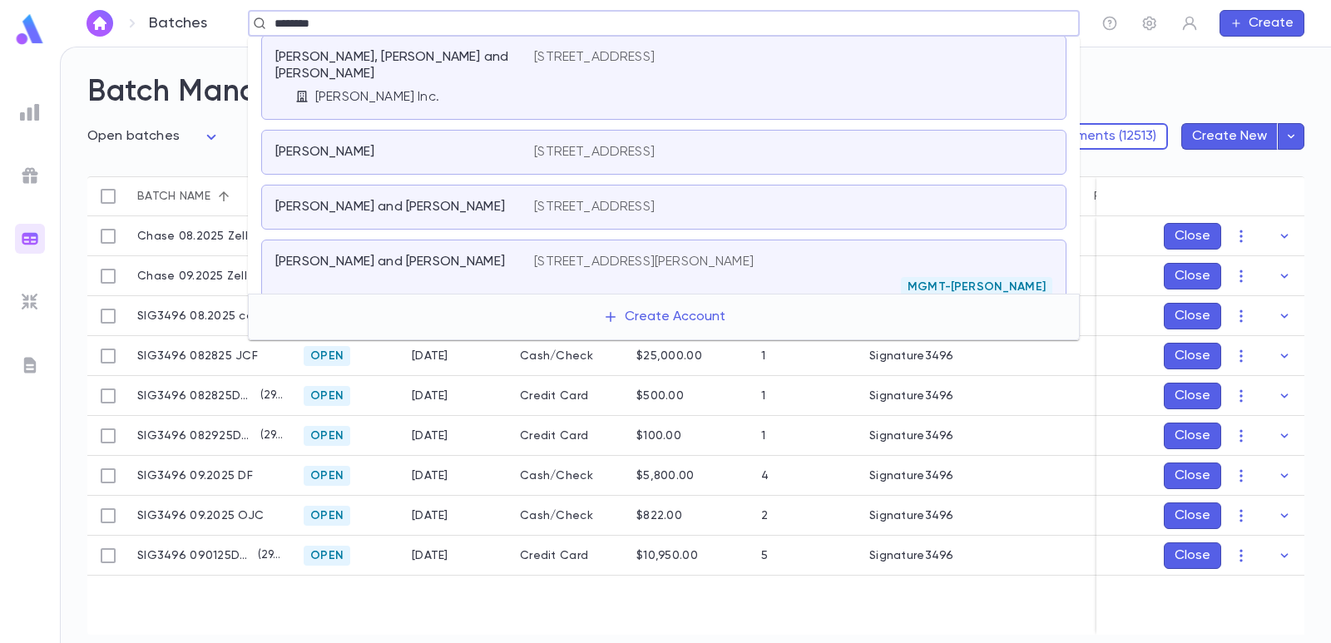
click at [410, 199] on p "[PERSON_NAME] and [PERSON_NAME]" at bounding box center [390, 207] width 230 height 17
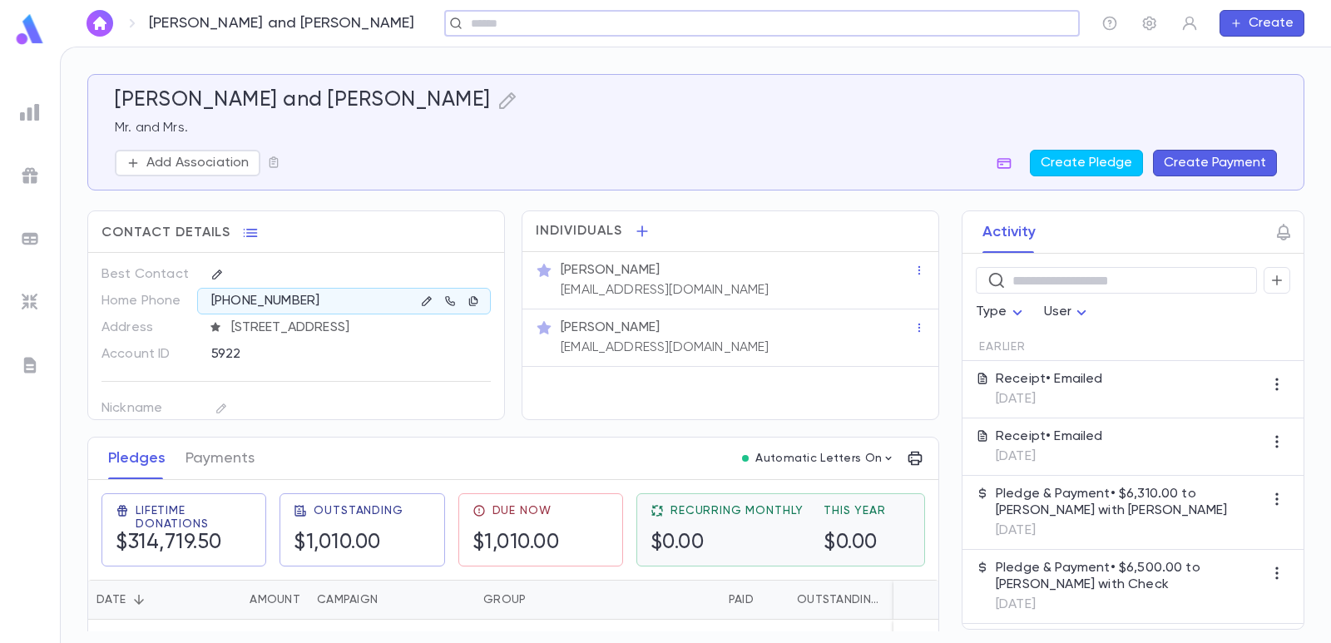
scroll to position [166, 0]
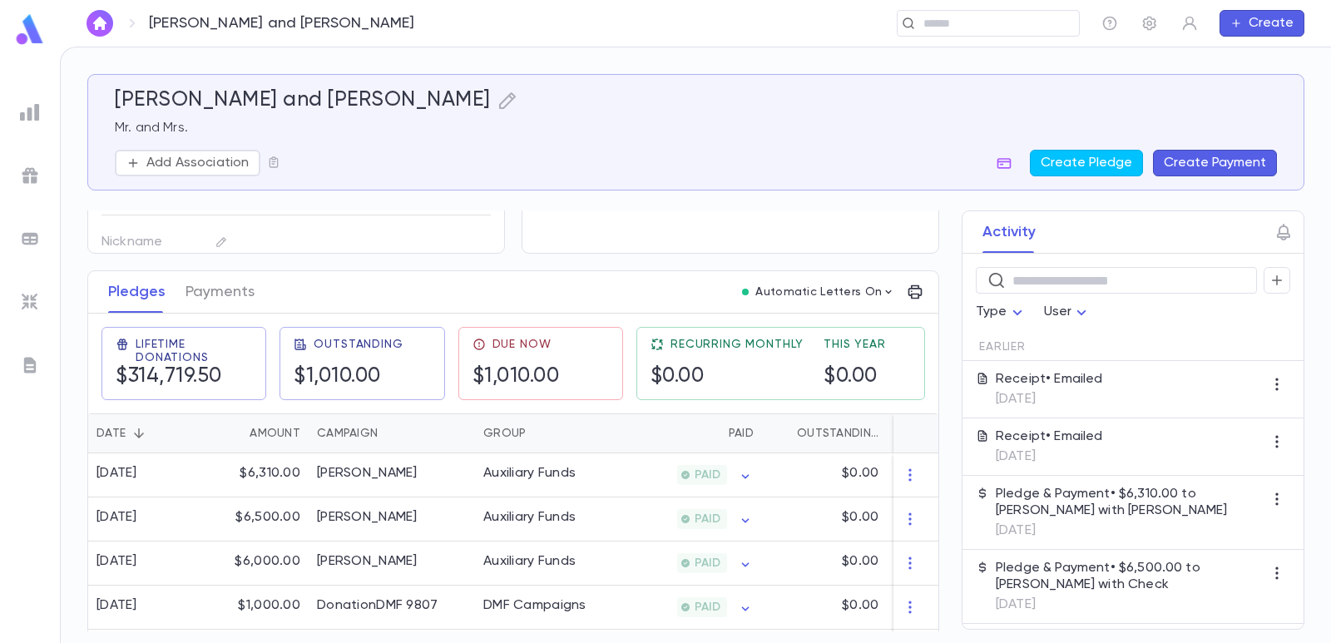
click at [1208, 158] on button "Create Payment" at bounding box center [1215, 163] width 124 height 27
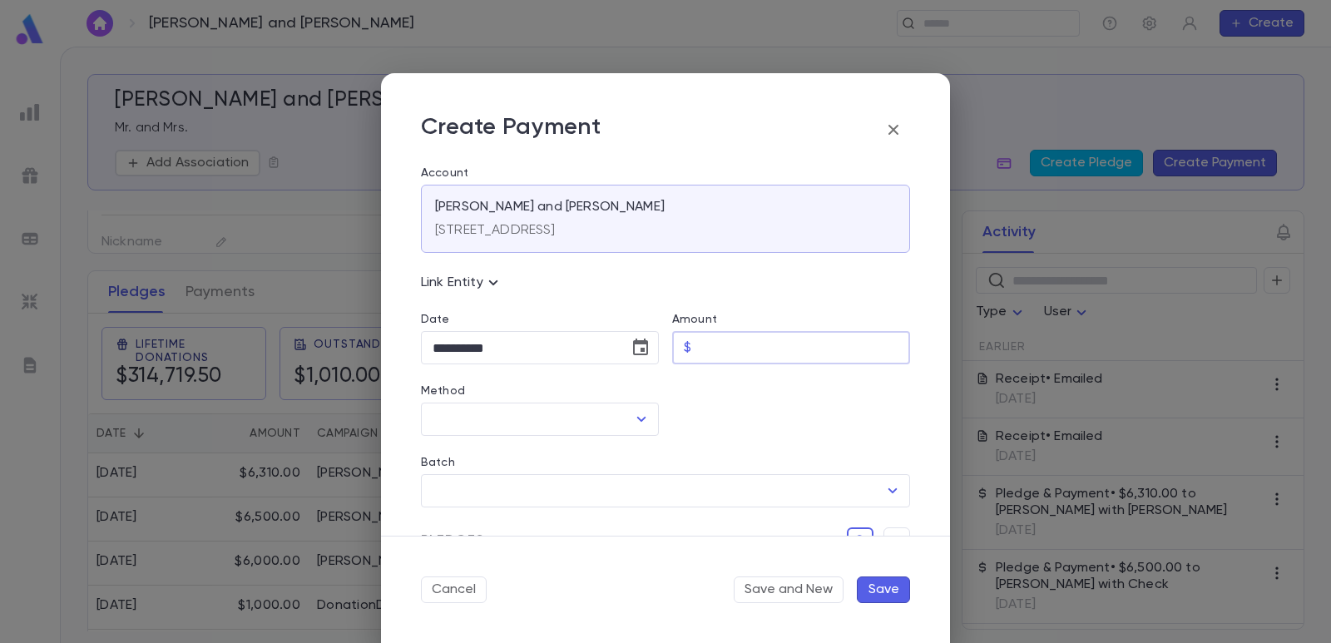
click at [733, 338] on input "Amount" at bounding box center [804, 348] width 212 height 32
type input "********"
click at [785, 417] on div at bounding box center [784, 400] width 251 height 72
click at [520, 428] on input "Method" at bounding box center [527, 420] width 198 height 32
click at [496, 455] on li "Zelle" at bounding box center [538, 456] width 235 height 27
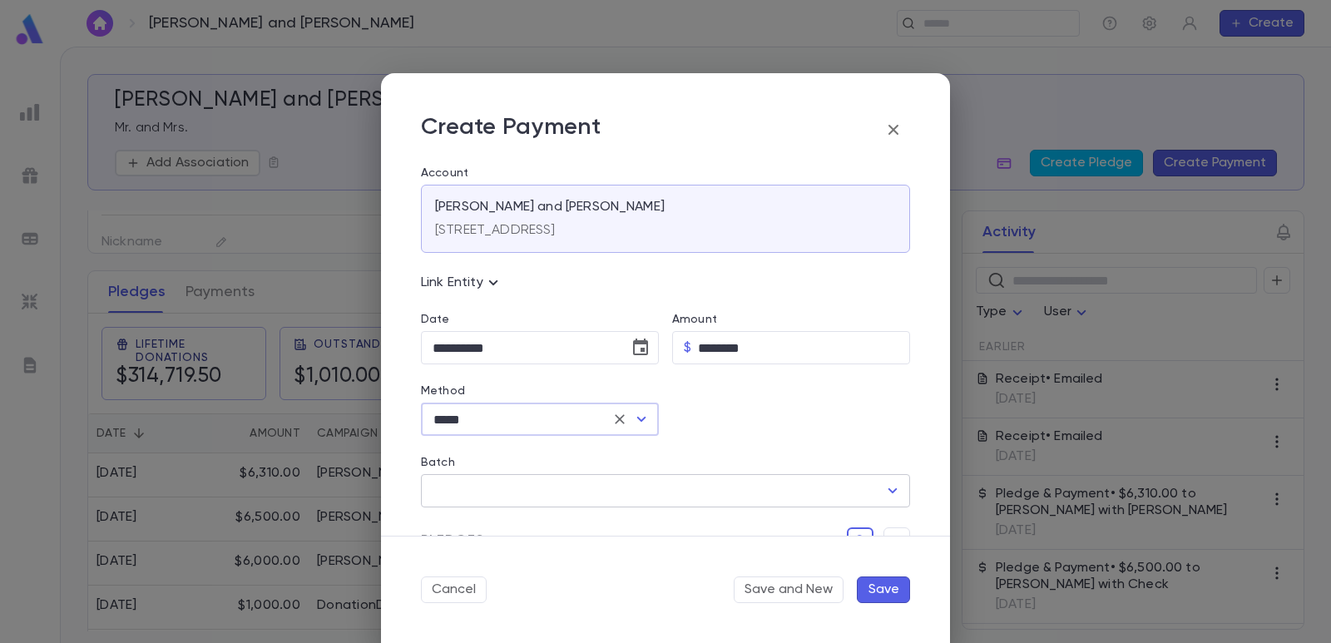
type input "*****"
click at [480, 485] on input "Batch" at bounding box center [652, 491] width 449 height 32
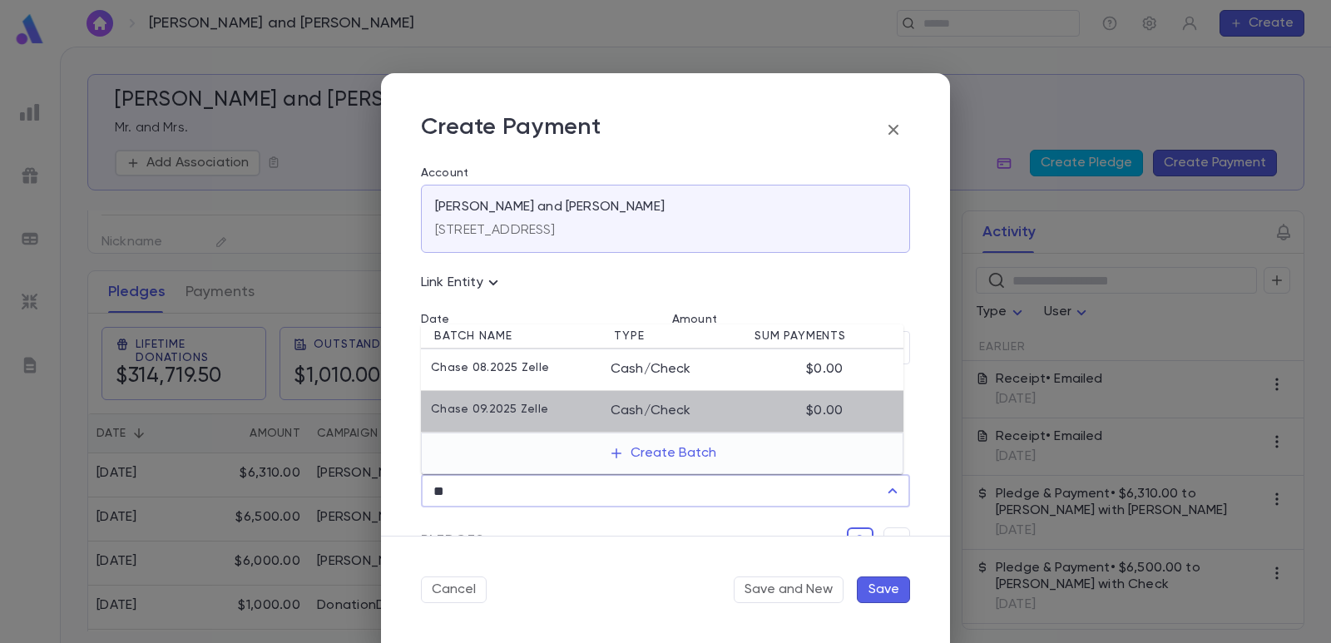
click at [507, 423] on li "Chase 09.2025 Zelle Cash/Check $0.00" at bounding box center [662, 412] width 483 height 42
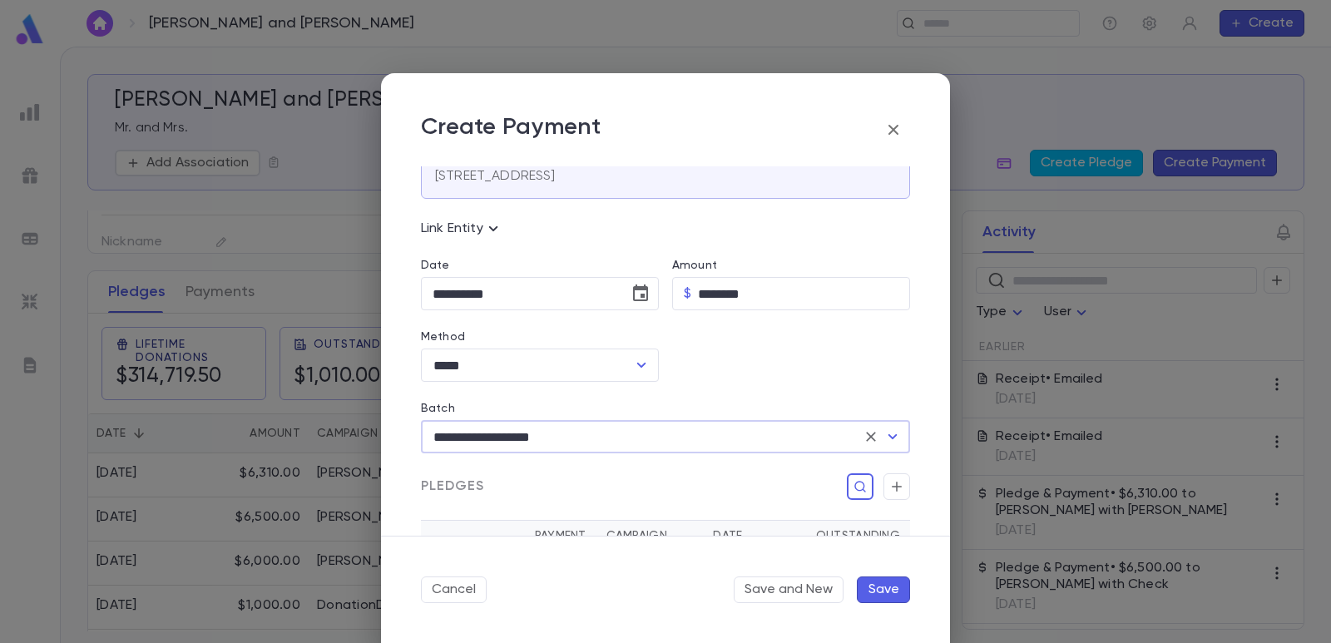
scroll to position [83, 0]
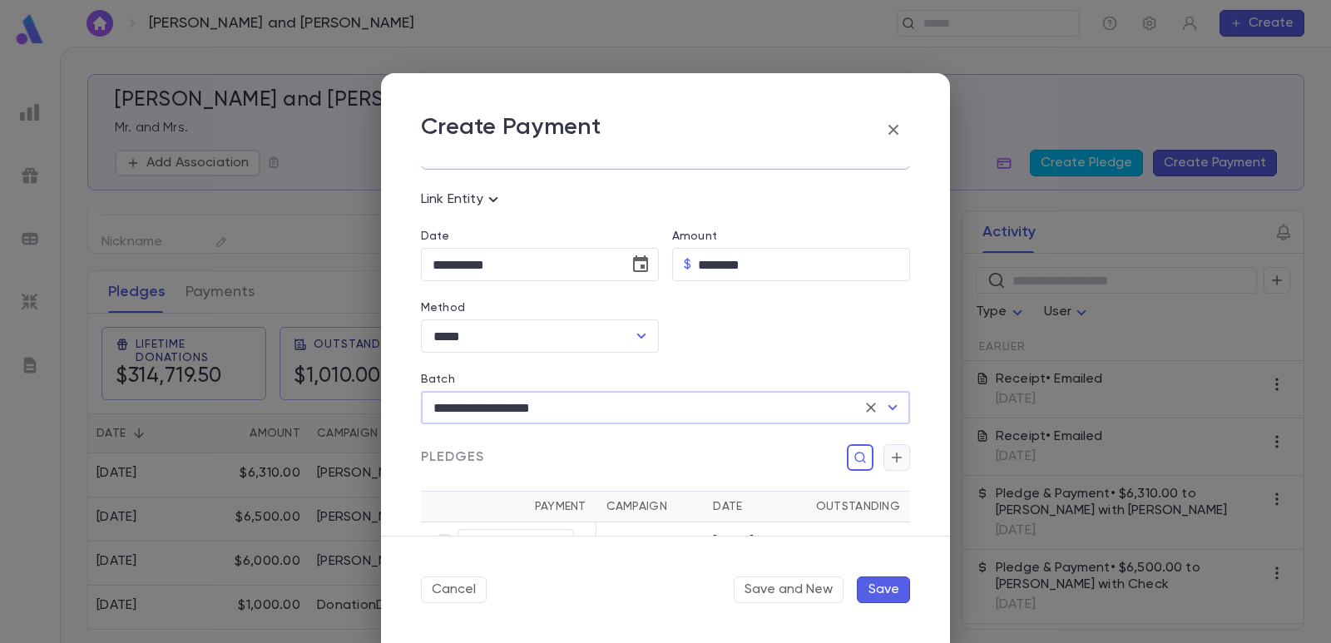
type input "**********"
click at [889, 457] on icon "button" at bounding box center [896, 457] width 15 height 17
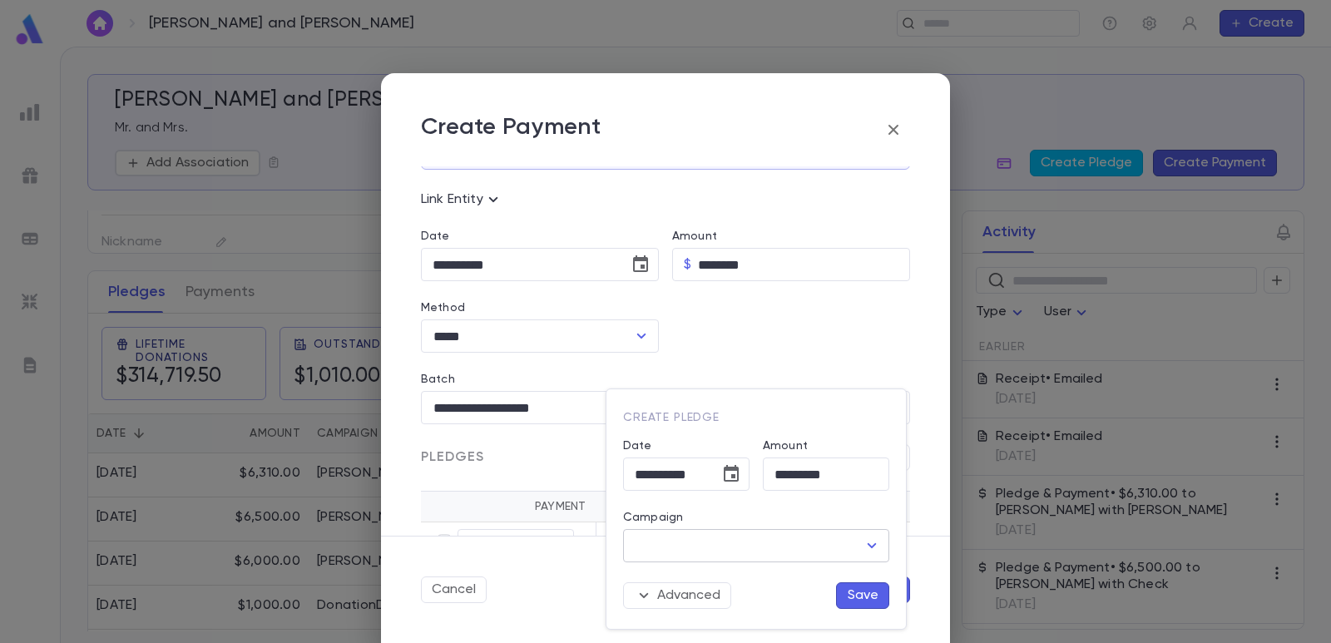
click at [787, 542] on input "Campaign" at bounding box center [744, 546] width 226 height 32
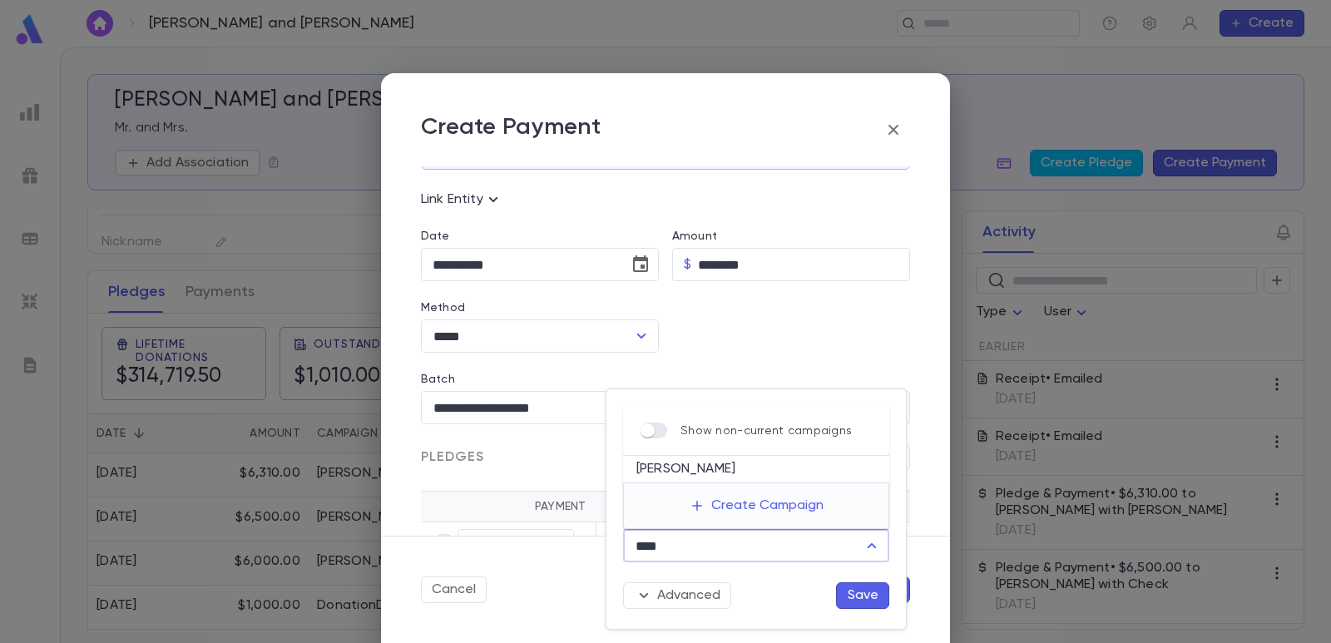
click at [730, 472] on li "[PERSON_NAME]" at bounding box center [756, 469] width 266 height 27
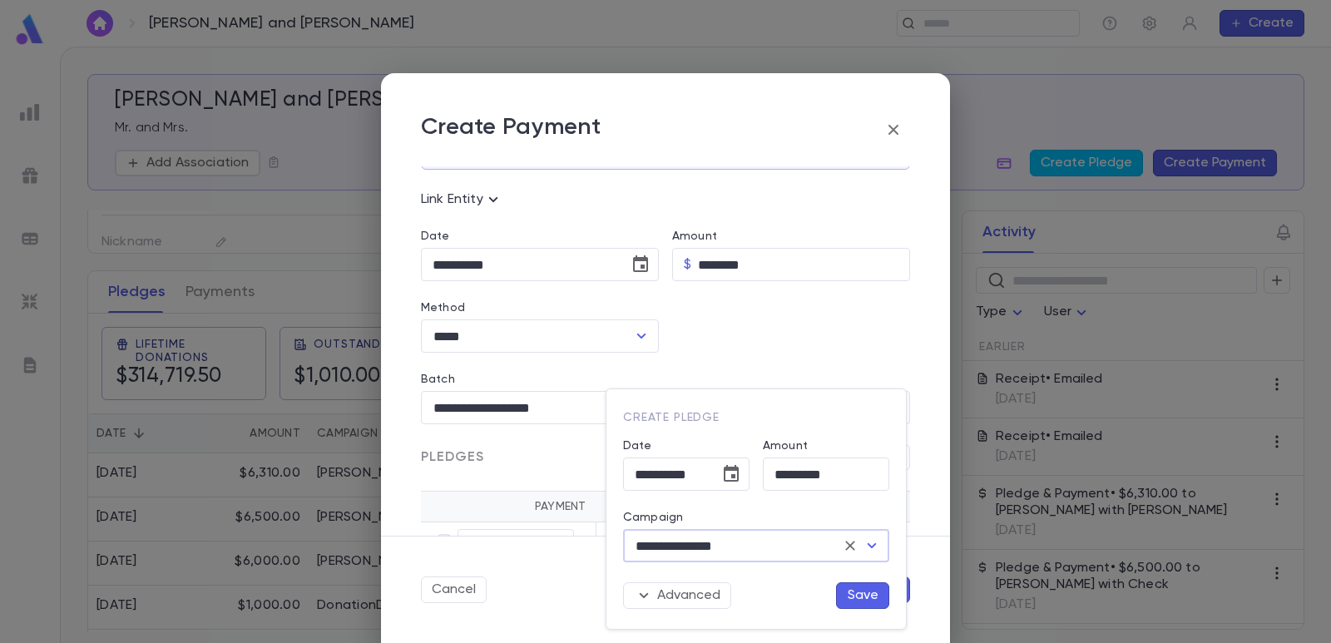
type input "**********"
click at [850, 588] on button "Save" at bounding box center [862, 595] width 53 height 27
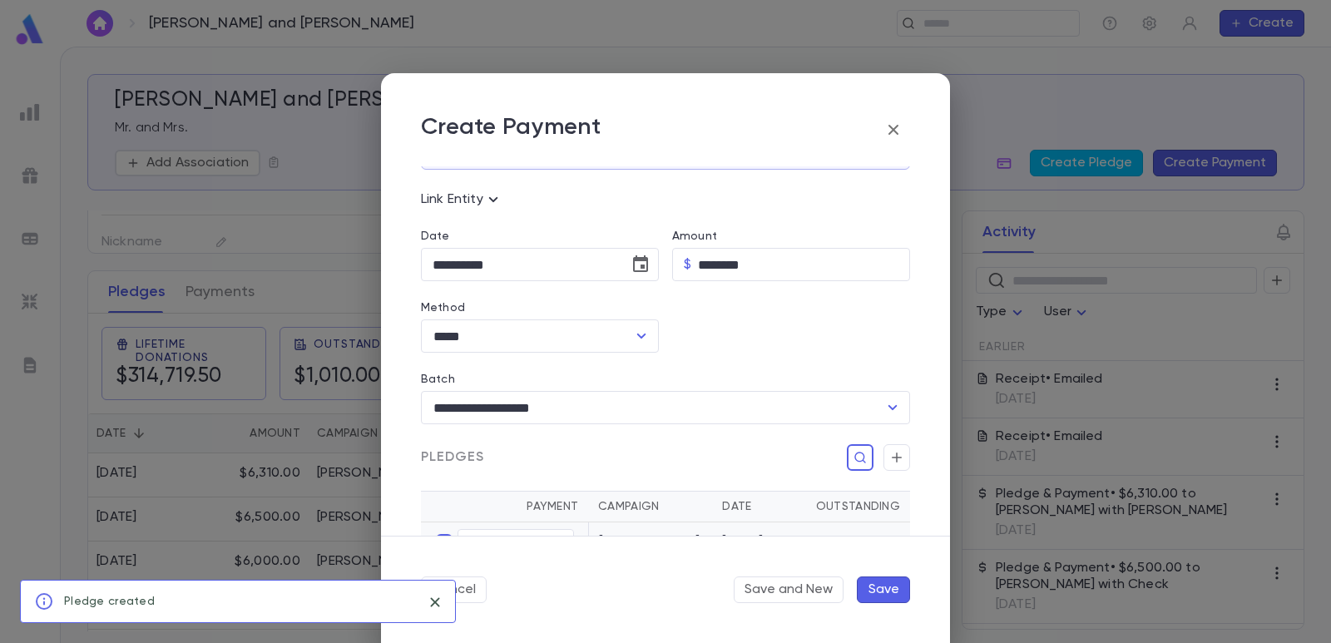
click at [895, 597] on button "Save" at bounding box center [883, 590] width 53 height 27
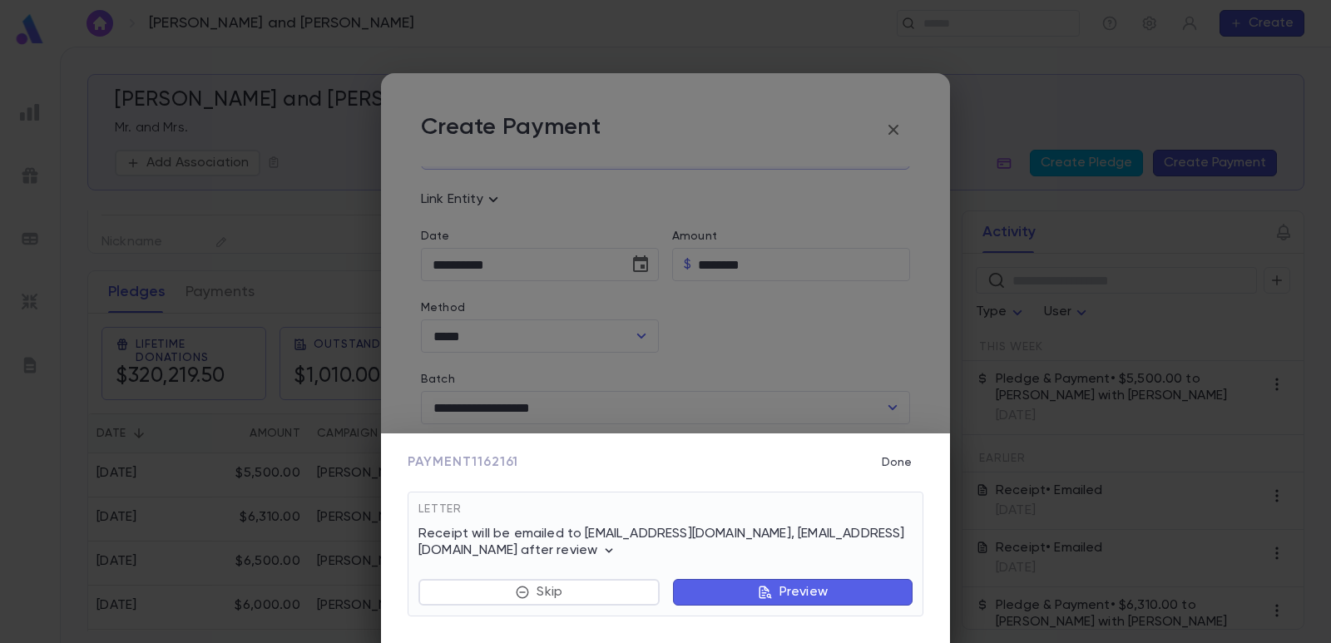
click at [724, 591] on button "Preview" at bounding box center [793, 592] width 240 height 27
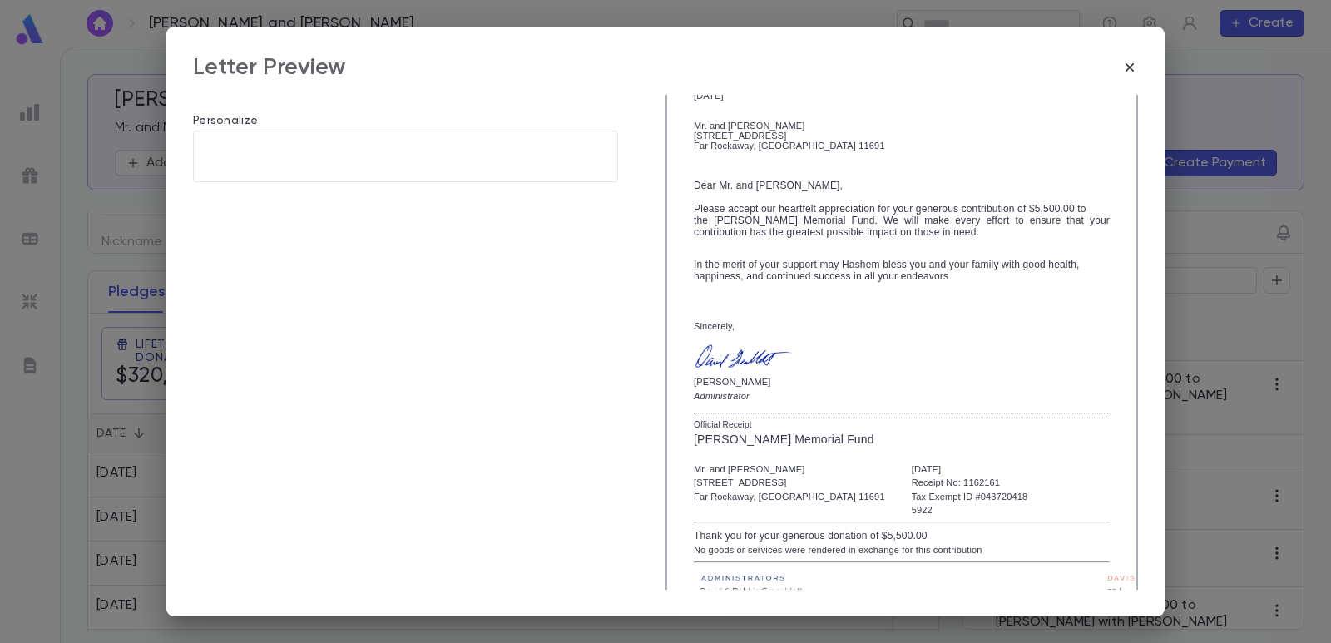
scroll to position [286, 0]
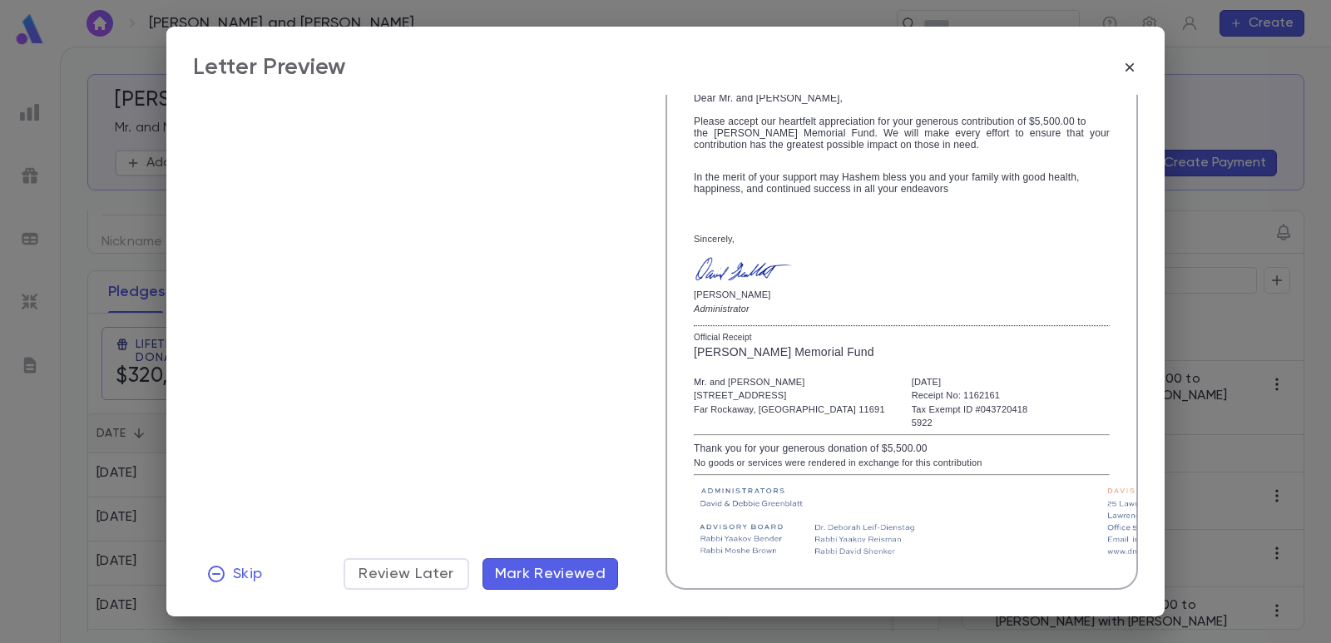
click at [570, 577] on span "Mark Reviewed" at bounding box center [550, 574] width 111 height 18
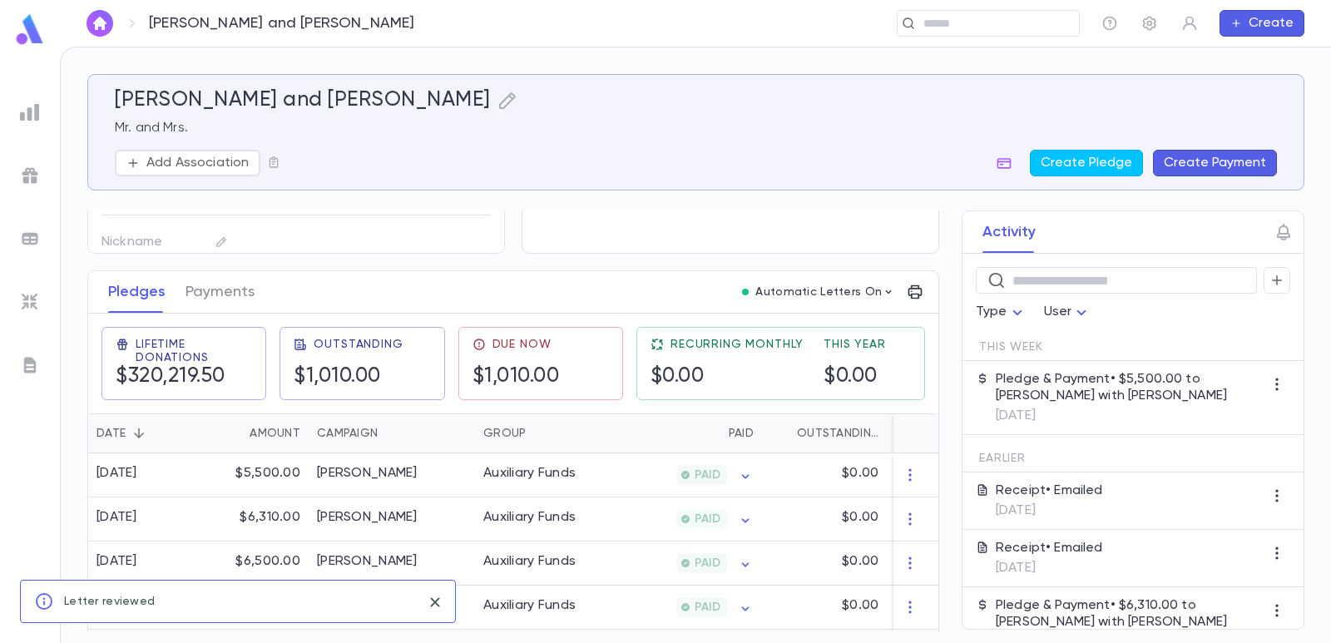
scroll to position [0, 0]
click at [32, 244] on img at bounding box center [30, 239] width 20 height 20
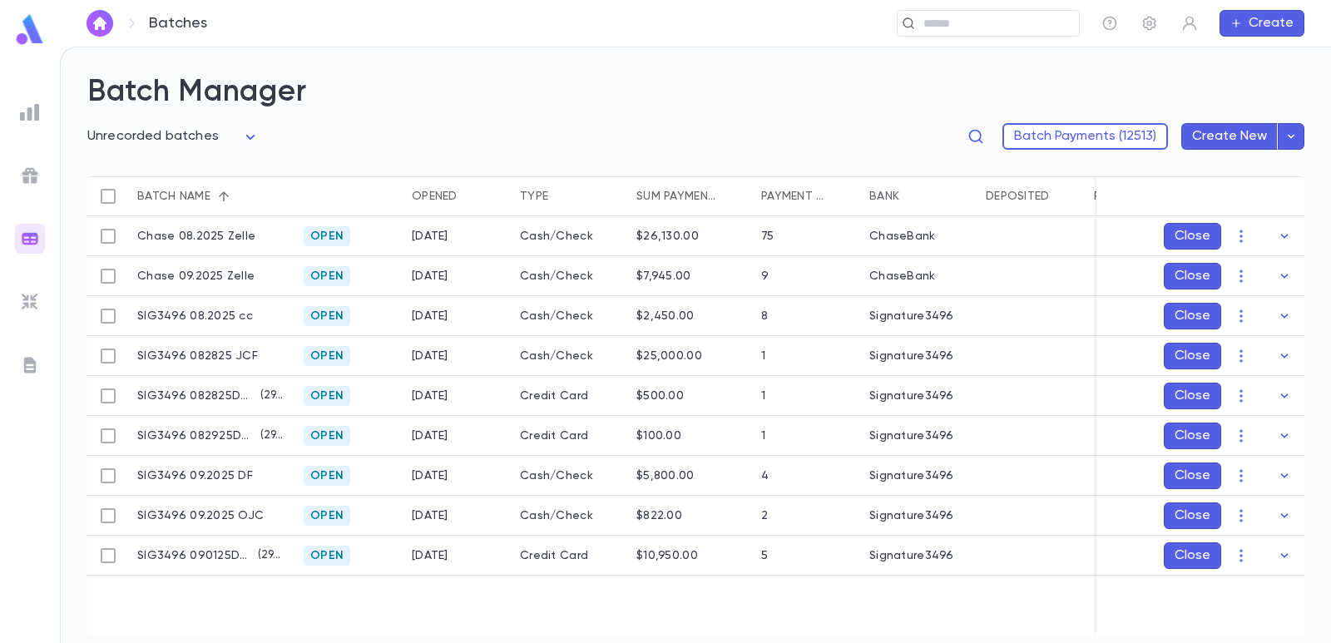
click at [114, 138] on body "**********" at bounding box center [665, 345] width 1331 height 597
click at [138, 225] on span "Open batches" at bounding box center [175, 222] width 141 height 17
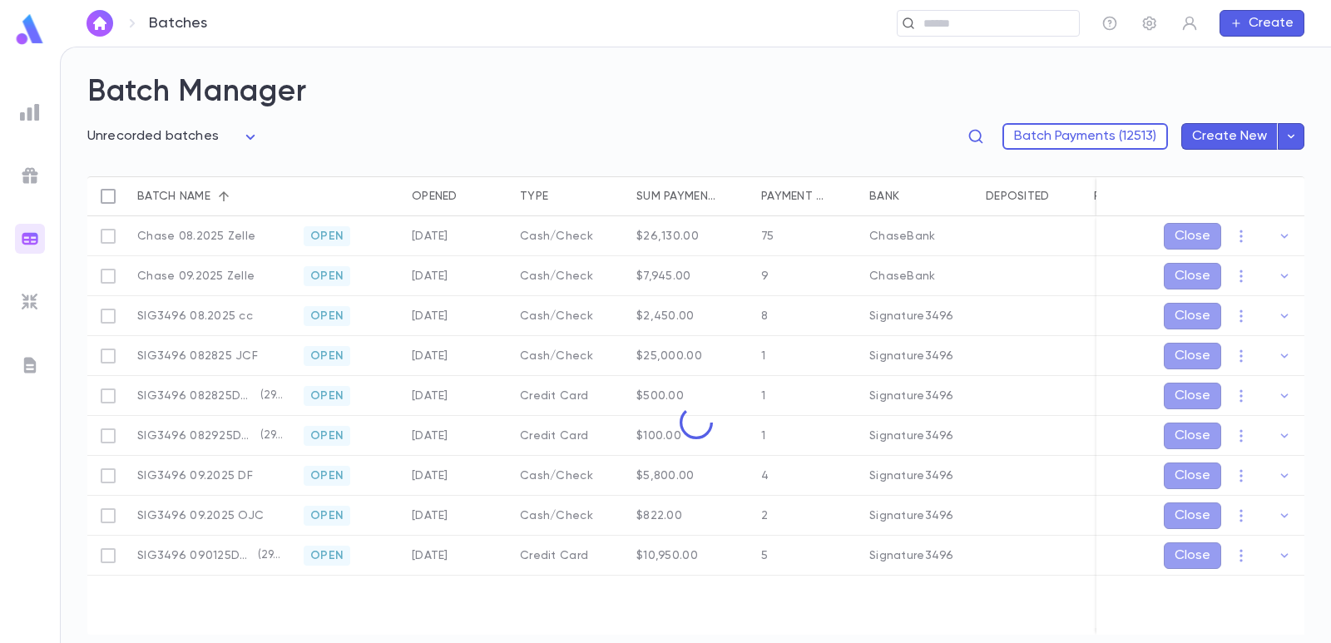
type input "****"
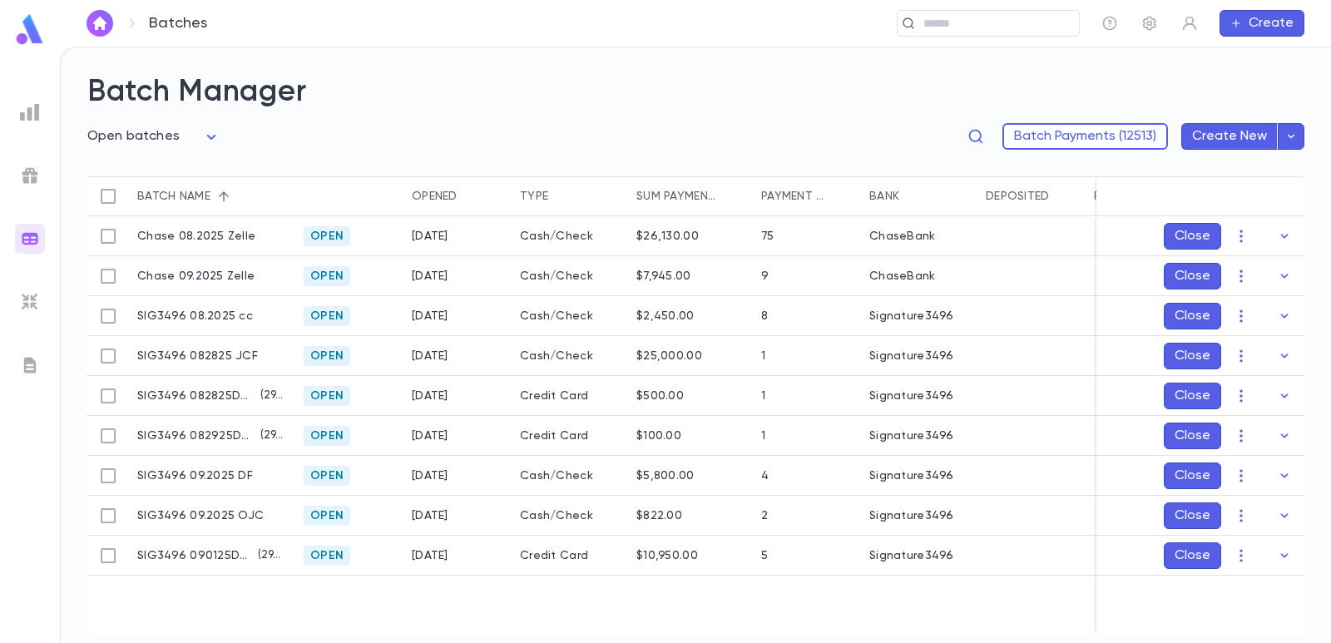
click at [28, 114] on img at bounding box center [30, 112] width 20 height 20
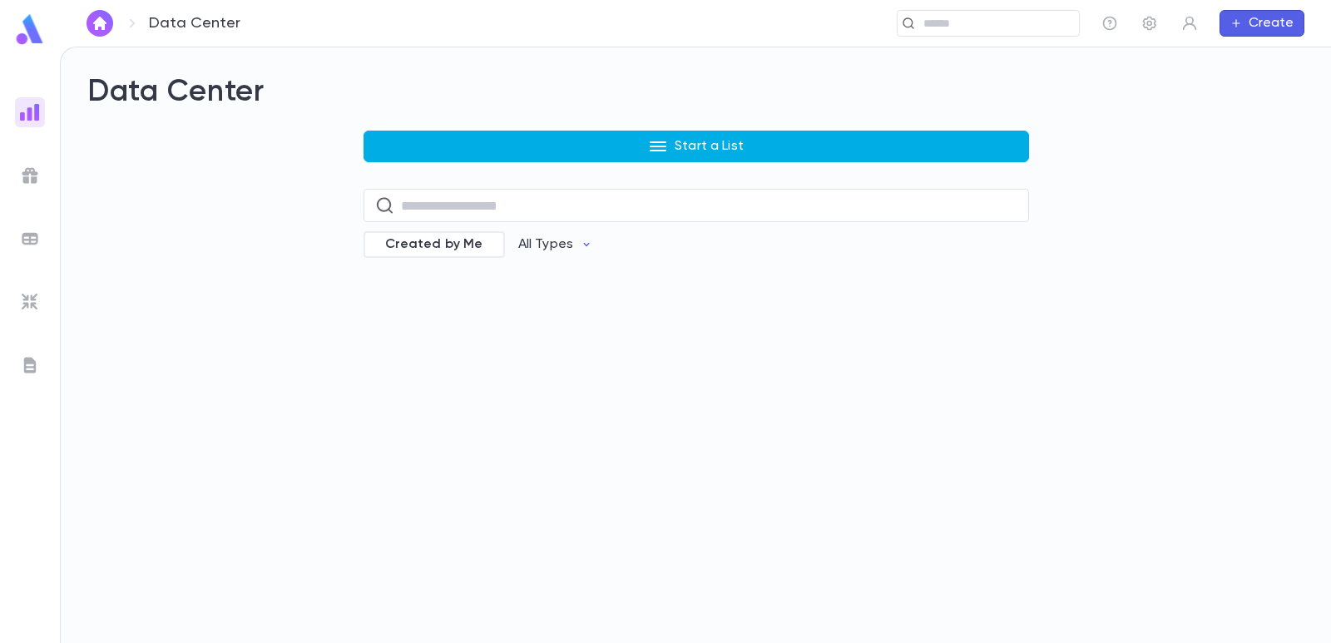
click at [435, 133] on button "Start a List" at bounding box center [697, 147] width 666 height 32
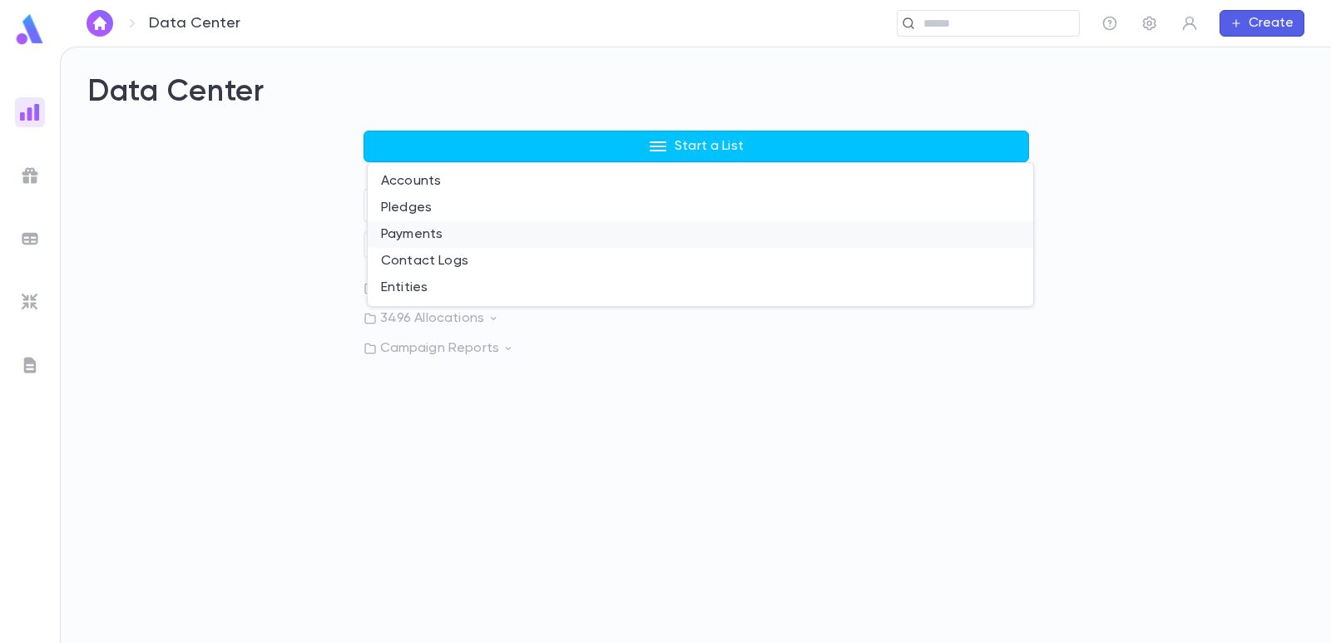
click at [414, 227] on li "Payments" at bounding box center [701, 234] width 666 height 27
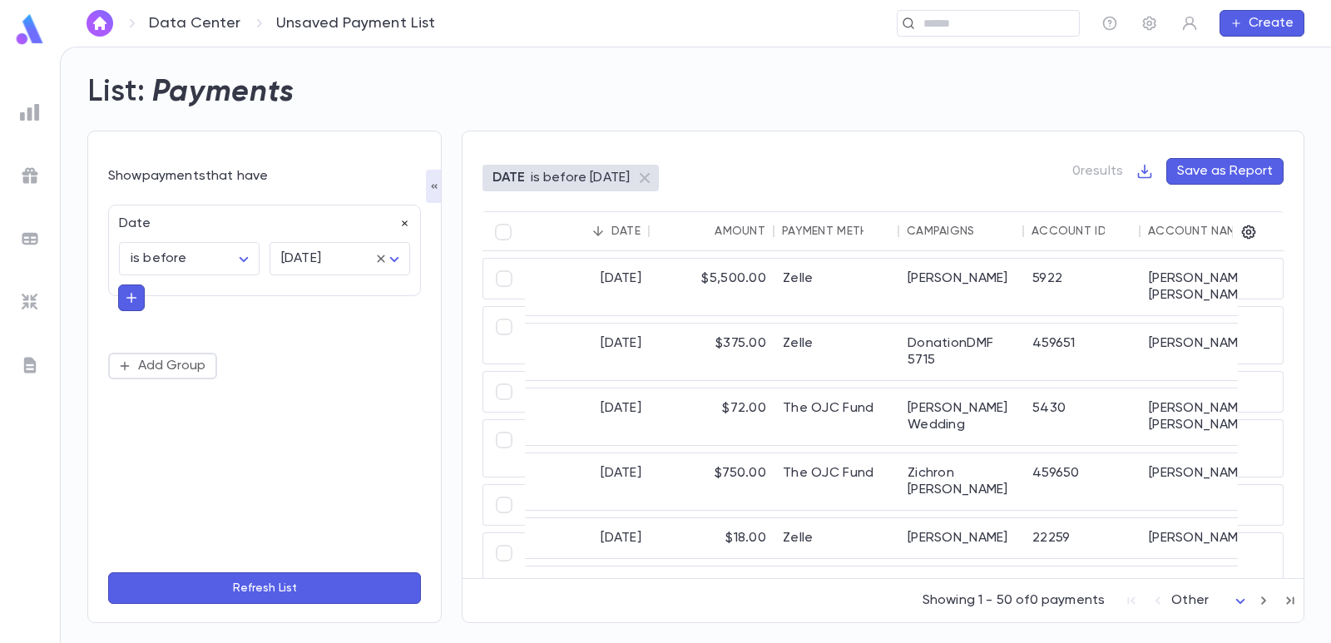
click at [404, 225] on icon "button" at bounding box center [405, 224] width 6 height 6
click at [197, 240] on button "Add Condition" at bounding box center [172, 228] width 129 height 27
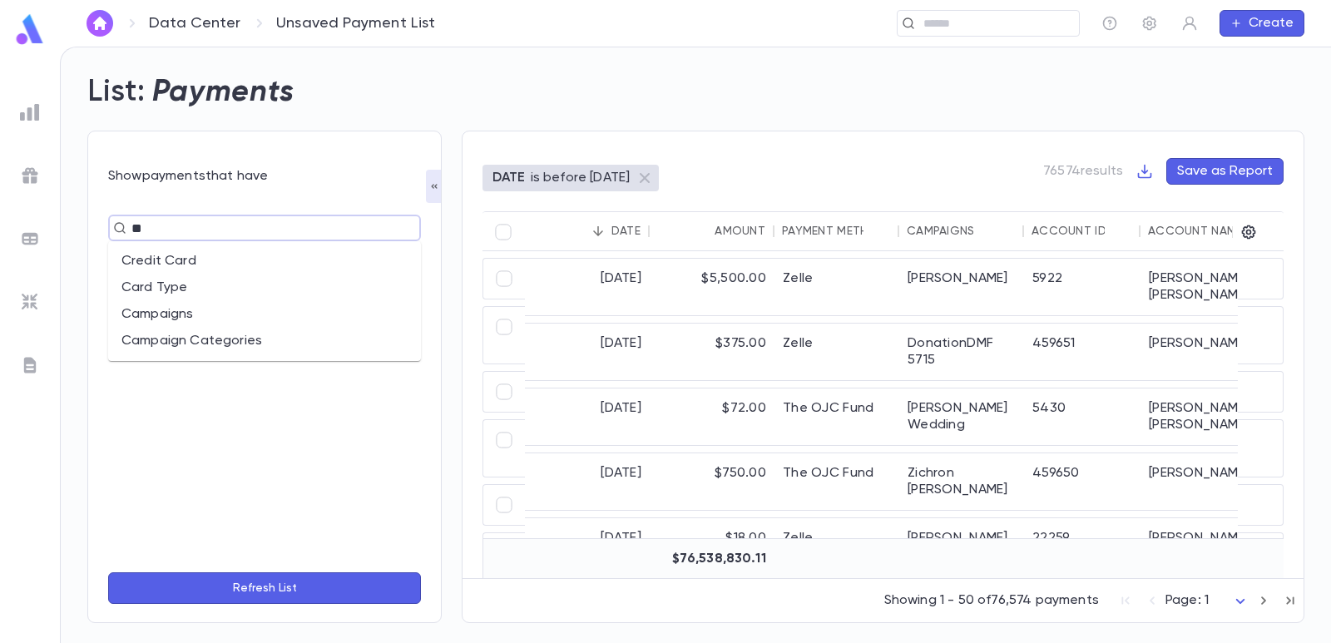
type input "***"
click at [190, 262] on li "Campaigns" at bounding box center [264, 261] width 313 height 27
click at [296, 255] on input "text" at bounding box center [327, 259] width 101 height 32
type input "***"
drag, startPoint x: 315, startPoint y: 295, endPoint x: 324, endPoint y: 169, distance: 126.0
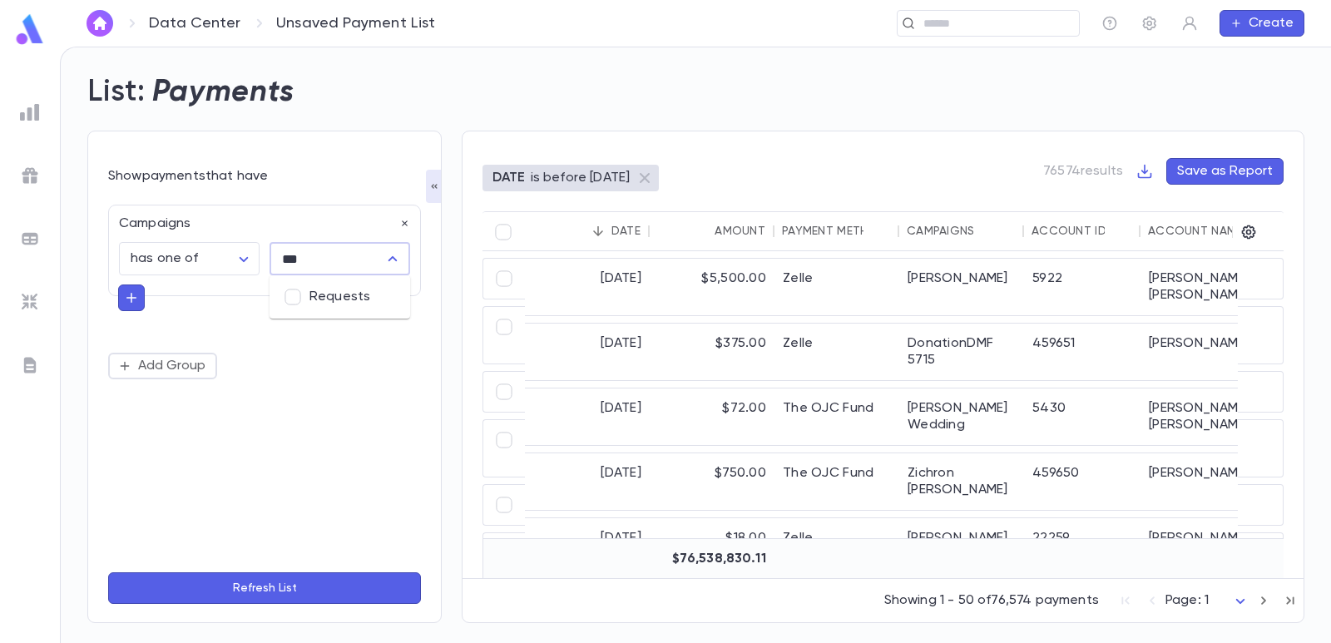
click at [318, 295] on li "Requests" at bounding box center [340, 297] width 141 height 30
click at [335, 159] on div "**********" at bounding box center [264, 377] width 354 height 493
click at [255, 587] on button "Refresh List" at bounding box center [264, 588] width 313 height 32
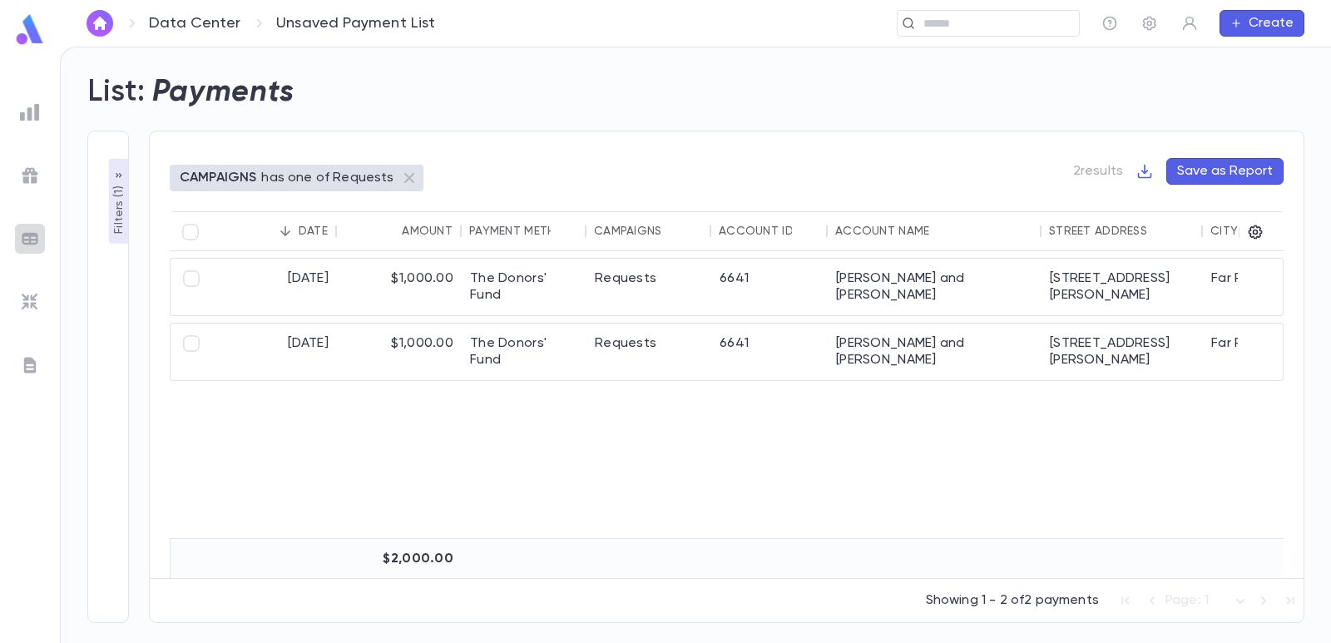
click at [35, 239] on img at bounding box center [30, 239] width 20 height 20
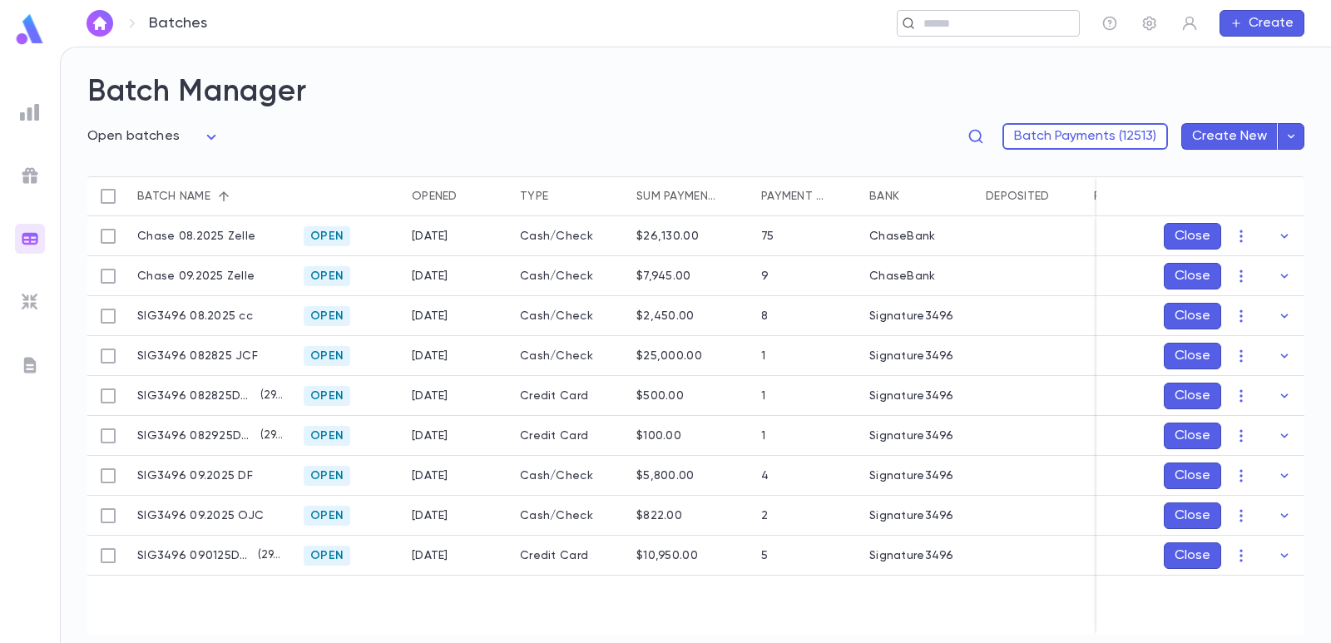
click at [983, 22] on input "text" at bounding box center [982, 24] width 129 height 16
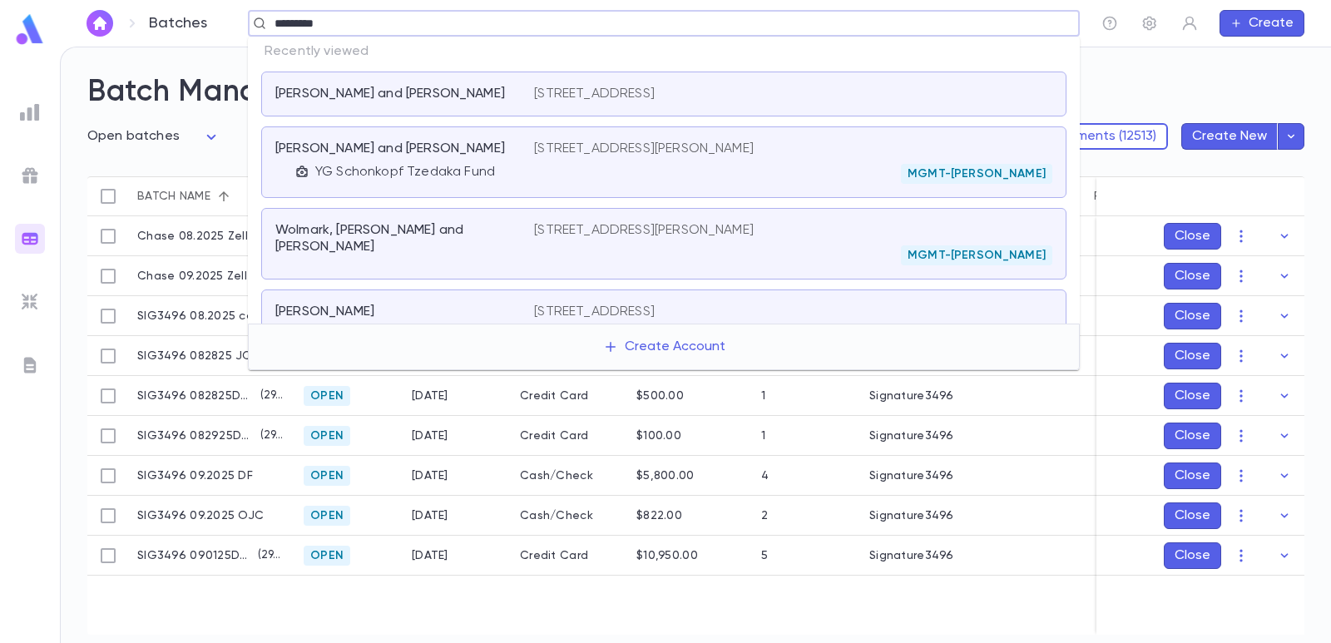
type input "**********"
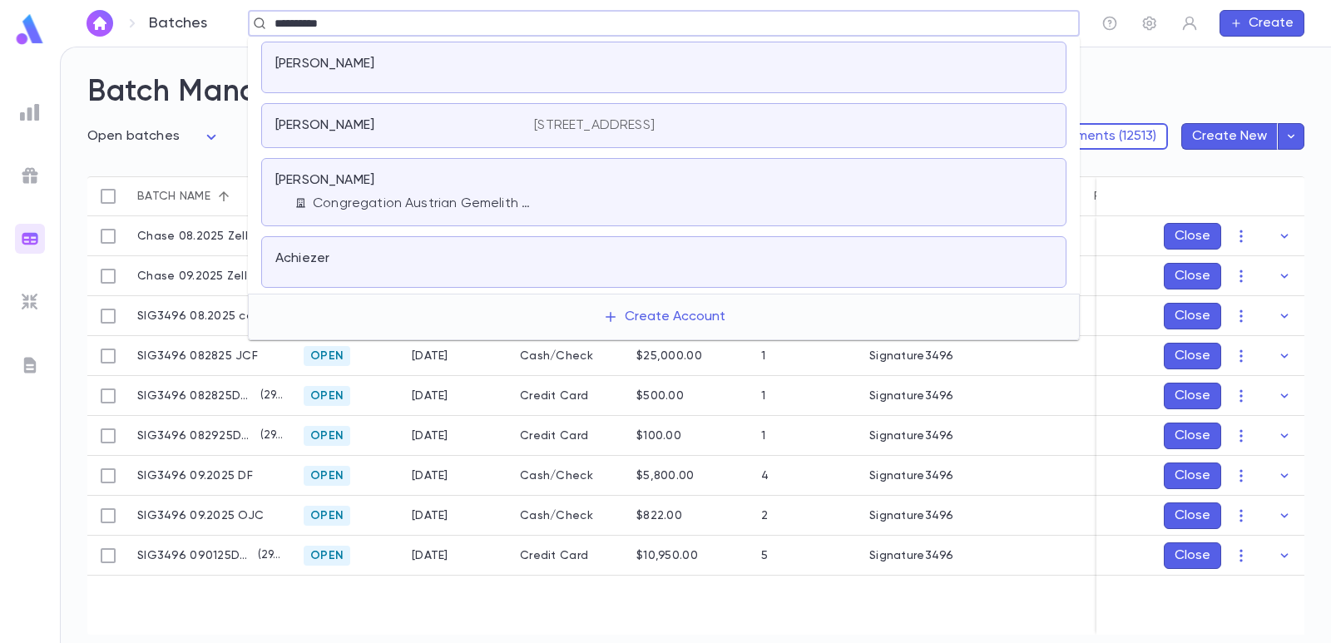
click at [501, 67] on div "Hochhauser, Richard" at bounding box center [394, 64] width 239 height 17
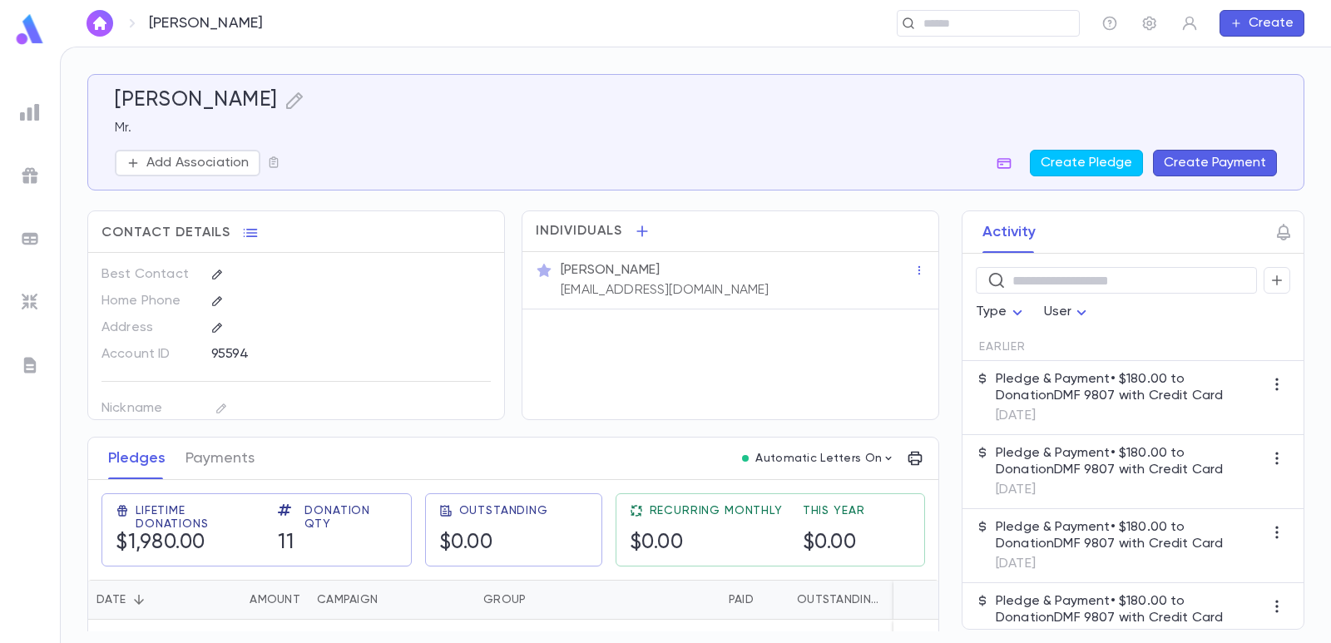
drag, startPoint x: 554, startPoint y: 290, endPoint x: 770, endPoint y: 279, distance: 216.6
click at [770, 279] on div "Mr. Richard Hochhauser RichardaHochhauser@Gmail.com" at bounding box center [735, 279] width 356 height 40
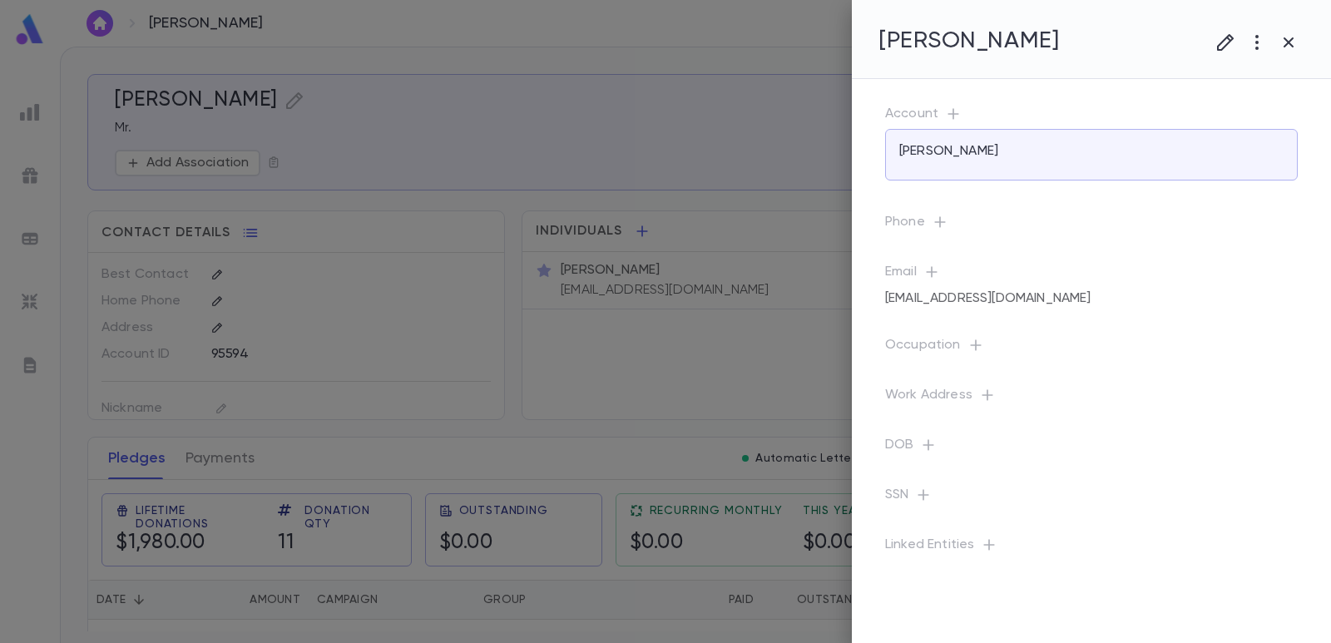
drag, startPoint x: 708, startPoint y: 372, endPoint x: 635, endPoint y: 334, distance: 82.2
click at [706, 373] on div at bounding box center [665, 321] width 1331 height 643
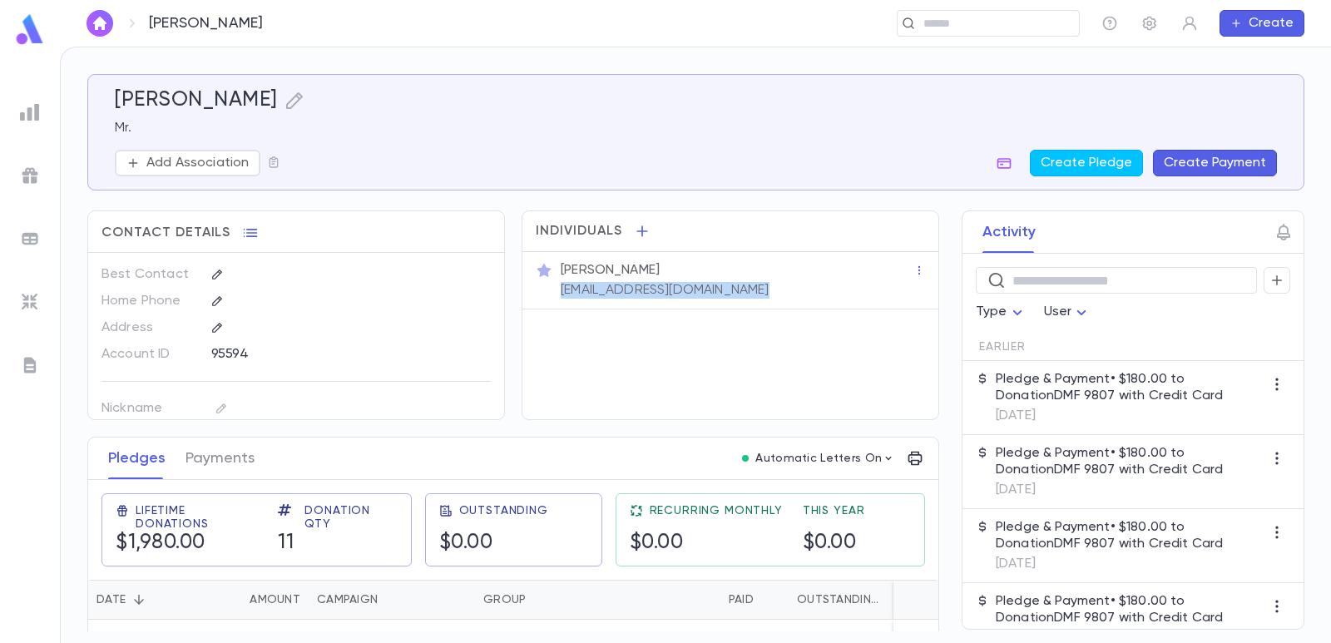
drag, startPoint x: 558, startPoint y: 290, endPoint x: 764, endPoint y: 292, distance: 205.5
click at [764, 292] on p "RichardaHochhauser@Gmail.com" at bounding box center [665, 290] width 208 height 17
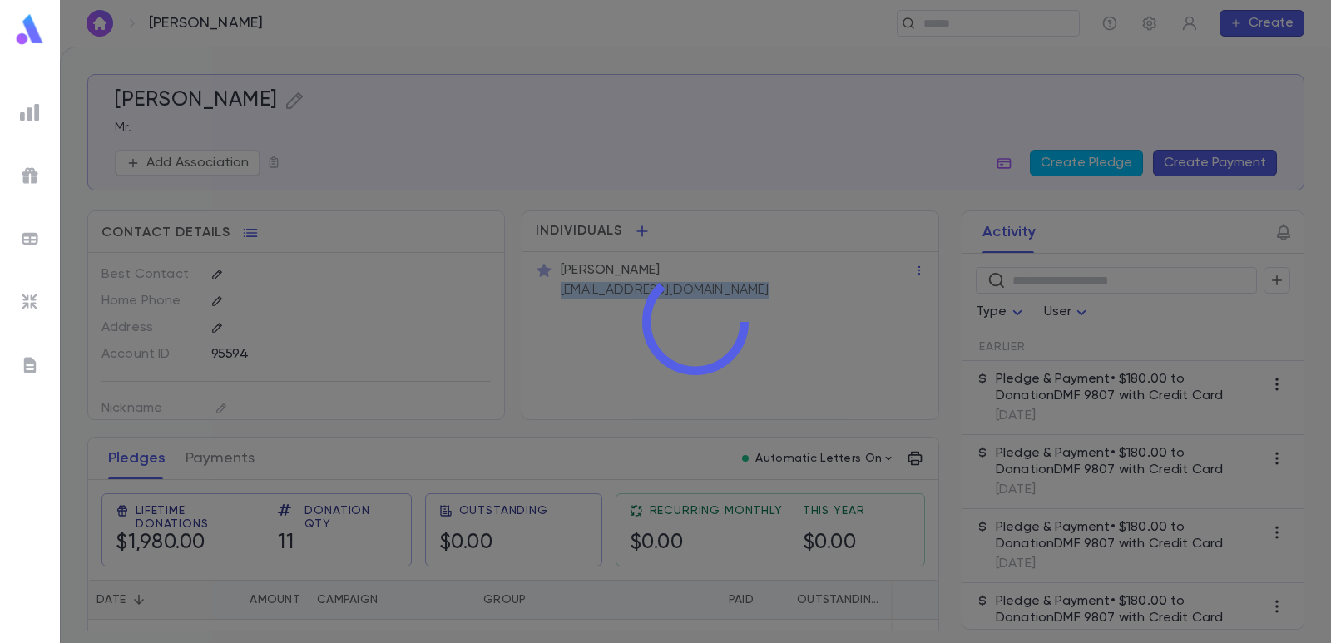
copy p "RichardaHochhauser@Gmail.com"
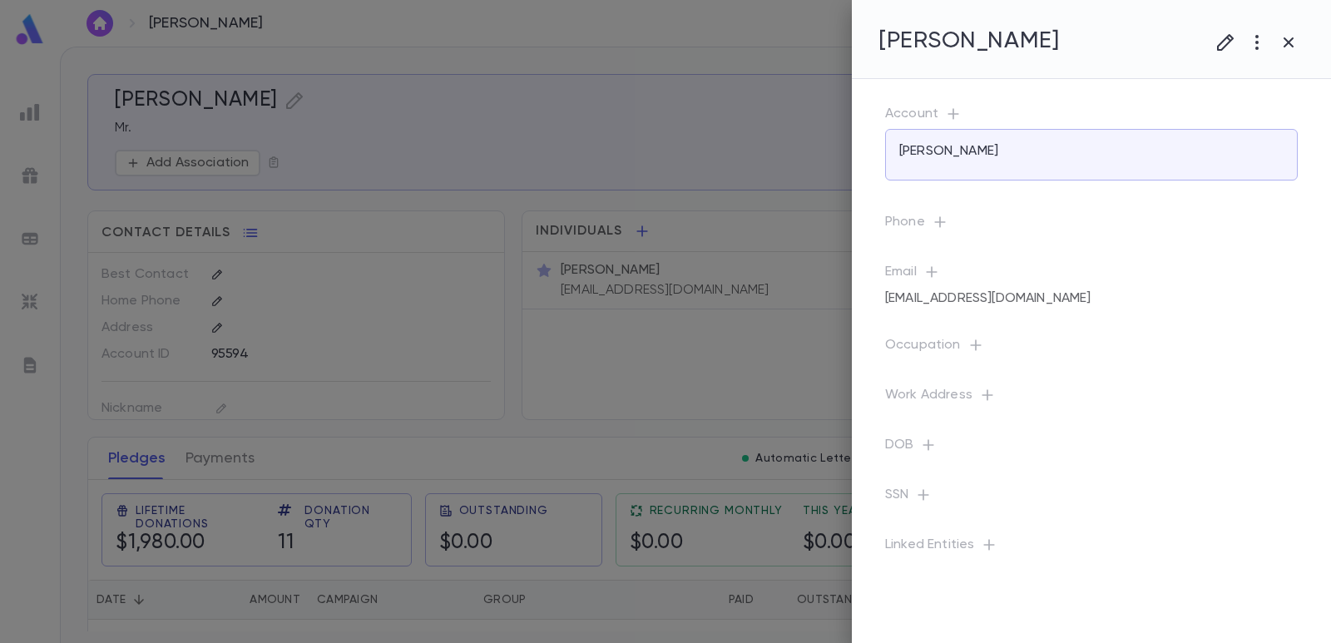
click at [636, 373] on div at bounding box center [665, 321] width 1331 height 643
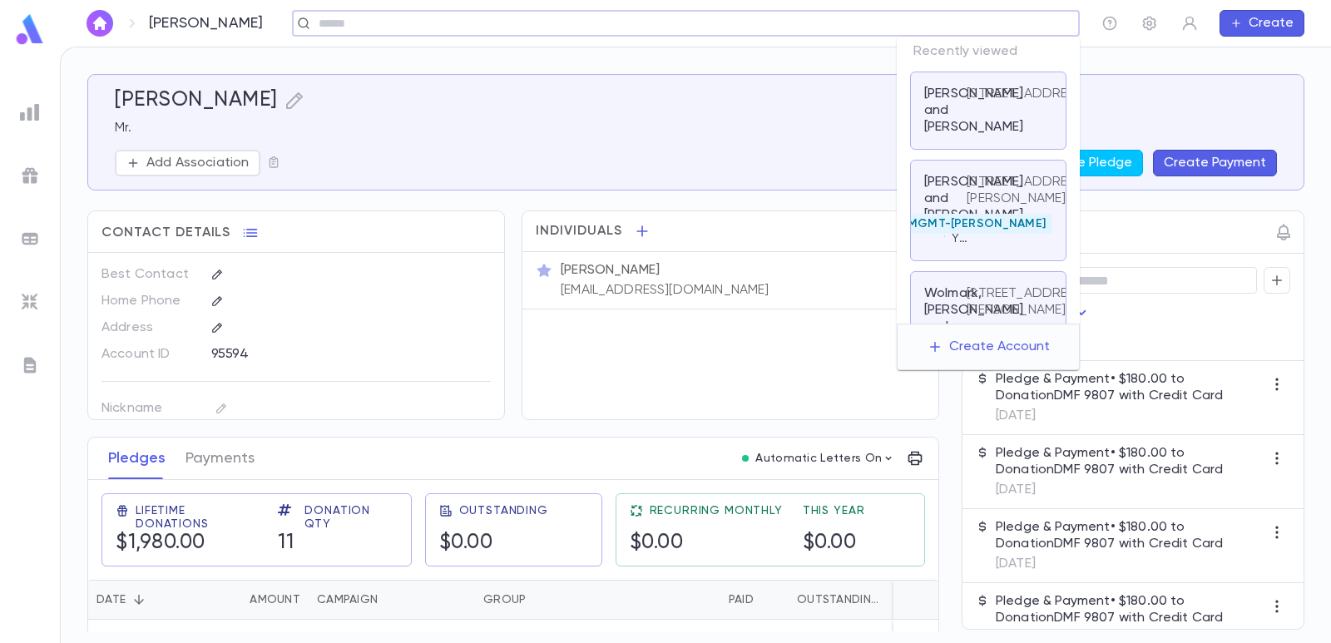
click at [996, 30] on input "text" at bounding box center [681, 24] width 734 height 16
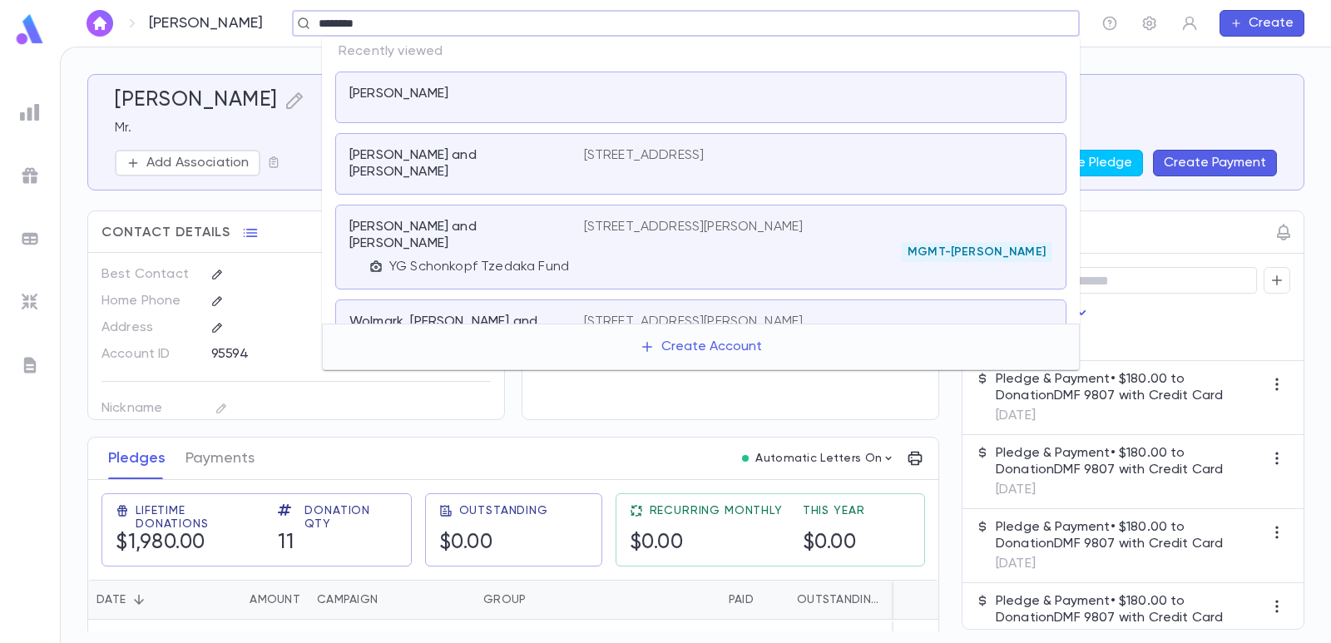
type input "*********"
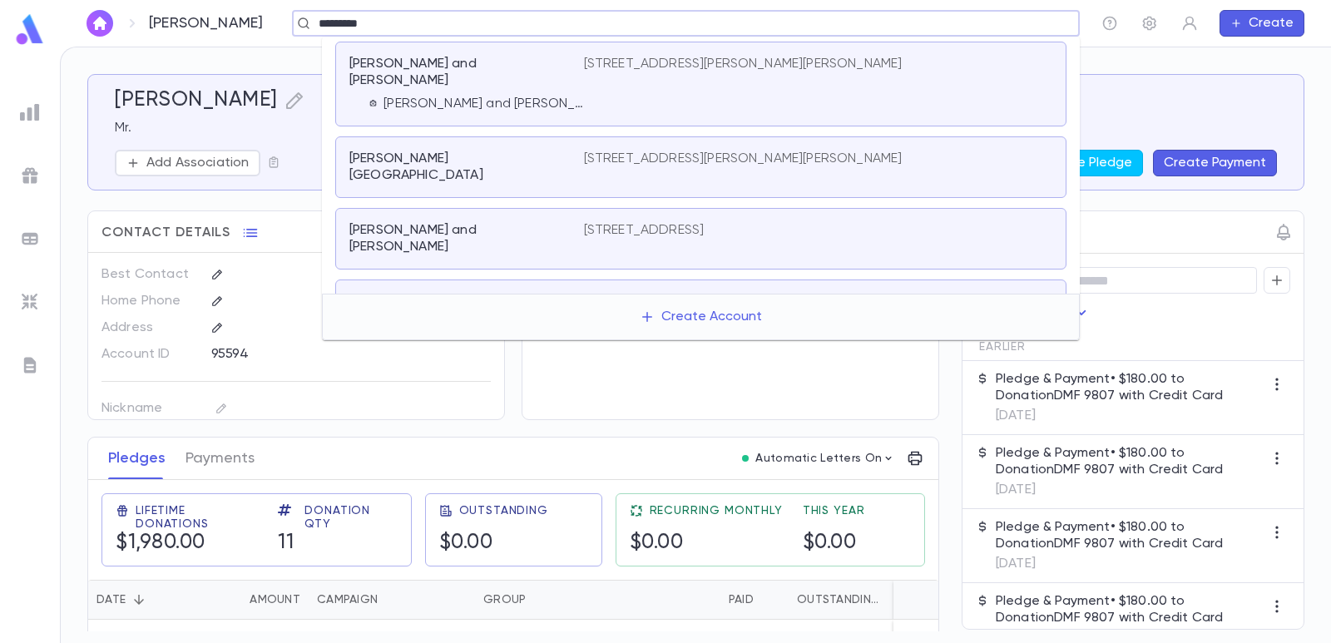
click at [557, 151] on div "Geliebter, Israel" at bounding box center [456, 167] width 215 height 33
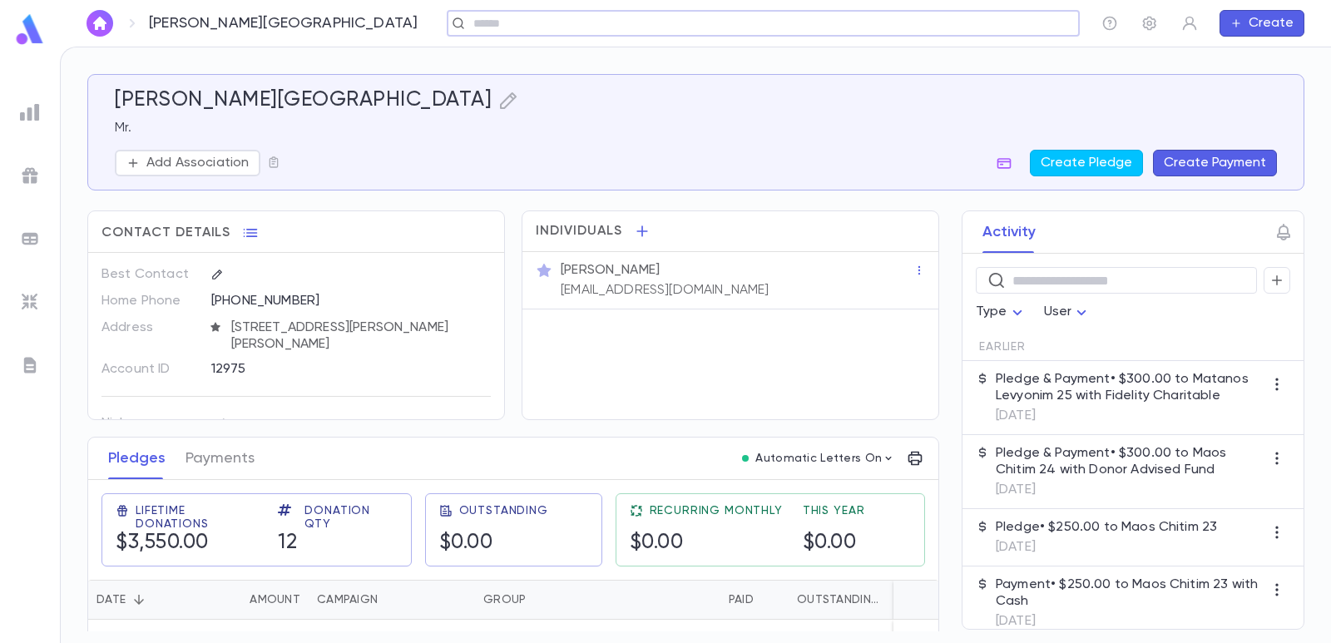
click at [468, 23] on input "text" at bounding box center [757, 24] width 579 height 16
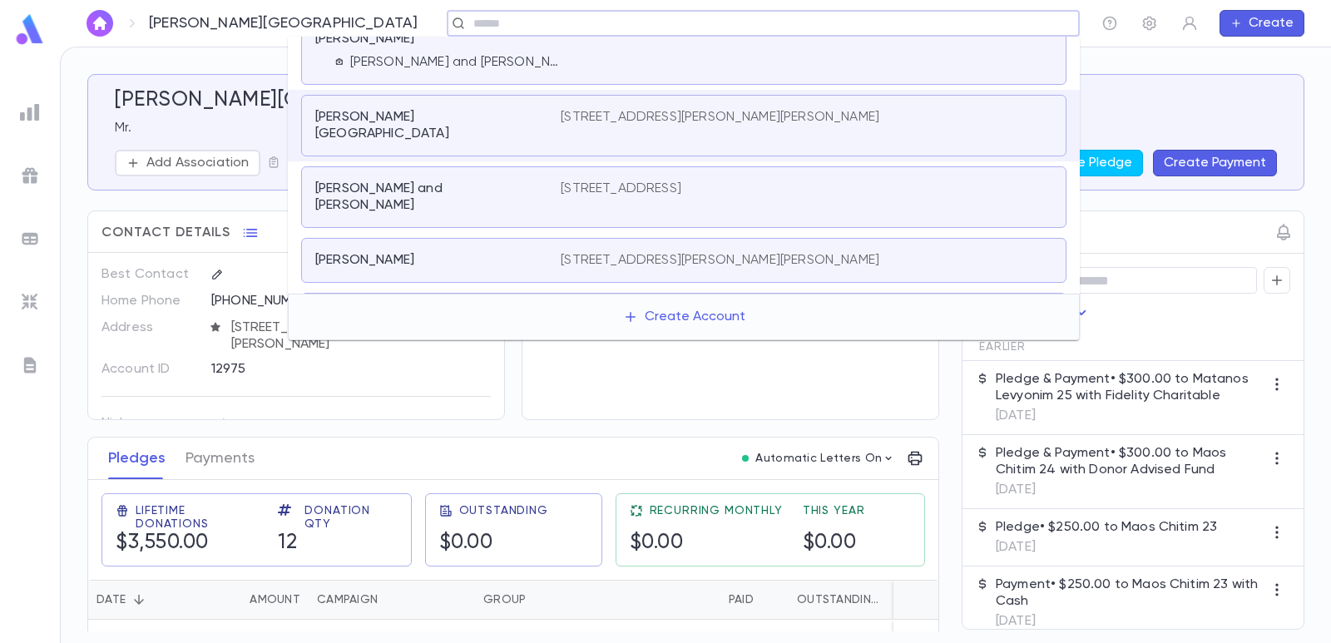
scroll to position [64, 0]
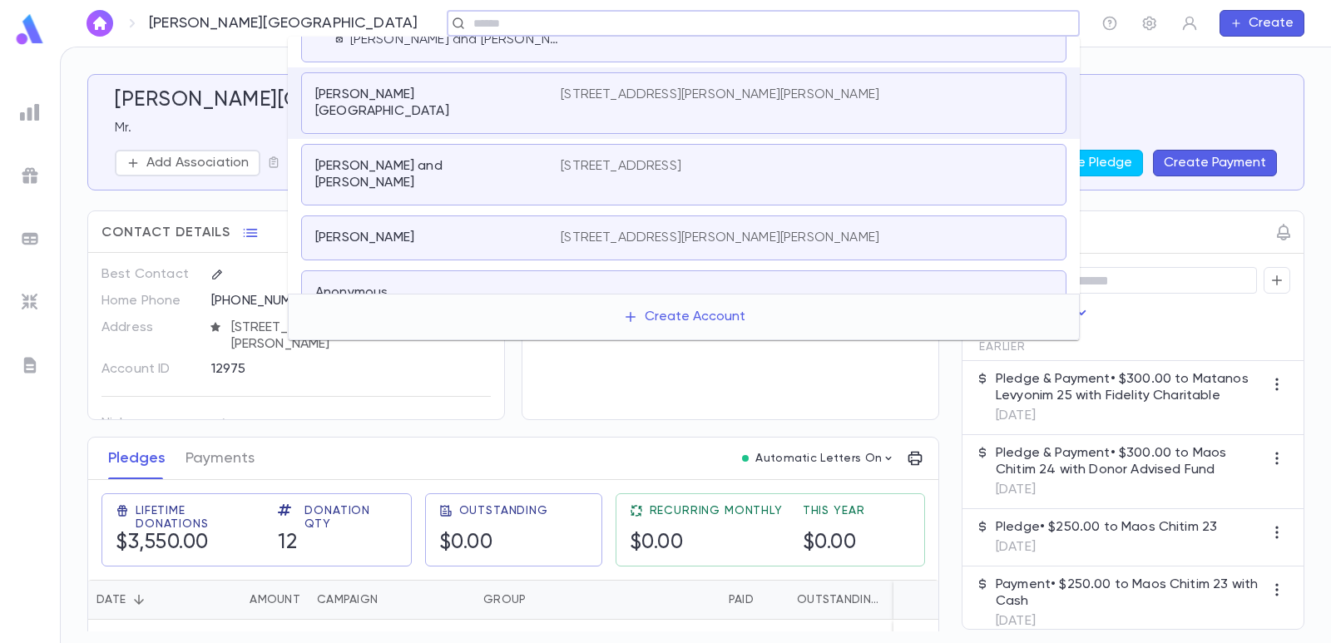
click at [31, 230] on img at bounding box center [30, 239] width 20 height 20
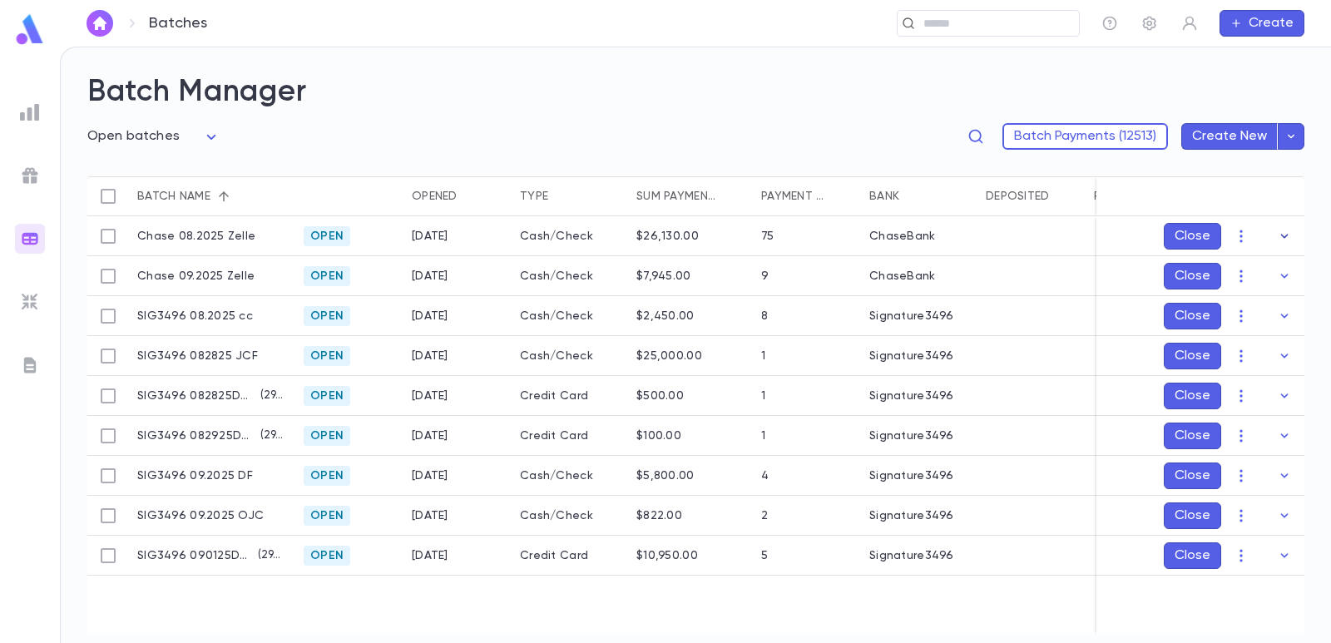
click at [1286, 239] on icon "button" at bounding box center [1284, 236] width 17 height 17
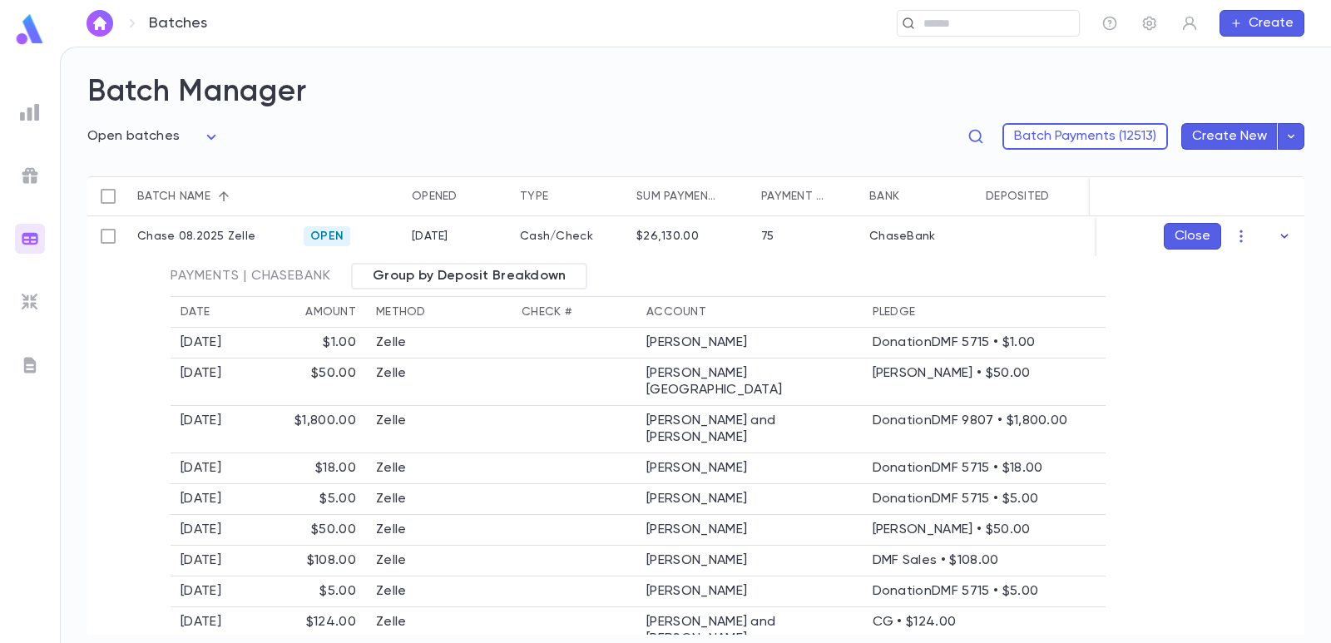
click at [1283, 235] on icon "button" at bounding box center [1284, 236] width 17 height 17
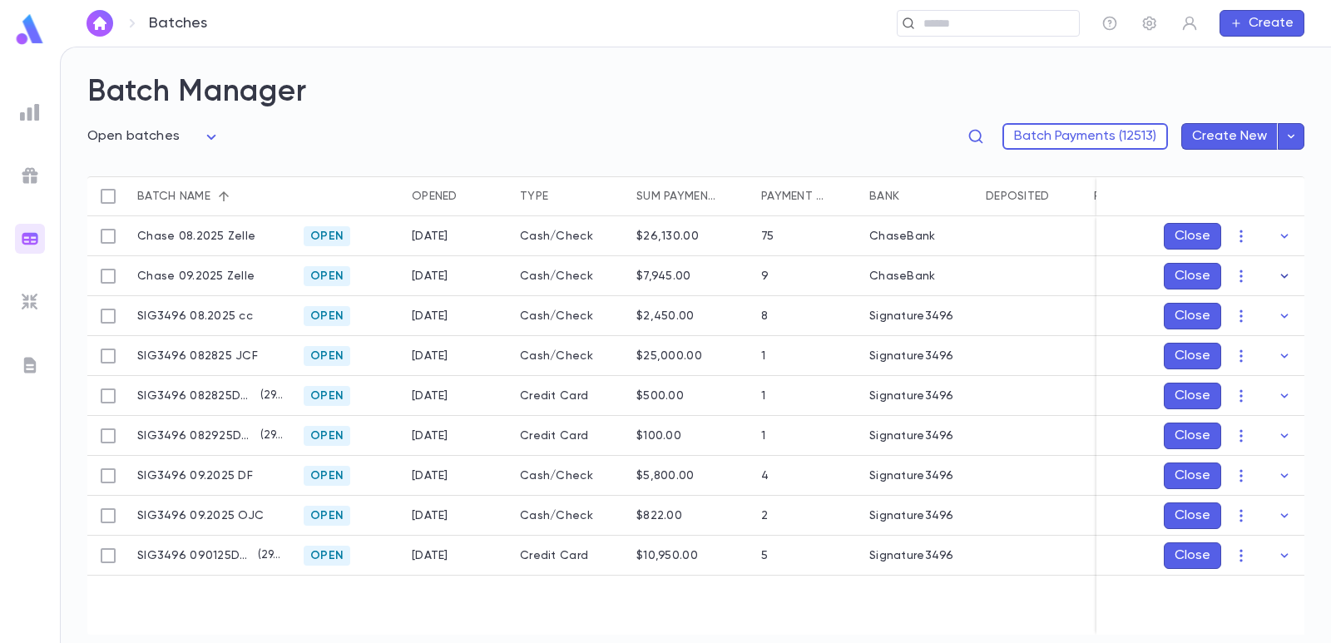
click at [1274, 266] on button "button" at bounding box center [1284, 276] width 27 height 27
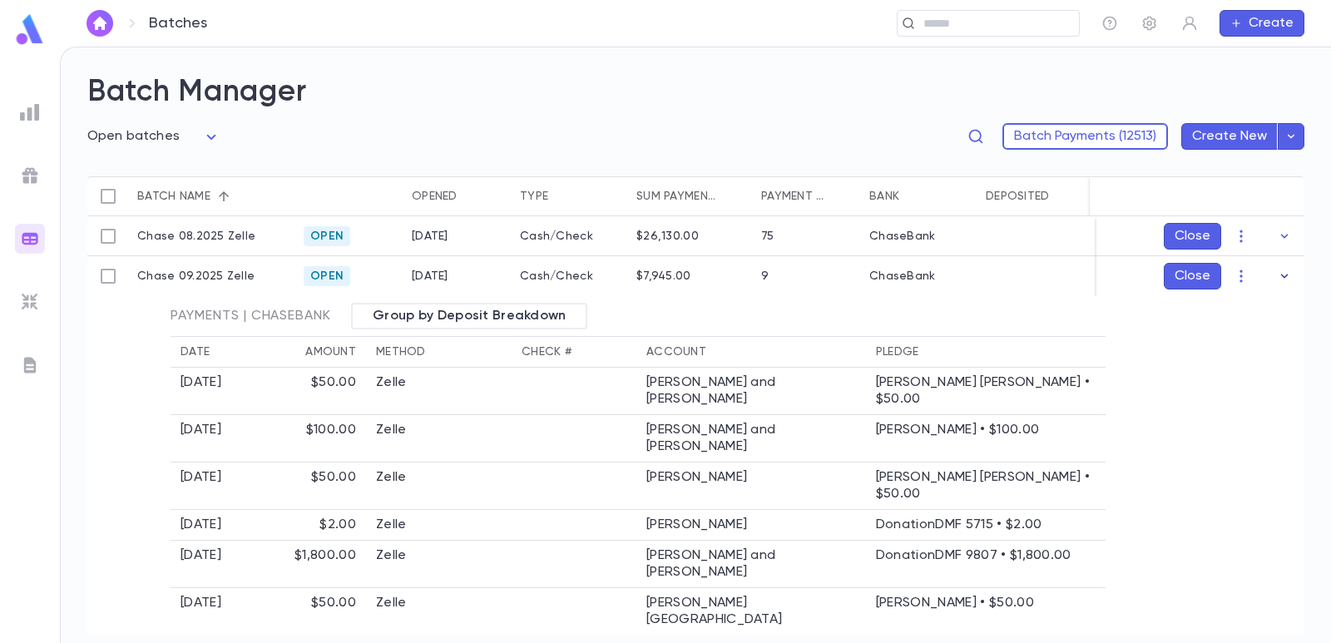
click at [1275, 285] on button "button" at bounding box center [1284, 276] width 27 height 27
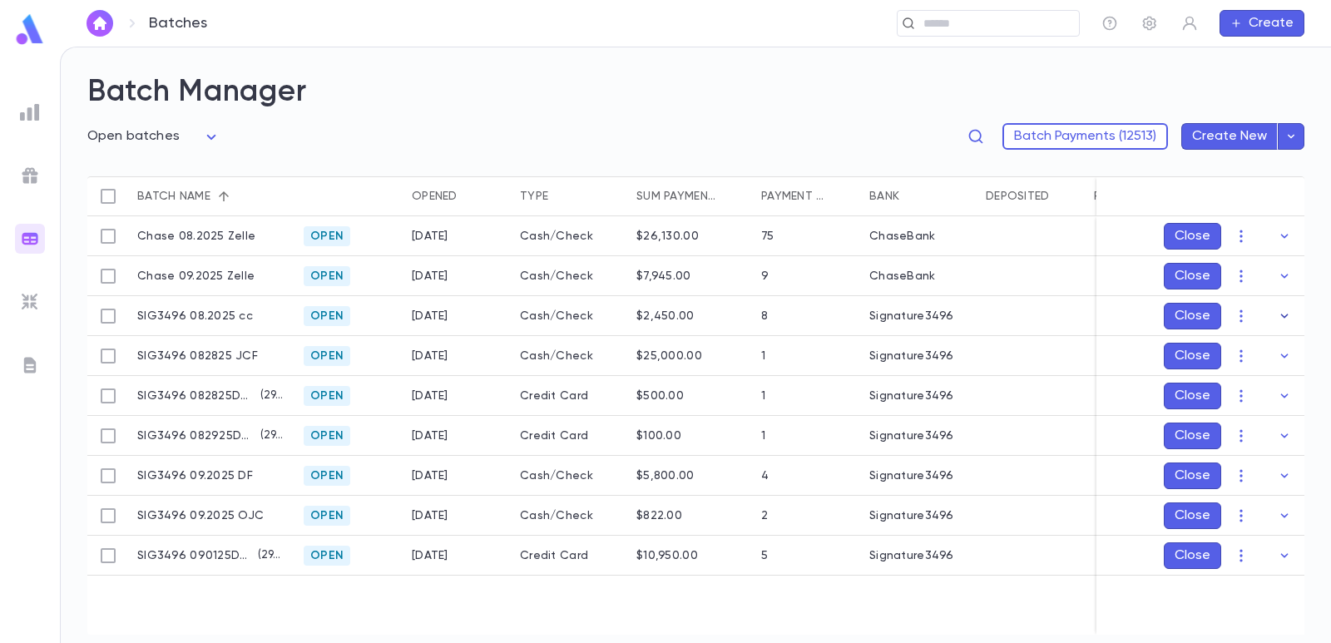
click at [1284, 318] on icon "button" at bounding box center [1284, 316] width 17 height 17
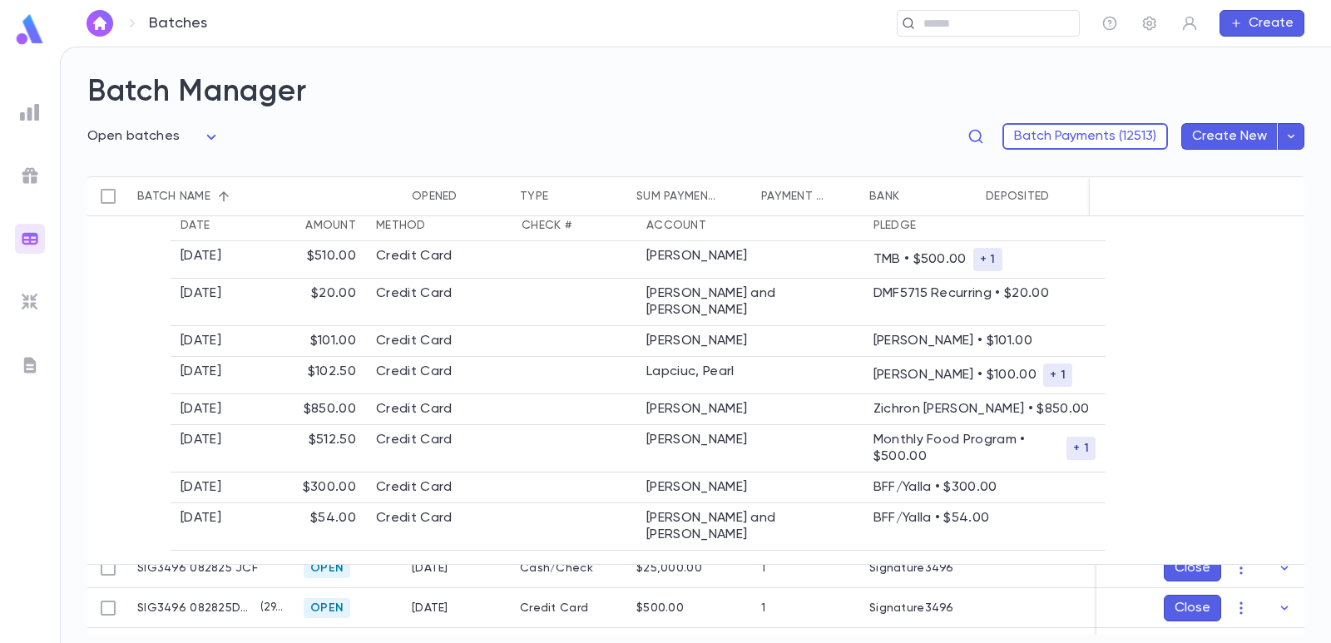
scroll to position [83, 0]
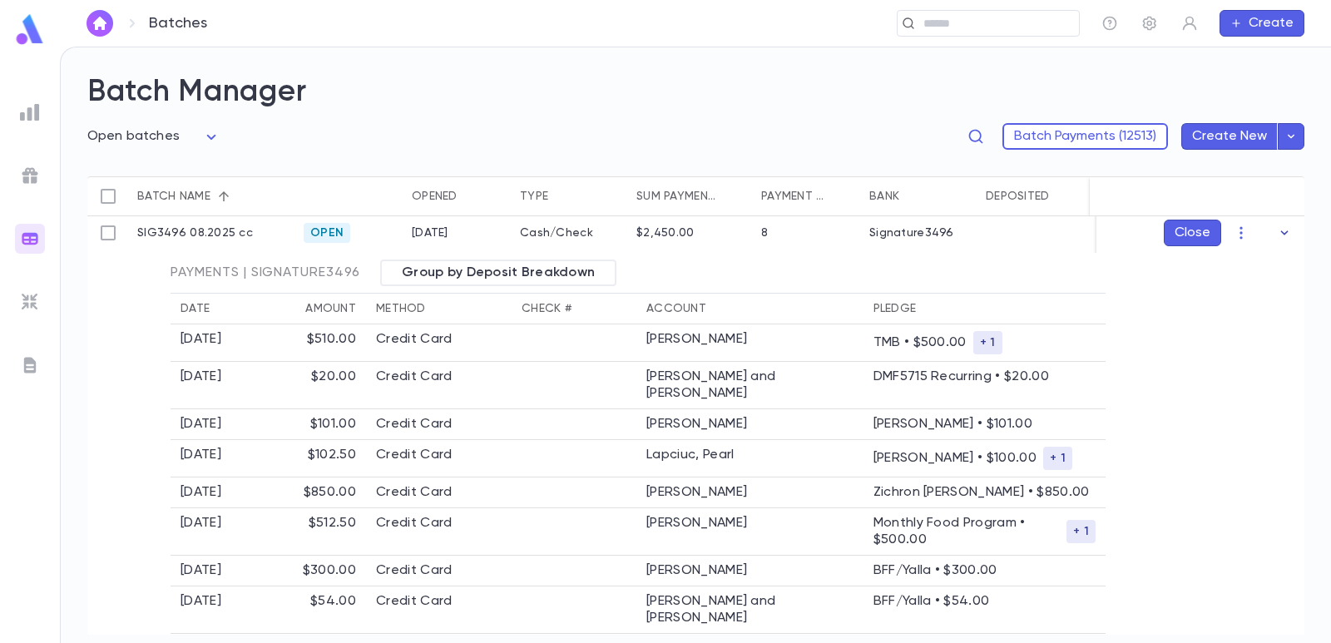
click at [1278, 235] on icon "button" at bounding box center [1284, 233] width 17 height 17
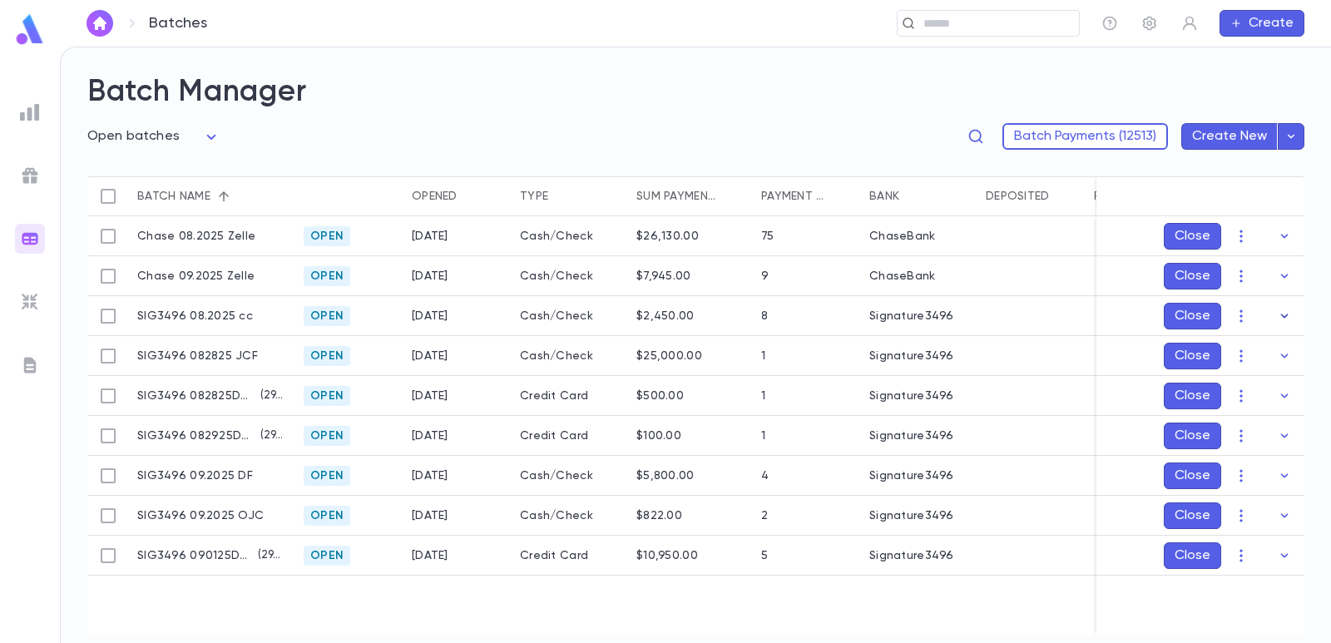
scroll to position [0, 0]
click at [1285, 556] on icon "button" at bounding box center [1284, 555] width 7 height 4
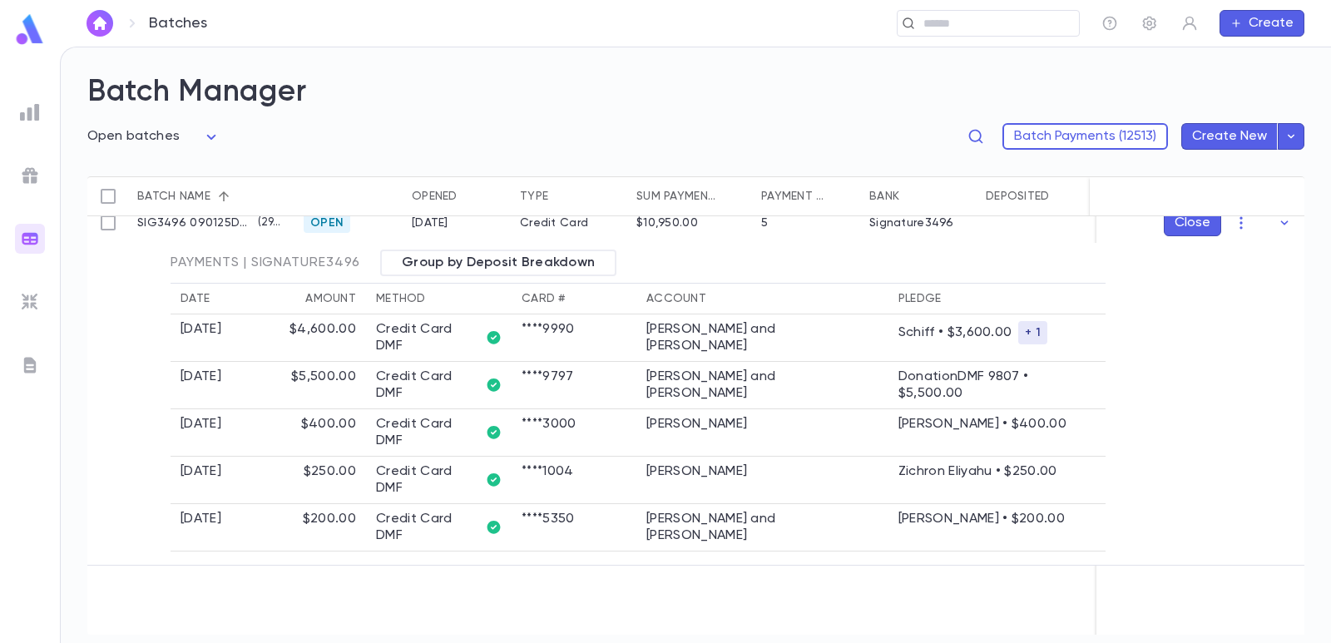
scroll to position [250, 0]
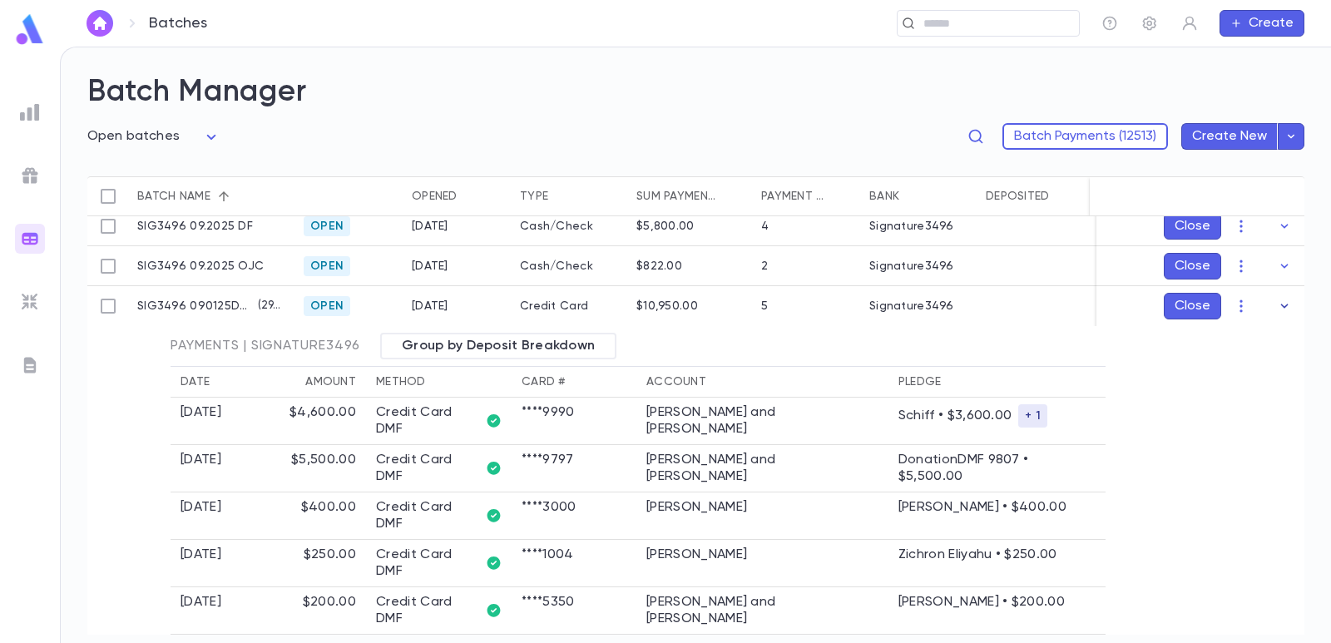
click at [1276, 308] on icon "button" at bounding box center [1284, 306] width 17 height 17
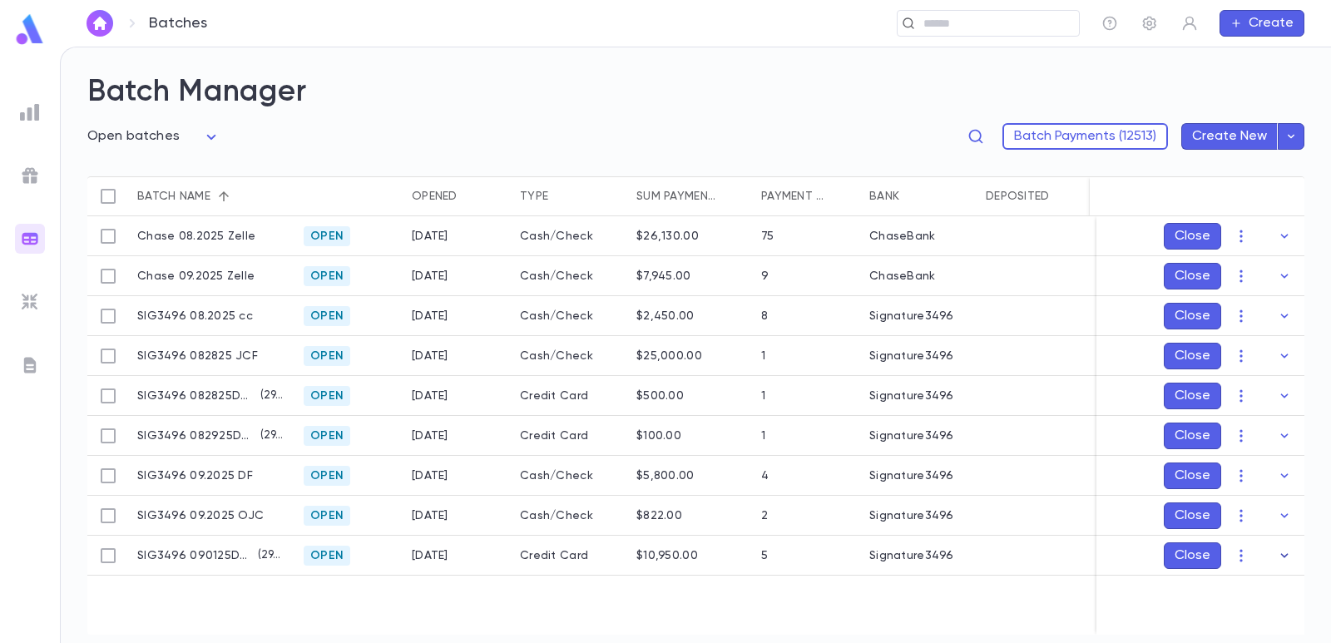
scroll to position [0, 0]
click at [1279, 397] on icon "button" at bounding box center [1284, 396] width 17 height 17
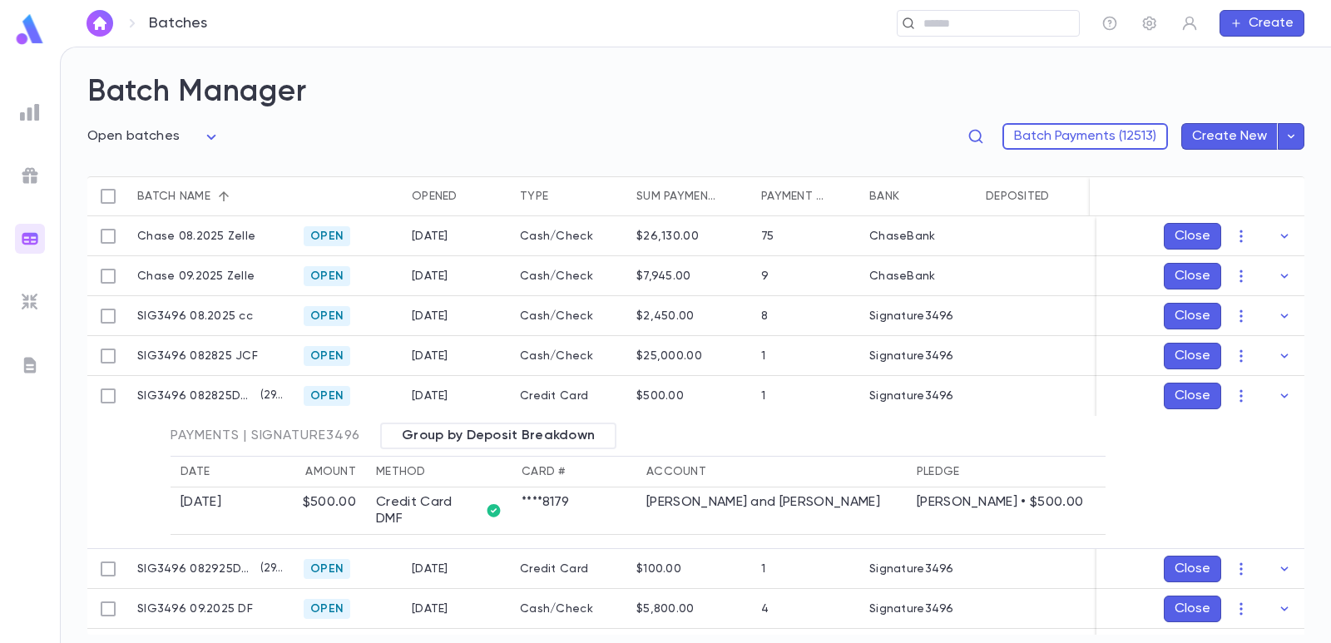
click at [1281, 397] on icon "button" at bounding box center [1284, 396] width 7 height 4
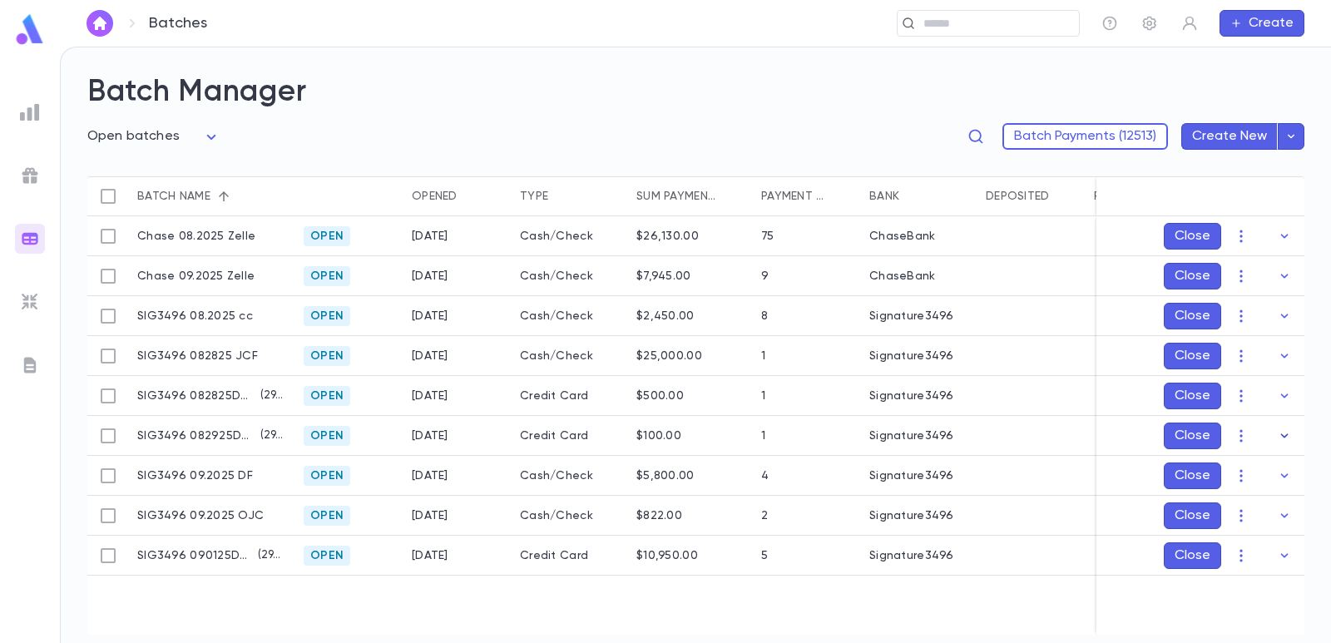
click at [1279, 428] on icon "button" at bounding box center [1284, 436] width 17 height 17
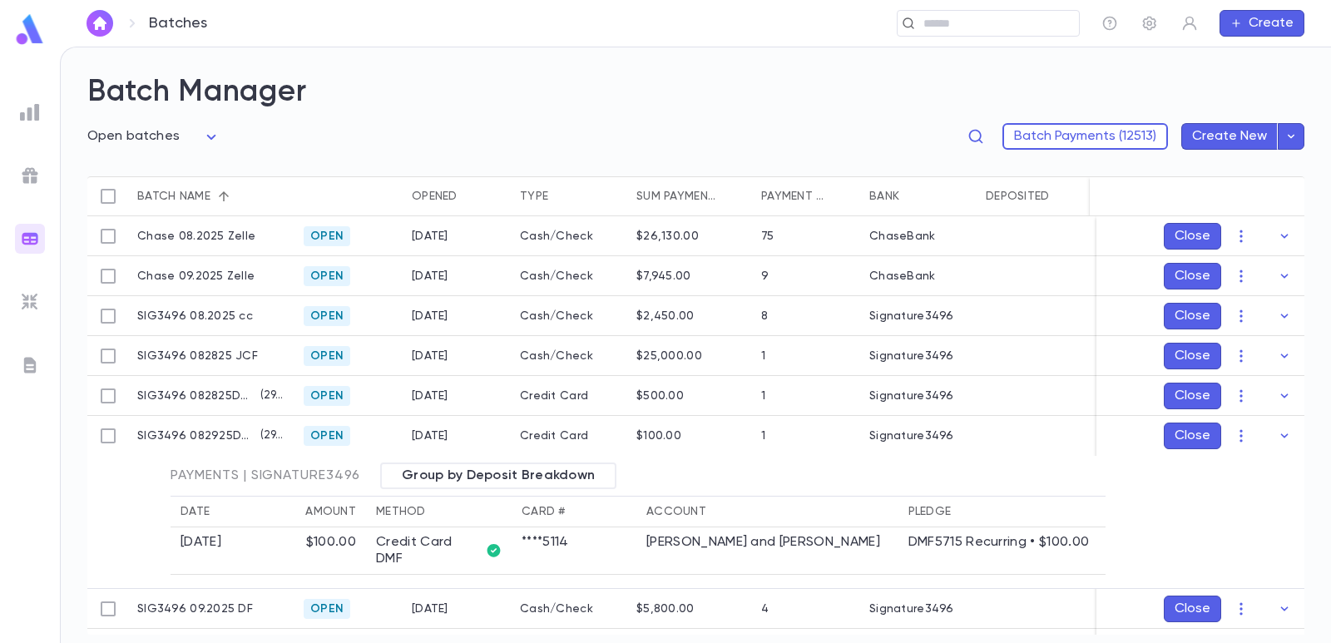
click at [1279, 428] on icon "button" at bounding box center [1284, 436] width 17 height 17
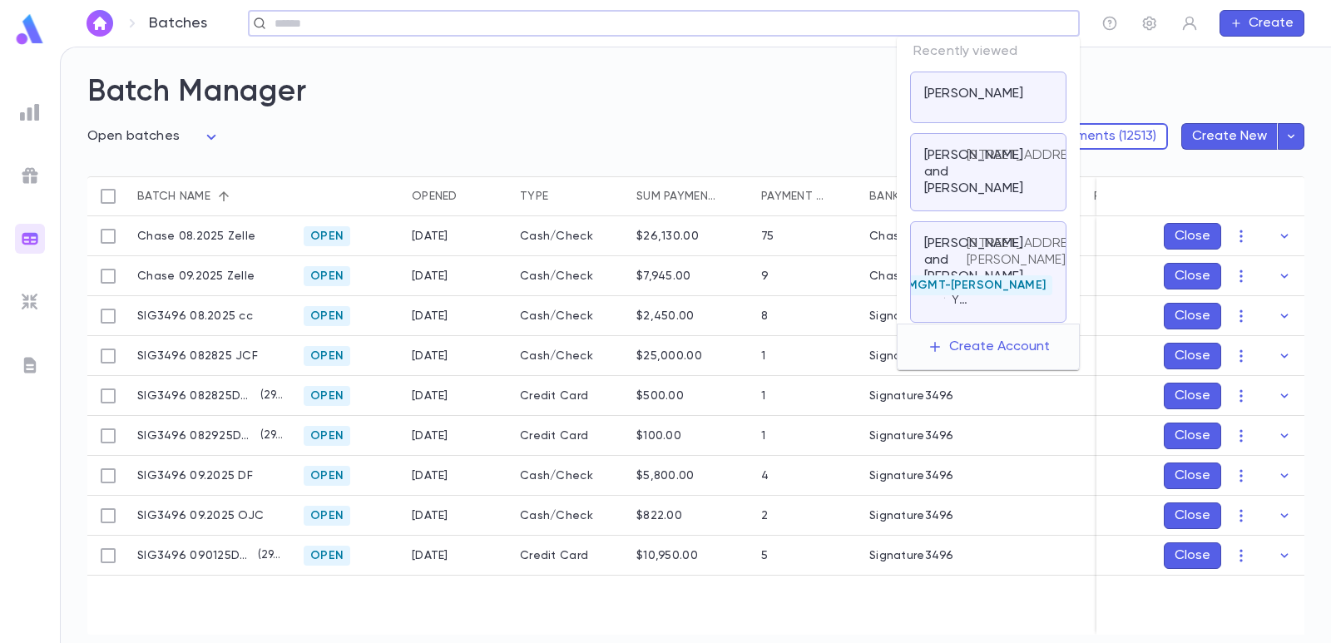
click at [993, 22] on input "text" at bounding box center [659, 24] width 778 height 16
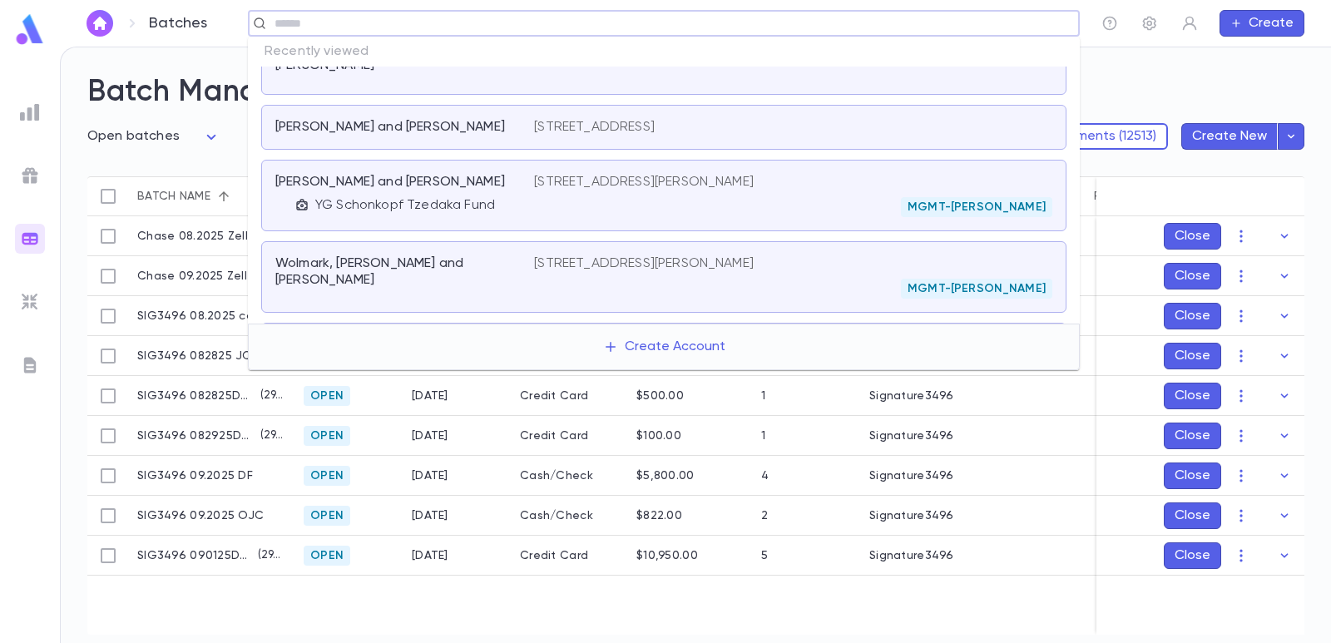
scroll to position [166, 0]
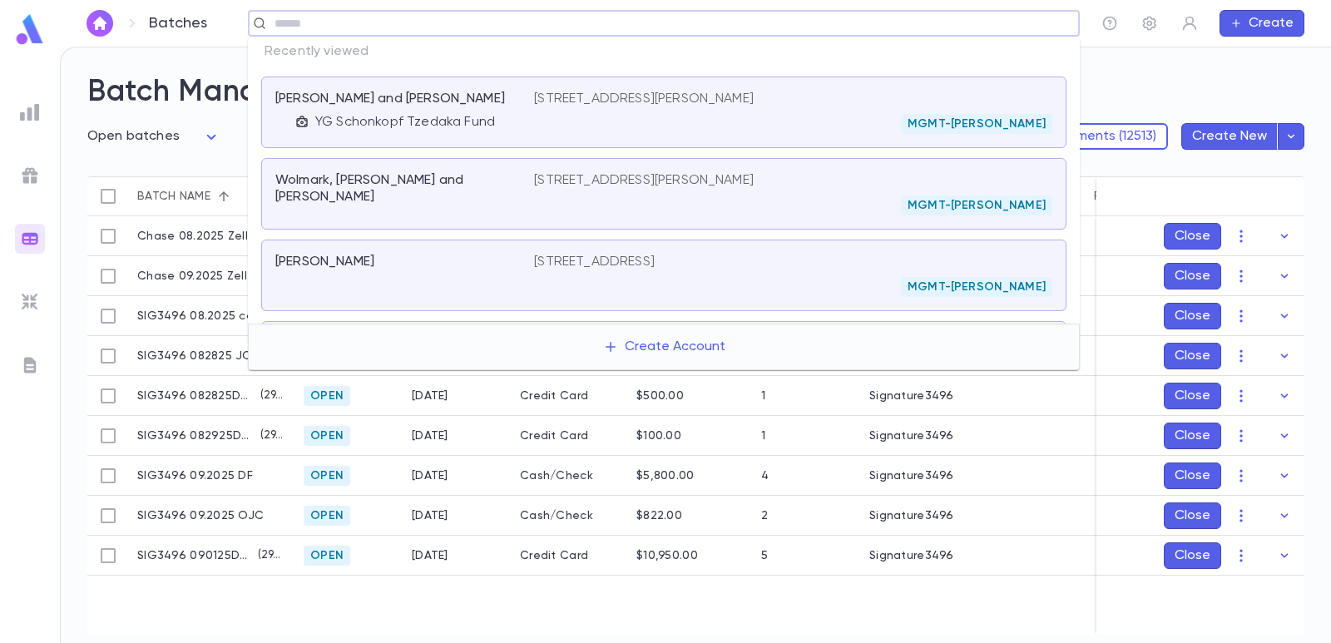
click at [423, 254] on div "[PERSON_NAME]" at bounding box center [394, 262] width 239 height 17
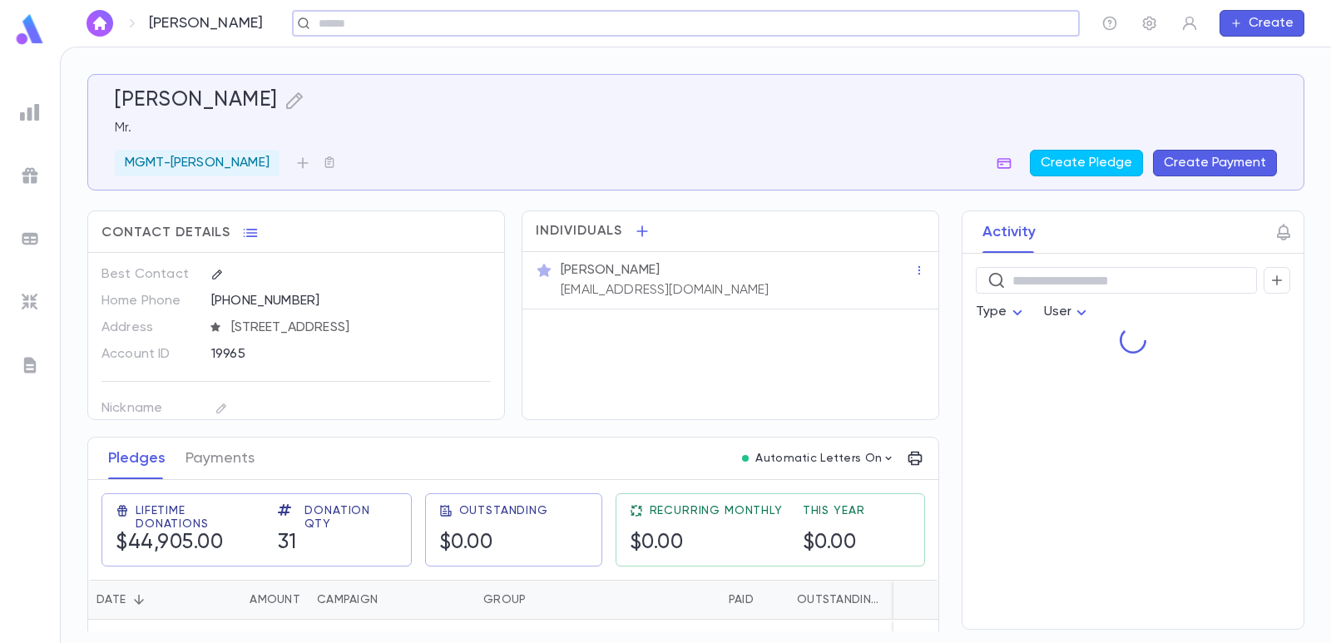
click at [1225, 164] on button "Create Payment" at bounding box center [1215, 163] width 124 height 27
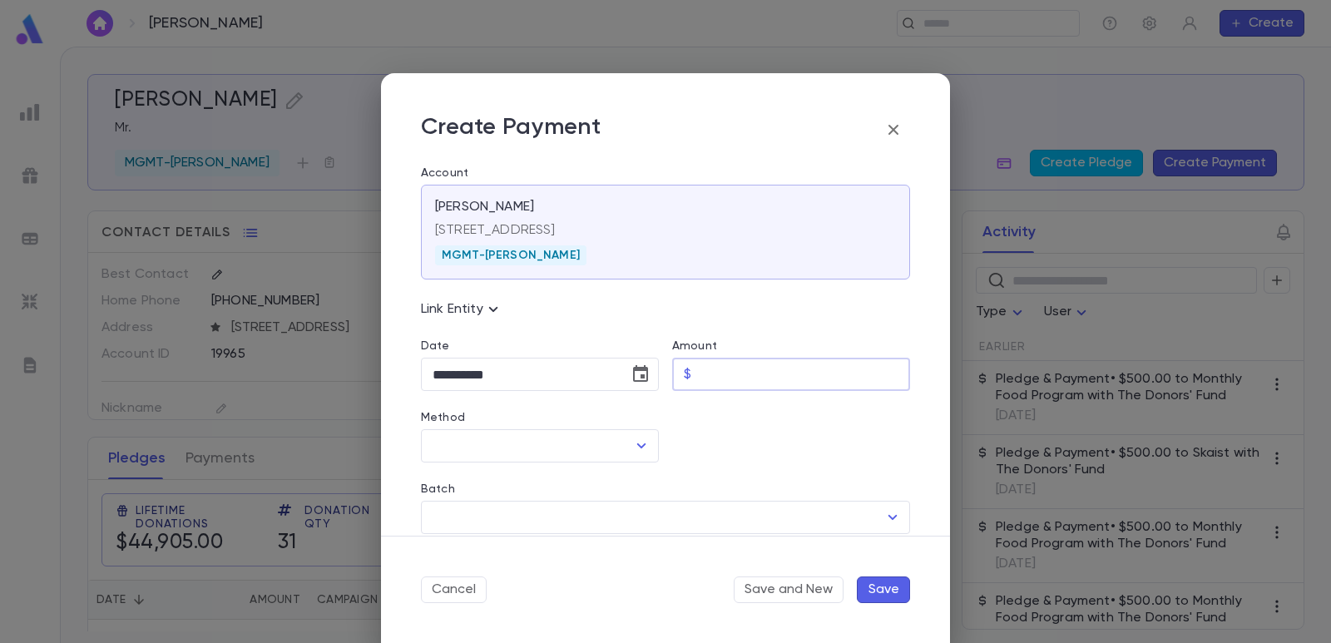
click at [717, 364] on input "Amount" at bounding box center [804, 375] width 212 height 32
type input "********"
click at [723, 429] on div at bounding box center [784, 427] width 251 height 72
click at [577, 456] on input "Method" at bounding box center [527, 446] width 198 height 32
click at [519, 514] on li "The Donors' Fund" at bounding box center [538, 509] width 235 height 27
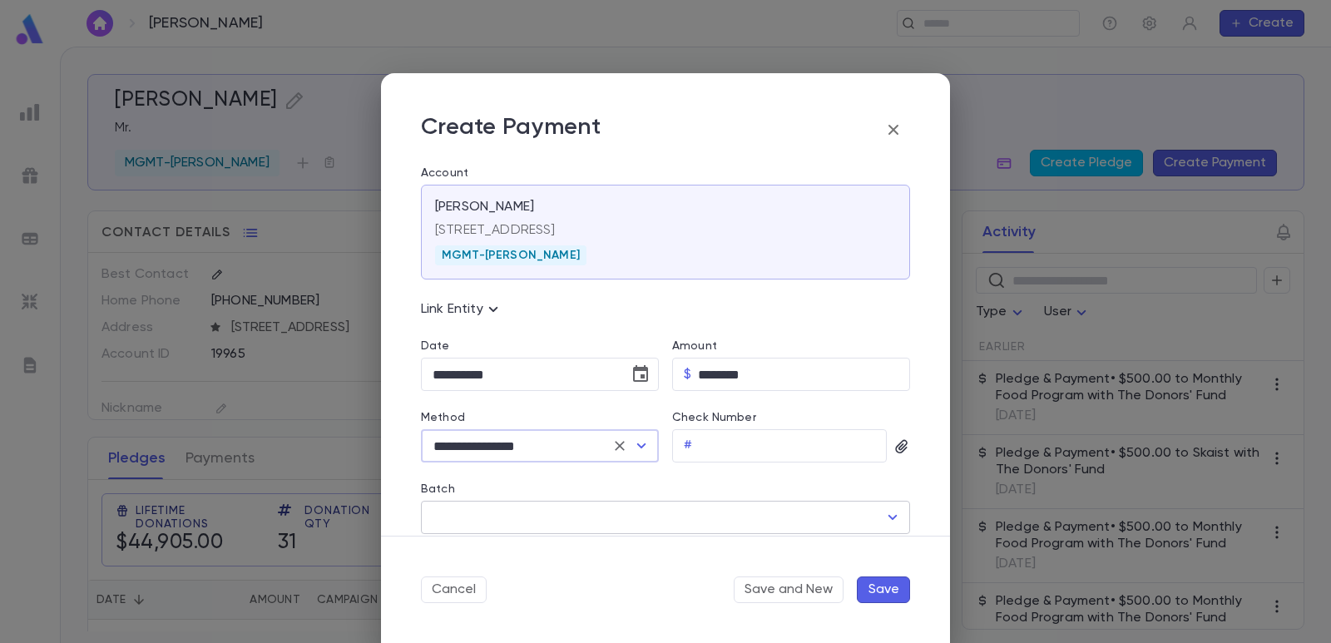
type input "**********"
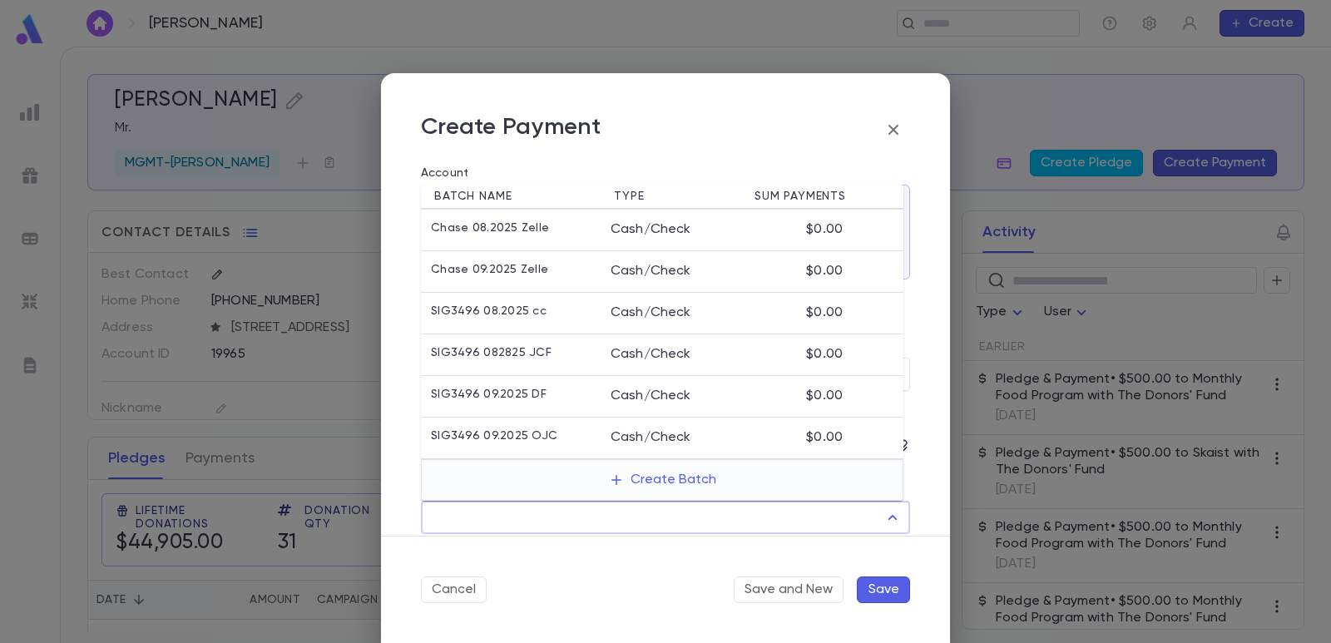
click at [468, 512] on input "Batch" at bounding box center [652, 518] width 449 height 32
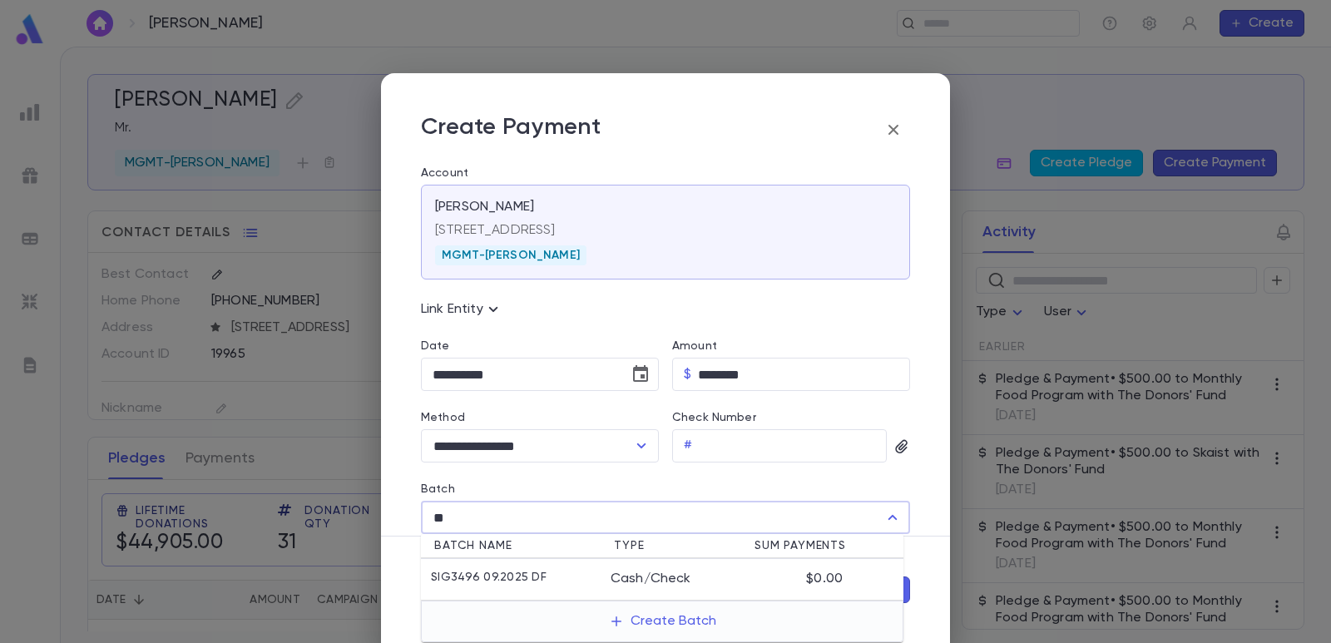
click at [486, 577] on p "SIG3496 09.2025 DF" at bounding box center [489, 579] width 116 height 17
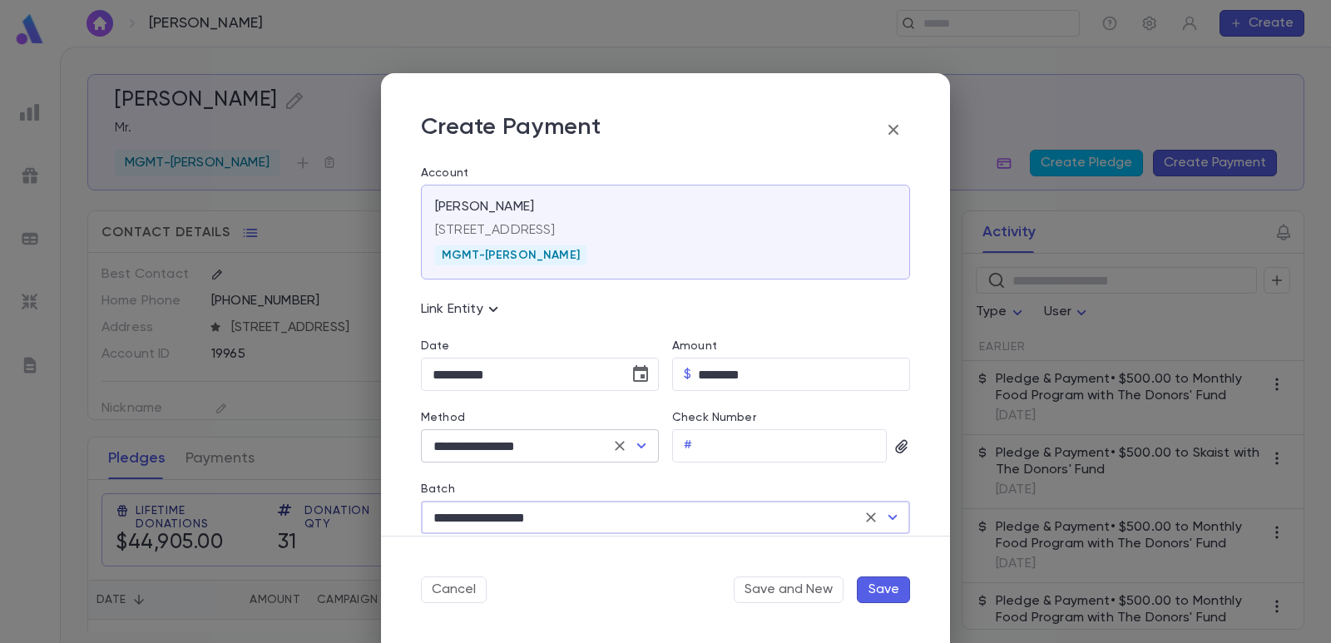
scroll to position [83, 0]
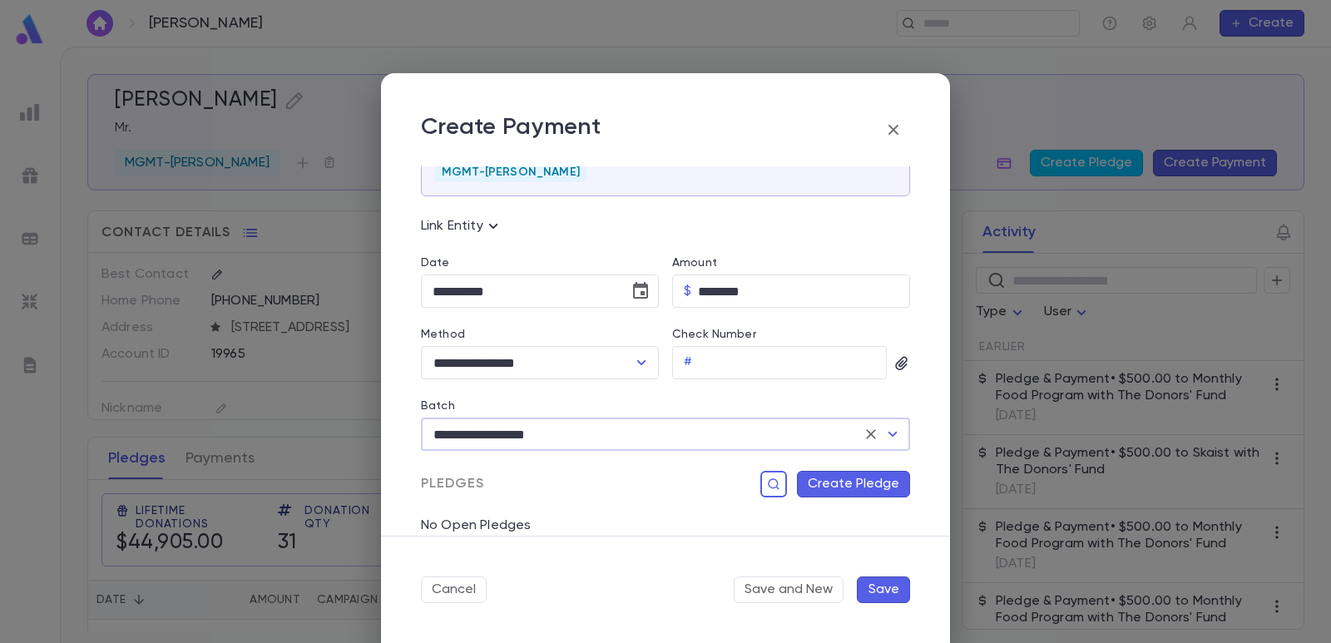
type input "**********"
click at [824, 486] on button "Create Pledge" at bounding box center [853, 484] width 113 height 27
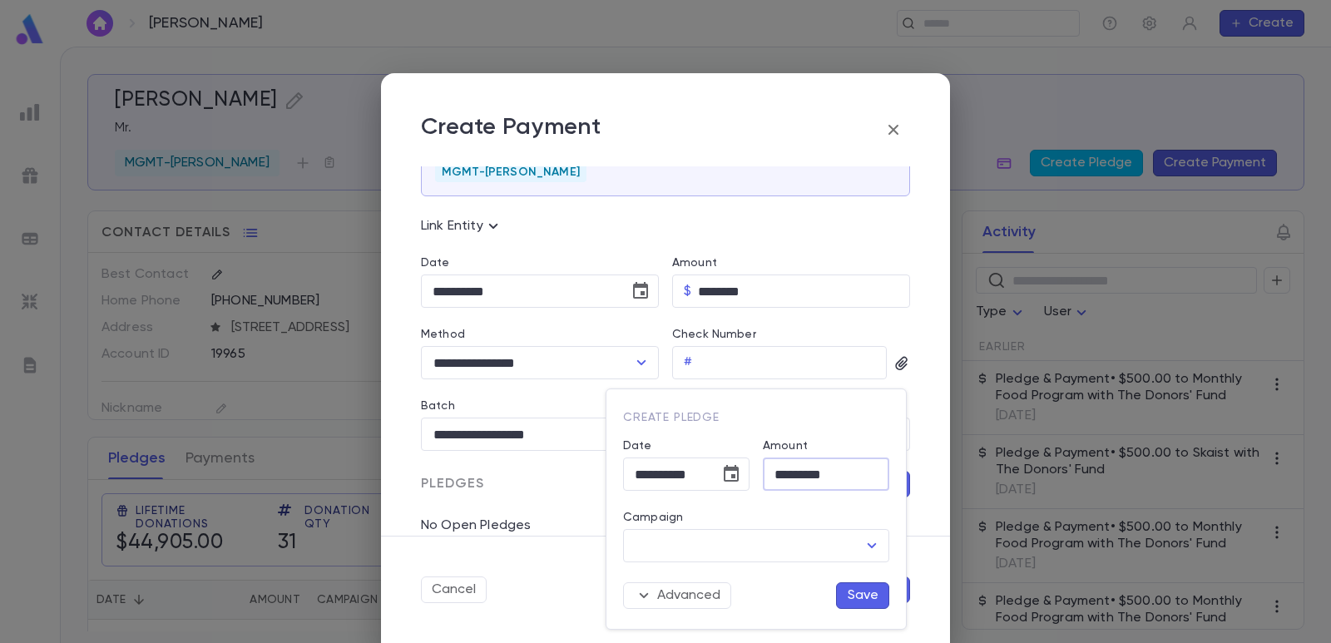
drag, startPoint x: 844, startPoint y: 475, endPoint x: 752, endPoint y: 474, distance: 92.4
click at [752, 474] on div "Amount ********* ​" at bounding box center [820, 455] width 140 height 72
type input "*******"
click at [733, 545] on input "Campaign" at bounding box center [744, 546] width 226 height 32
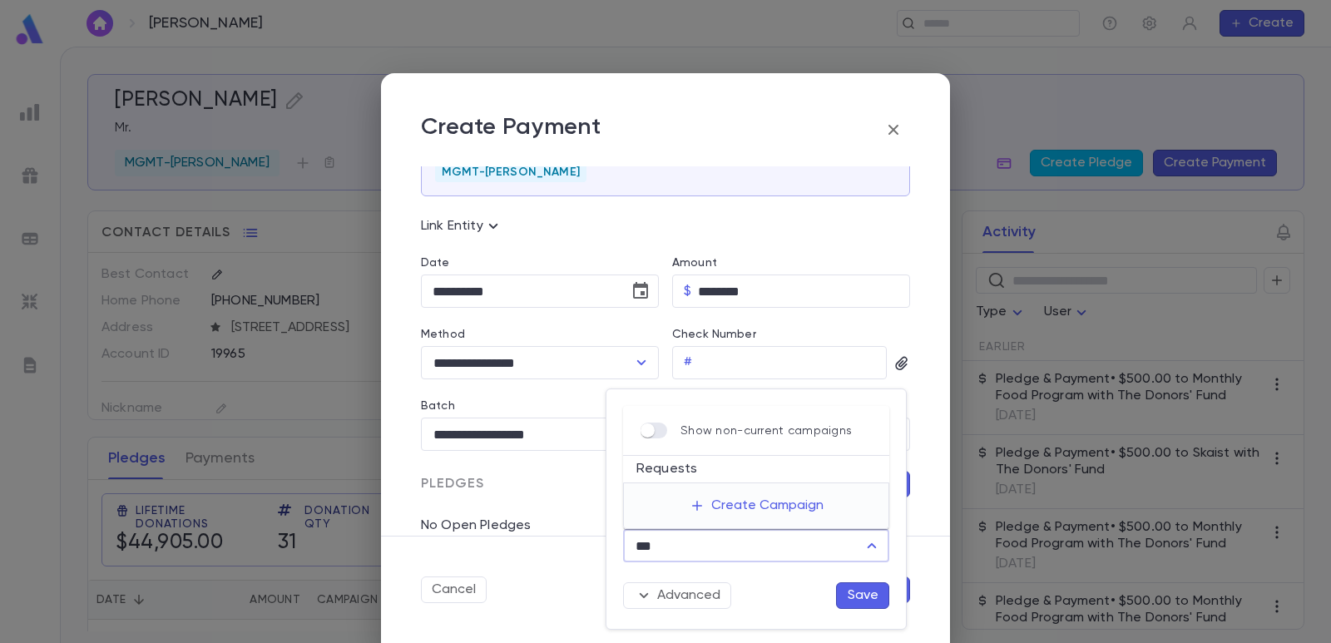
click at [684, 473] on li "Requests" at bounding box center [756, 469] width 266 height 27
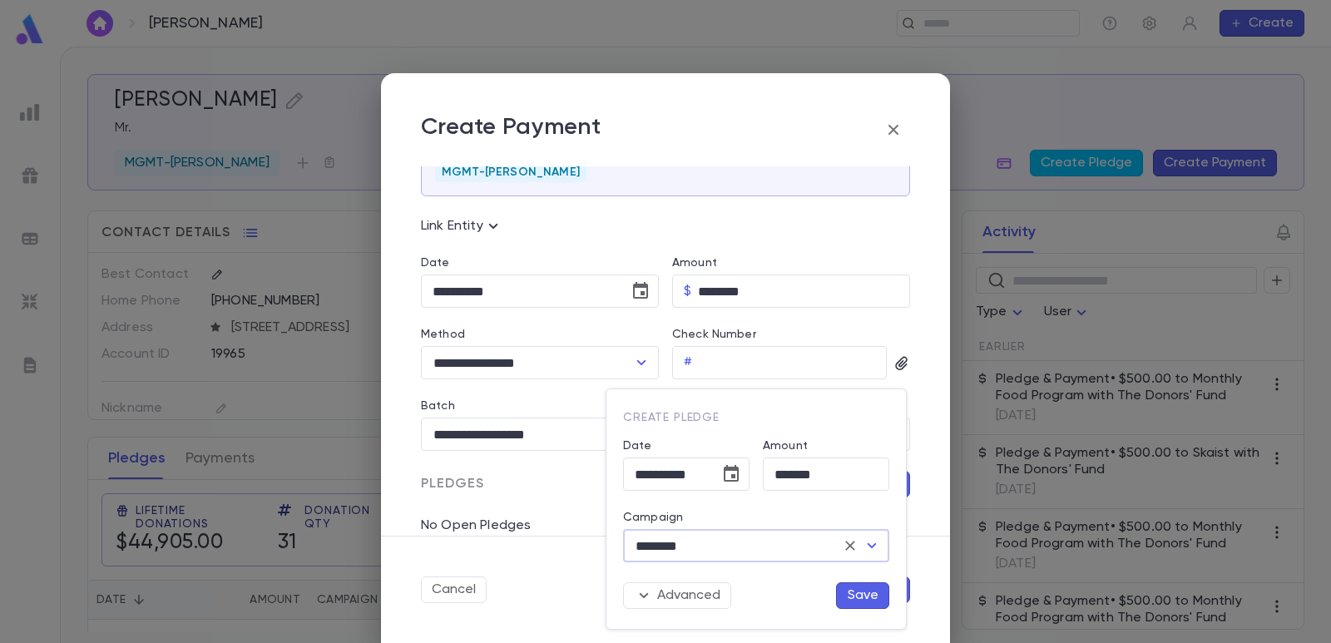
type input "********"
click at [854, 592] on button "Save" at bounding box center [862, 595] width 53 height 27
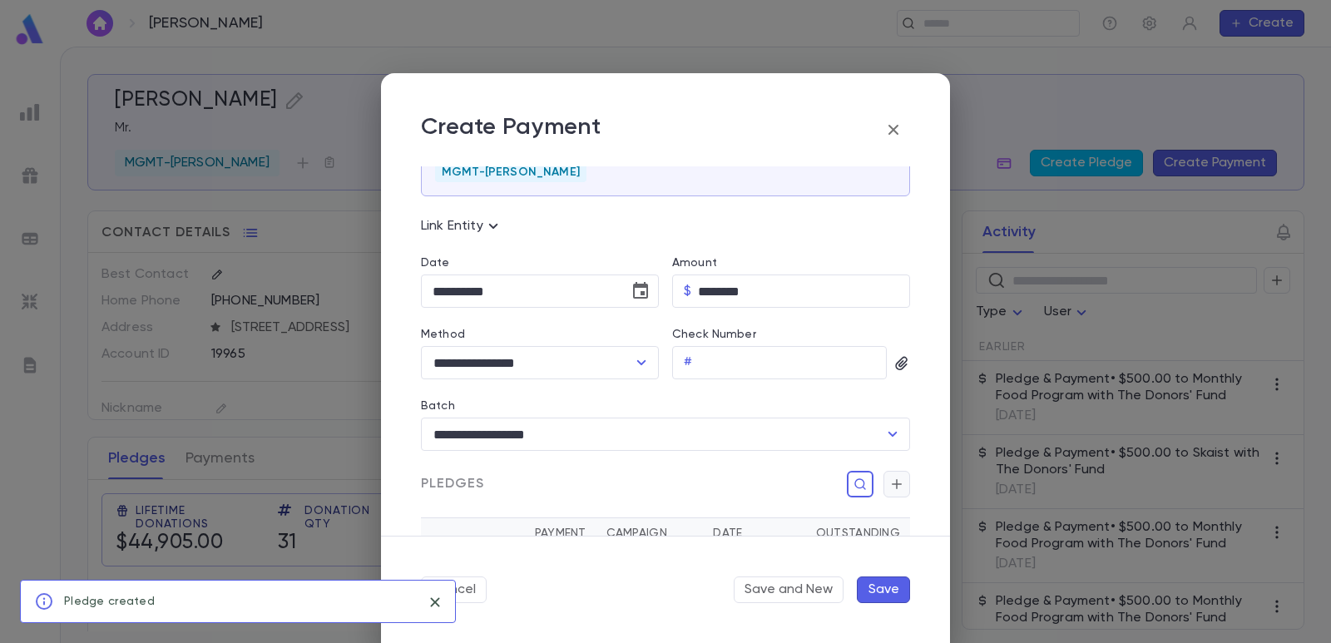
click at [893, 489] on icon "button" at bounding box center [896, 484] width 15 height 17
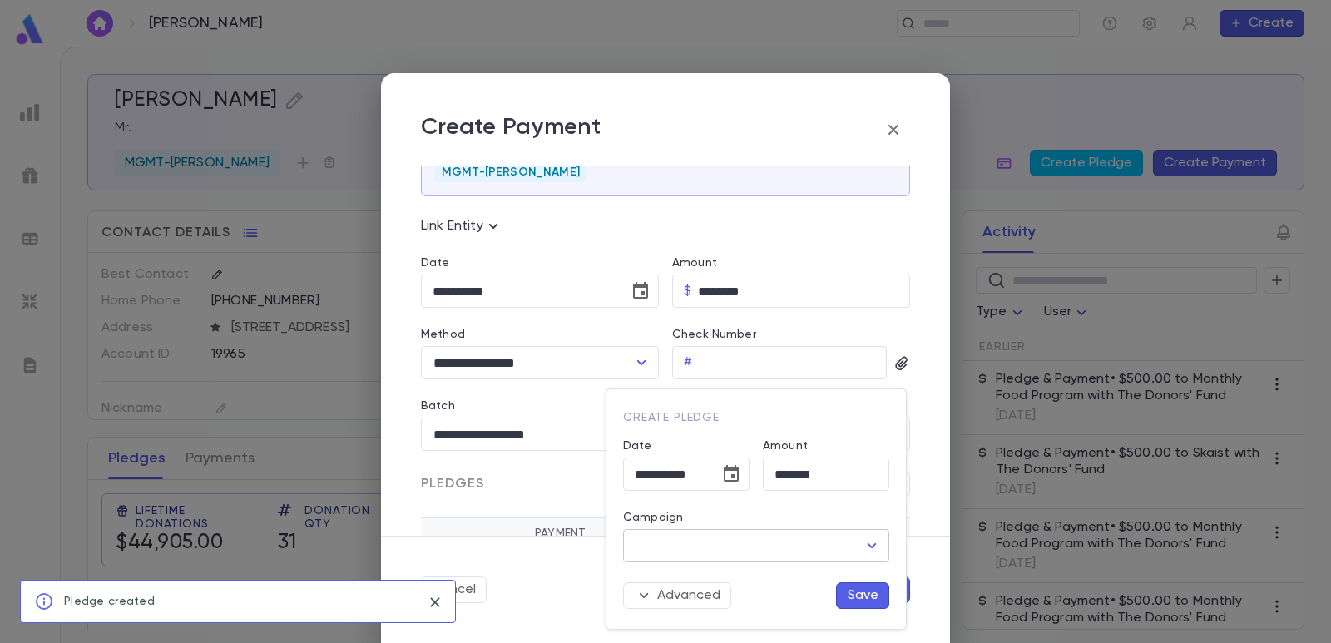
click at [762, 538] on input "Campaign" at bounding box center [744, 546] width 226 height 32
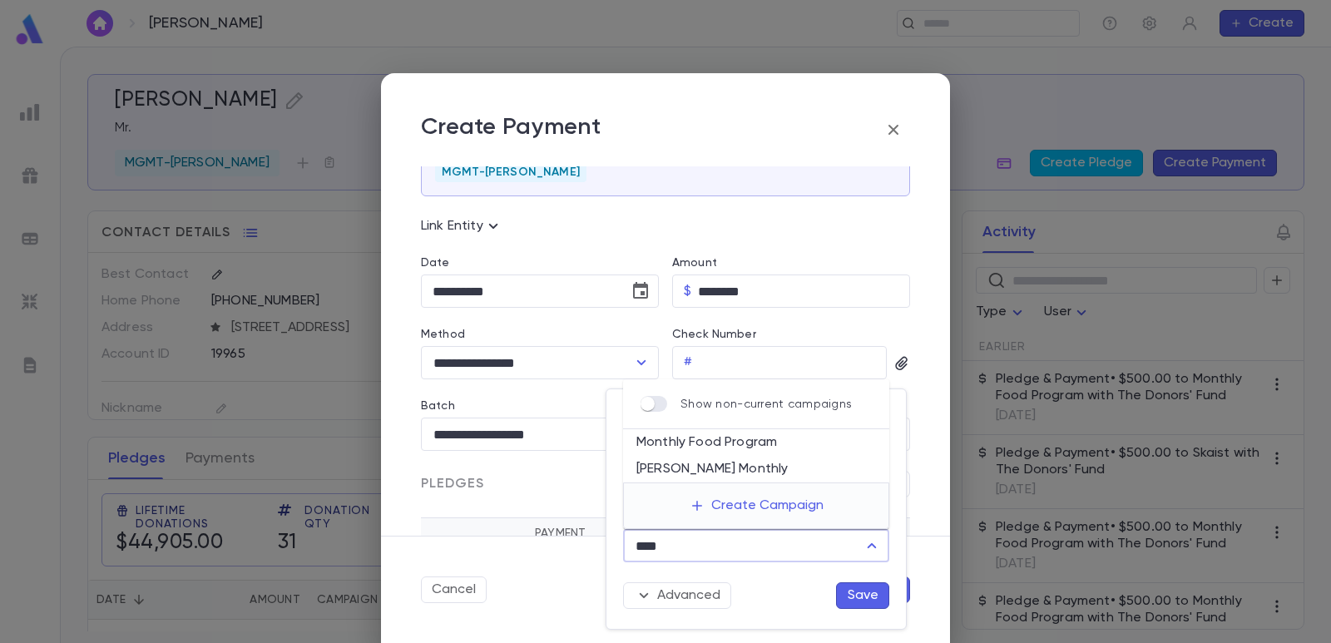
click at [743, 451] on li "Monthly Food Program" at bounding box center [756, 442] width 266 height 27
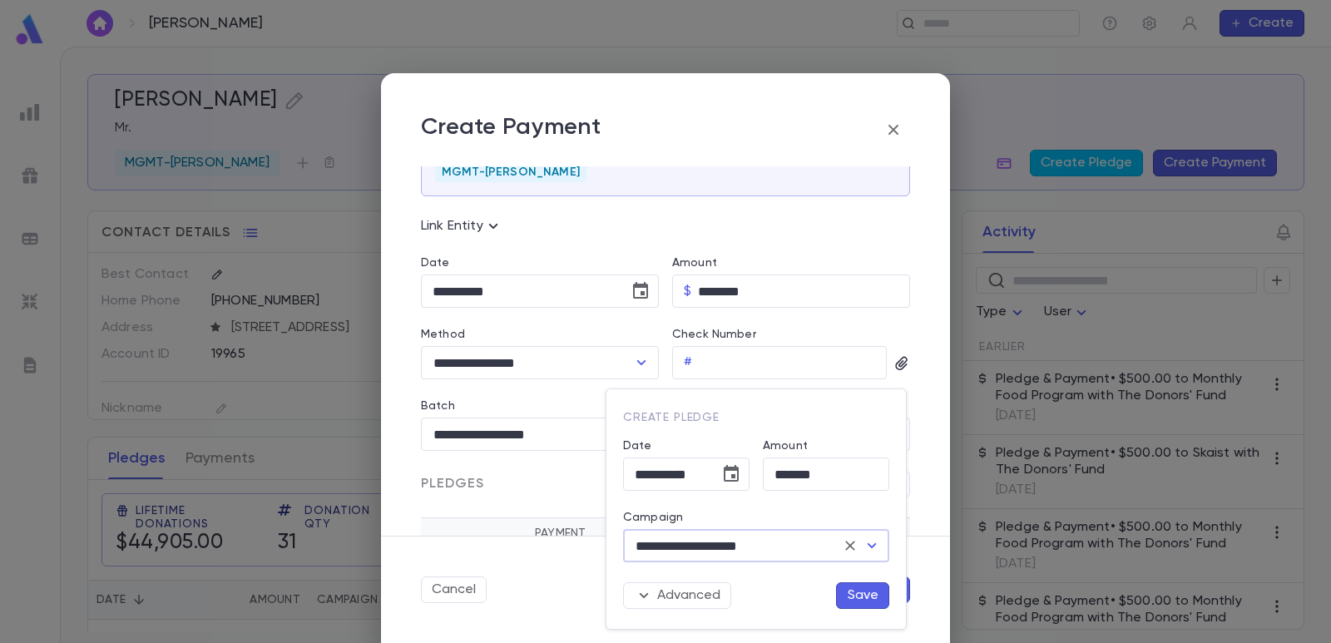
type input "**********"
click at [854, 593] on button "Save" at bounding box center [862, 595] width 53 height 27
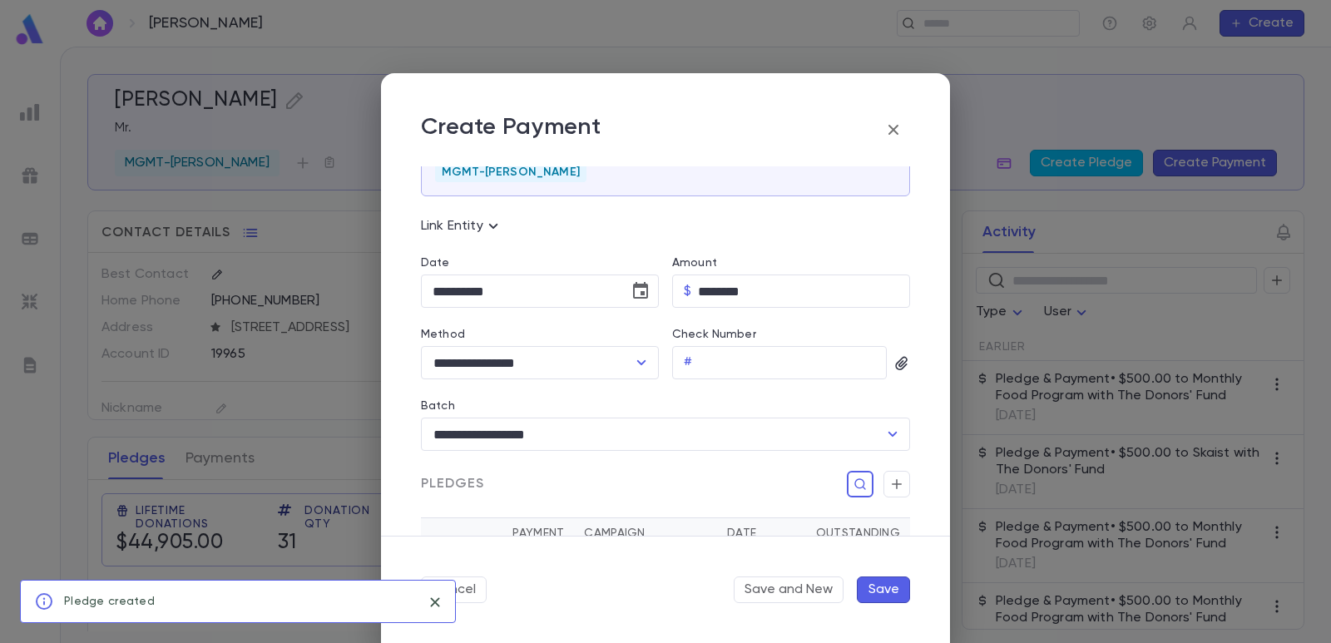
click at [899, 590] on button "Save" at bounding box center [883, 590] width 53 height 27
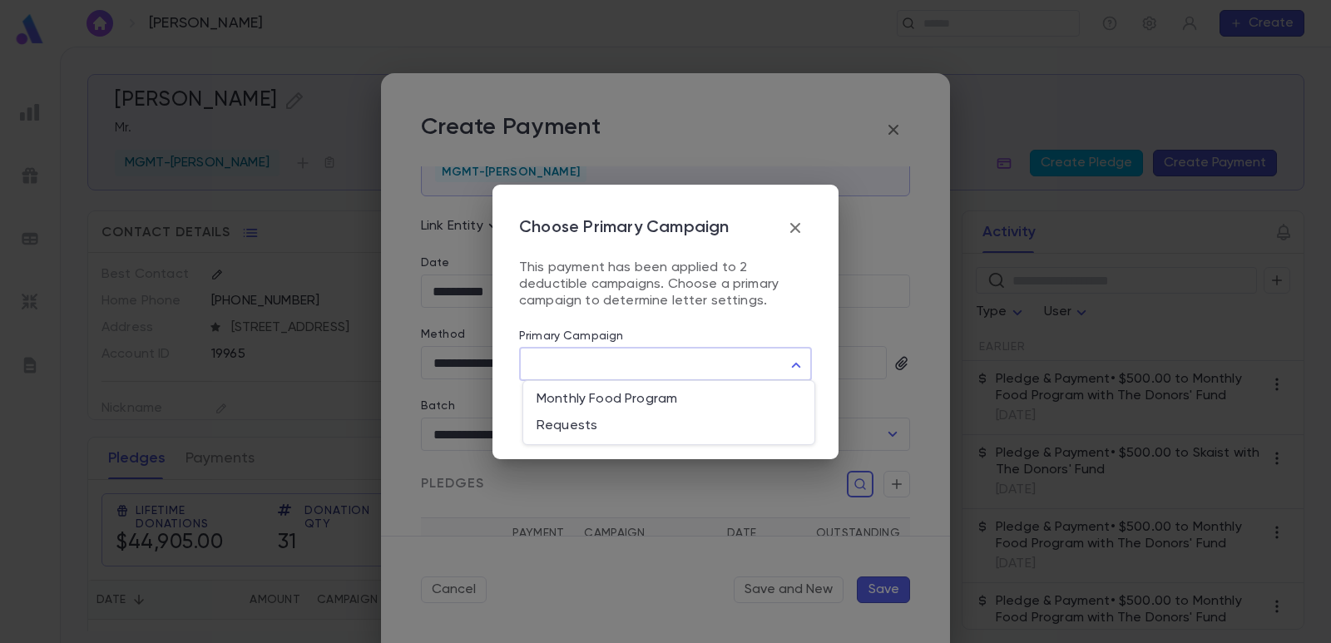
click at [645, 370] on body "Wilheim, Sholom ​ Create Wilheim, Sholom Mr. MGMT-Weitman Create Pledge Create …" at bounding box center [665, 345] width 1331 height 597
click at [621, 401] on span "Monthly Food Program" at bounding box center [669, 399] width 265 height 17
type input "***"
click at [787, 418] on button "Save" at bounding box center [784, 417] width 56 height 32
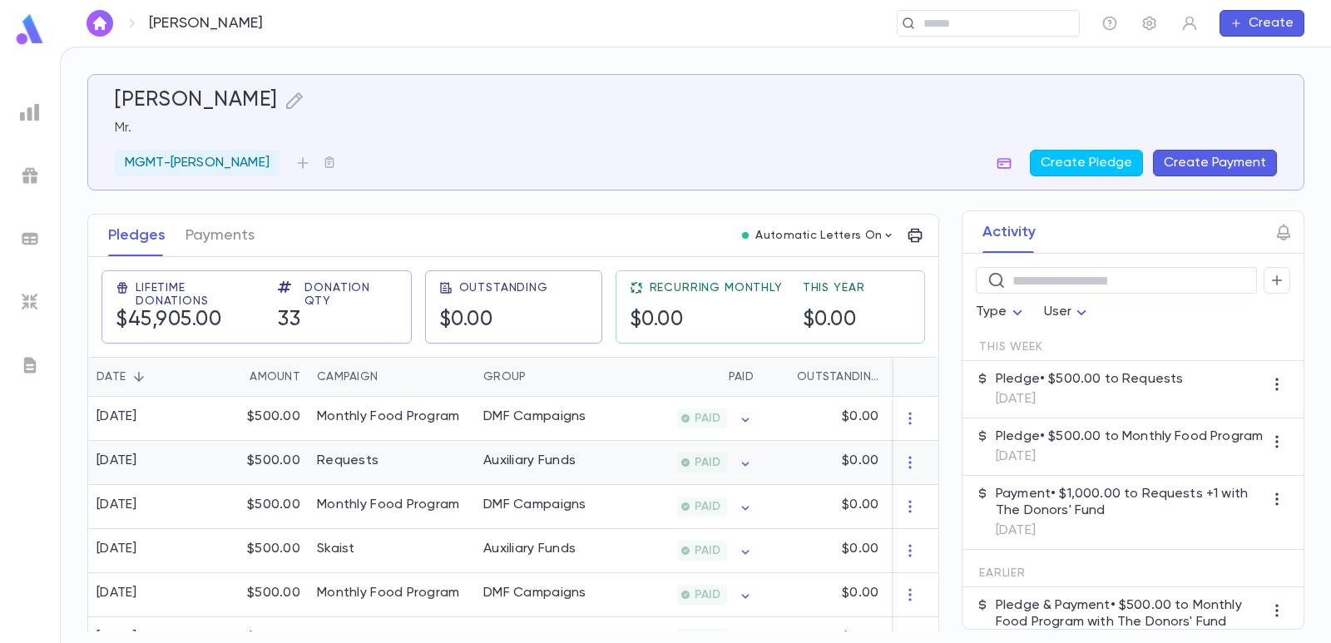
scroll to position [250, 0]
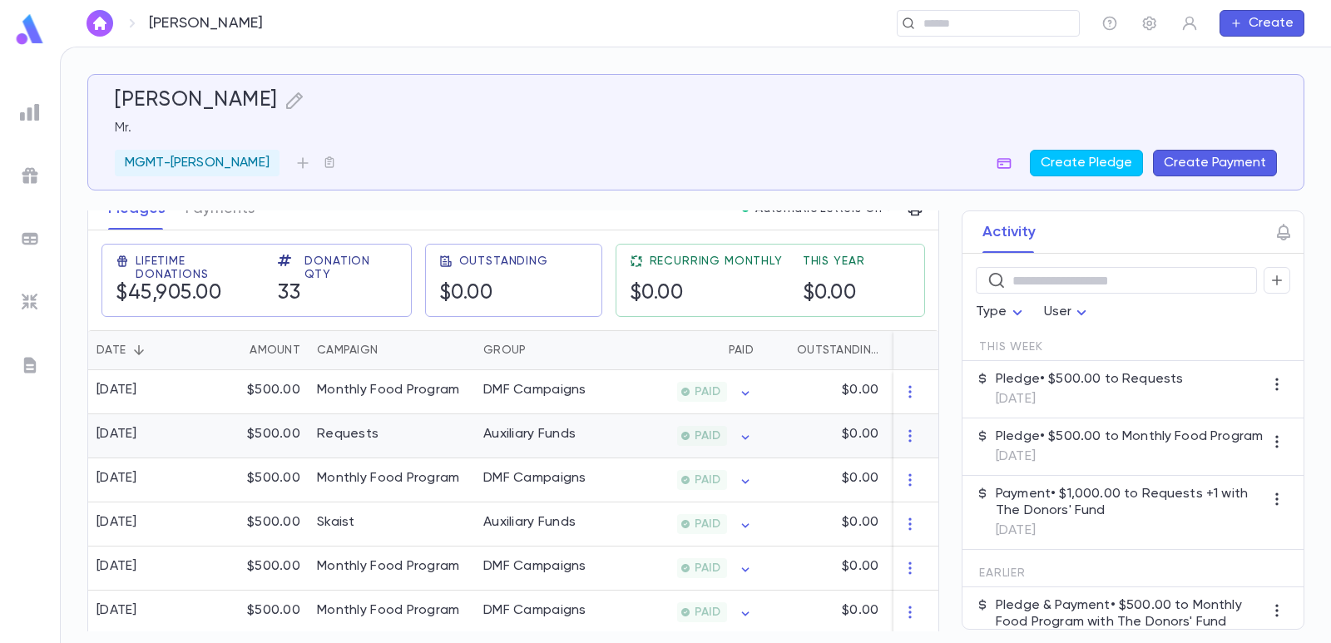
click at [415, 436] on div "Requests" at bounding box center [392, 436] width 166 height 44
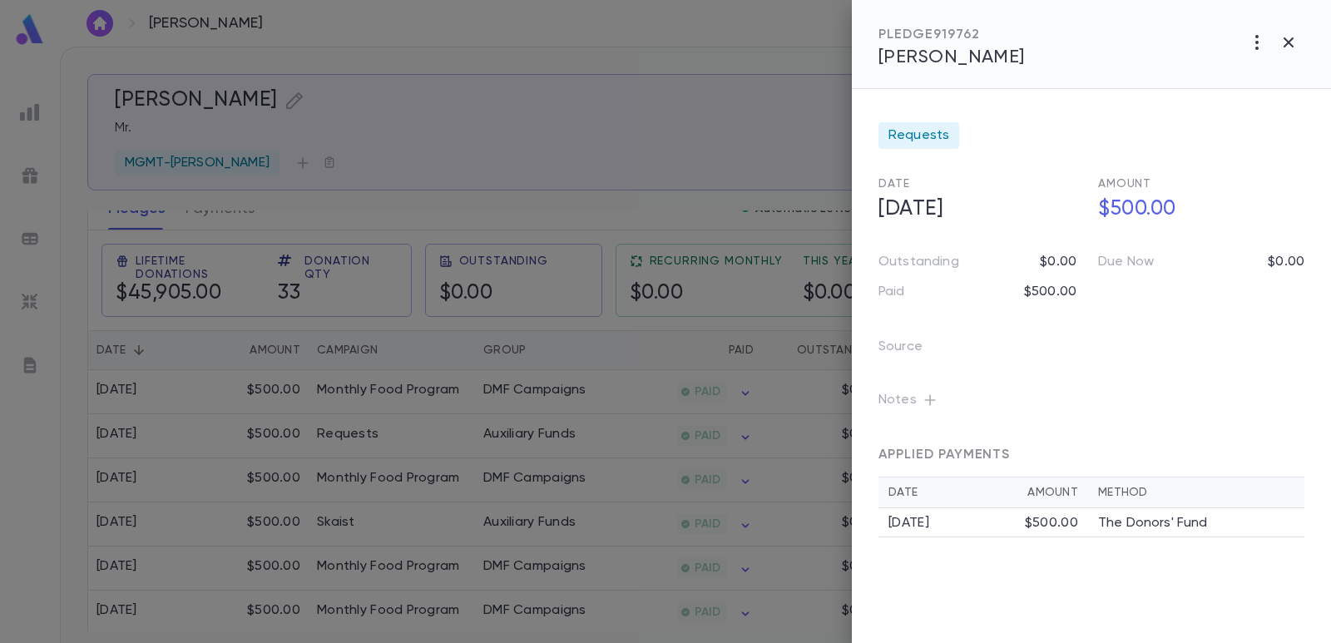
click at [937, 399] on button "button" at bounding box center [930, 400] width 27 height 27
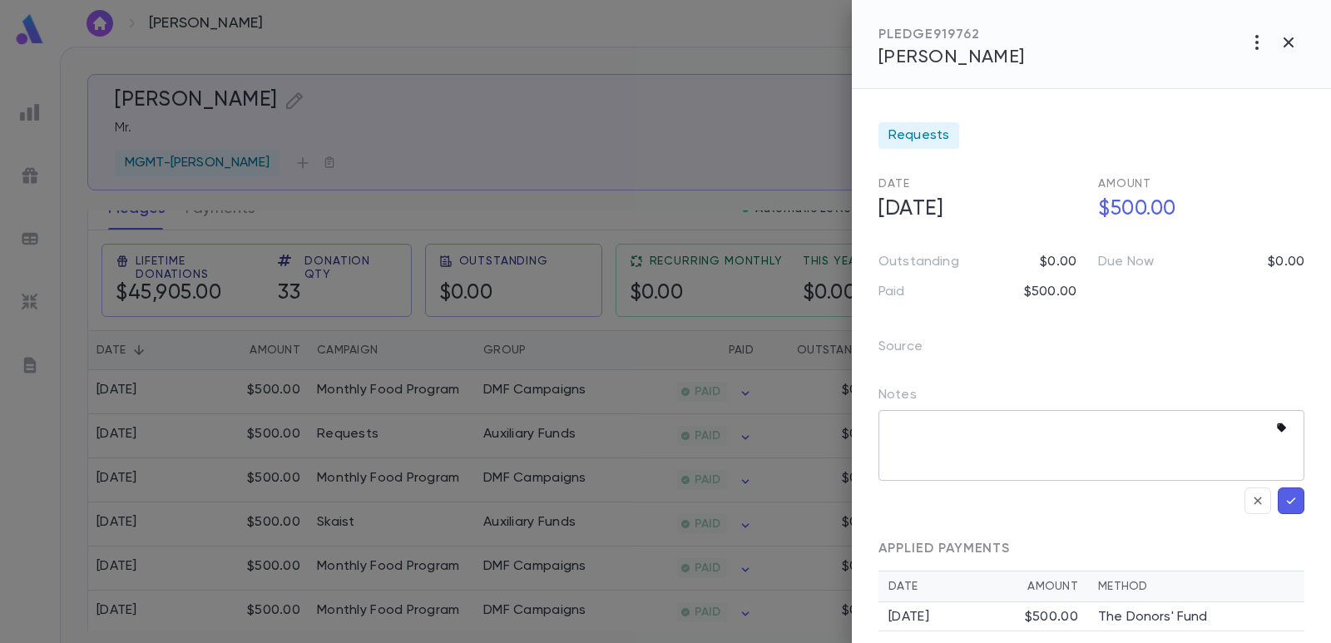
click at [1276, 433] on icon "button" at bounding box center [1284, 428] width 17 height 17
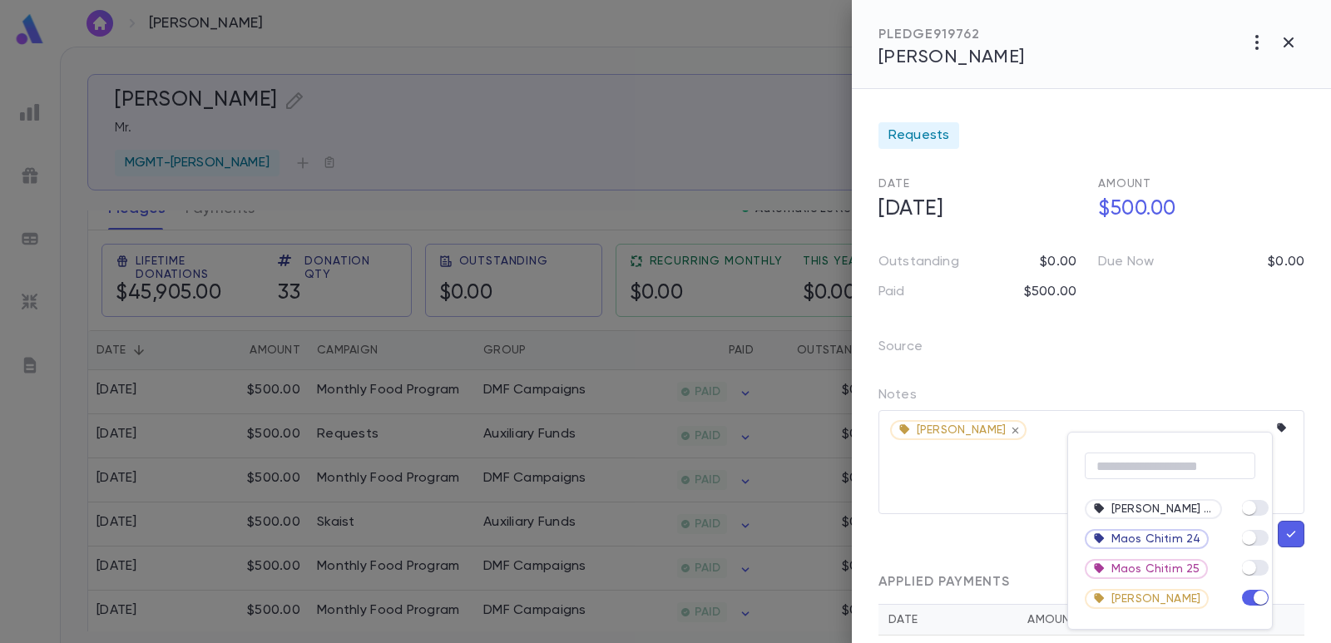
click at [899, 470] on div at bounding box center [665, 321] width 1331 height 643
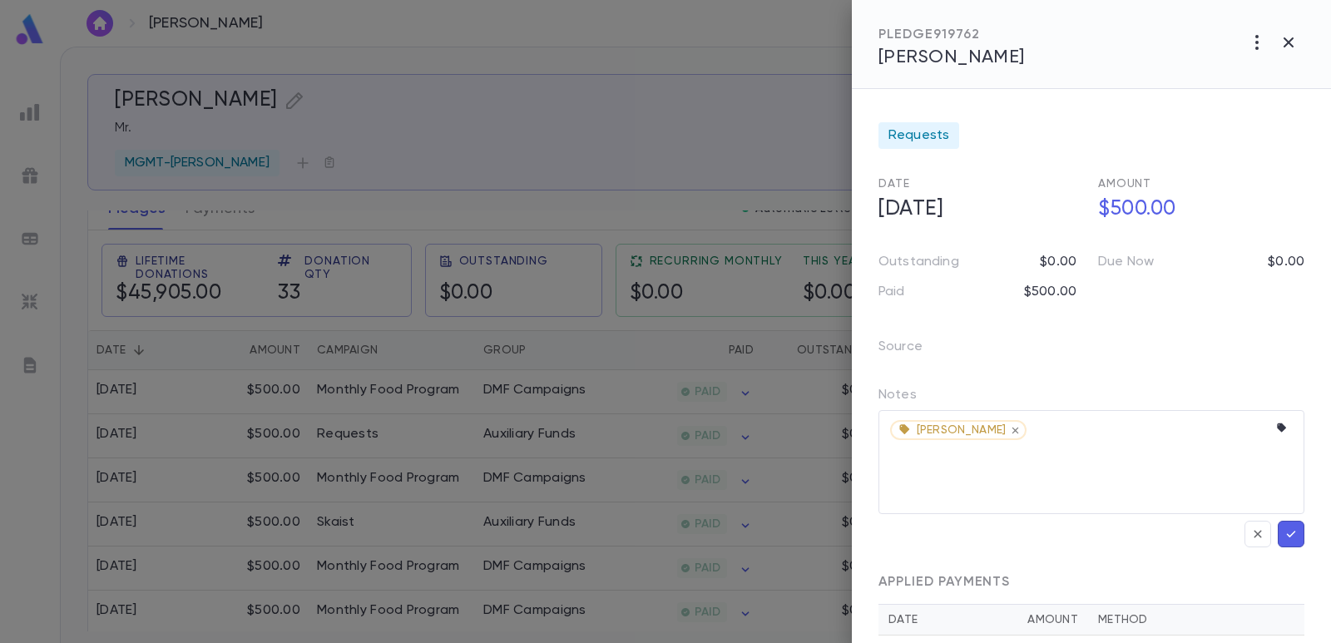
click at [1288, 535] on icon "button" at bounding box center [1291, 534] width 15 height 17
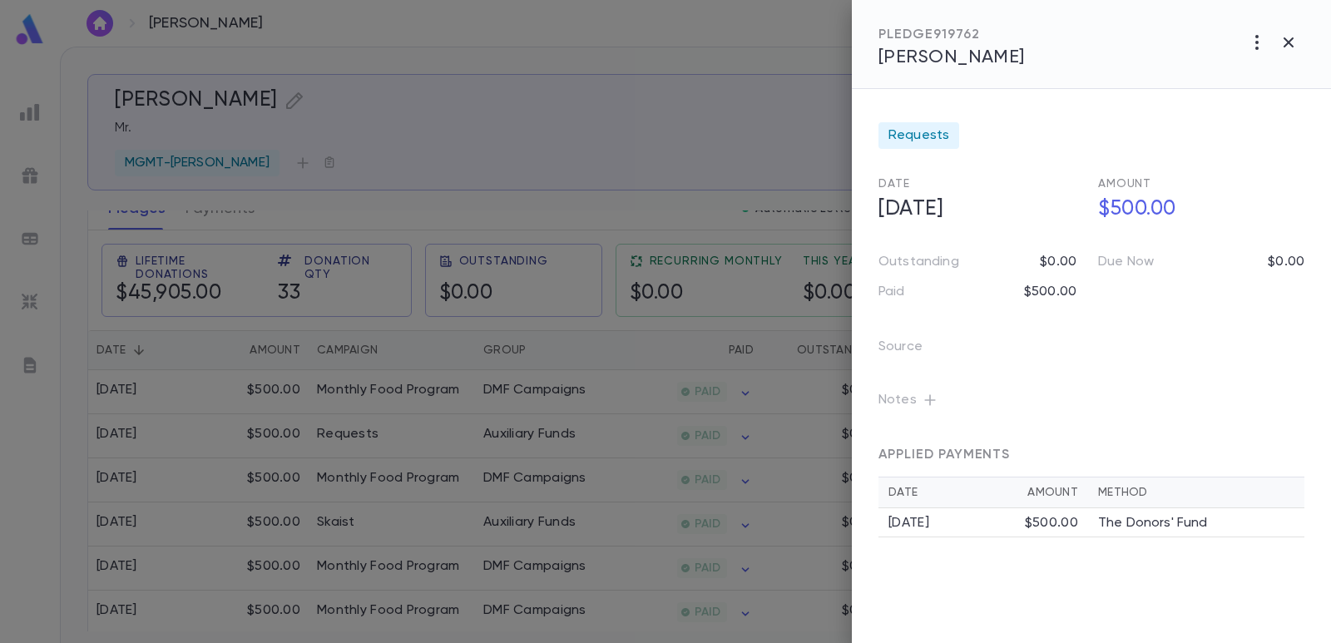
click at [598, 66] on div at bounding box center [665, 321] width 1331 height 643
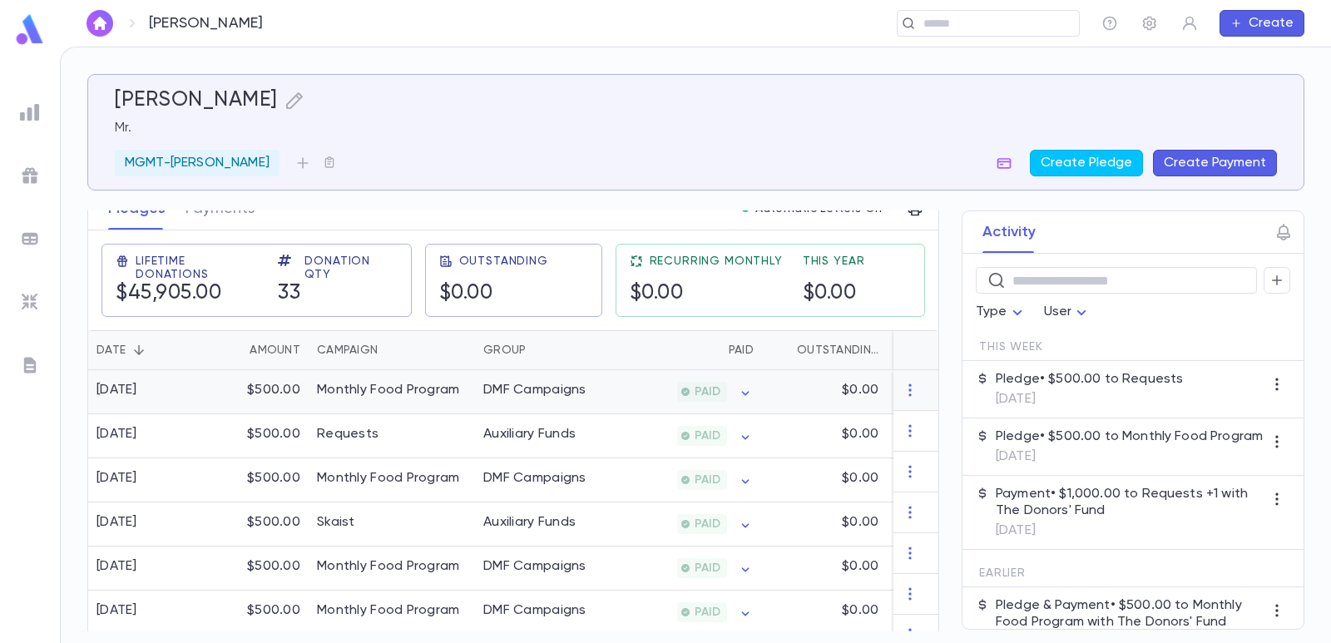
click at [381, 385] on div "Monthly Food Program" at bounding box center [388, 390] width 143 height 17
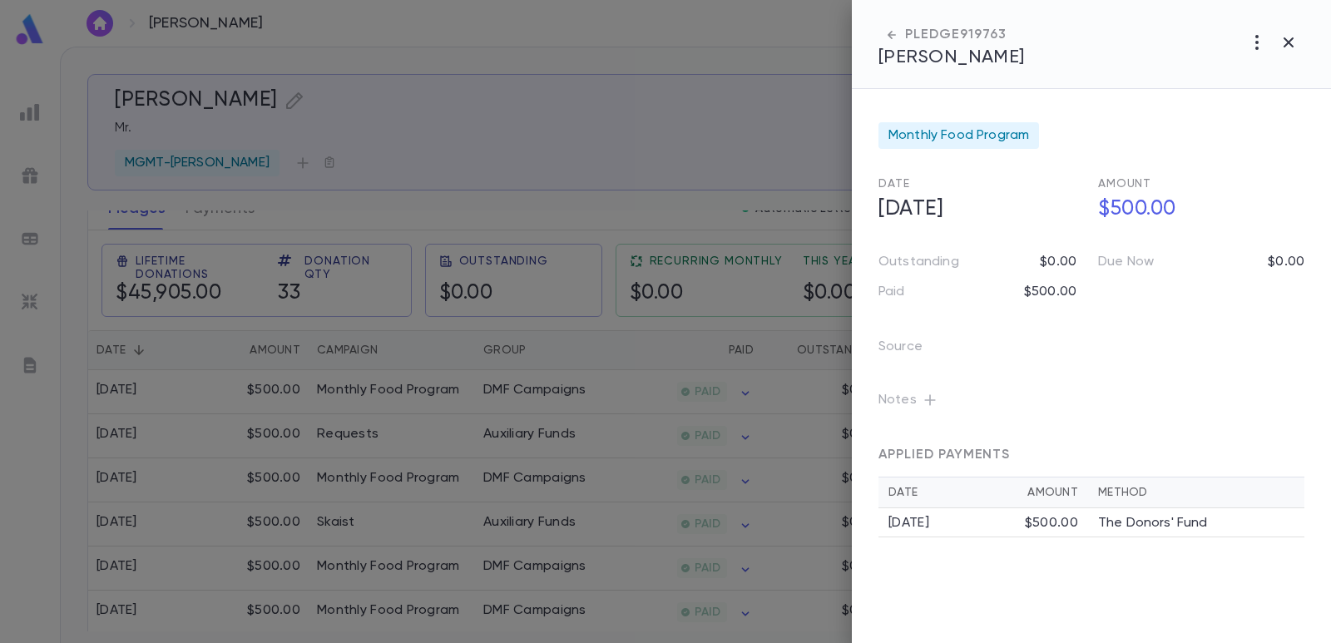
click at [931, 400] on icon "button" at bounding box center [930, 400] width 17 height 17
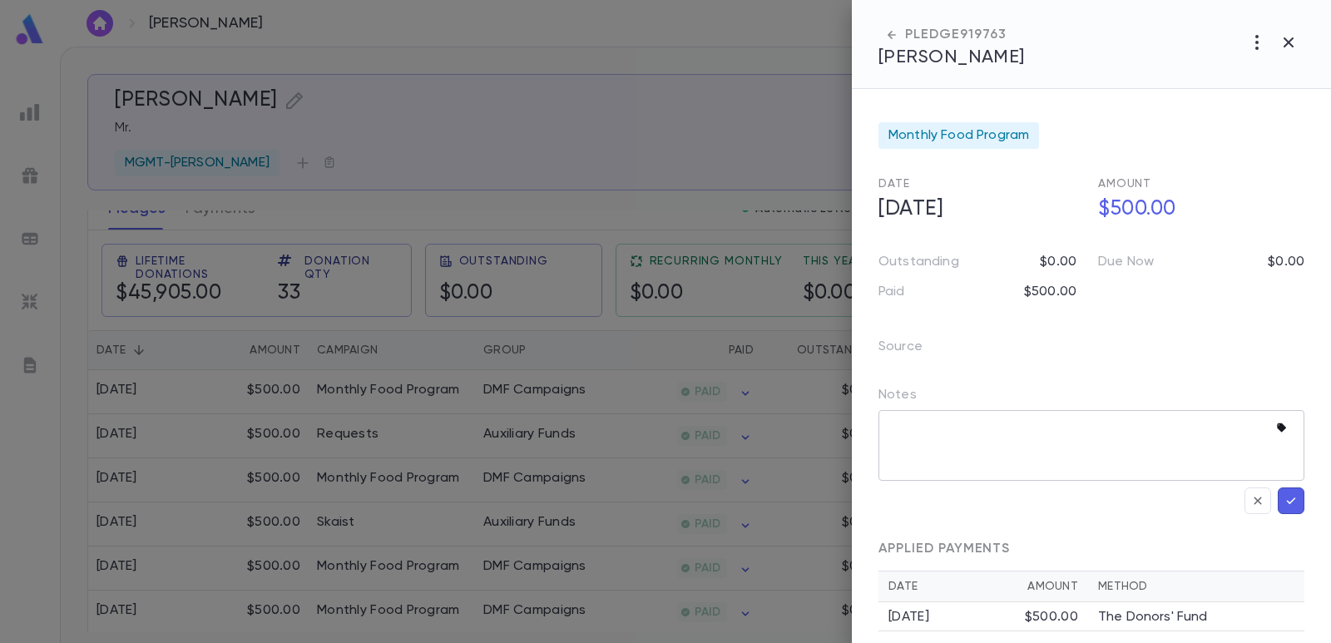
click at [1277, 426] on icon "button" at bounding box center [1281, 427] width 9 height 9
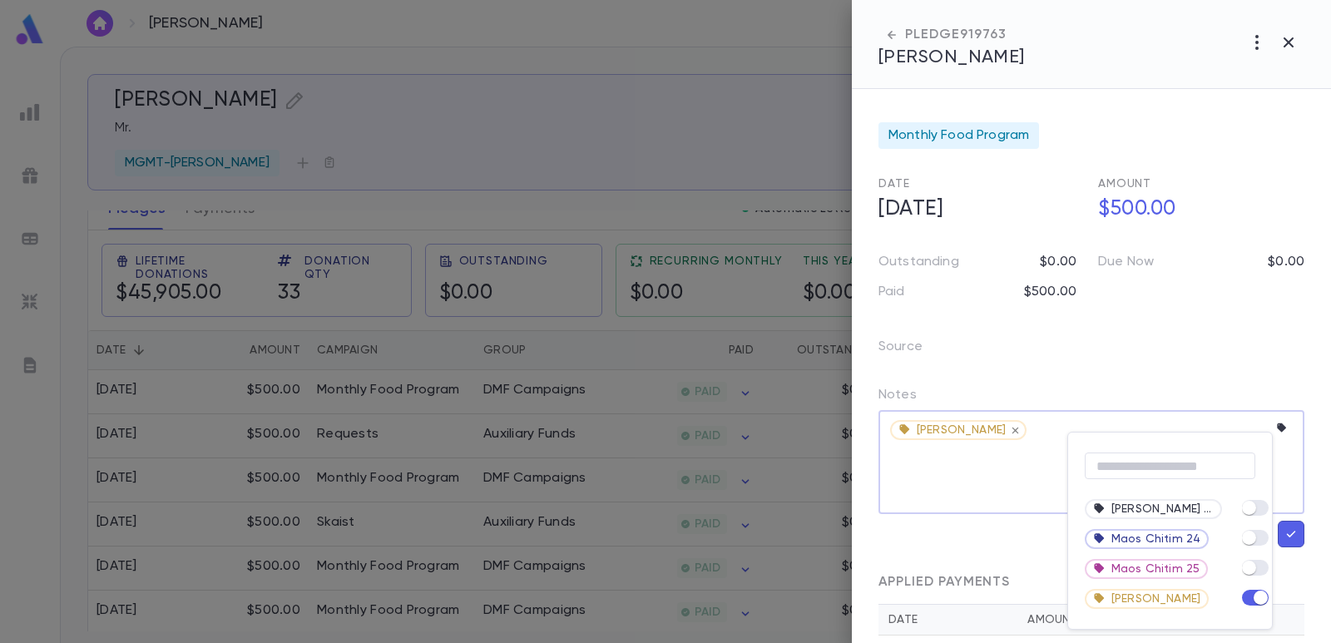
click at [923, 453] on div at bounding box center [665, 321] width 1331 height 643
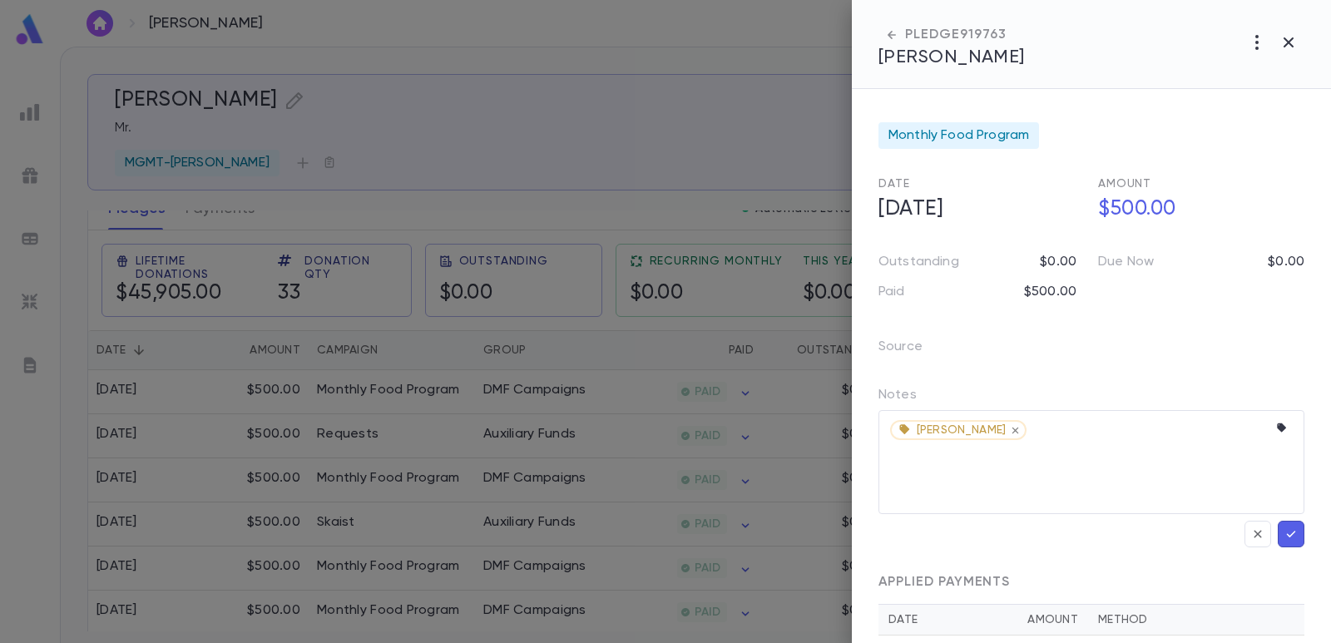
click at [1291, 537] on icon "button" at bounding box center [1291, 534] width 15 height 17
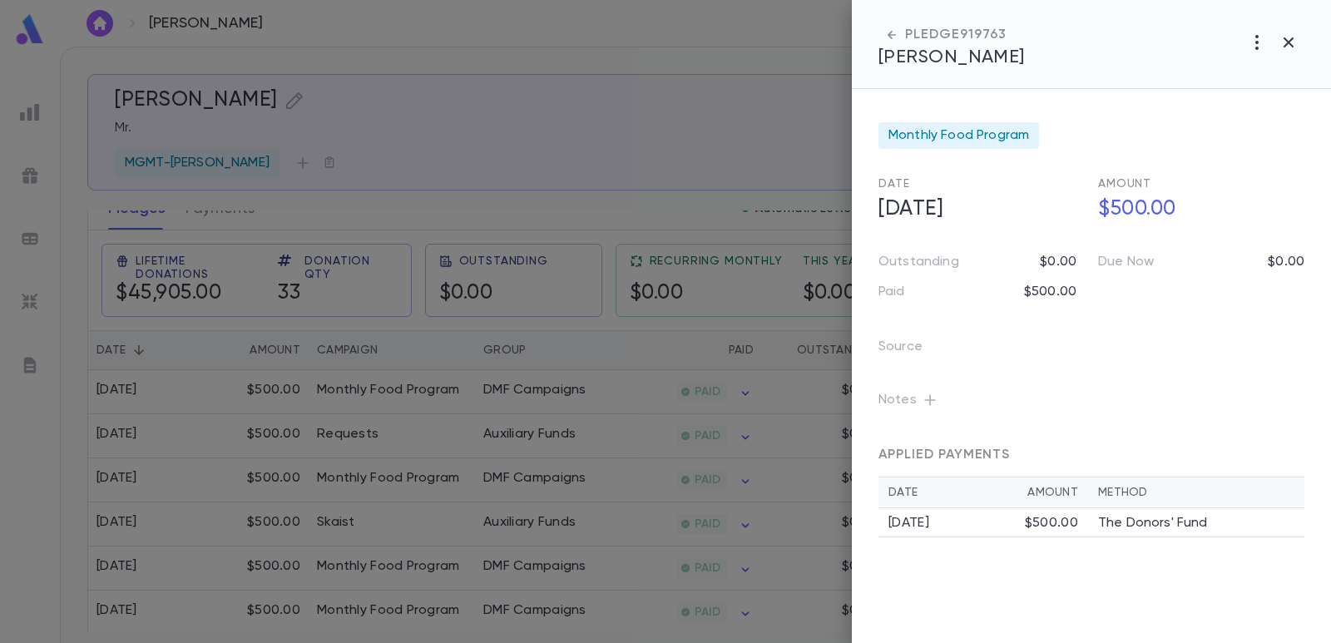
click at [649, 101] on div at bounding box center [665, 321] width 1331 height 643
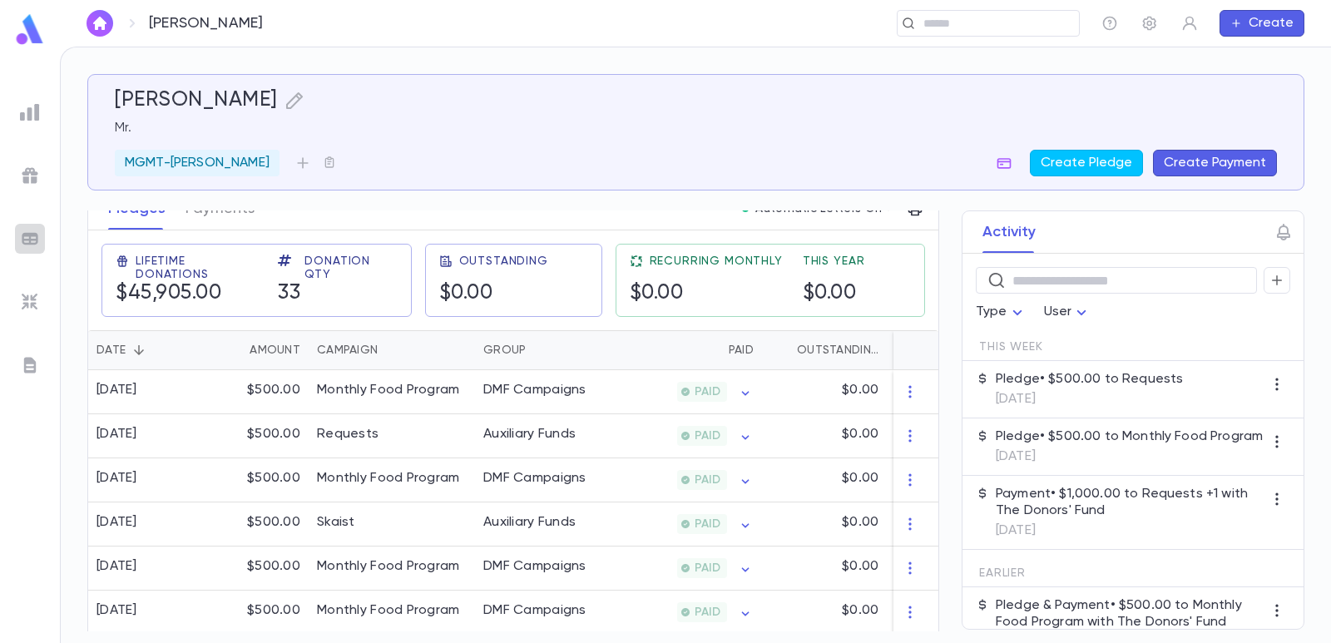
click at [34, 231] on img at bounding box center [30, 239] width 20 height 20
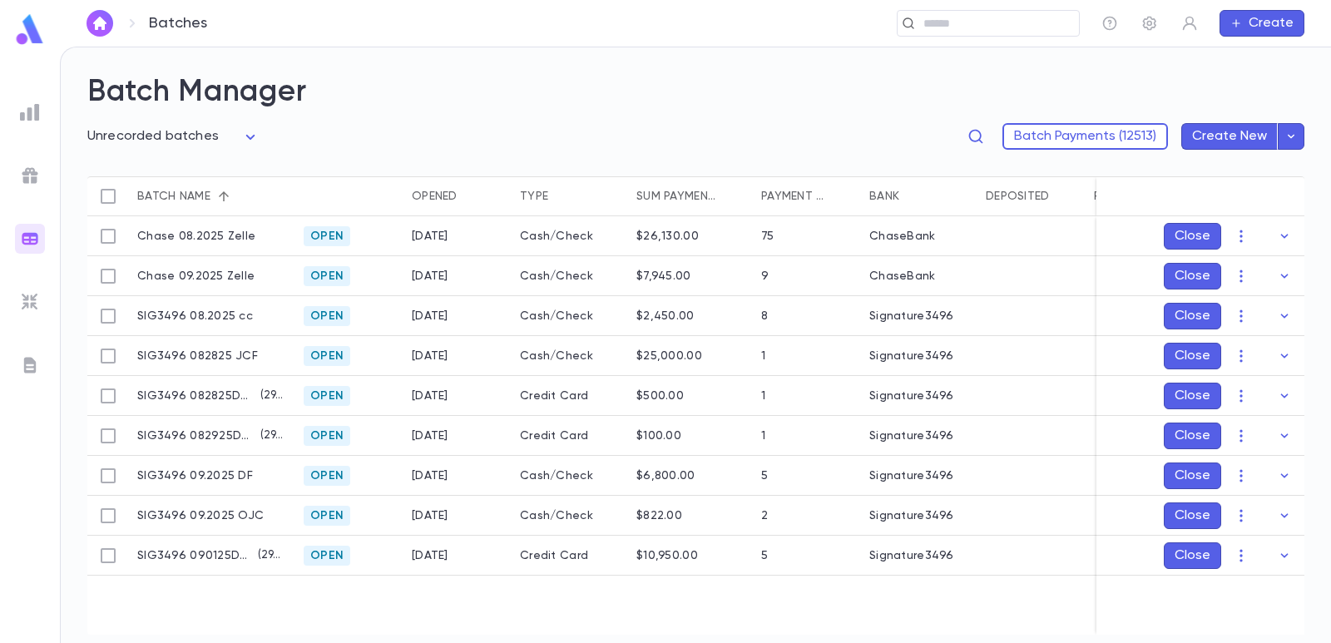
click at [134, 144] on body "**********" at bounding box center [665, 345] width 1331 height 597
click at [150, 225] on span "Open batches" at bounding box center [175, 222] width 141 height 17
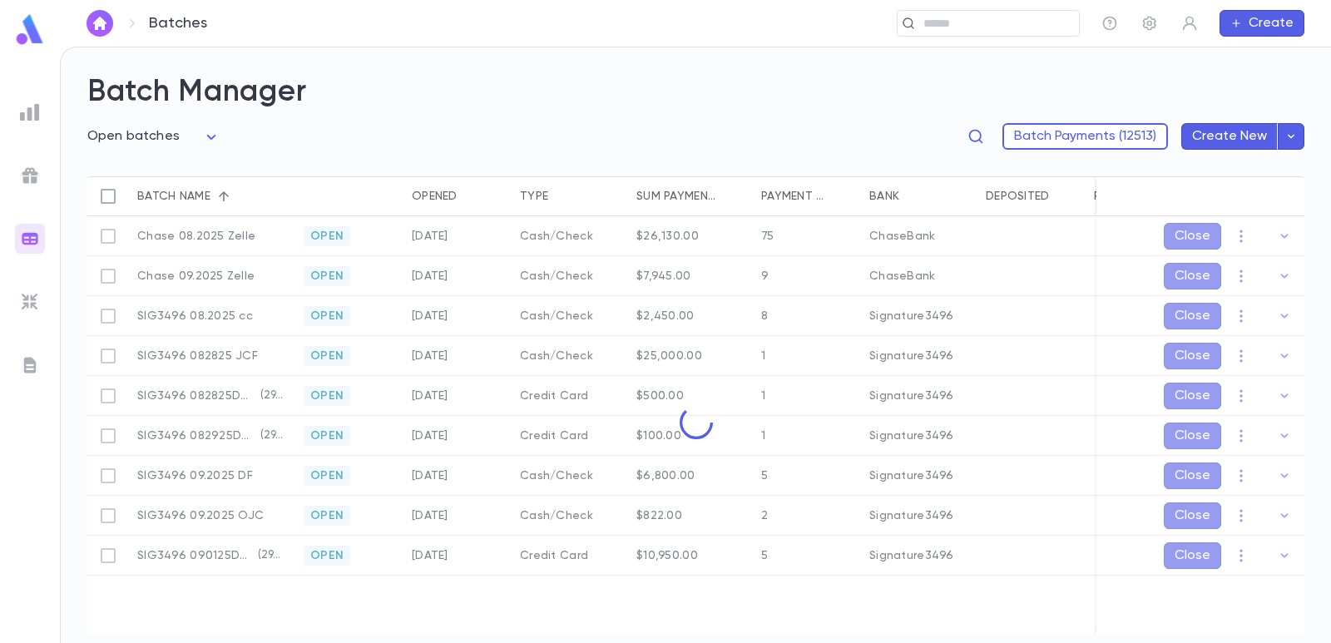
type input "****"
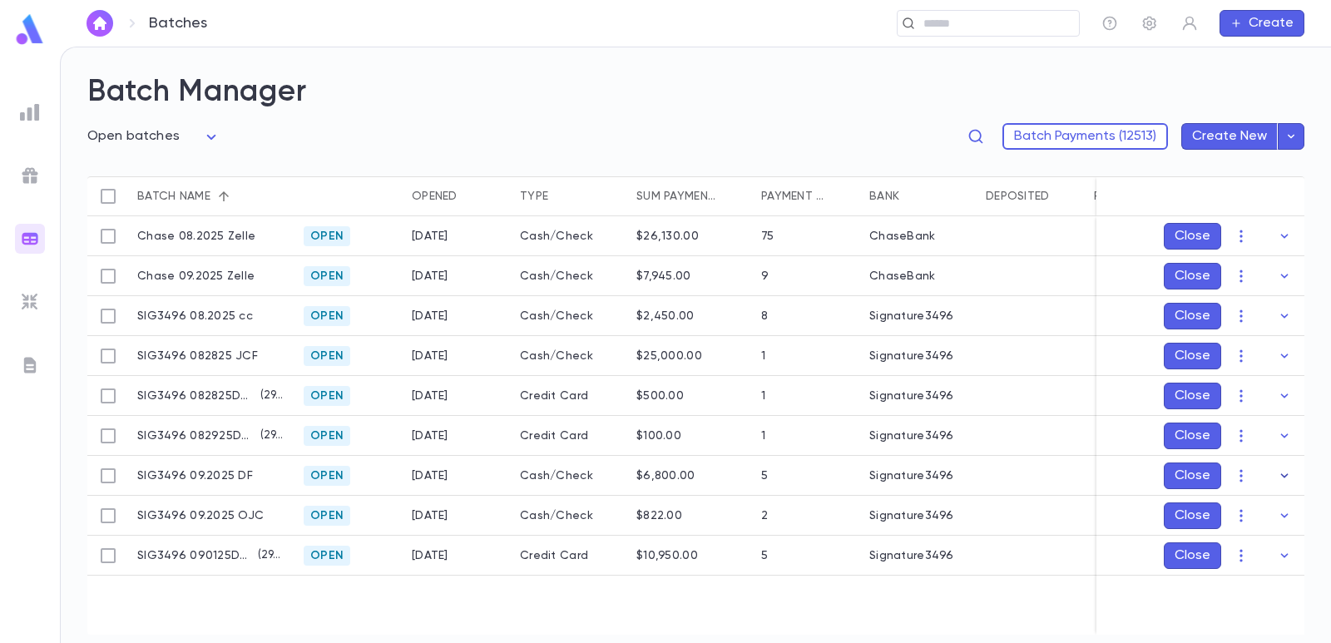
click at [1282, 480] on icon "button" at bounding box center [1284, 476] width 17 height 17
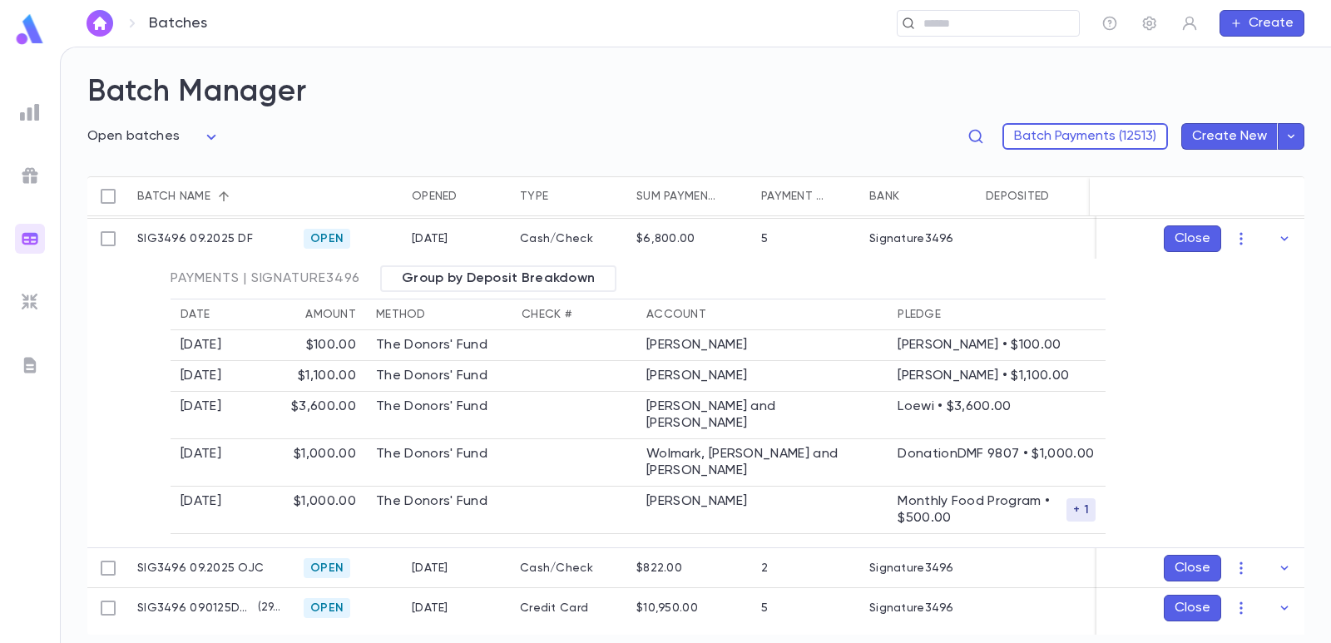
scroll to position [154, 0]
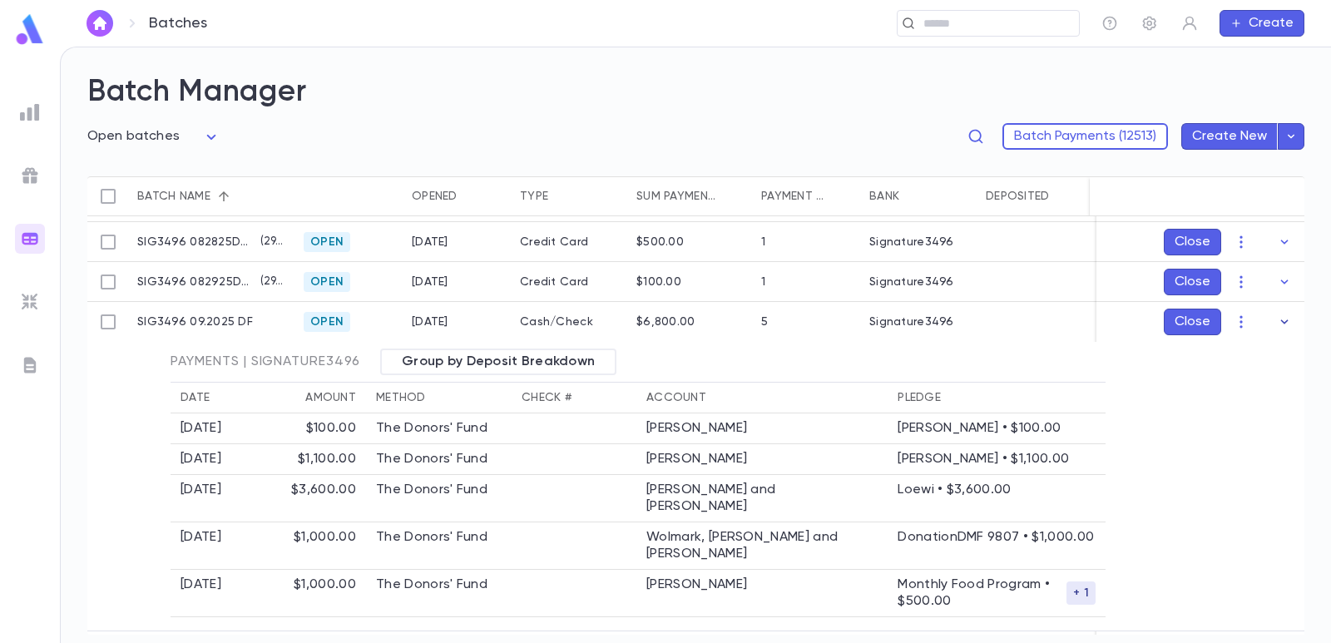
click at [1276, 323] on icon "button" at bounding box center [1284, 322] width 17 height 17
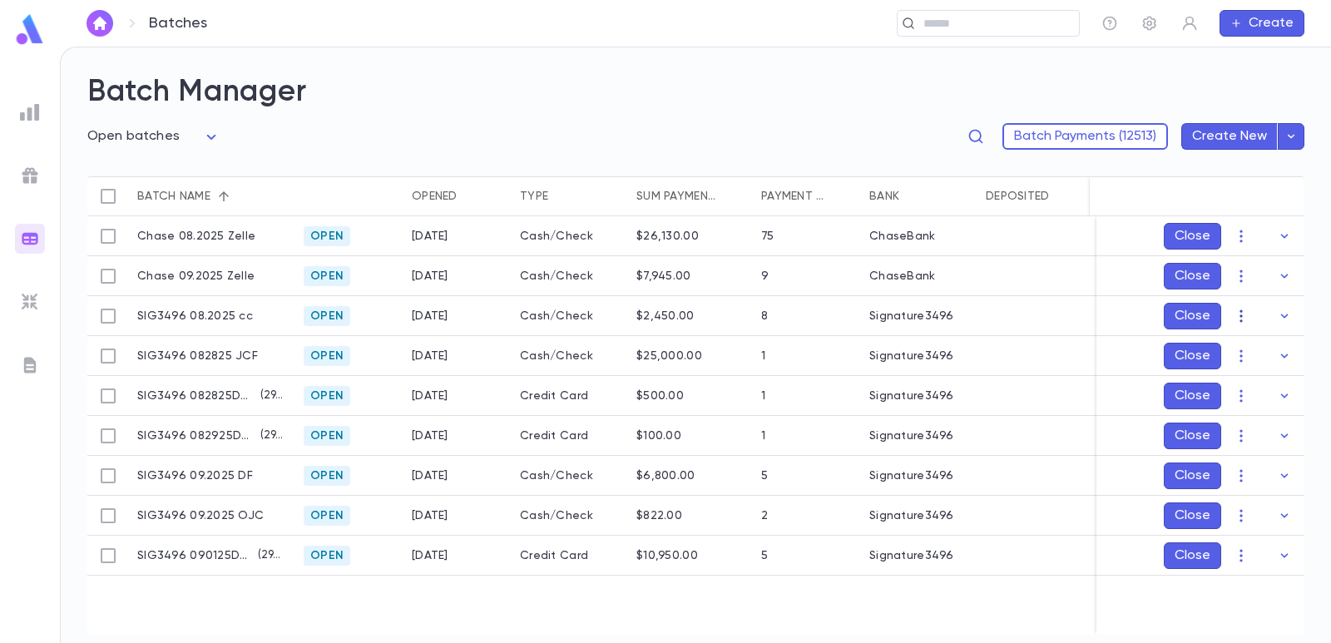
scroll to position [0, 0]
